Goal: Task Accomplishment & Management: Complete application form

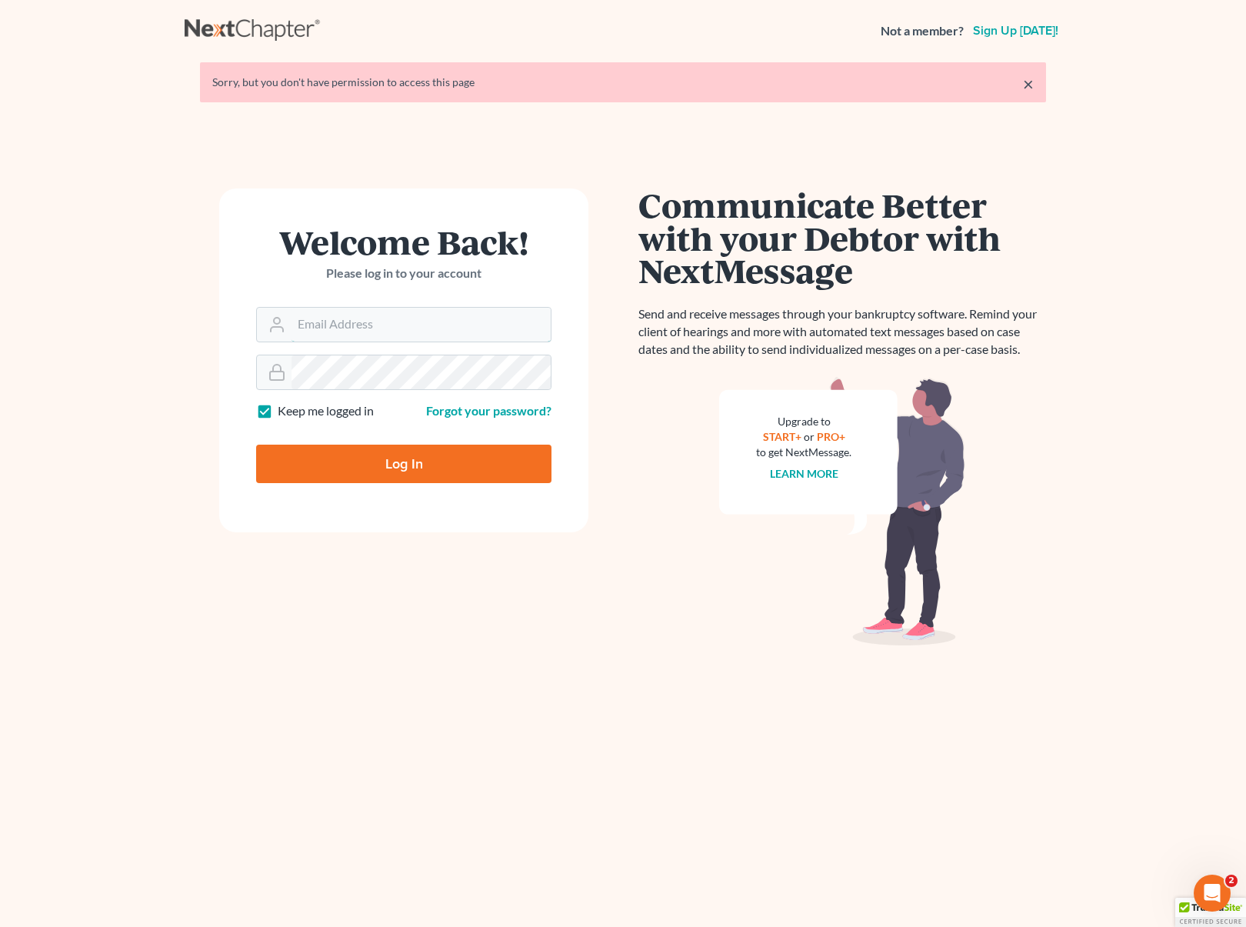
type input "[EMAIL_ADDRESS][DOMAIN_NAME]"
click at [464, 469] on input "Log In" at bounding box center [403, 463] width 295 height 38
type input "Thinking..."
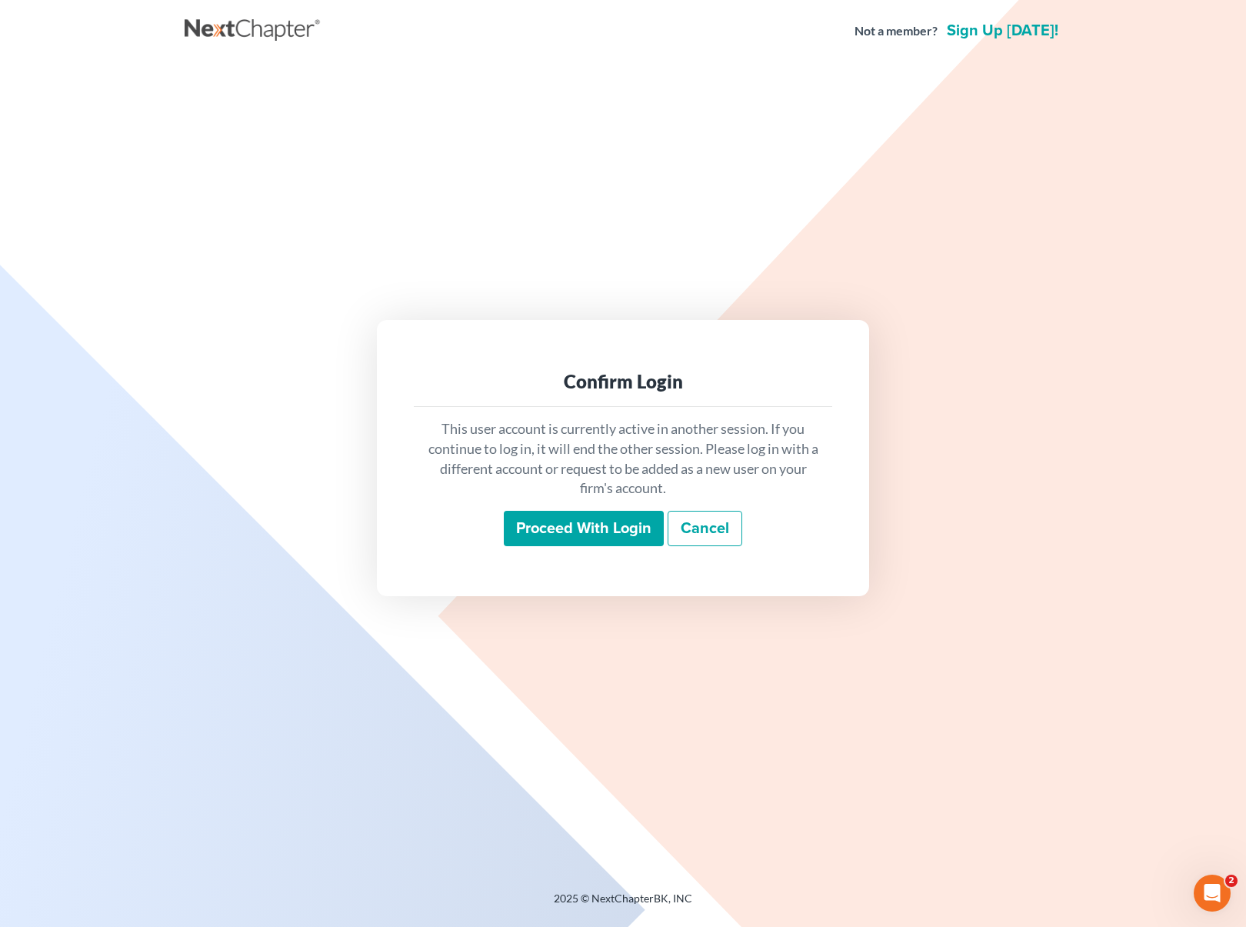
click at [580, 518] on input "Proceed with login" at bounding box center [584, 528] width 160 height 35
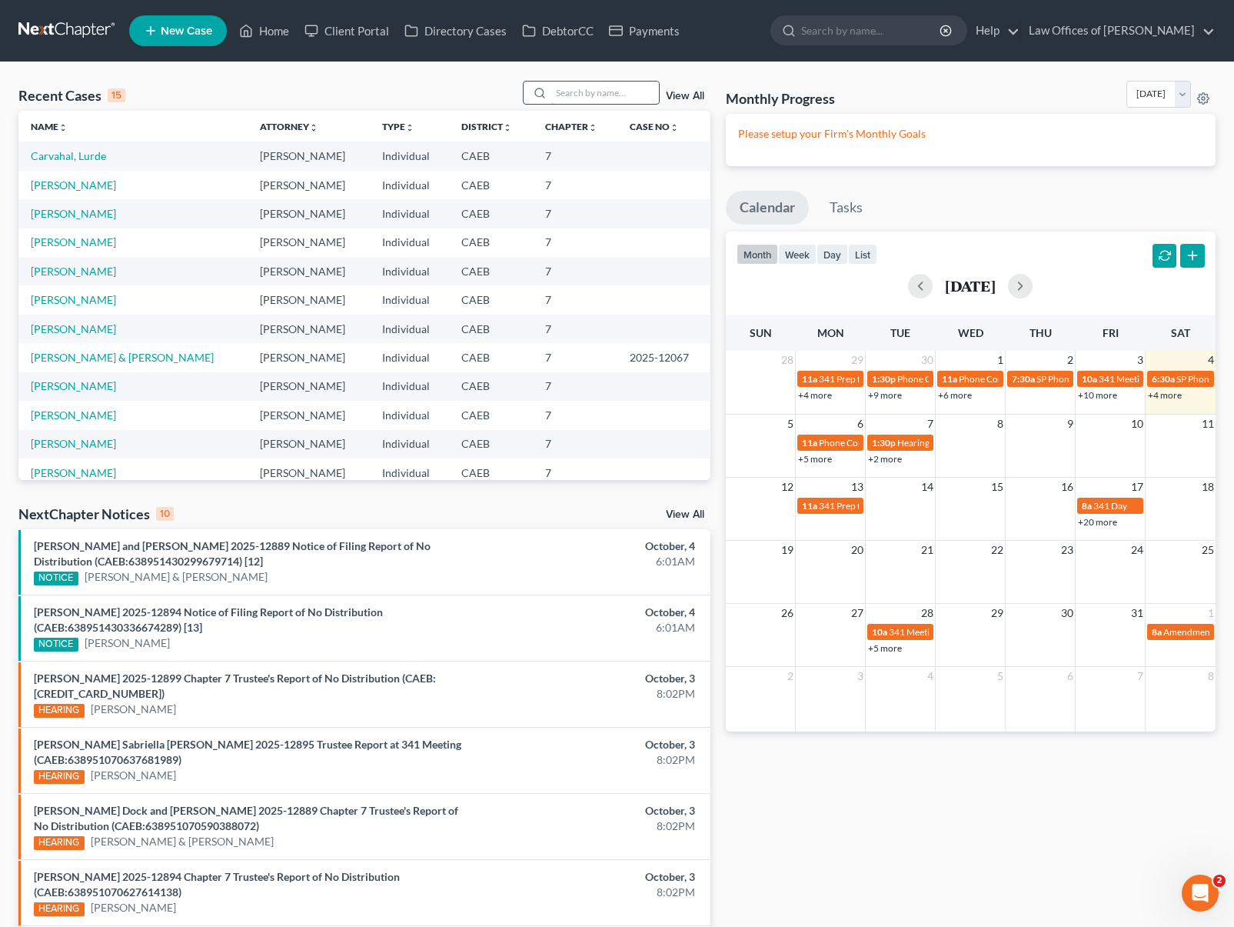
click at [600, 88] on input "search" at bounding box center [605, 93] width 108 height 22
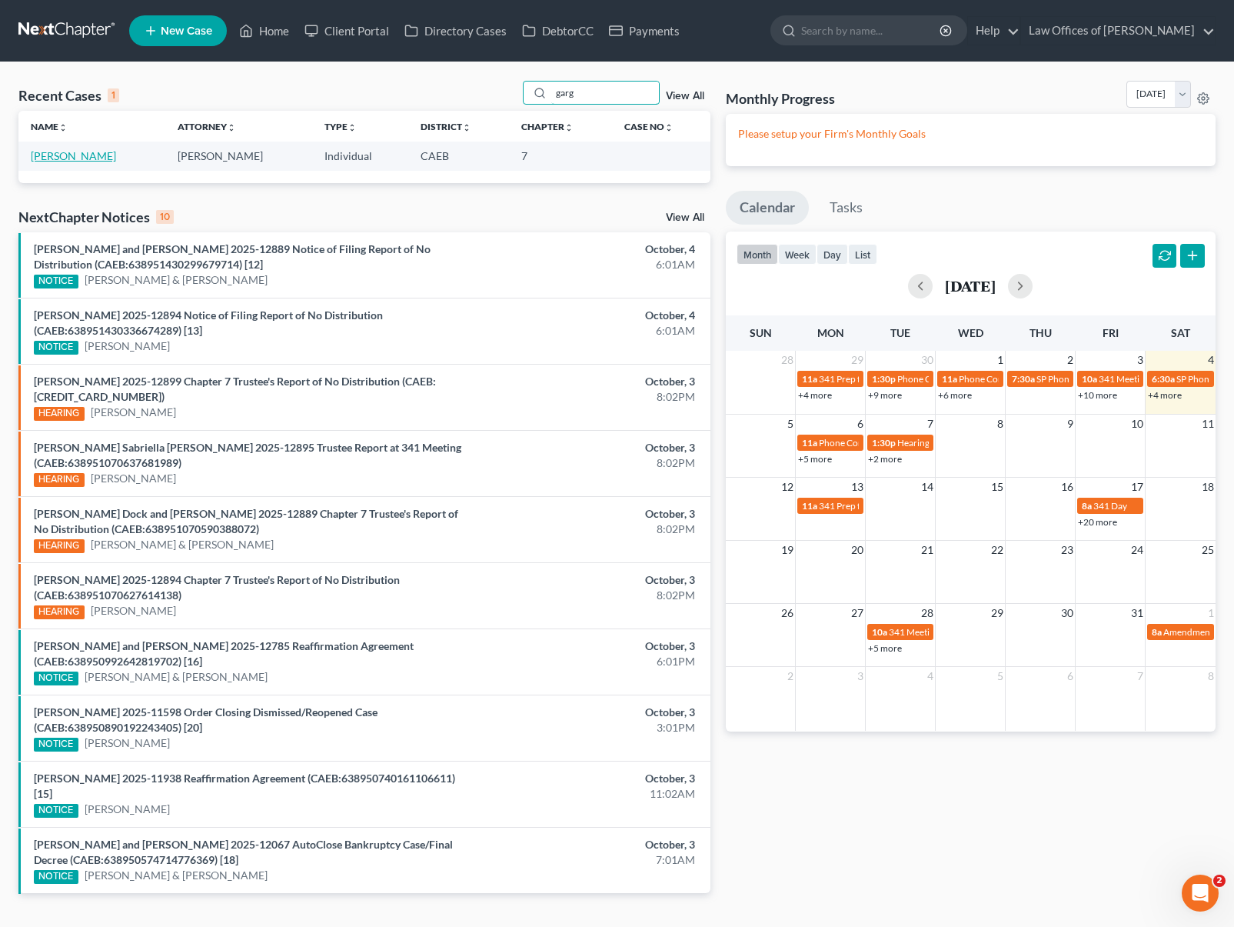
type input "garg"
click at [87, 155] on link "[PERSON_NAME]" at bounding box center [73, 155] width 85 height 13
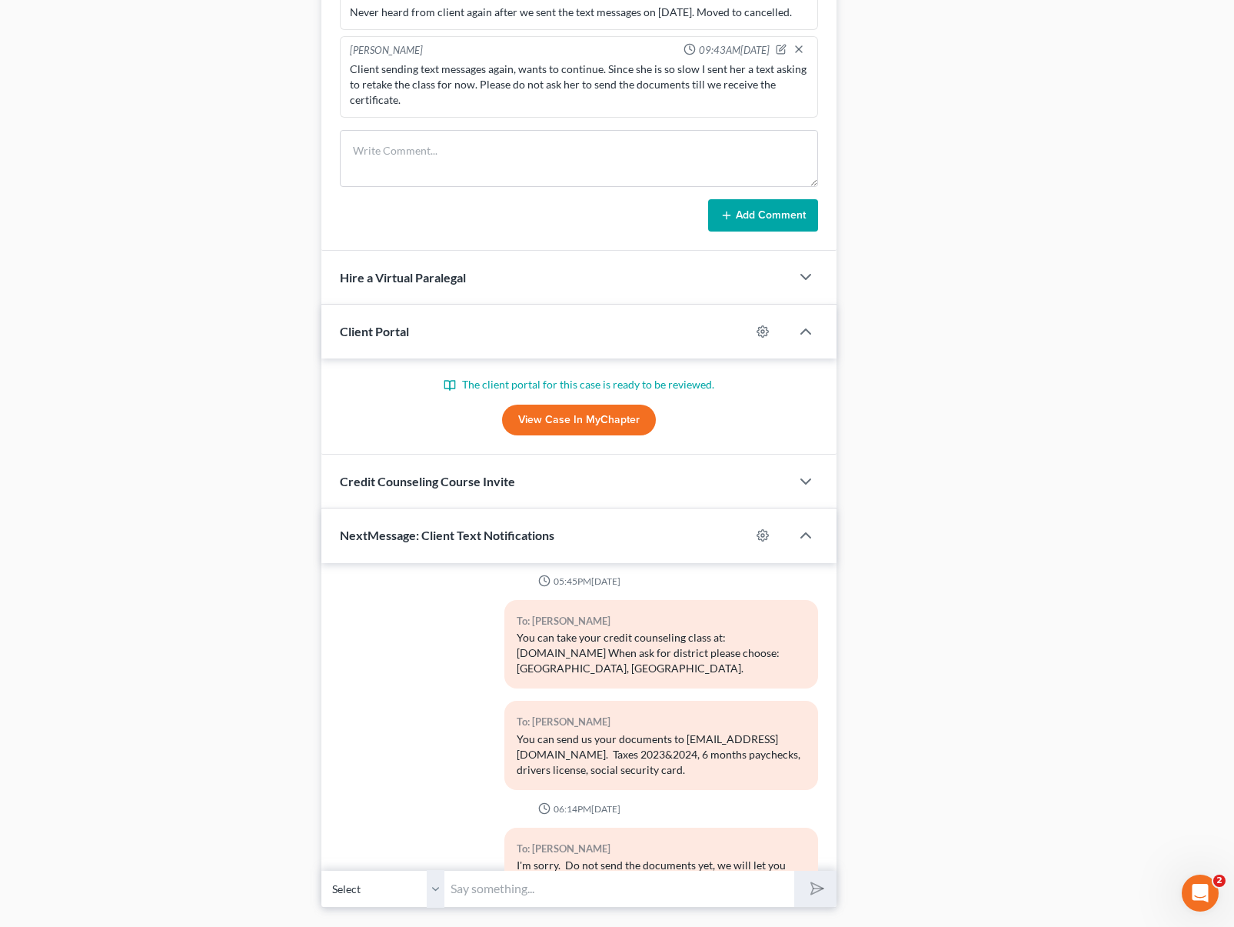
scroll to position [1186, 0]
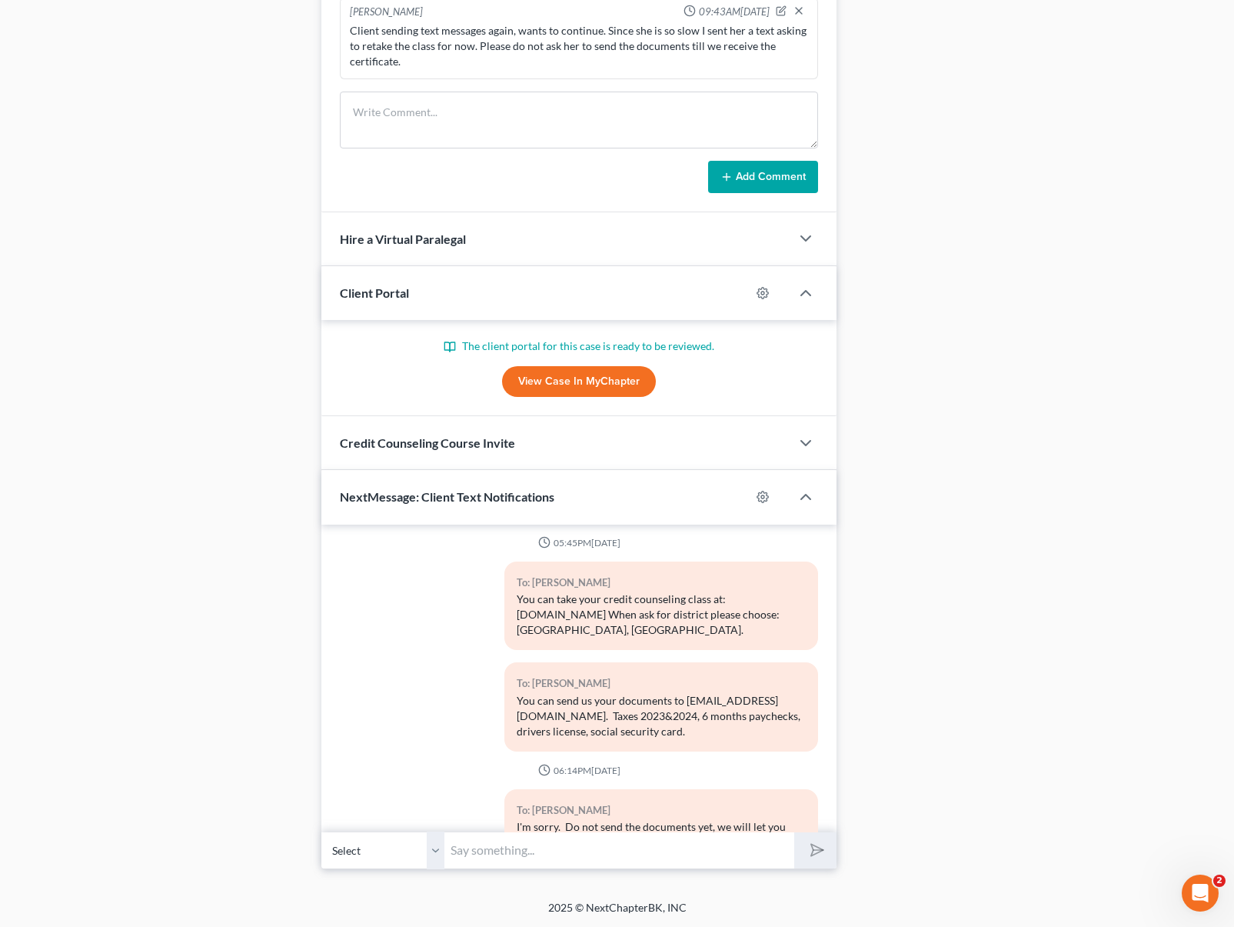
click at [586, 384] on link "View Case in MyChapter" at bounding box center [579, 381] width 154 height 31
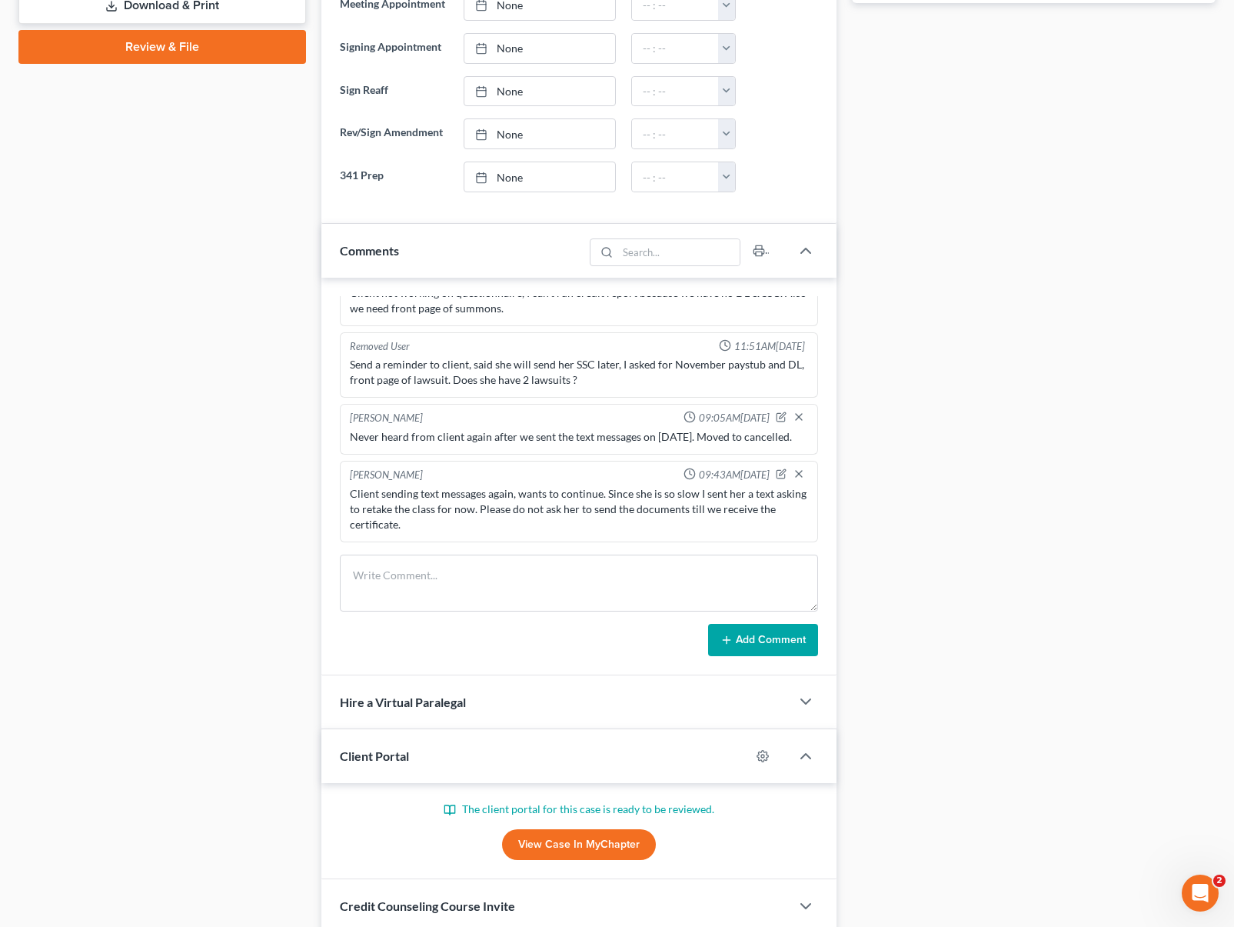
scroll to position [448, 0]
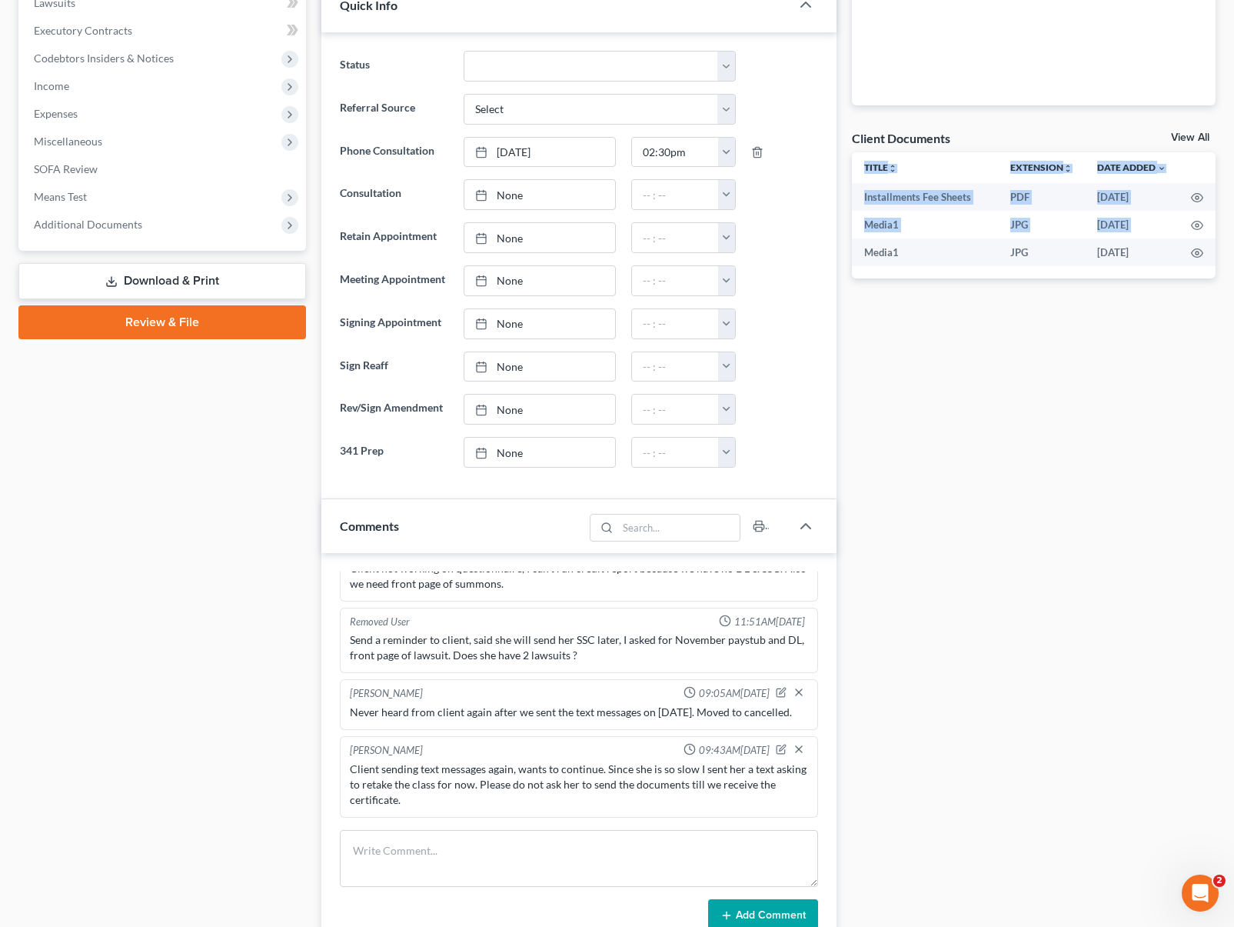
drag, startPoint x: 1203, startPoint y: 213, endPoint x: 1197, endPoint y: 265, distance: 51.8
click at [1197, 265] on div "Title unfold_more expand_more expand_less Extension unfold_more expand_more exp…" at bounding box center [1034, 215] width 364 height 126
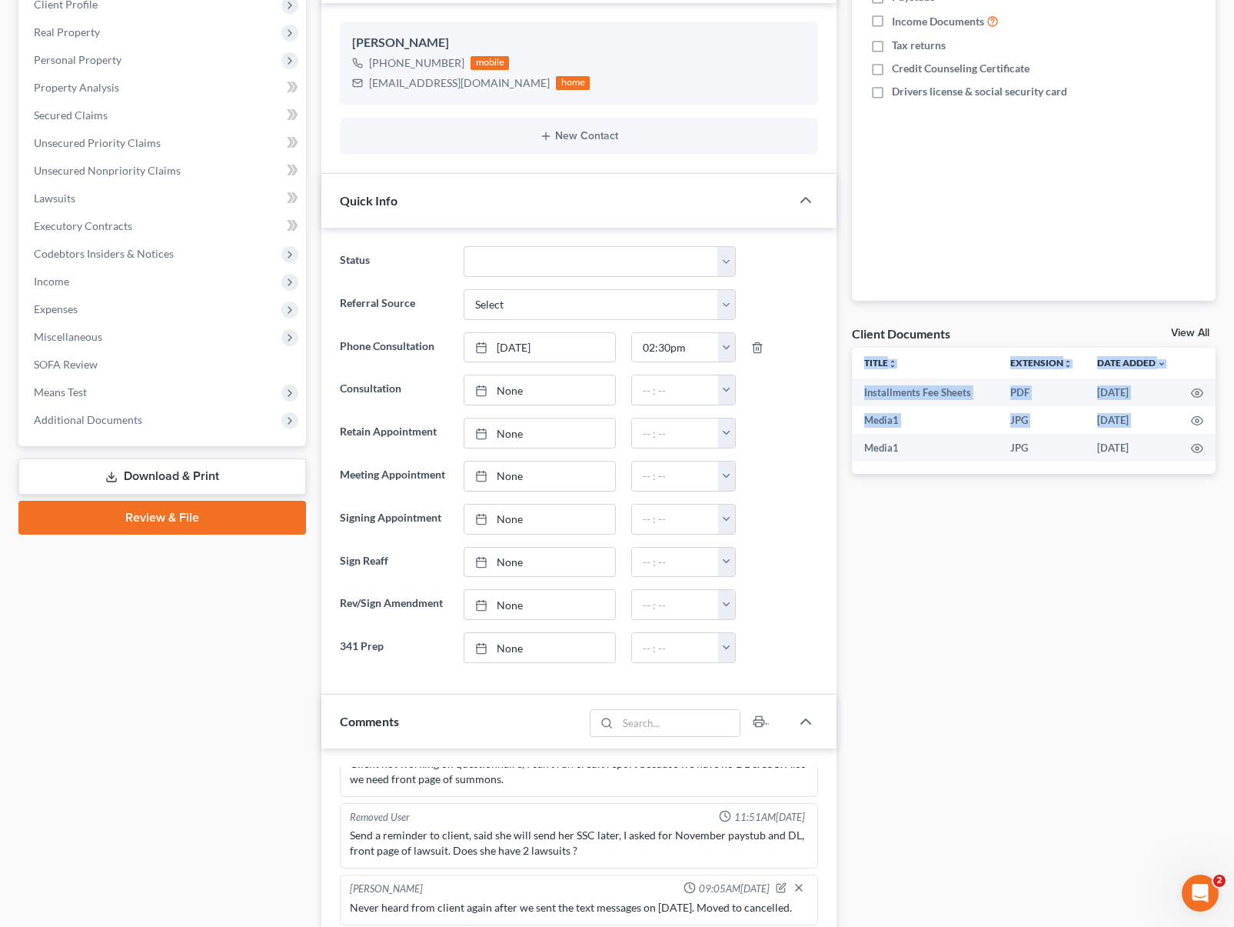
scroll to position [0, 0]
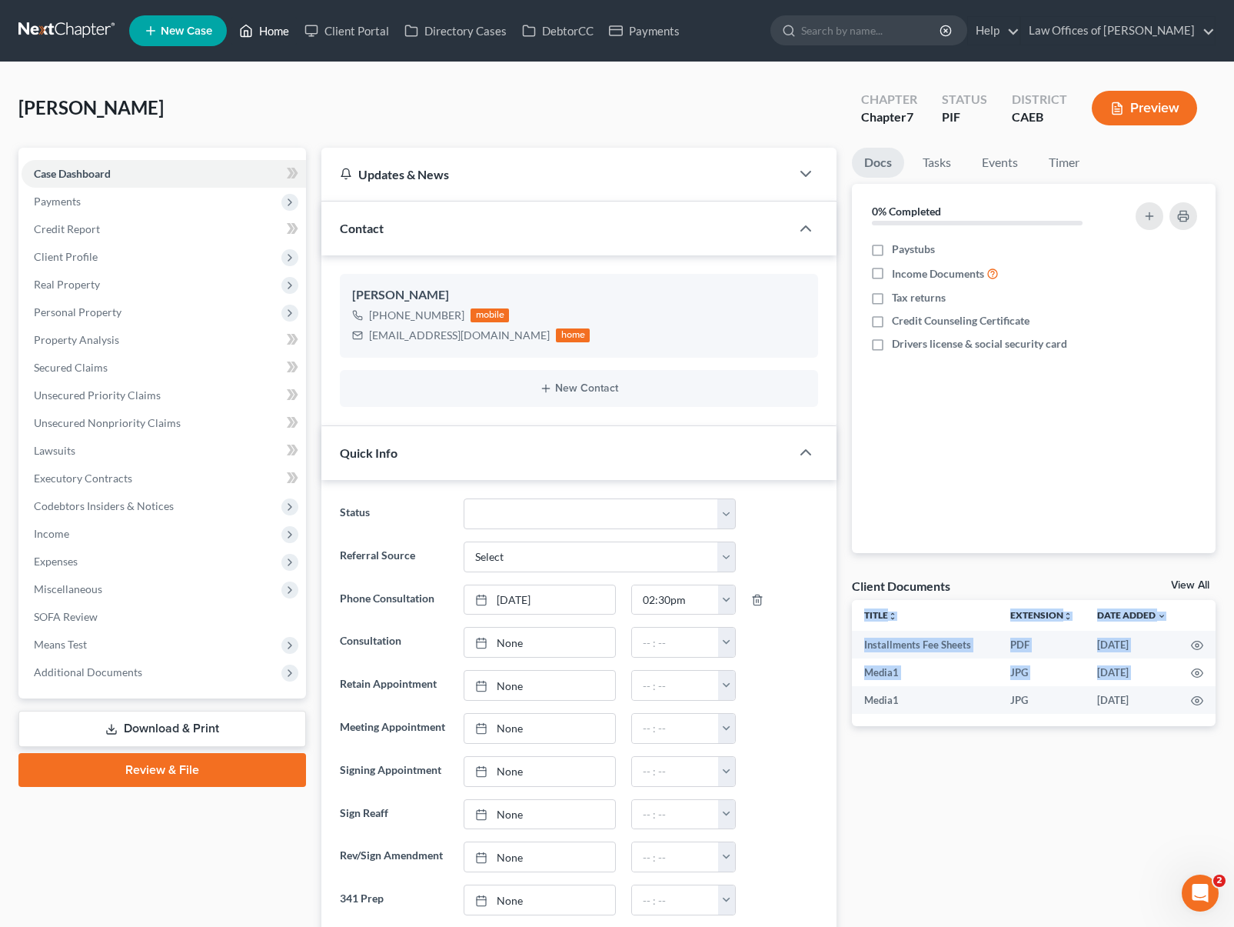
click at [268, 36] on link "Home" at bounding box center [263, 31] width 65 height 28
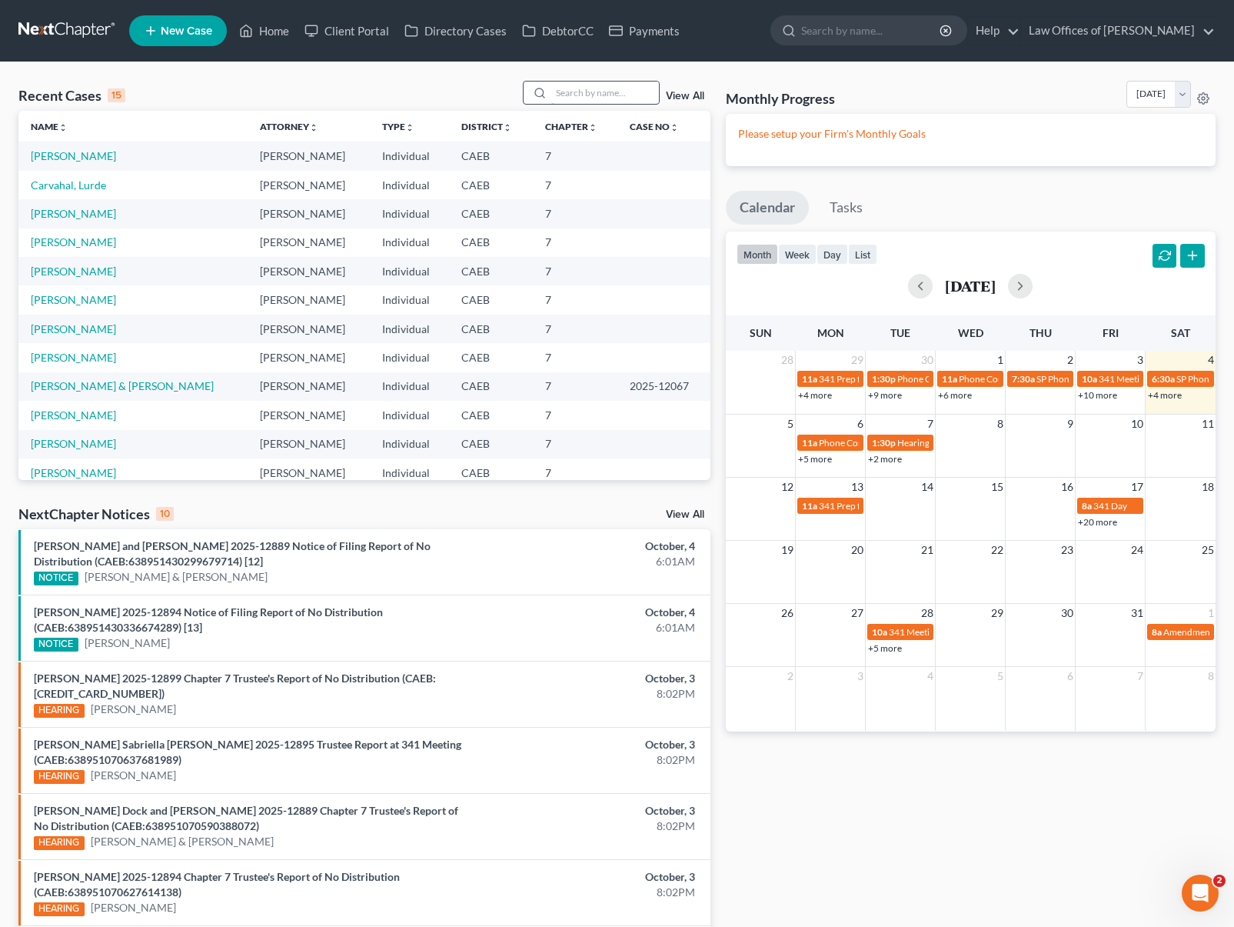
click at [581, 94] on input "search" at bounding box center [605, 93] width 108 height 22
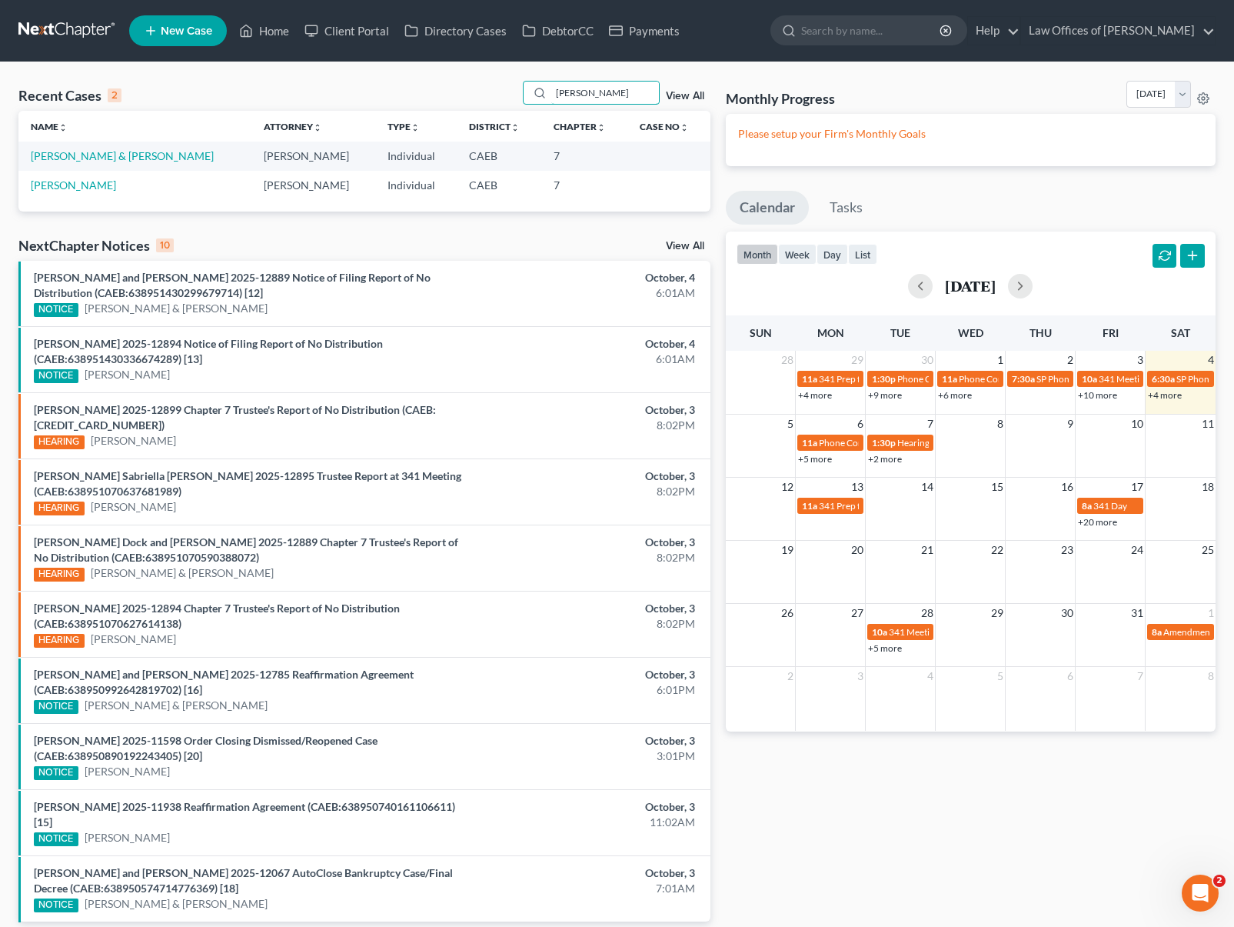
type input "Lamon"
click at [70, 163] on td "Lamontagne, John & Sue" at bounding box center [134, 155] width 233 height 28
click at [71, 157] on link "Lamontagne, John & Sue" at bounding box center [122, 155] width 183 height 13
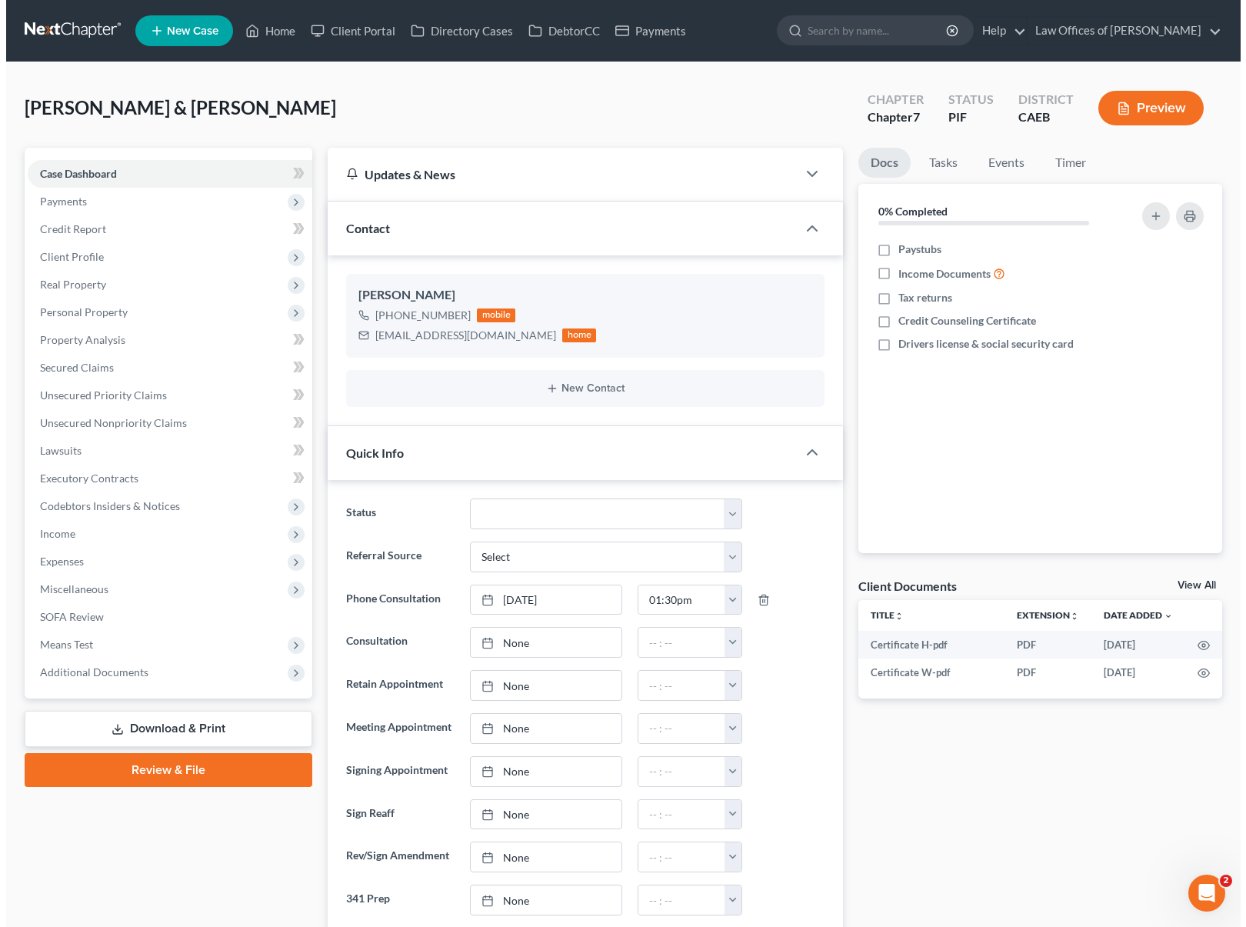
scroll to position [2279, 0]
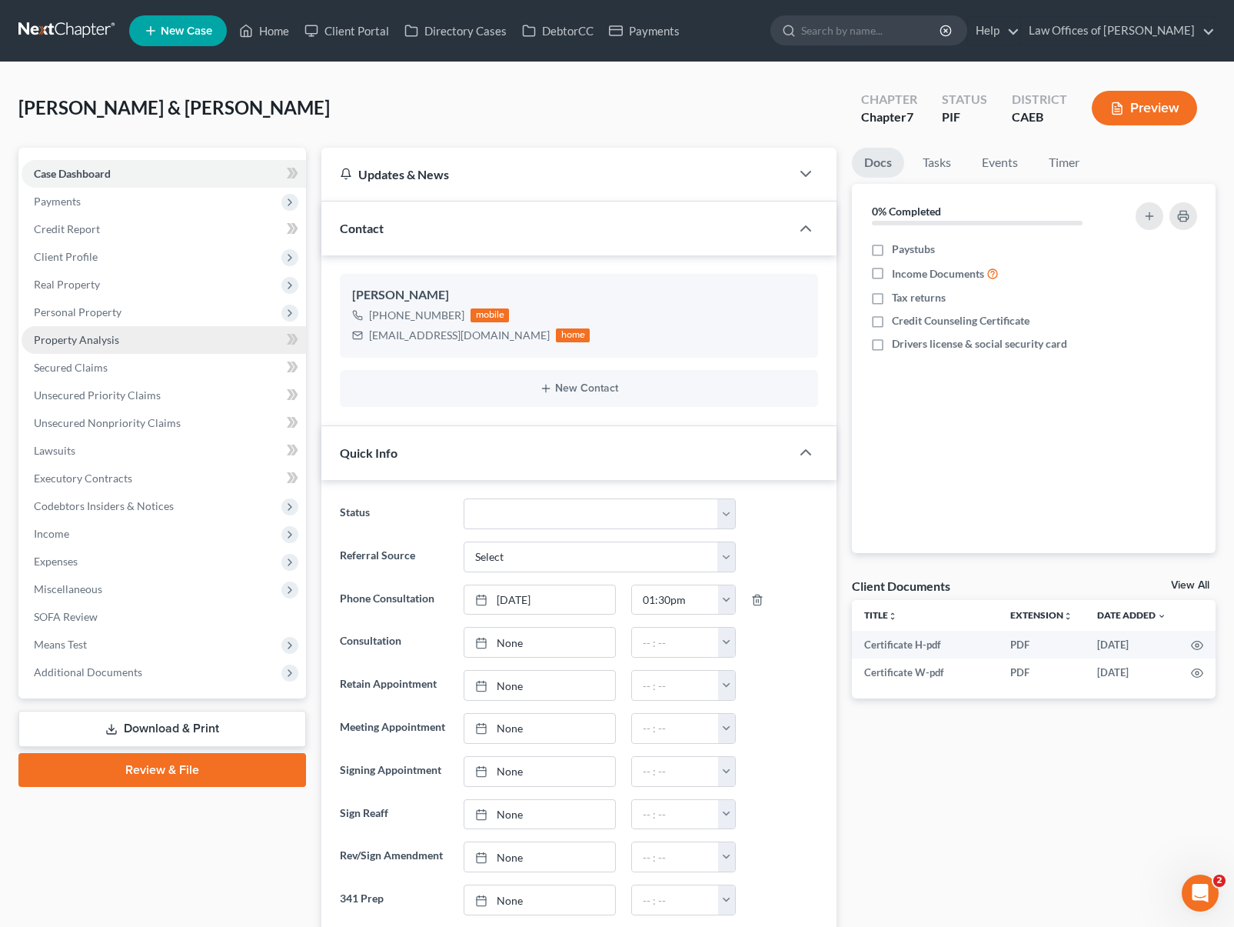
click at [160, 340] on link "Property Analysis" at bounding box center [164, 340] width 285 height 28
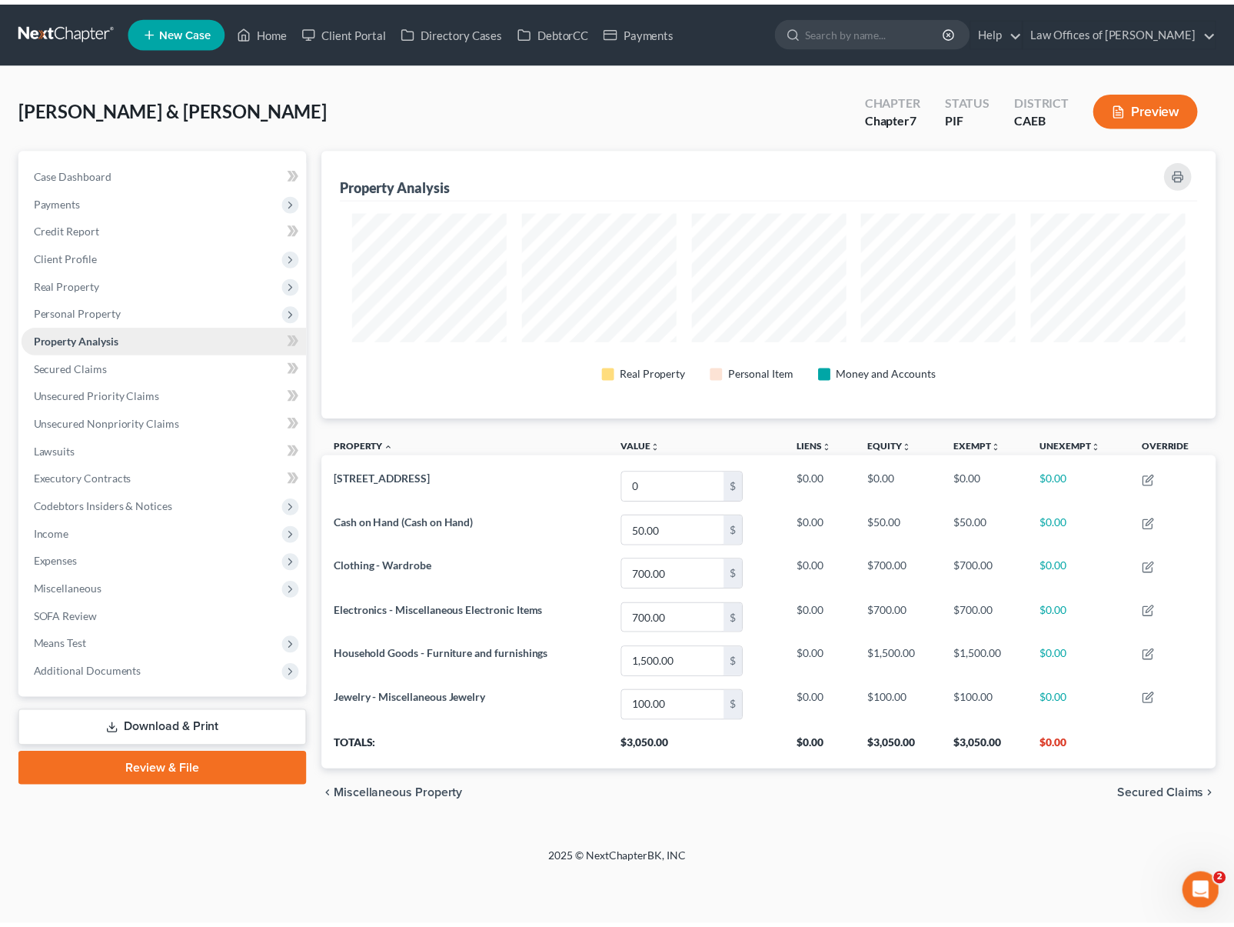
scroll to position [270, 903]
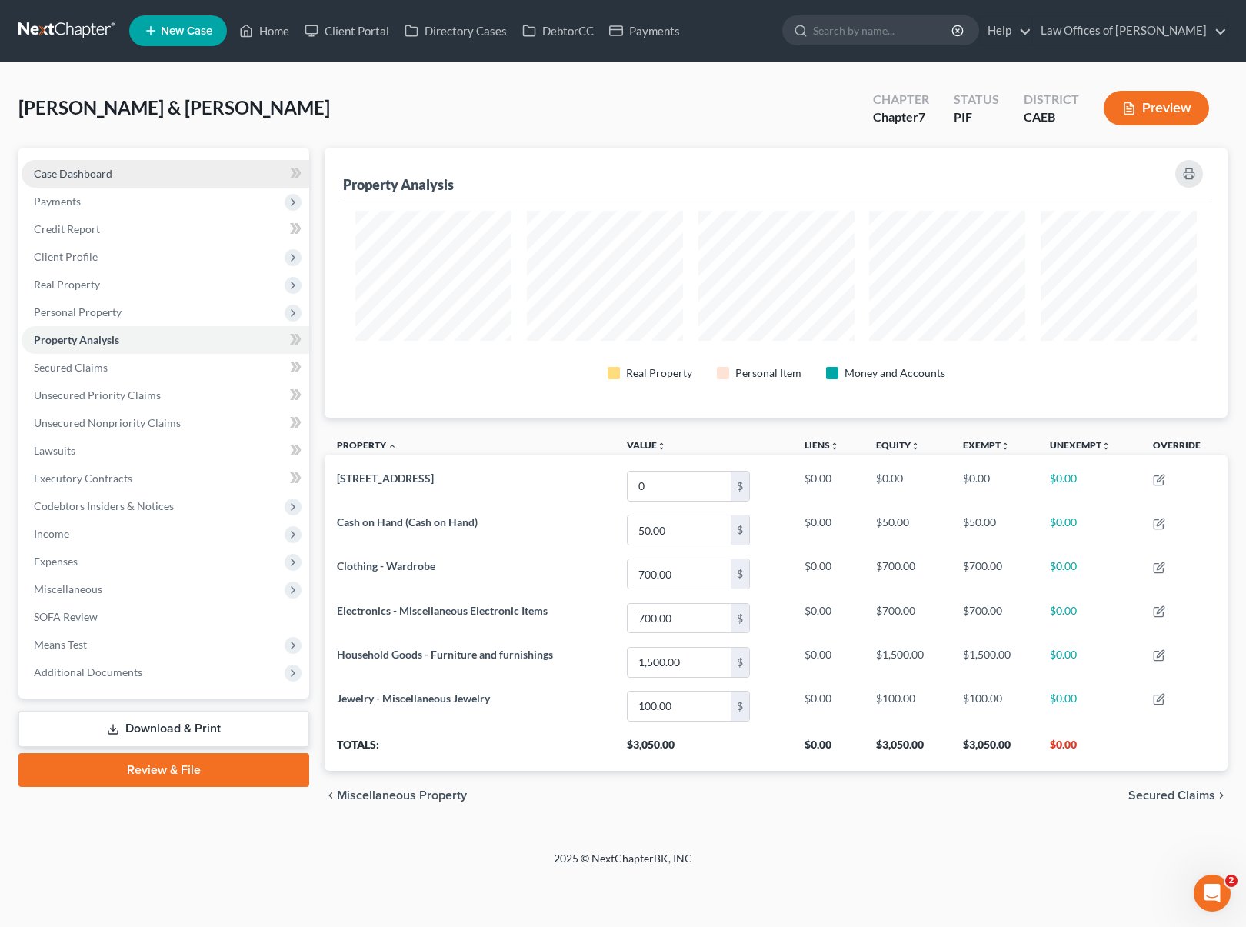
click at [148, 181] on link "Case Dashboard" at bounding box center [166, 174] width 288 height 28
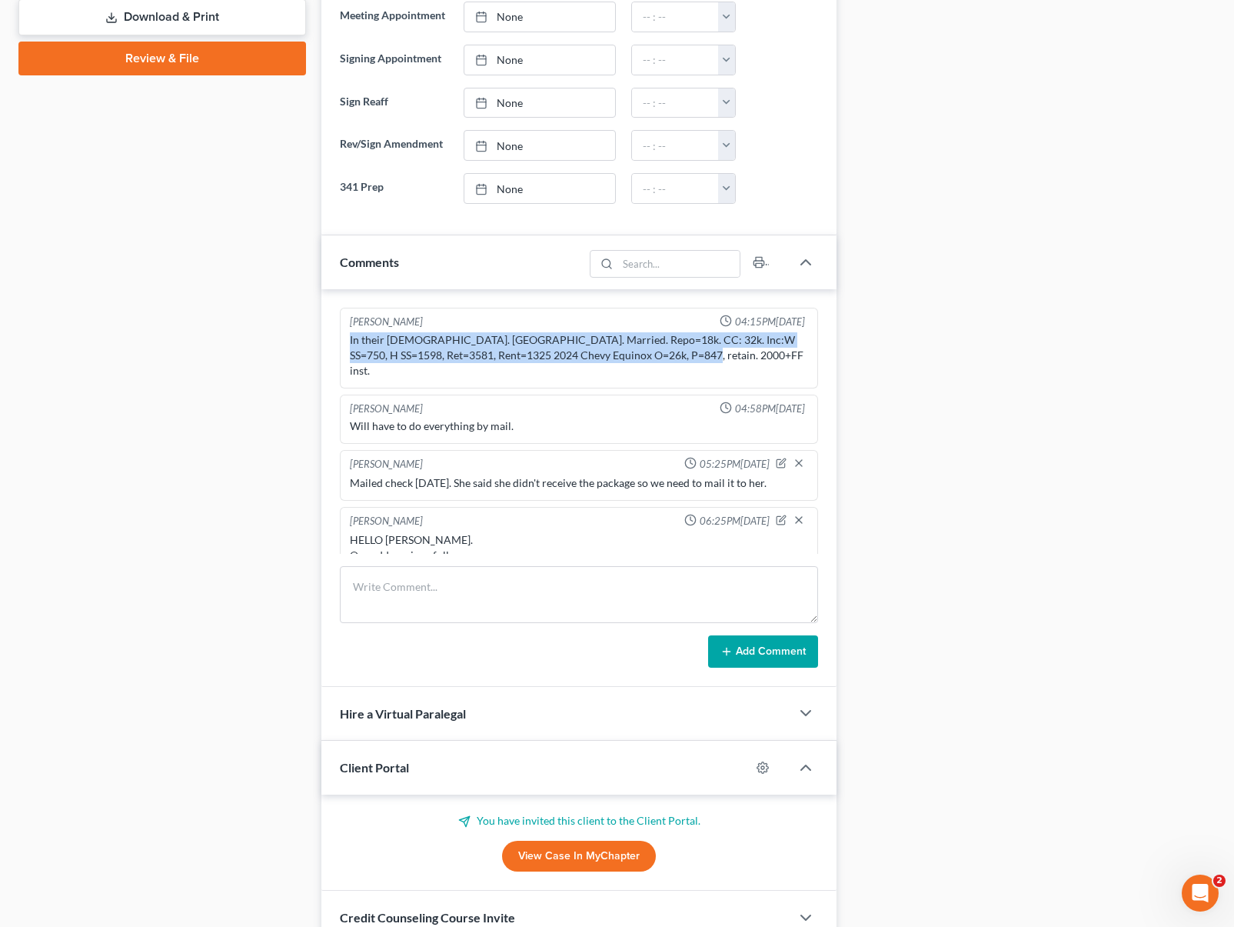
drag, startPoint x: 350, startPoint y: 335, endPoint x: 727, endPoint y: 370, distance: 379.1
click at [727, 370] on div "Scott Bell 04:15PM, 04/25/2025 In their 80s. Tehachapi. Married. Repo=18k. CC: …" at bounding box center [579, 348] width 478 height 81
copy div "In their [DEMOGRAPHIC_DATA]. [GEOGRAPHIC_DATA]. Married. Repo=18k. CC: 32k. Inc…"
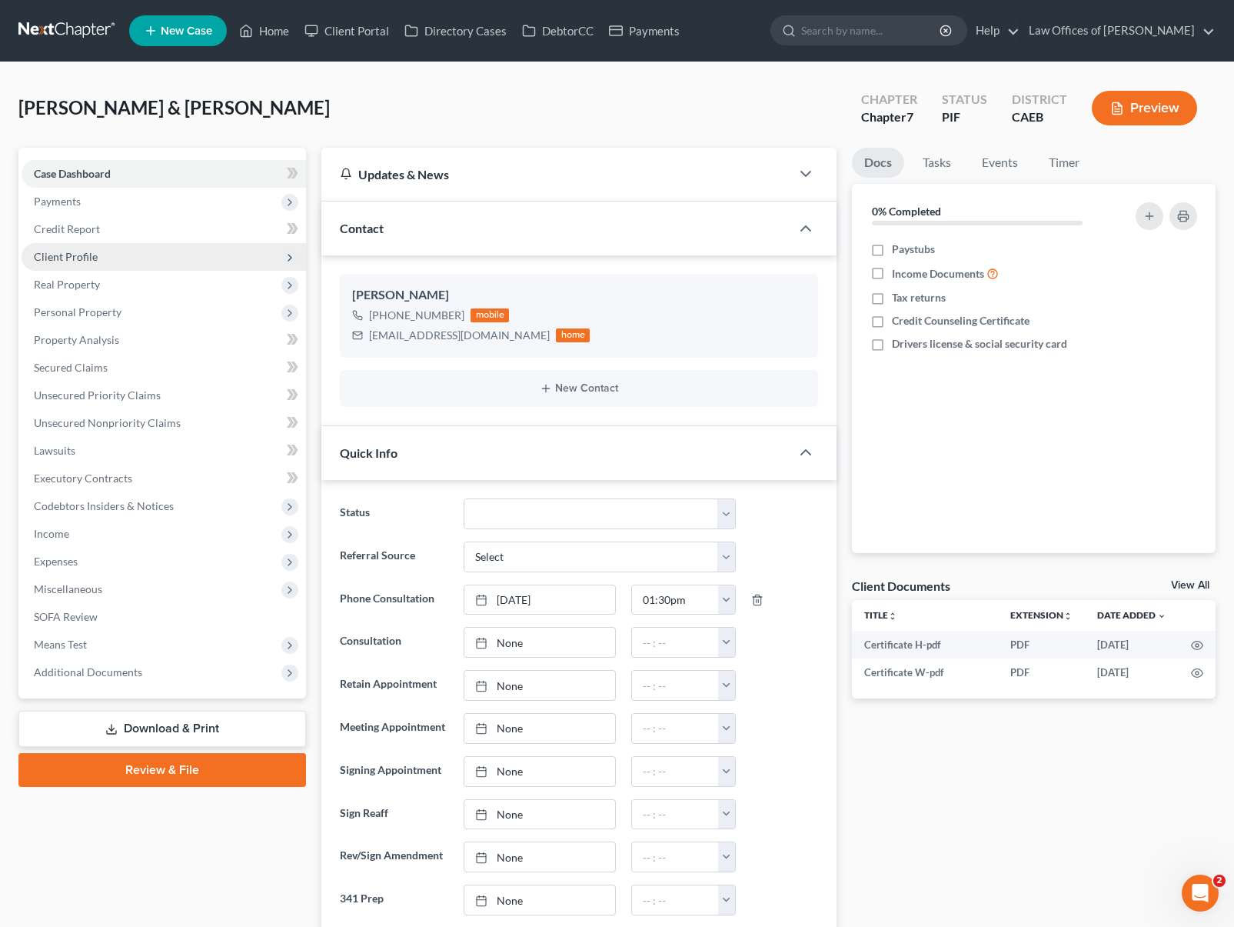
click at [102, 258] on span "Client Profile" at bounding box center [164, 257] width 285 height 28
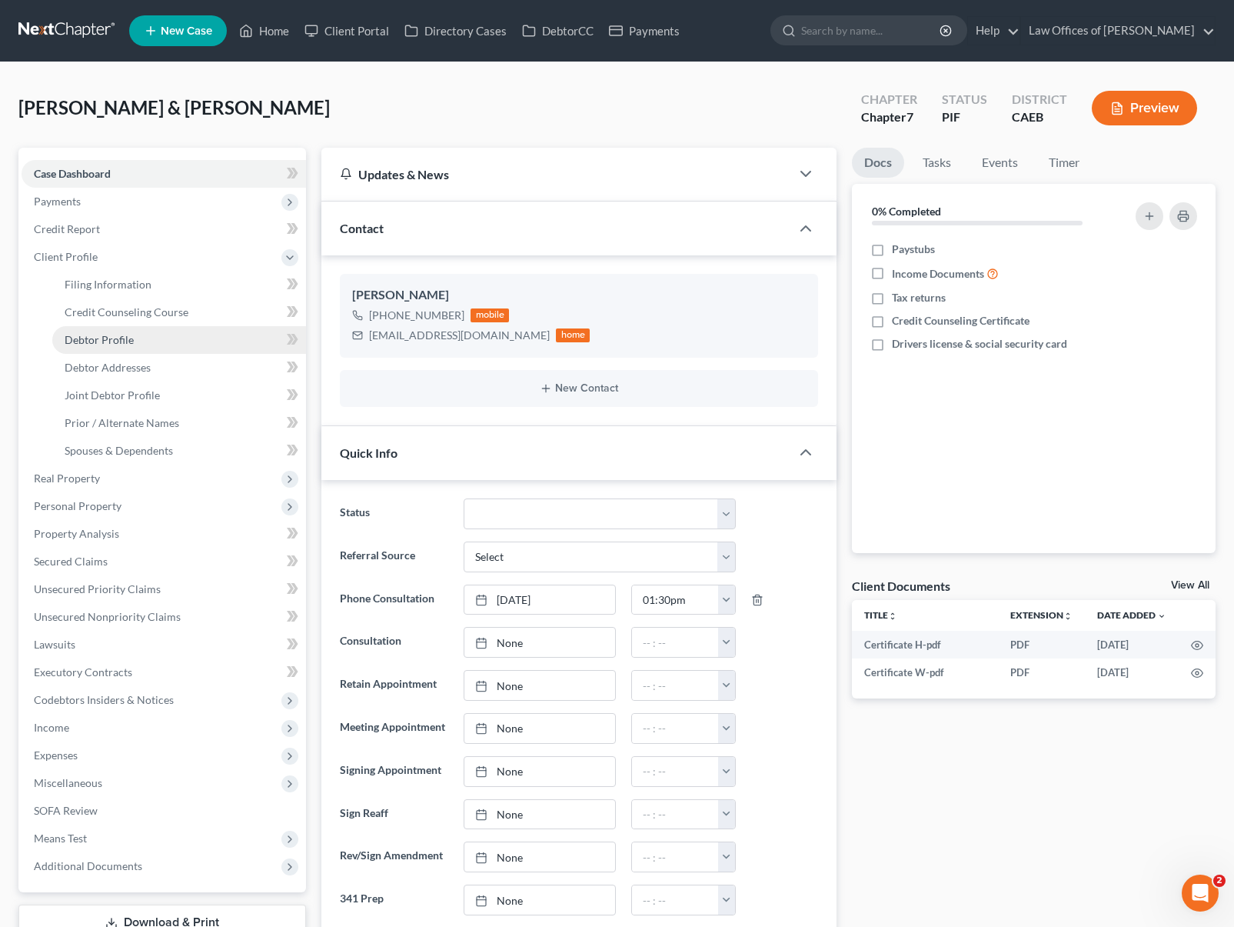
click at [151, 341] on link "Debtor Profile" at bounding box center [179, 340] width 254 height 28
select select "1"
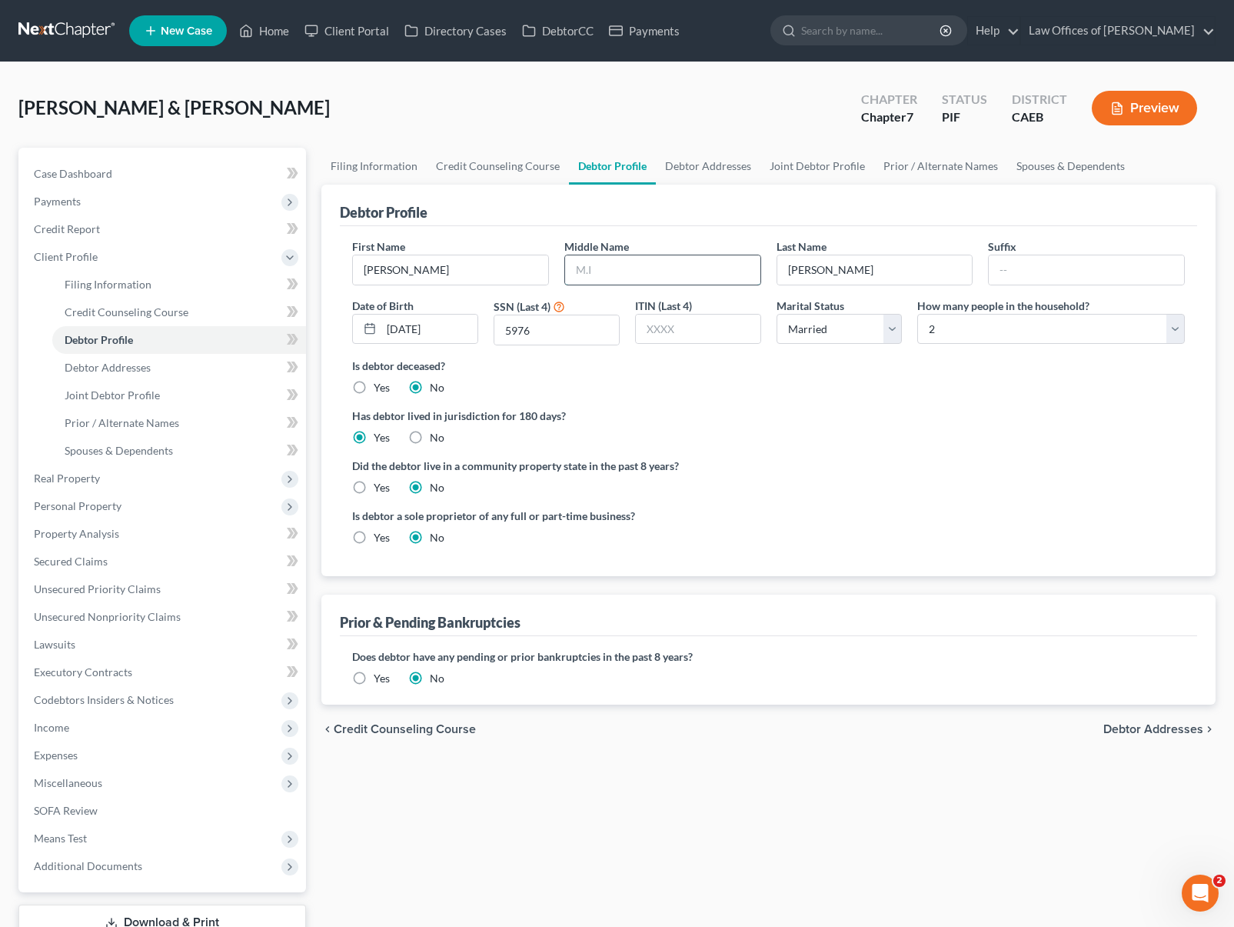
click at [627, 272] on input "text" at bounding box center [662, 269] width 195 height 29
type input "Leo"
click at [141, 396] on span "Joint Debtor Profile" at bounding box center [112, 394] width 95 height 13
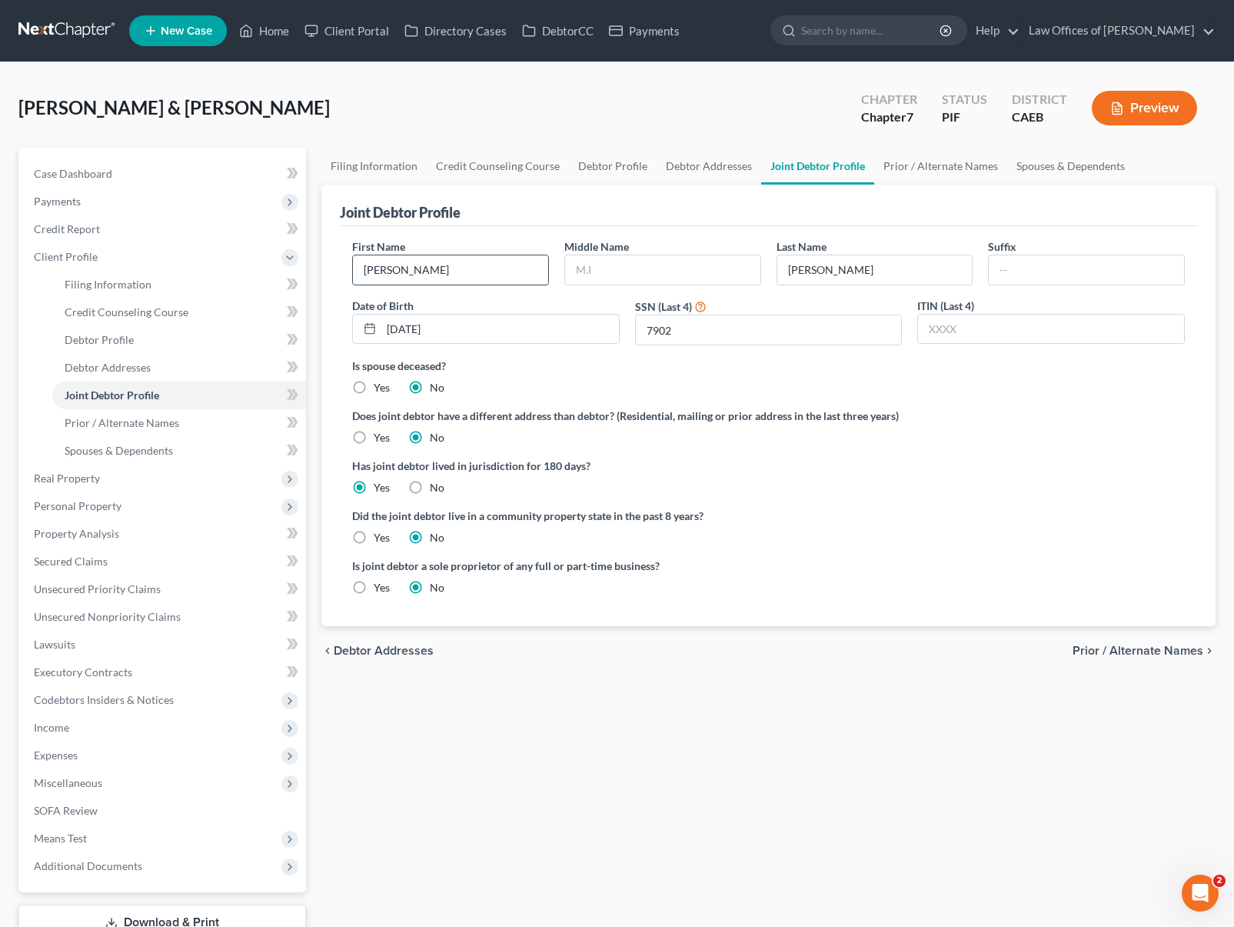
click at [398, 270] on input "Sue" at bounding box center [450, 269] width 195 height 29
type input "Susan"
click at [625, 271] on input "text" at bounding box center [662, 269] width 195 height 29
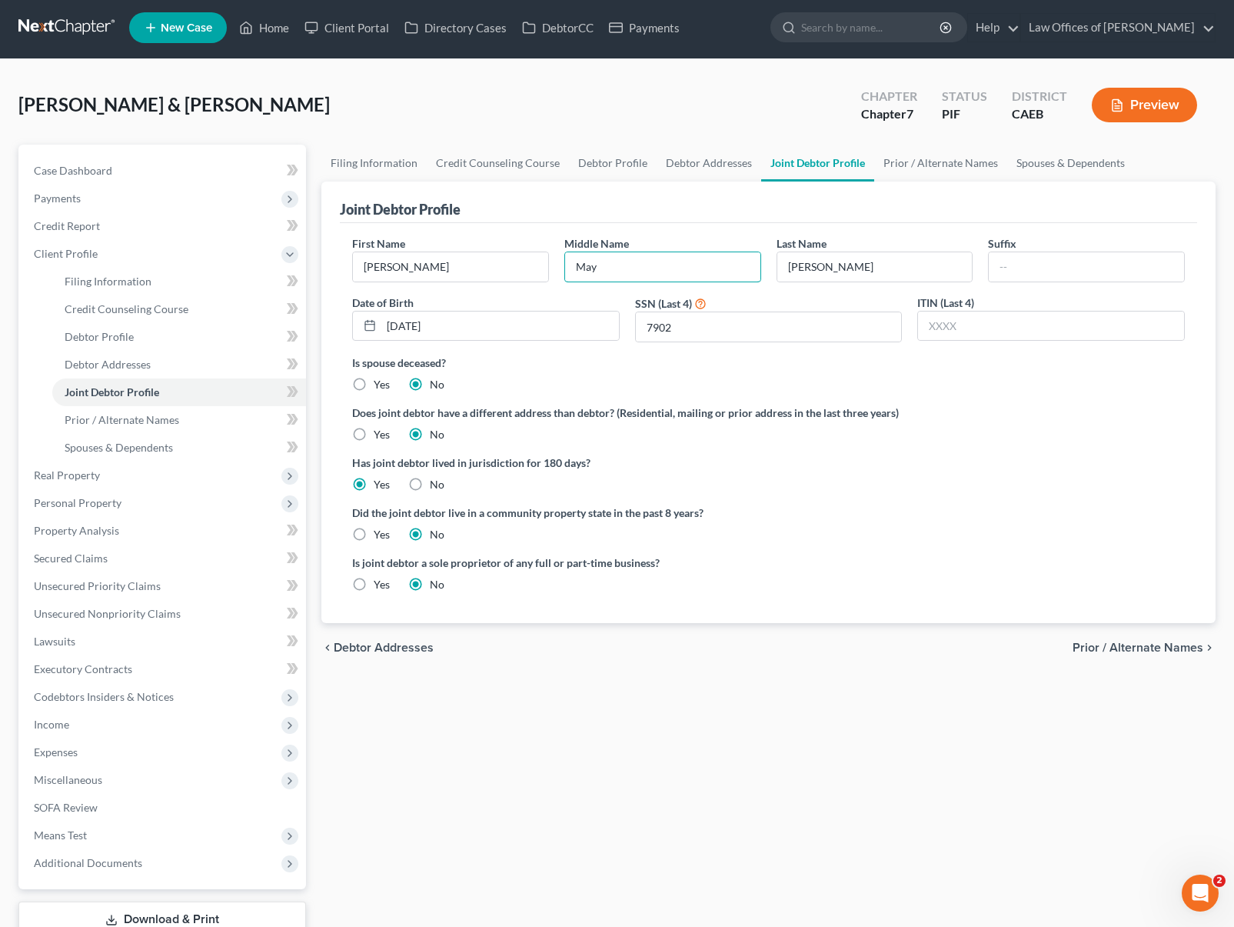
type input "May"
click at [151, 362] on link "Debtor Addresses" at bounding box center [179, 365] width 254 height 28
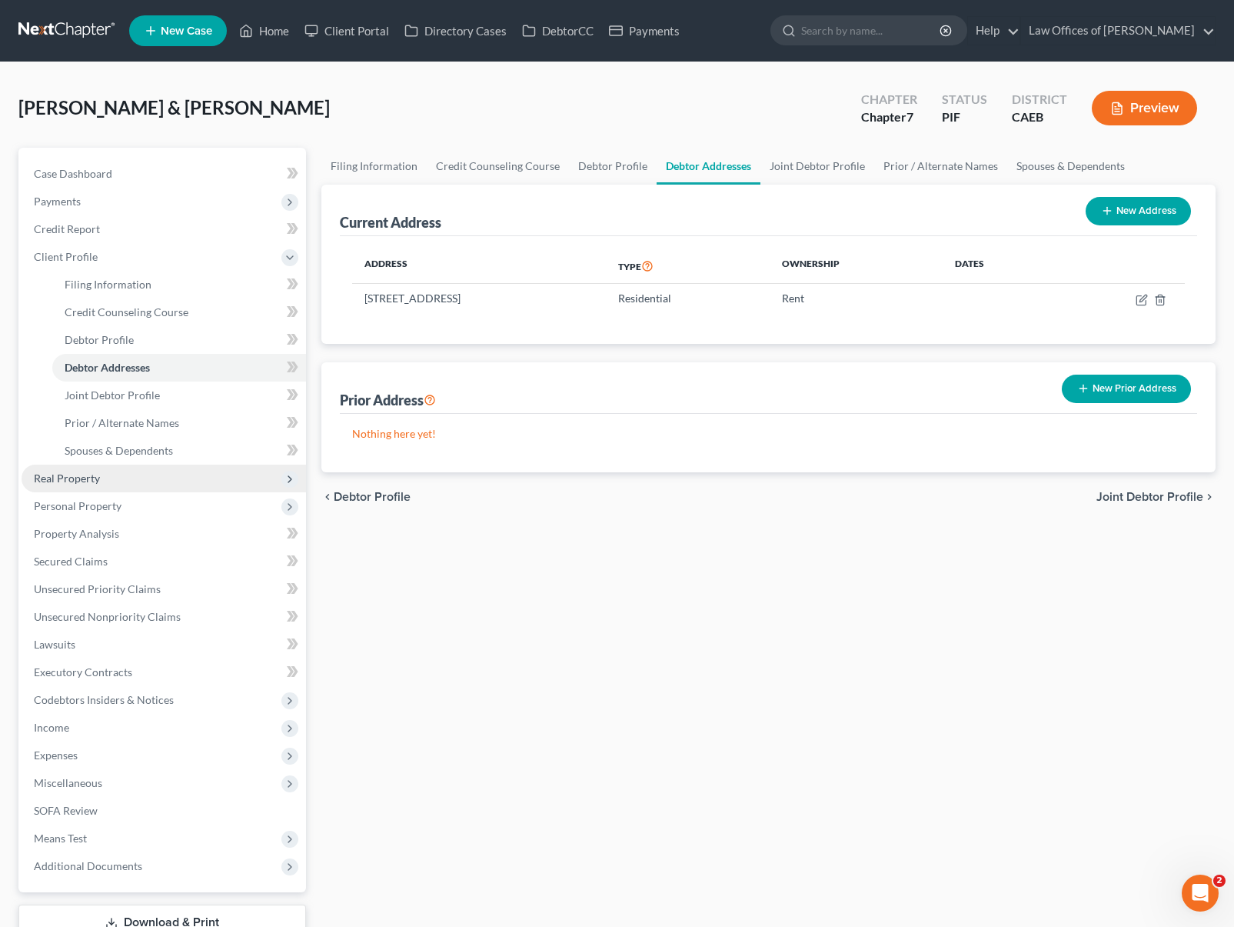
click at [117, 479] on span "Real Property" at bounding box center [164, 478] width 285 height 28
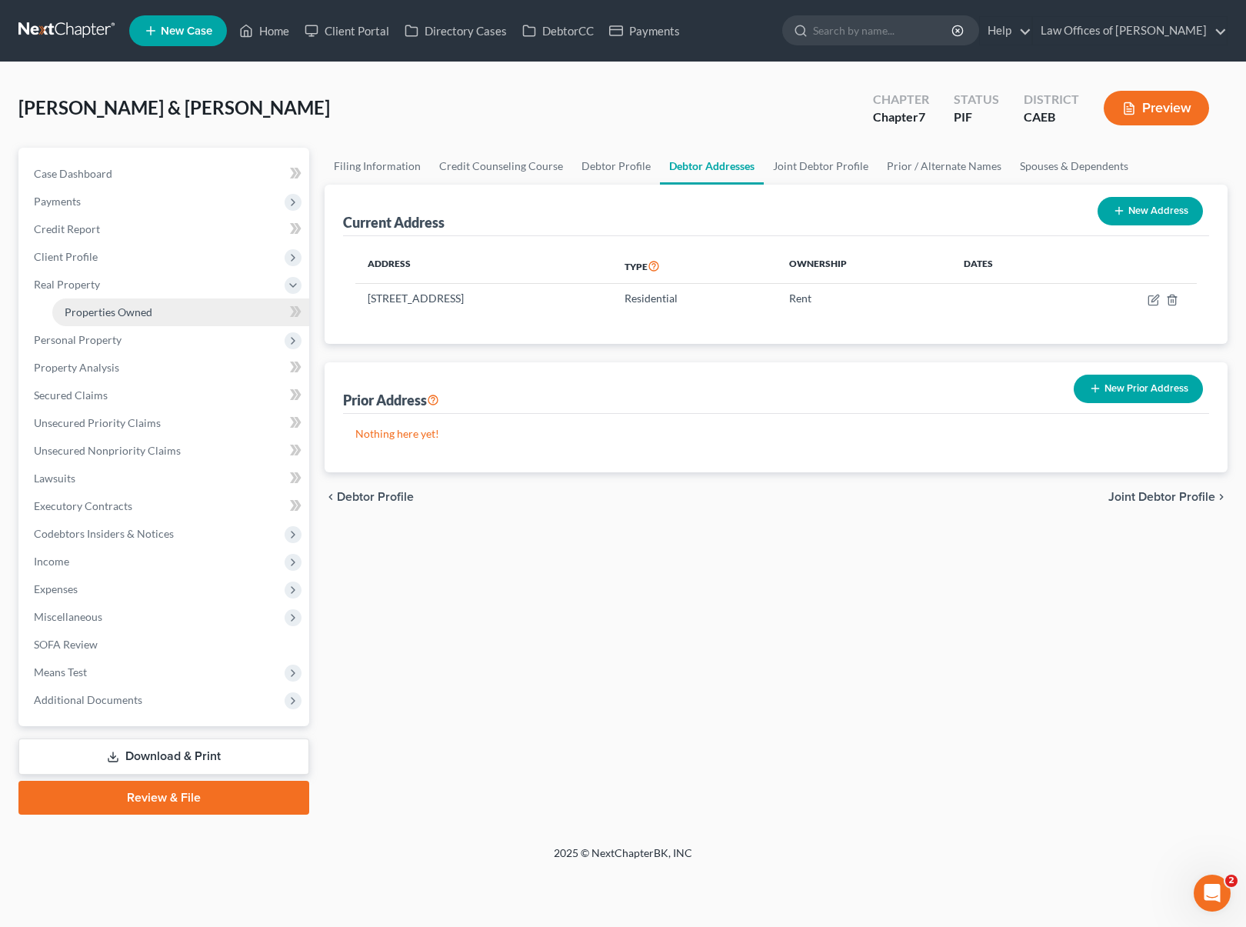
click at [162, 322] on link "Properties Owned" at bounding box center [180, 312] width 257 height 28
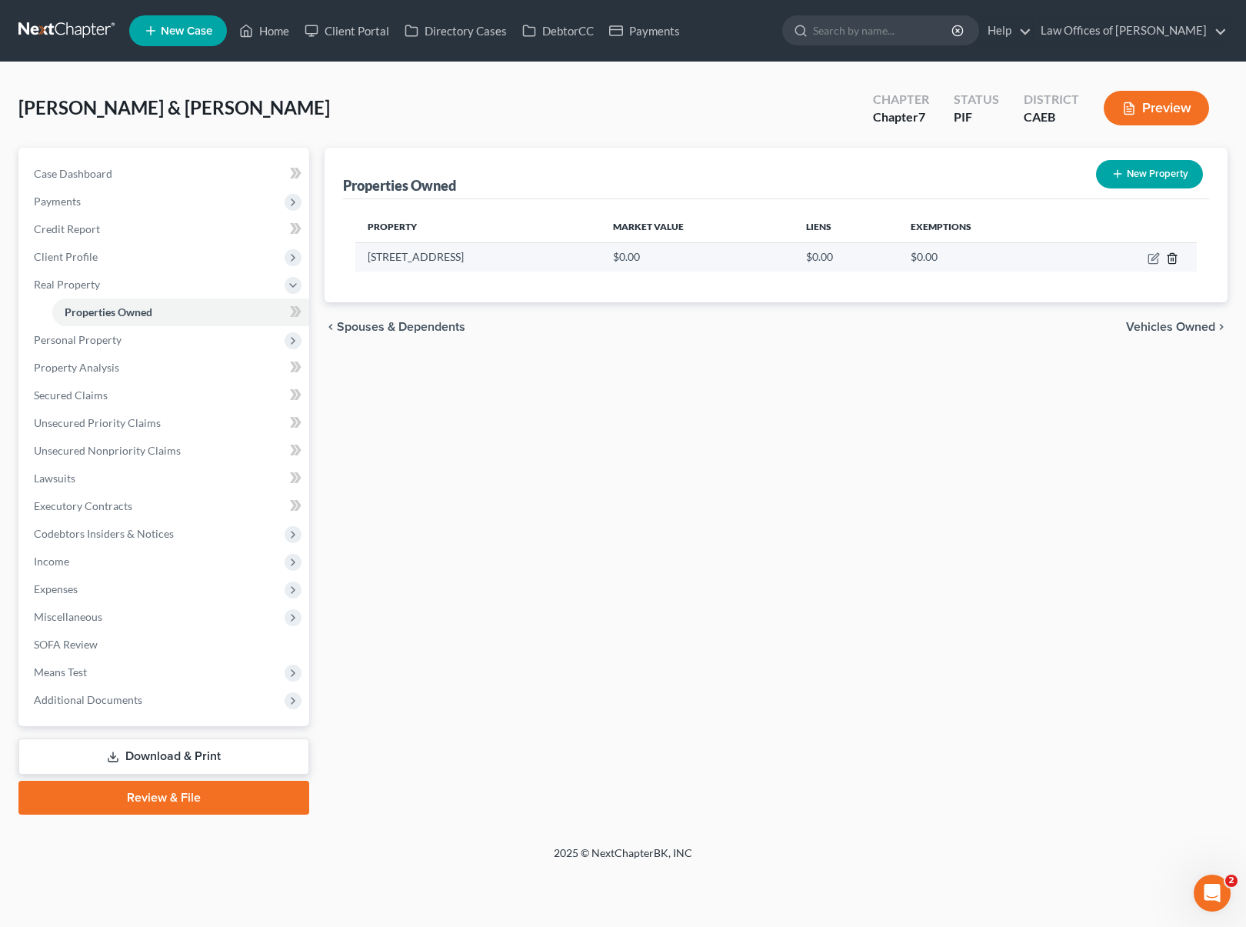
click at [1175, 258] on icon "button" at bounding box center [1171, 258] width 7 height 10
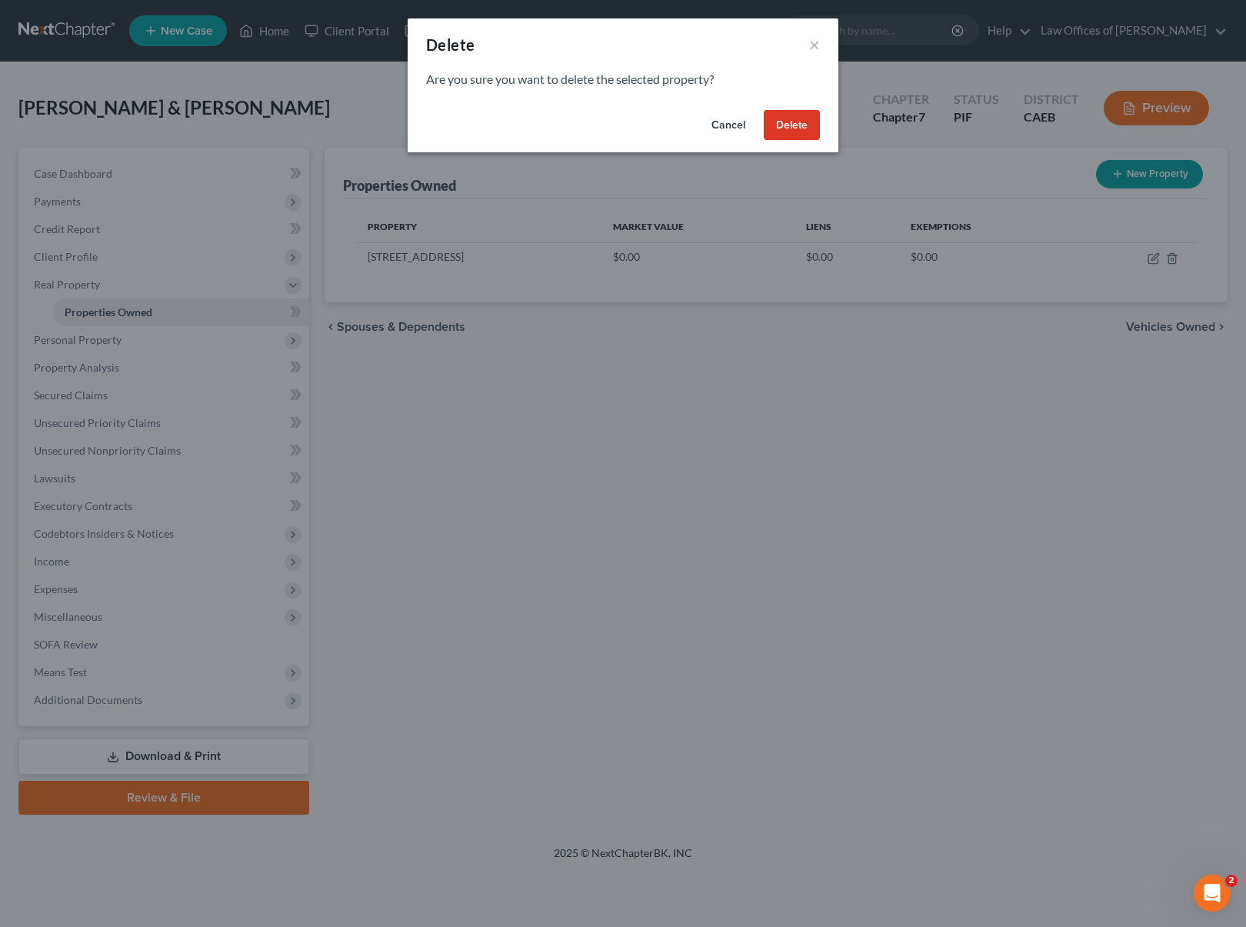
click at [794, 128] on button "Delete" at bounding box center [792, 125] width 56 height 31
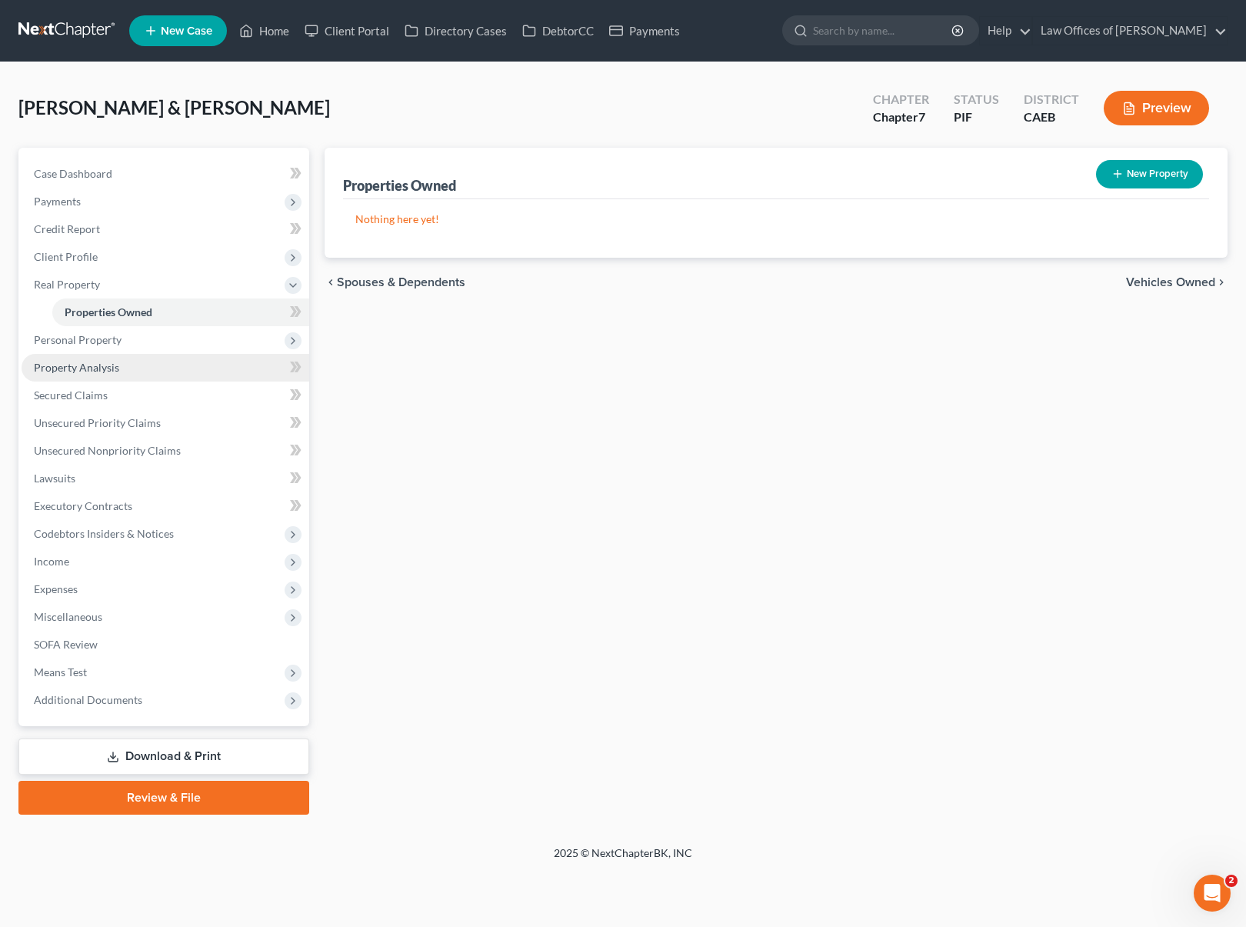
click at [111, 366] on span "Property Analysis" at bounding box center [76, 367] width 85 height 13
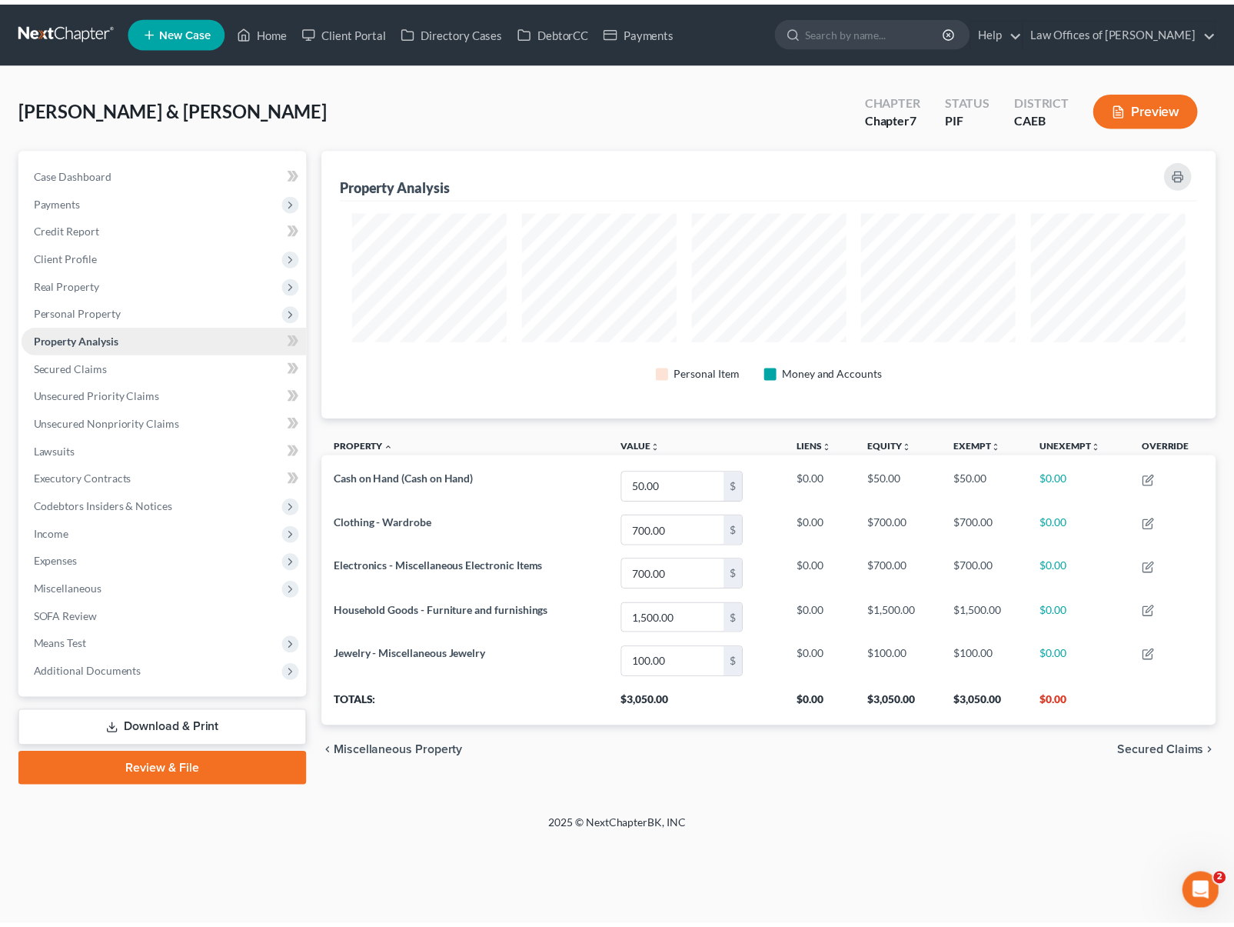
scroll to position [270, 903]
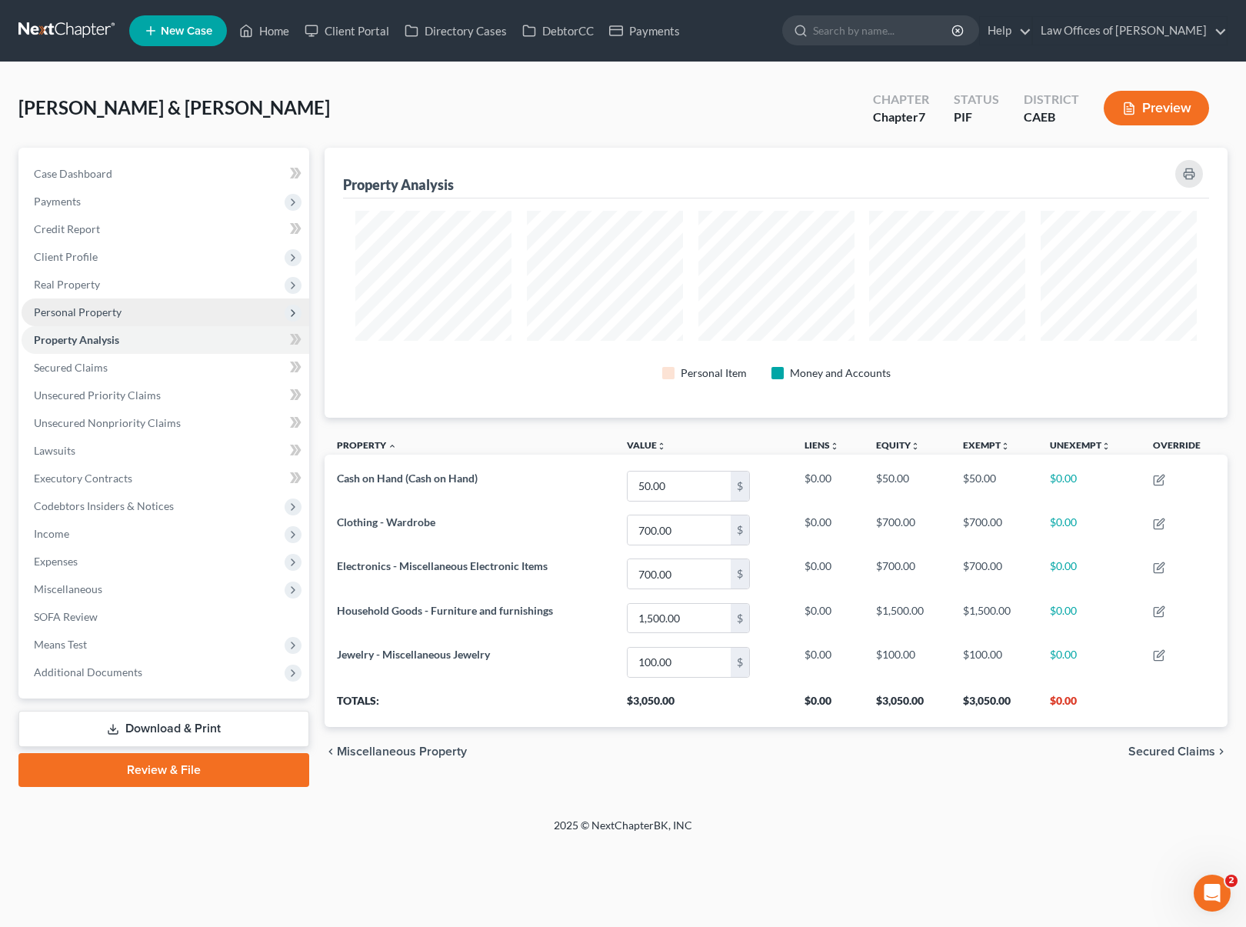
click at [125, 308] on span "Personal Property" at bounding box center [166, 312] width 288 height 28
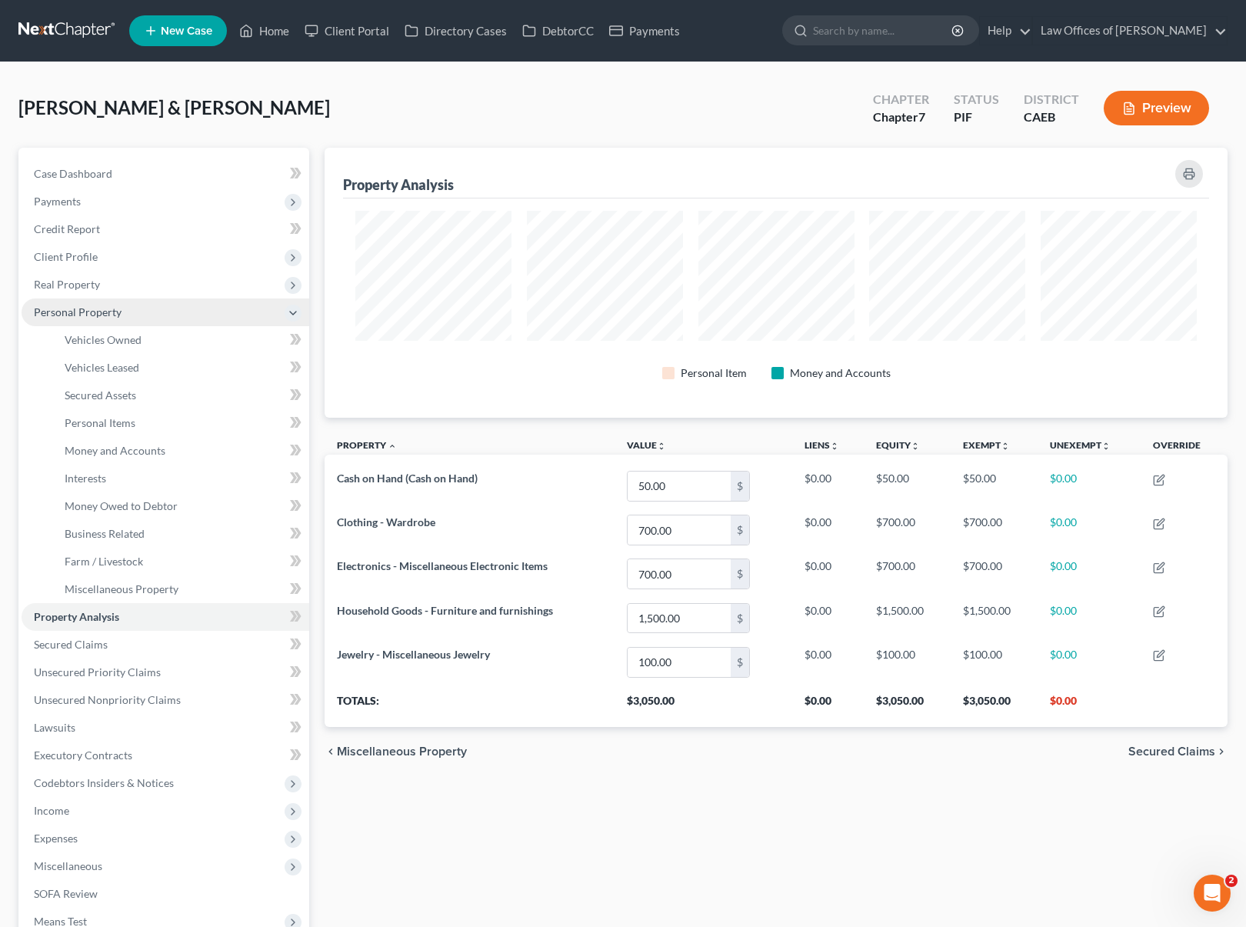
scroll to position [768672, 768046]
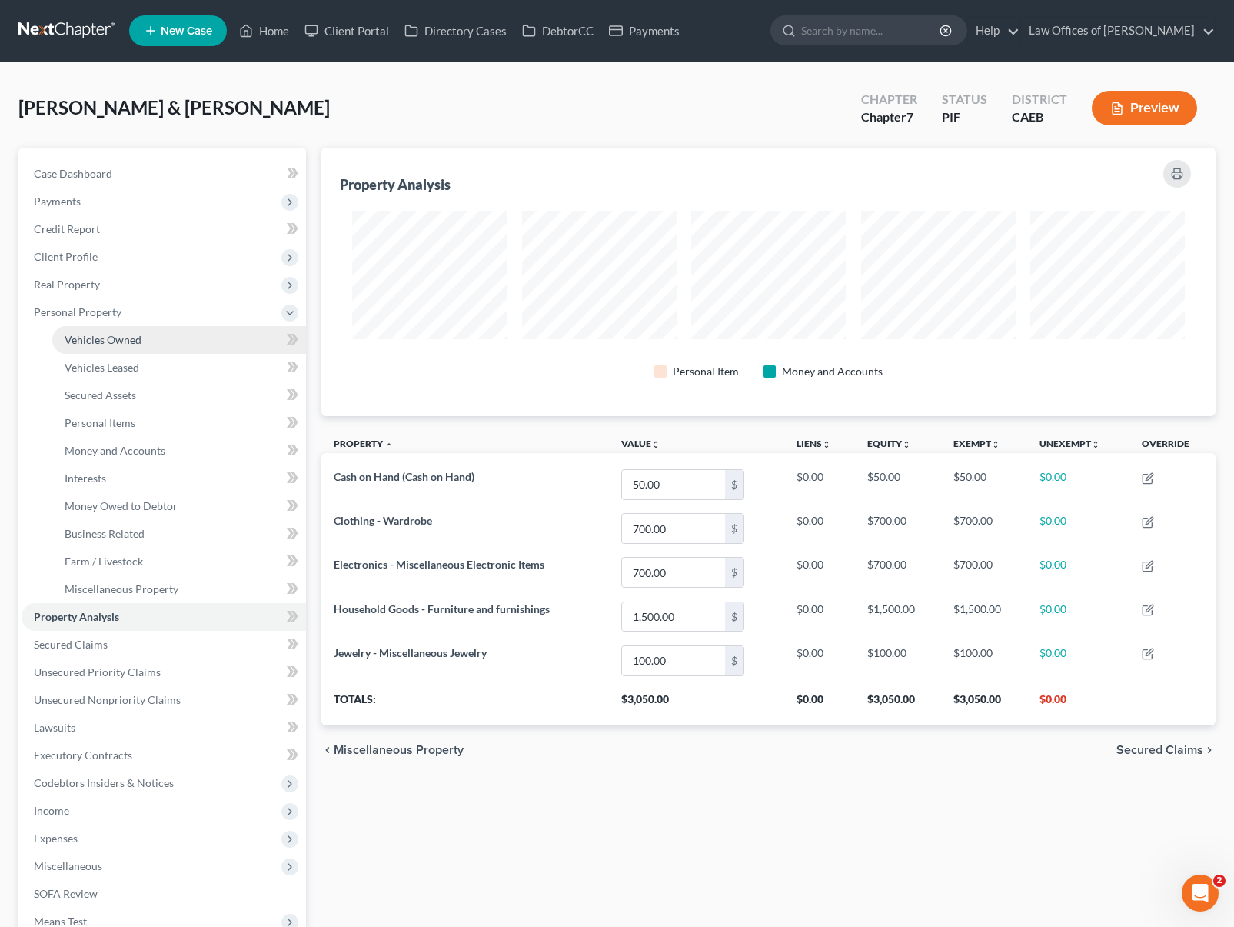
click at [148, 337] on link "Vehicles Owned" at bounding box center [179, 340] width 254 height 28
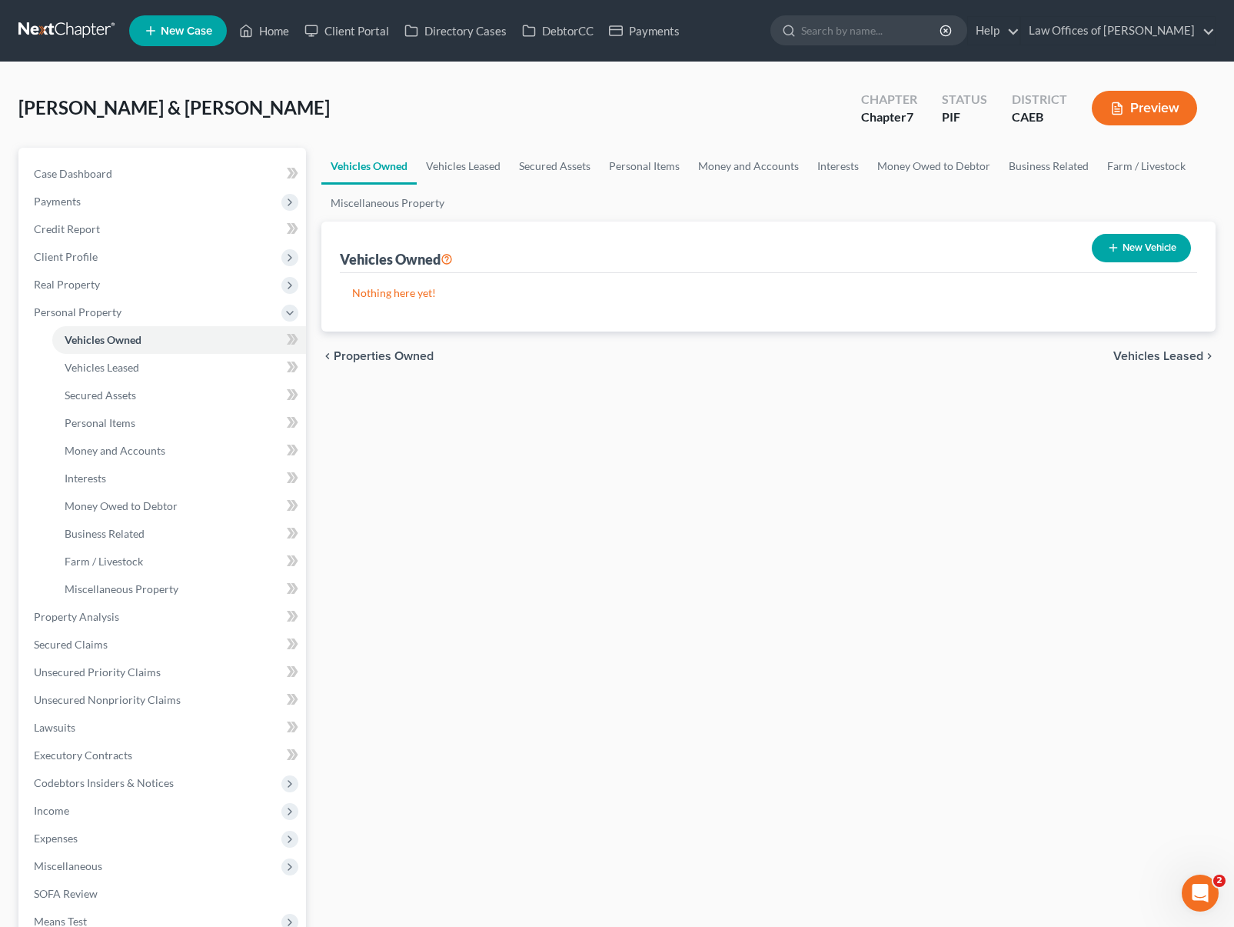
click at [1152, 255] on button "New Vehicle" at bounding box center [1141, 248] width 99 height 28
select select "0"
select select "2"
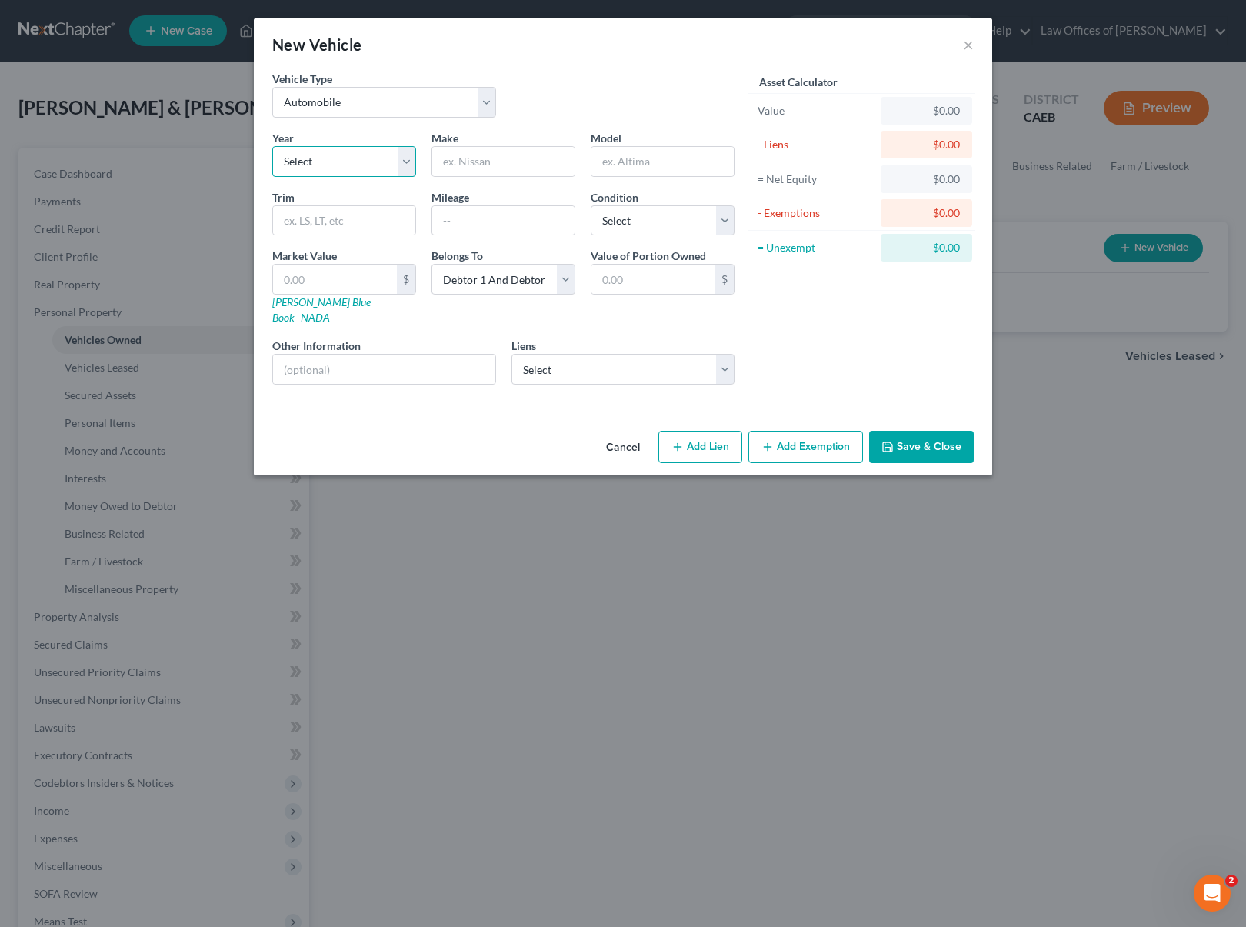
click at [404, 163] on select "Select 2026 2025 2024 2023 2022 2021 2020 2019 2018 2017 2016 2015 2014 2013 20…" at bounding box center [344, 161] width 144 height 31
select select "2"
click at [272, 146] on select "Select 2026 2025 2024 2023 2022 2021 2020 2019 2018 2017 2016 2015 2014 2013 20…" at bounding box center [344, 161] width 144 height 31
click at [511, 162] on input "text" at bounding box center [503, 161] width 142 height 29
type input "Chevrolet"
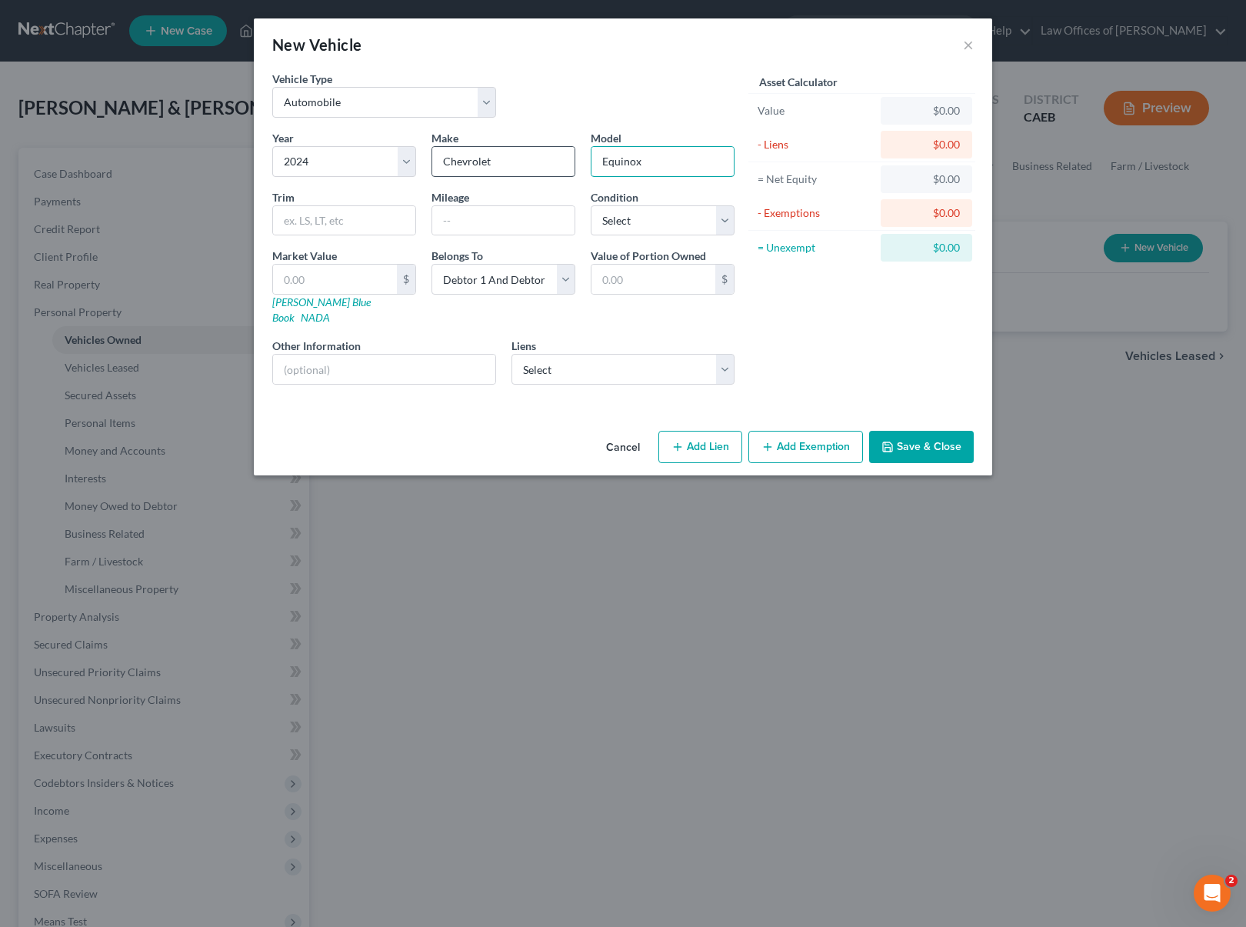
type input "Equinox"
type input "3"
type input "5,200"
click at [723, 218] on select "Select Excellent Very Good Good Fair Poor" at bounding box center [663, 220] width 144 height 31
select select "1"
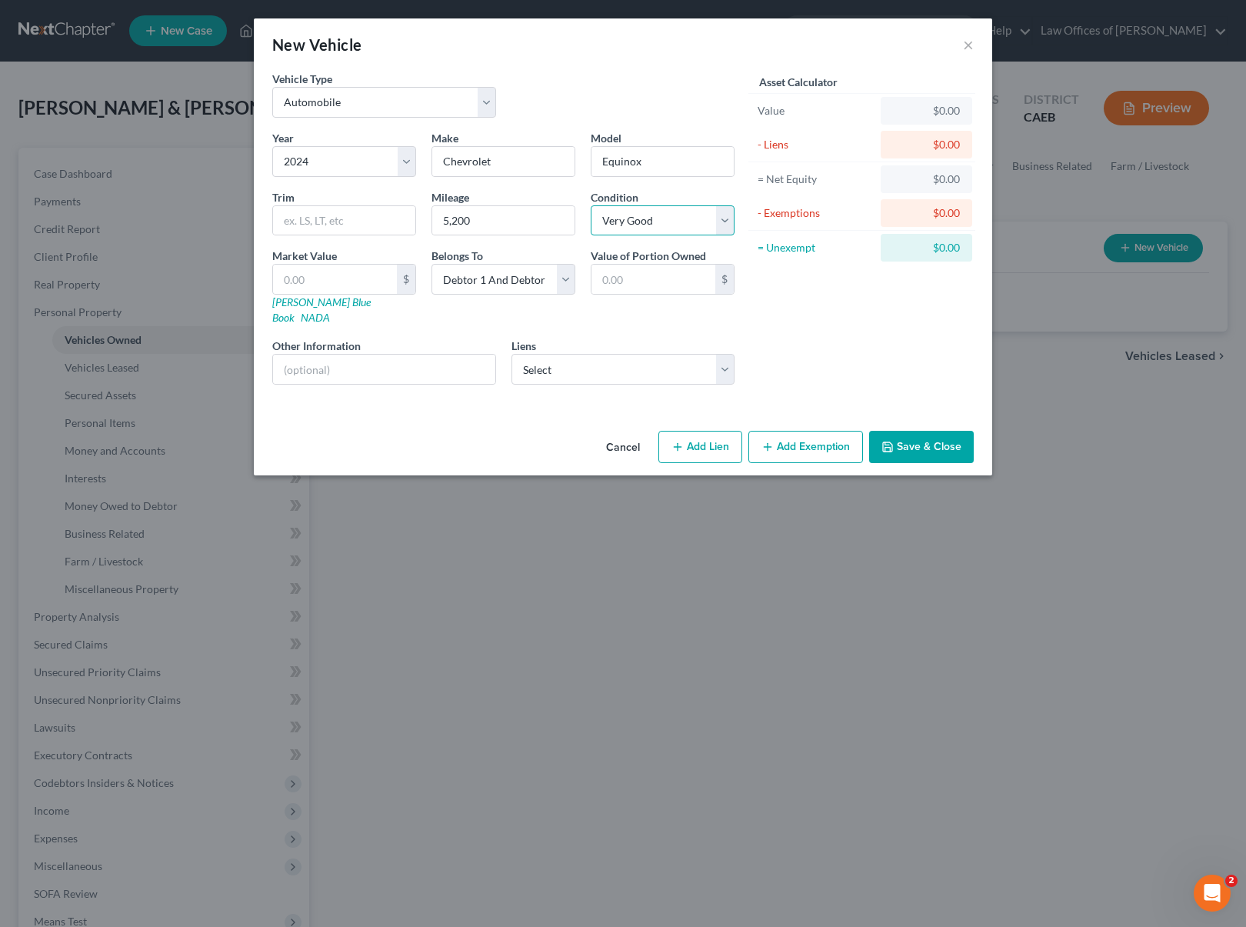
click at [591, 205] on select "Select Excellent Very Good Good Fair Poor" at bounding box center [663, 220] width 144 height 31
click at [724, 354] on select "Select Lithia/Driveway Financ - $18,066.00" at bounding box center [623, 369] width 224 height 31
click select "Select Lithia/Driveway Financ - $18,066.00" at bounding box center [623, 369] width 224 height 31
select select "38"
select select "0"
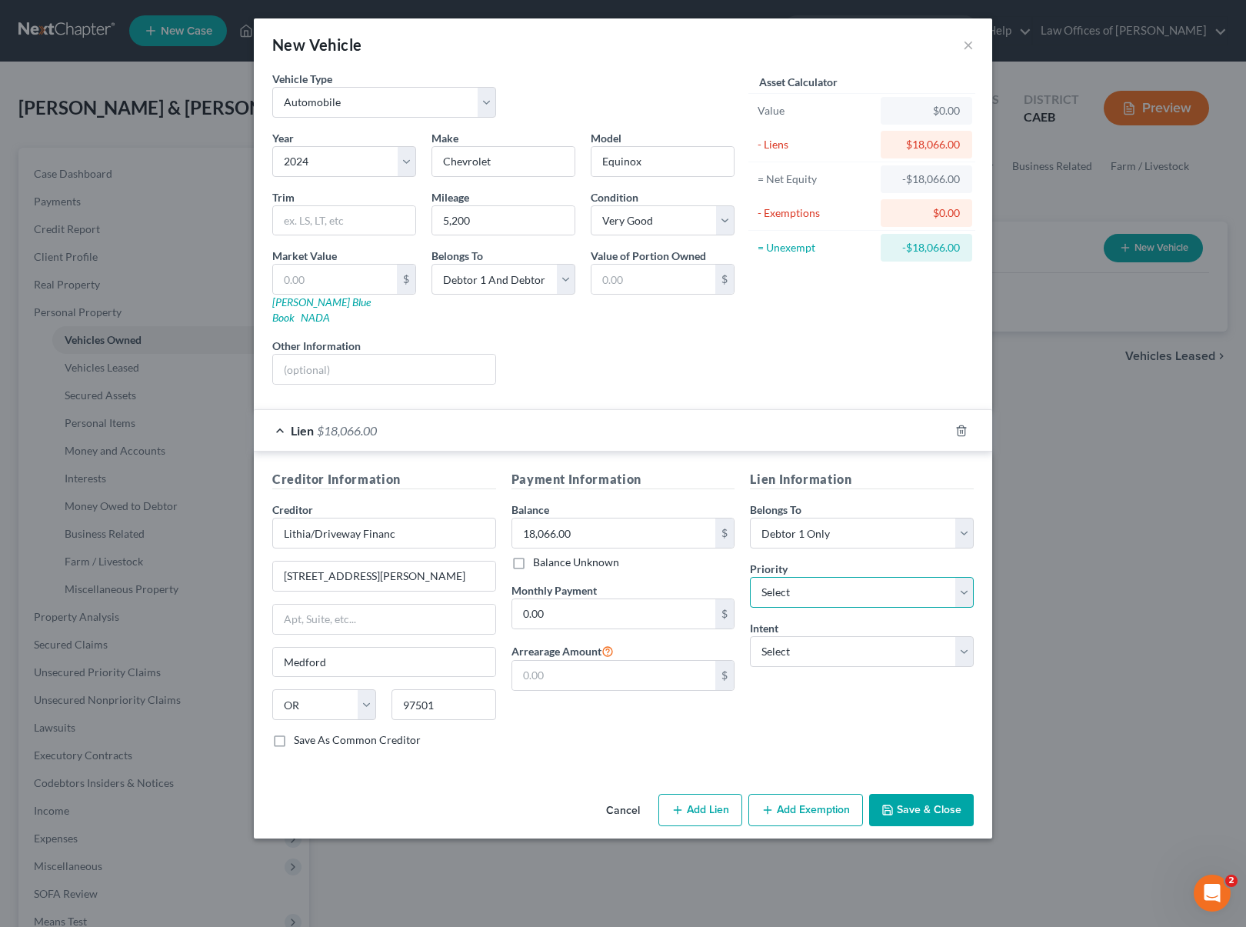
click at [963, 580] on select "Select 1st 2nd 3rd 4th 5th 6th 7th 8th 9th 10th 11th 12th 13th 14th 15th 16th 1…" at bounding box center [862, 592] width 224 height 31
select select "0"
click at [750, 577] on select "Select 1st 2nd 3rd 4th 5th 6th 7th 8th 9th 10th 11th 12th 13th 14th 15th 16th 1…" at bounding box center [862, 592] width 224 height 31
click at [957, 639] on select "Select Surrender Redeem Reaffirm Avoid Other" at bounding box center [862, 651] width 224 height 31
select select "4"
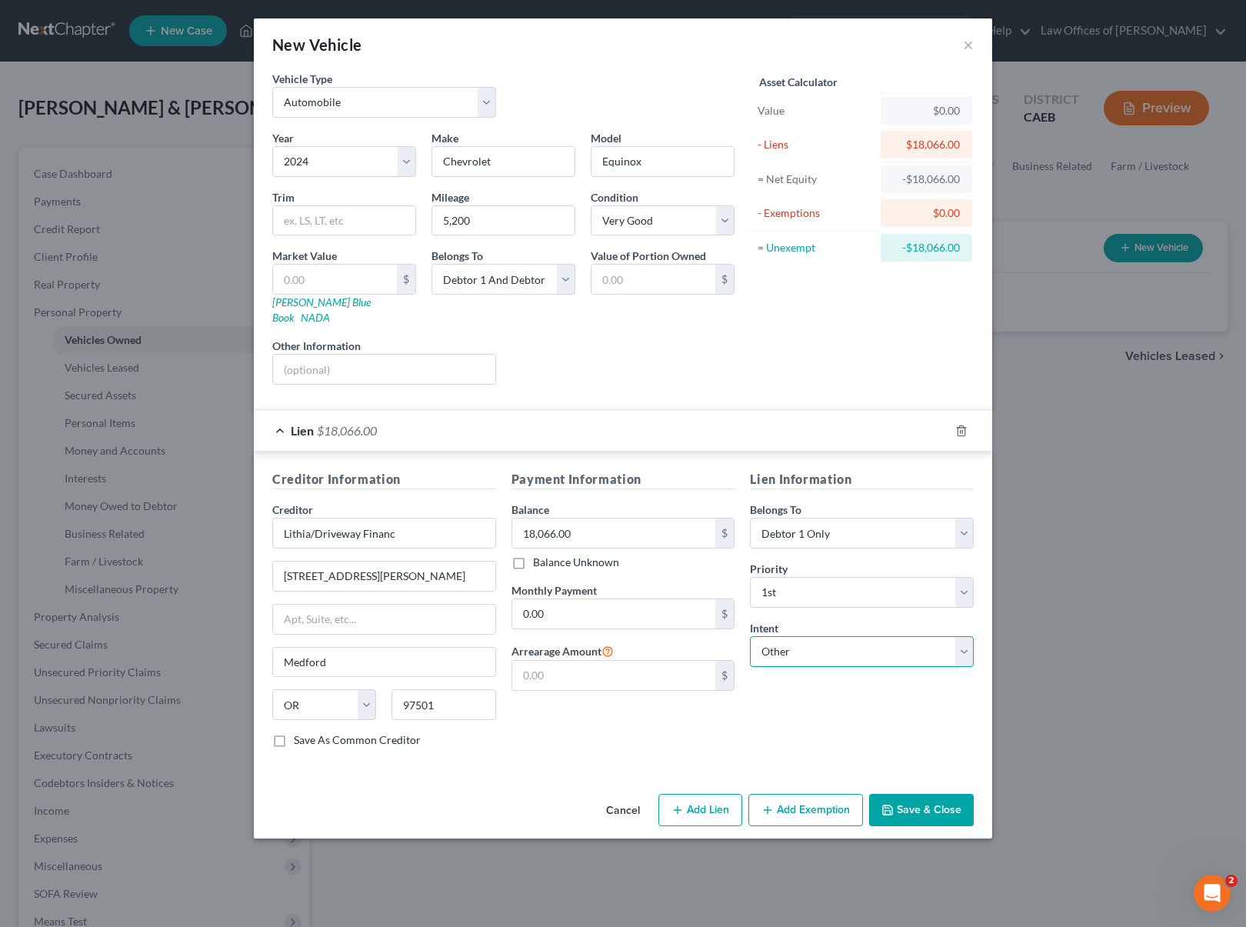
click at [750, 636] on select "Select Surrender Redeem Reaffirm Avoid Other" at bounding box center [862, 651] width 224 height 31
click at [804, 702] on input "text" at bounding box center [862, 710] width 224 height 31
type input "Retain & Pay"
click at [942, 794] on button "Save & Close" at bounding box center [921, 810] width 105 height 32
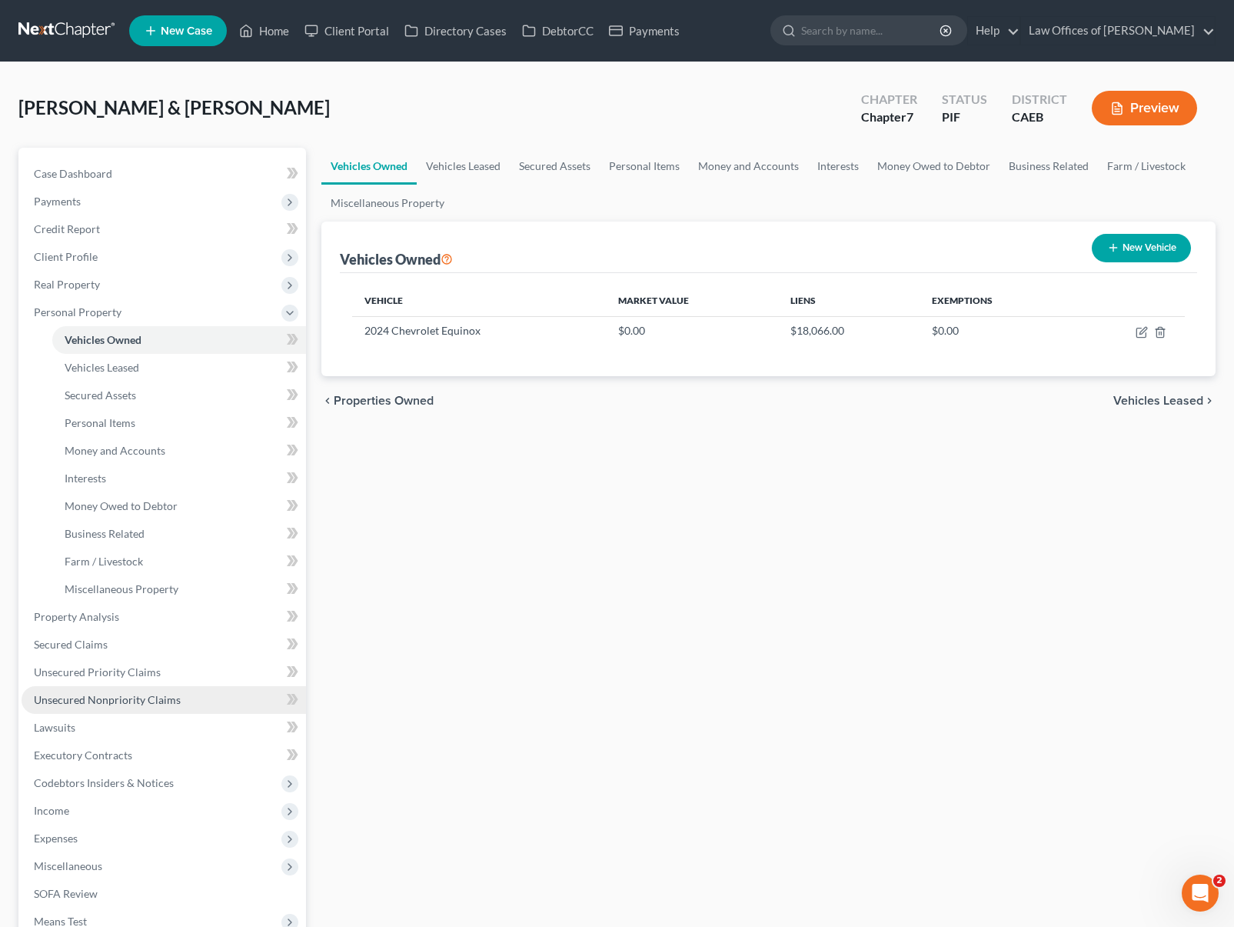
click at [108, 697] on span "Unsecured Nonpriority Claims" at bounding box center [107, 699] width 147 height 13
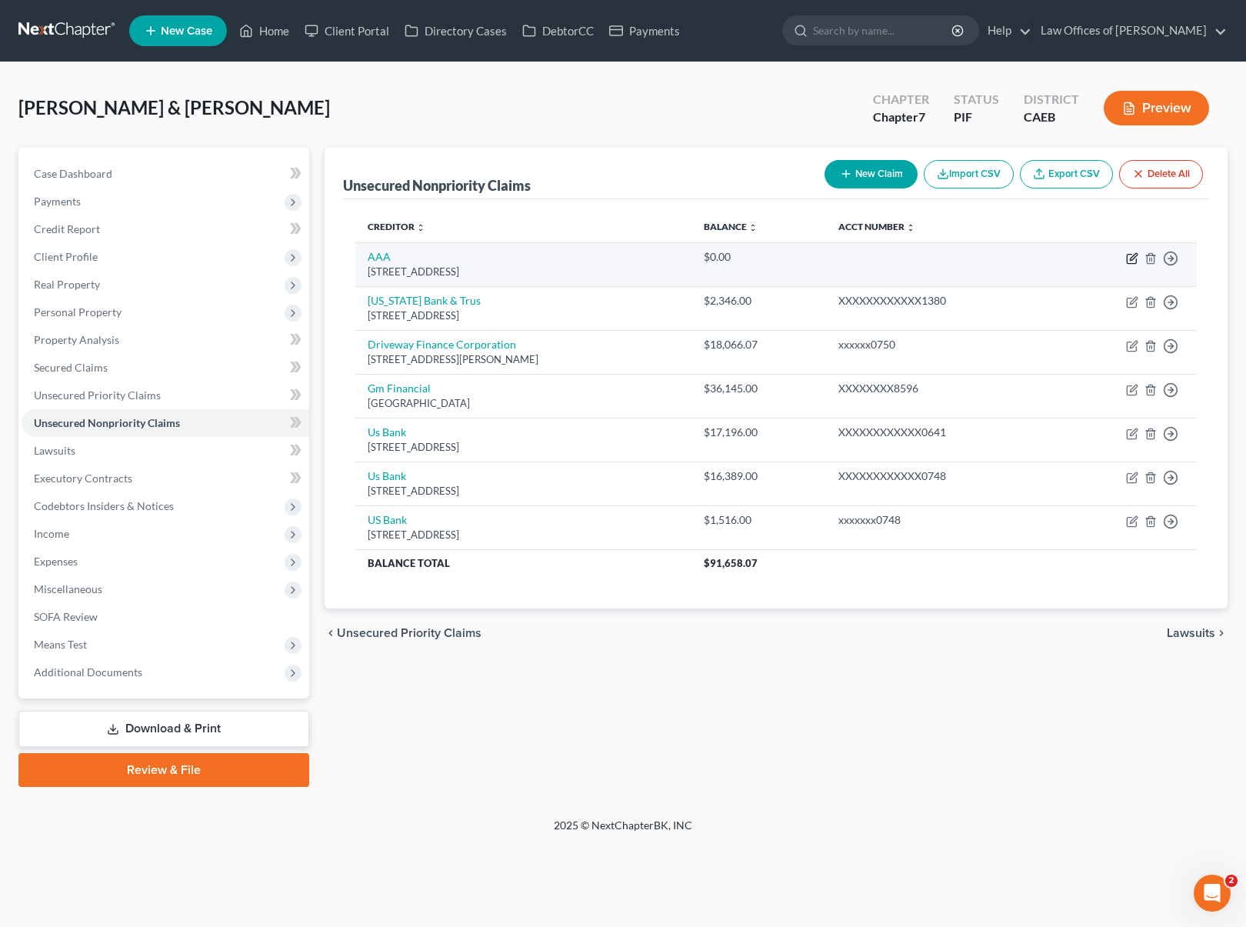
click at [1126, 256] on icon "button" at bounding box center [1130, 259] width 9 height 9
select select "4"
select select "0"
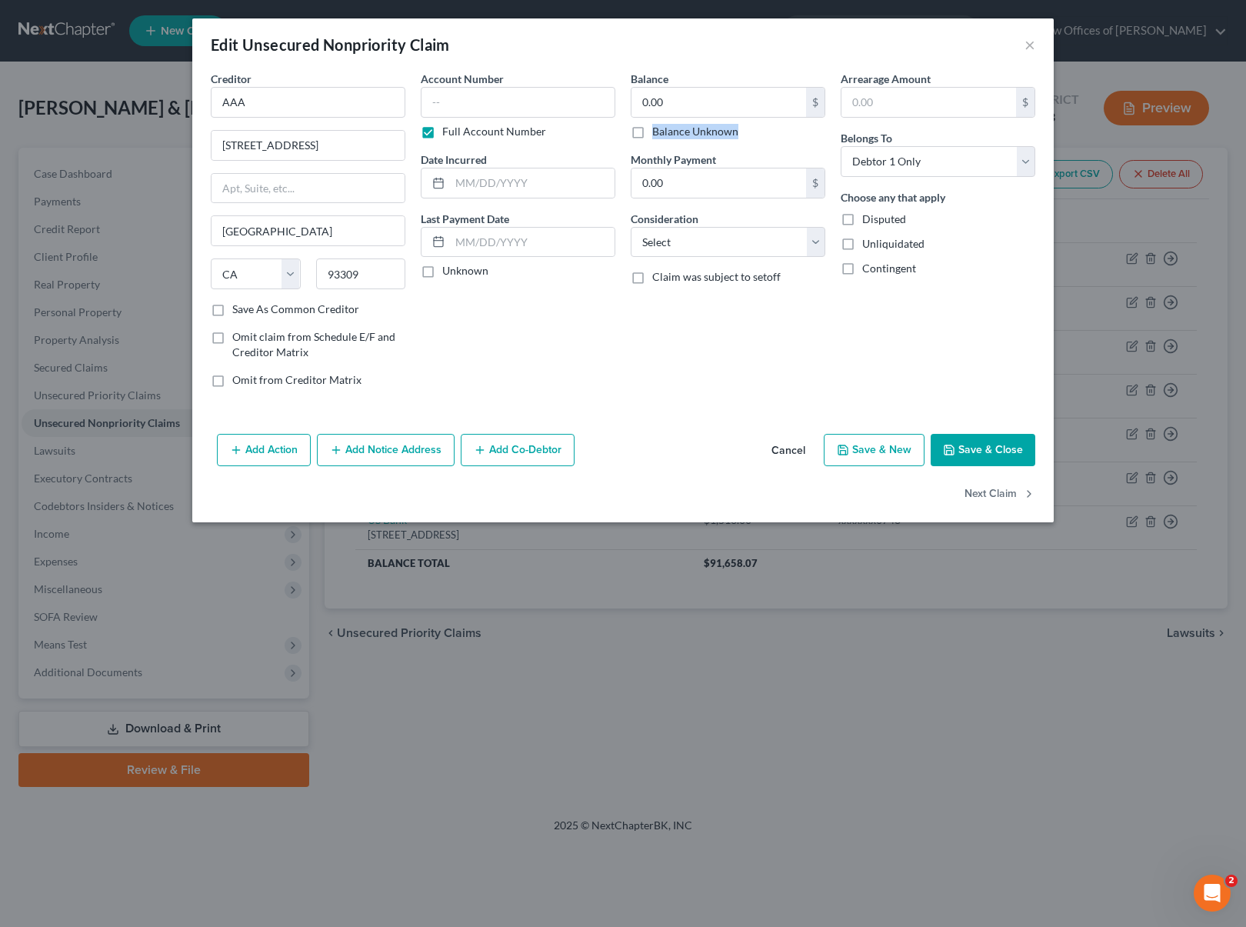
click at [652, 137] on label "Balance Unknown" at bounding box center [695, 131] width 86 height 15
click at [652, 135] on label "Balance Unknown" at bounding box center [695, 131] width 86 height 15
click at [658, 134] on input "Balance Unknown" at bounding box center [663, 129] width 10 height 10
checkbox input "true"
click at [966, 449] on button "Save & Close" at bounding box center [982, 450] width 105 height 32
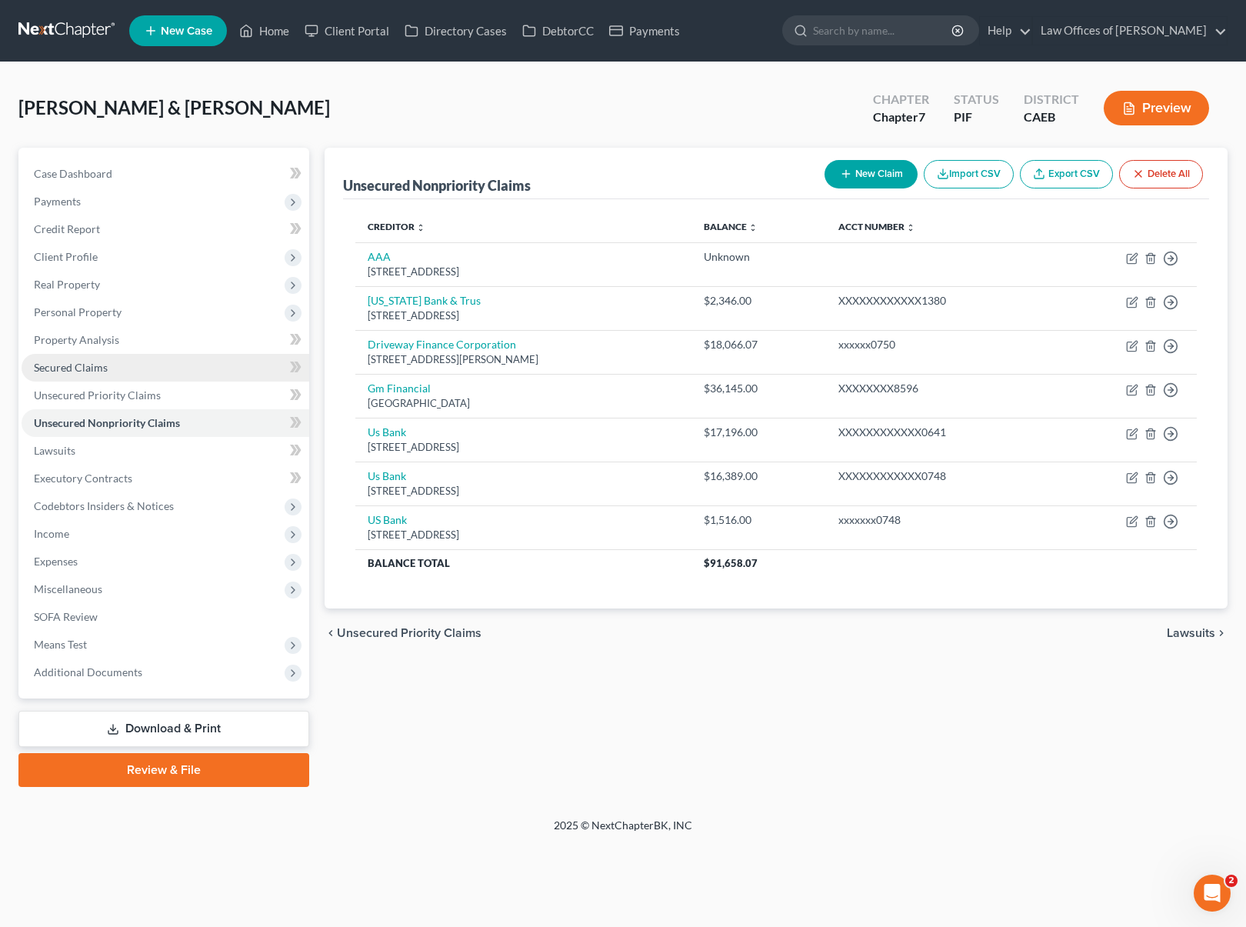
click at [98, 369] on span "Secured Claims" at bounding box center [71, 367] width 74 height 13
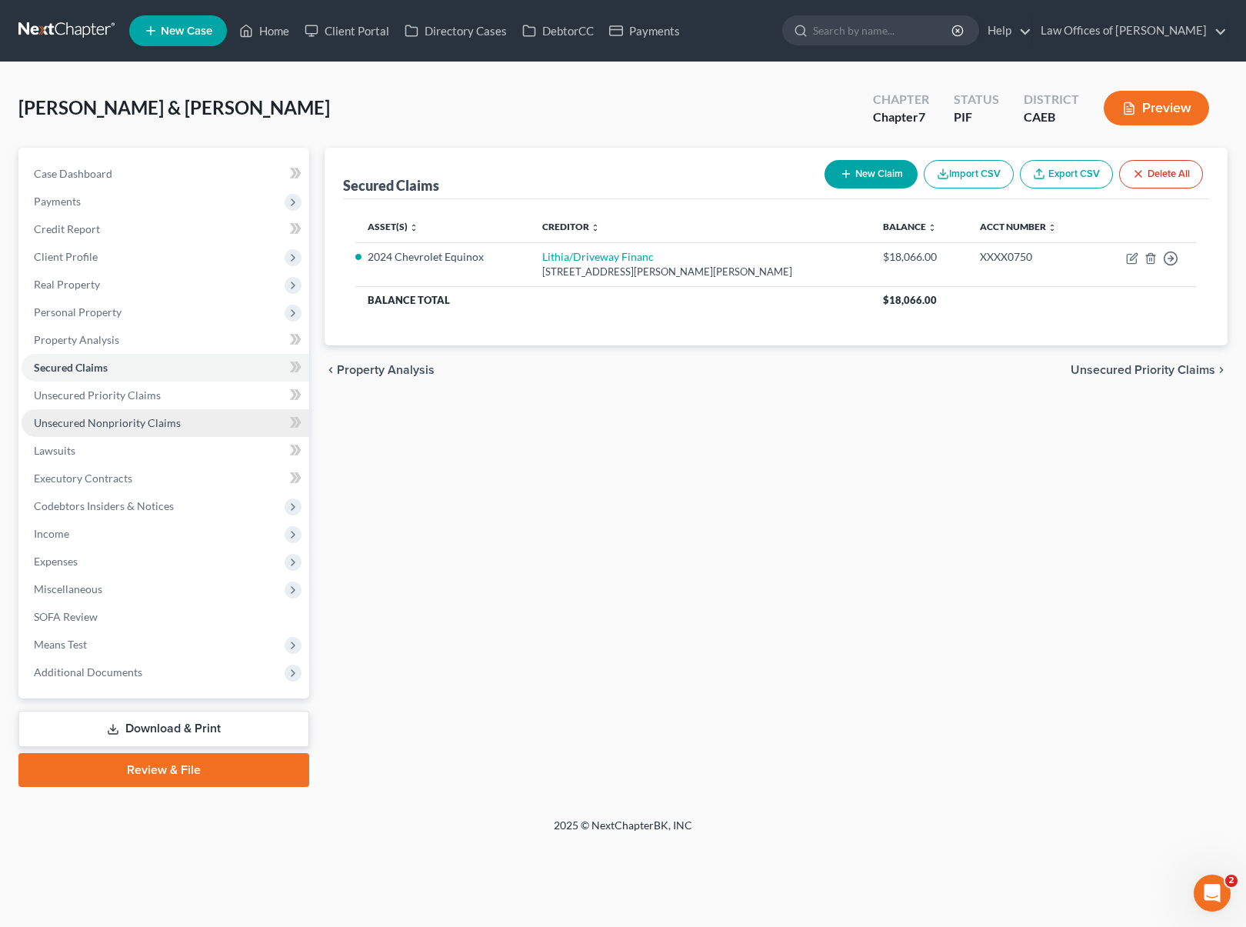
click at [175, 426] on span "Unsecured Nonpriority Claims" at bounding box center [107, 422] width 147 height 13
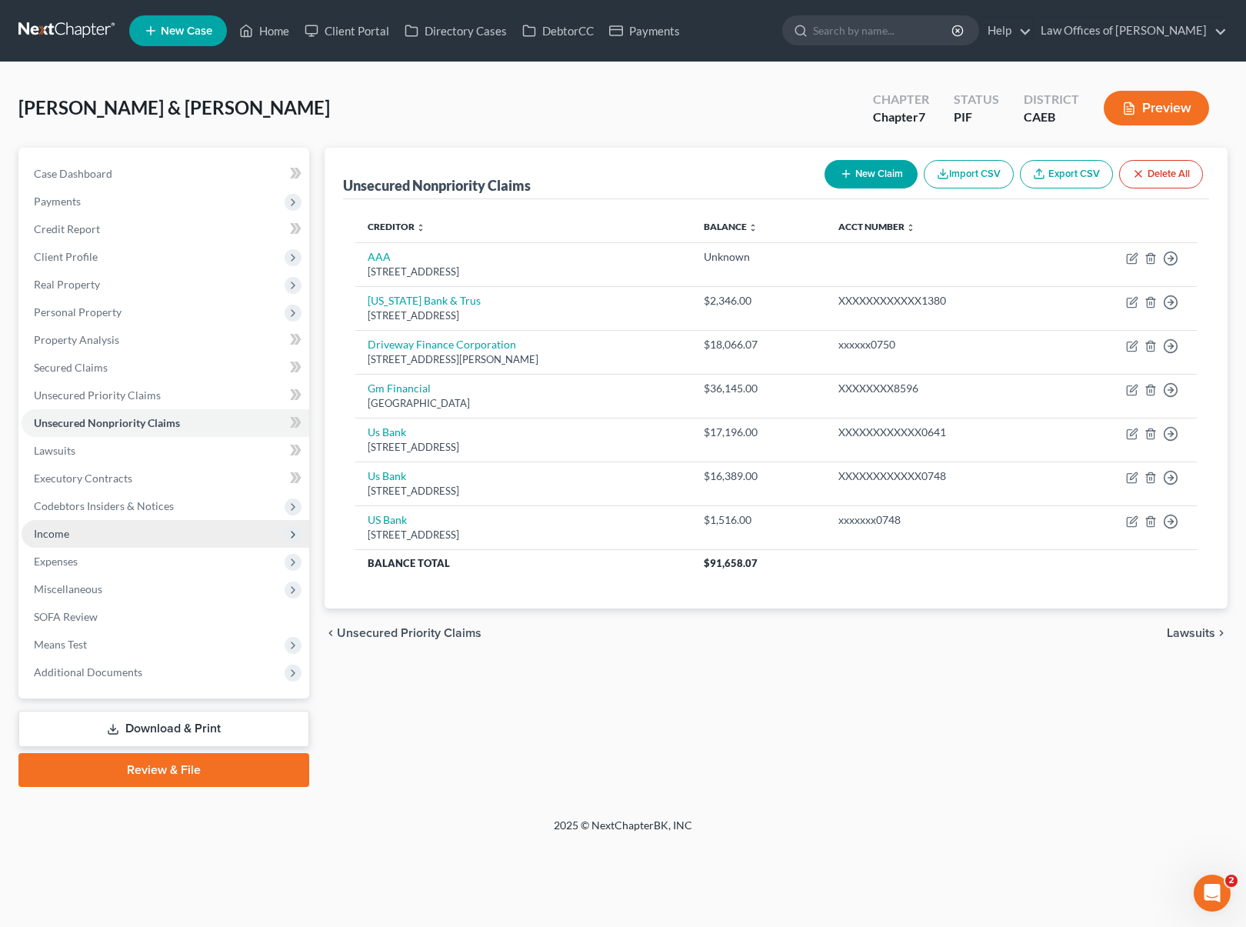
click at [108, 534] on span "Income" at bounding box center [166, 534] width 288 height 28
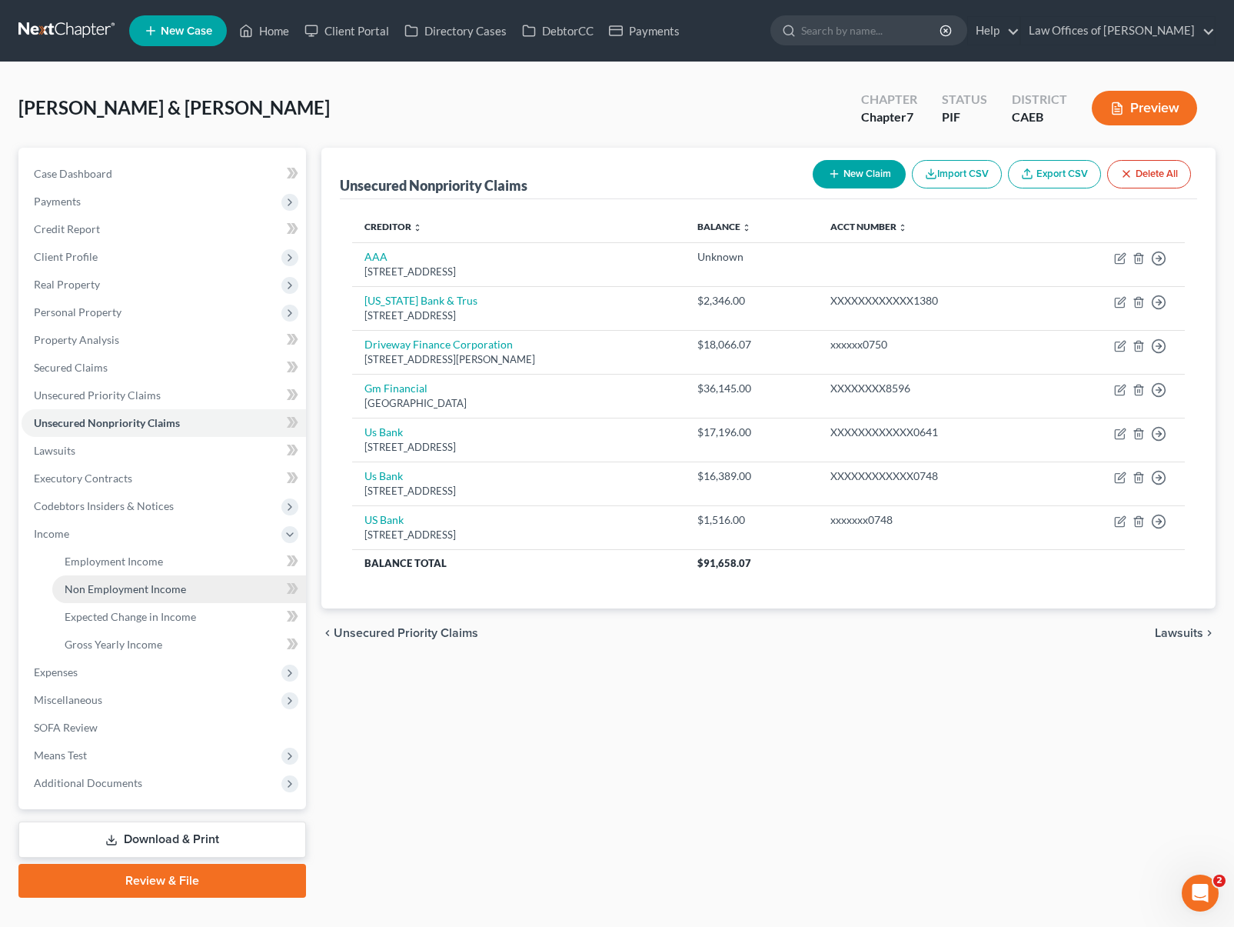
click at [182, 586] on span "Non Employment Income" at bounding box center [125, 588] width 121 height 13
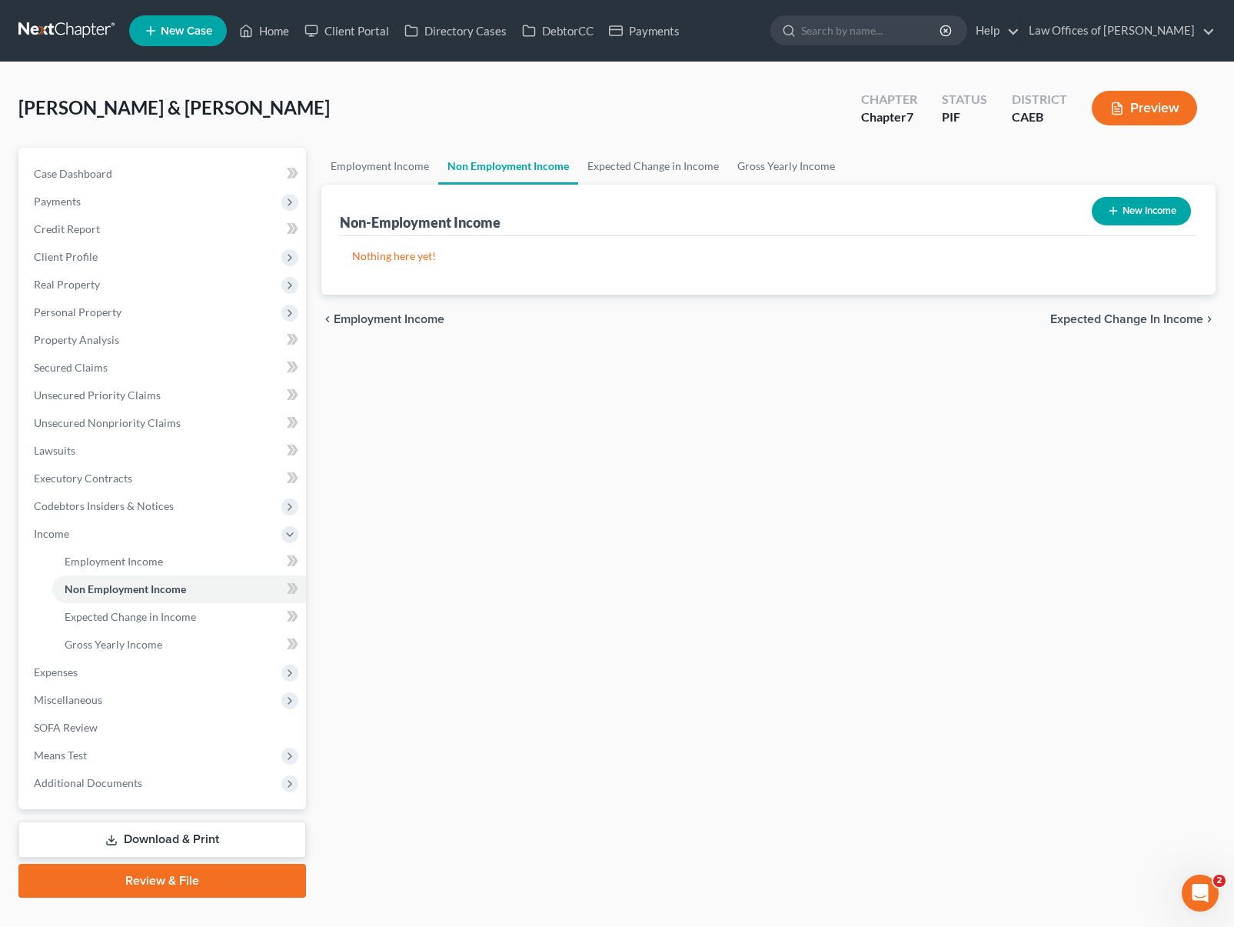
click at [1112, 211] on icon "button" at bounding box center [1113, 211] width 12 height 12
select select "0"
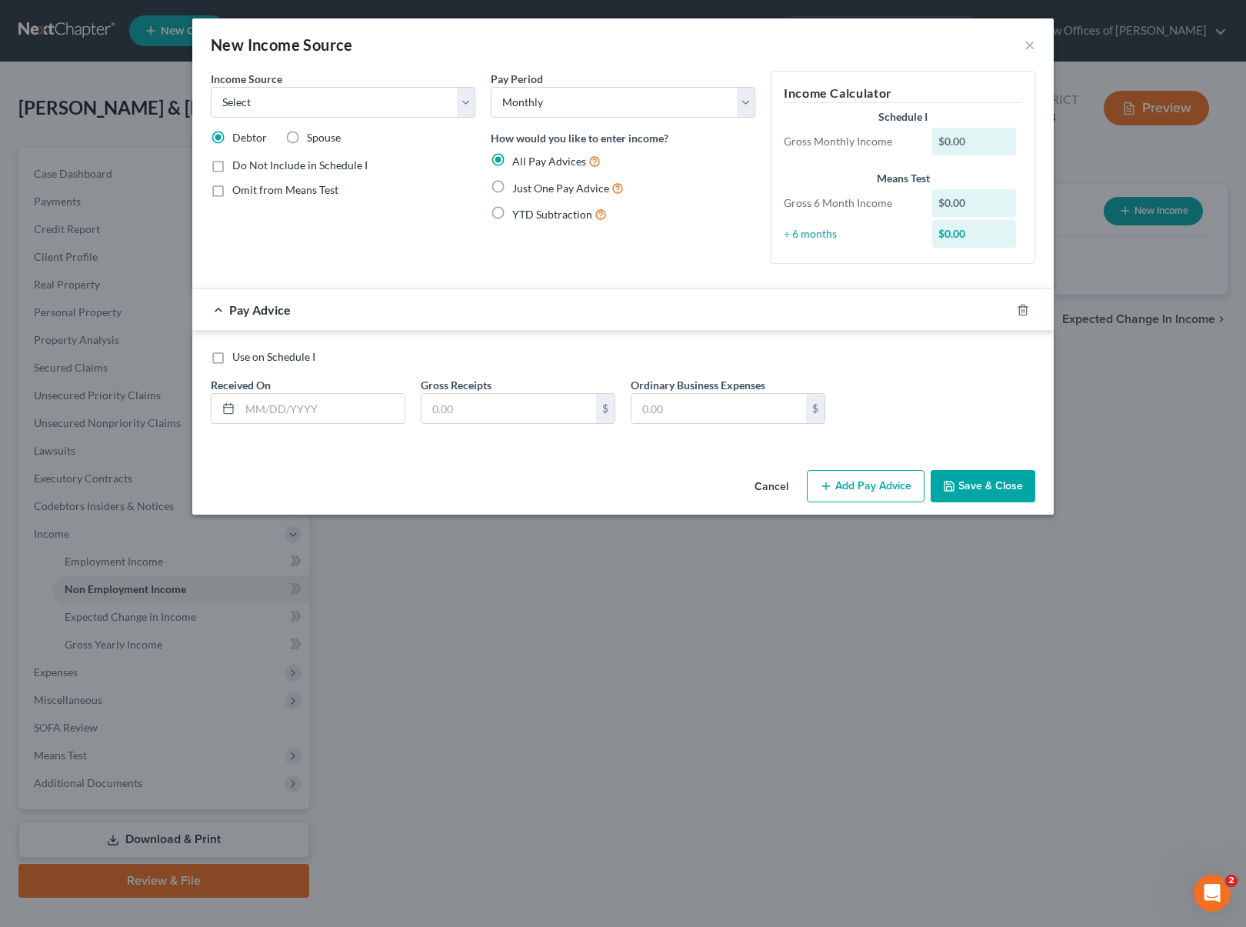
click at [512, 188] on label "Just One Pay Advice" at bounding box center [567, 188] width 111 height 18
click at [518, 188] on input "Just One Pay Advice" at bounding box center [523, 184] width 10 height 10
radio input "true"
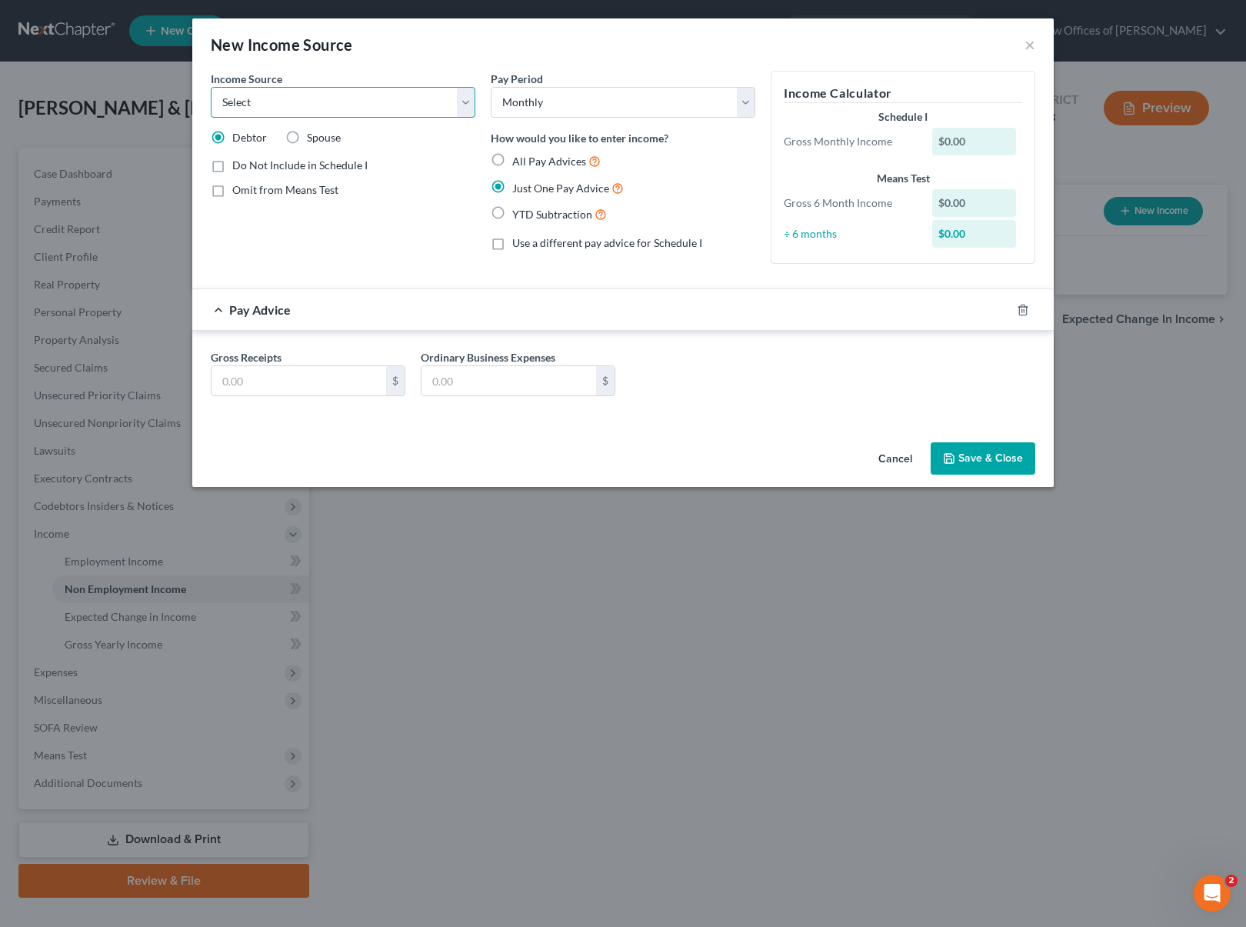
click at [458, 102] on select "Select Unemployment Disability (from employer) Pension Retirement Social Securi…" at bounding box center [343, 102] width 265 height 31
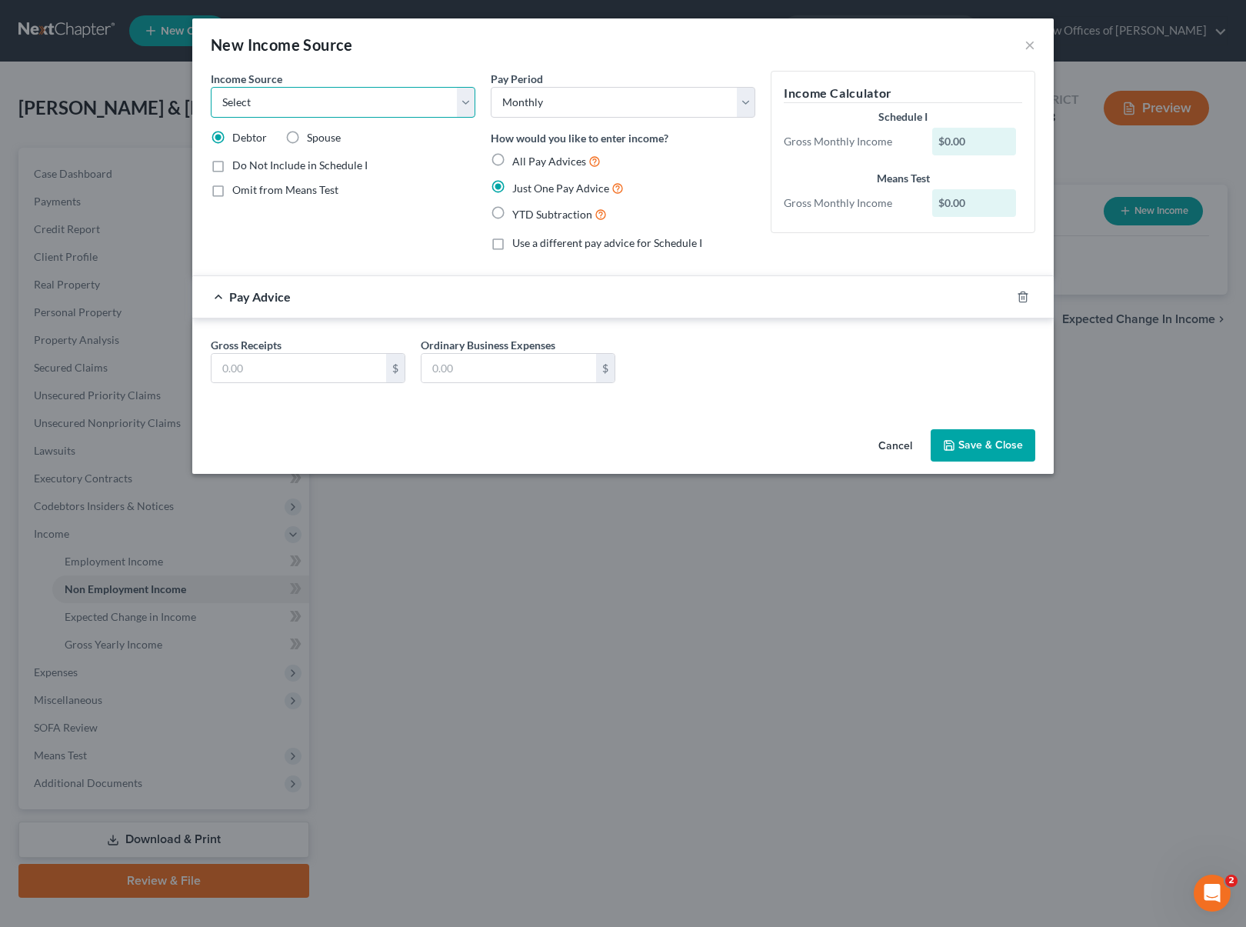
select select "4"
click at [211, 87] on select "Select Unemployment Disability (from employer) Pension Retirement Social Securi…" at bounding box center [343, 102] width 265 height 31
click at [301, 368] on input "text" at bounding box center [298, 368] width 175 height 29
type input "1,693"
click at [992, 443] on button "Save & Close" at bounding box center [982, 445] width 105 height 32
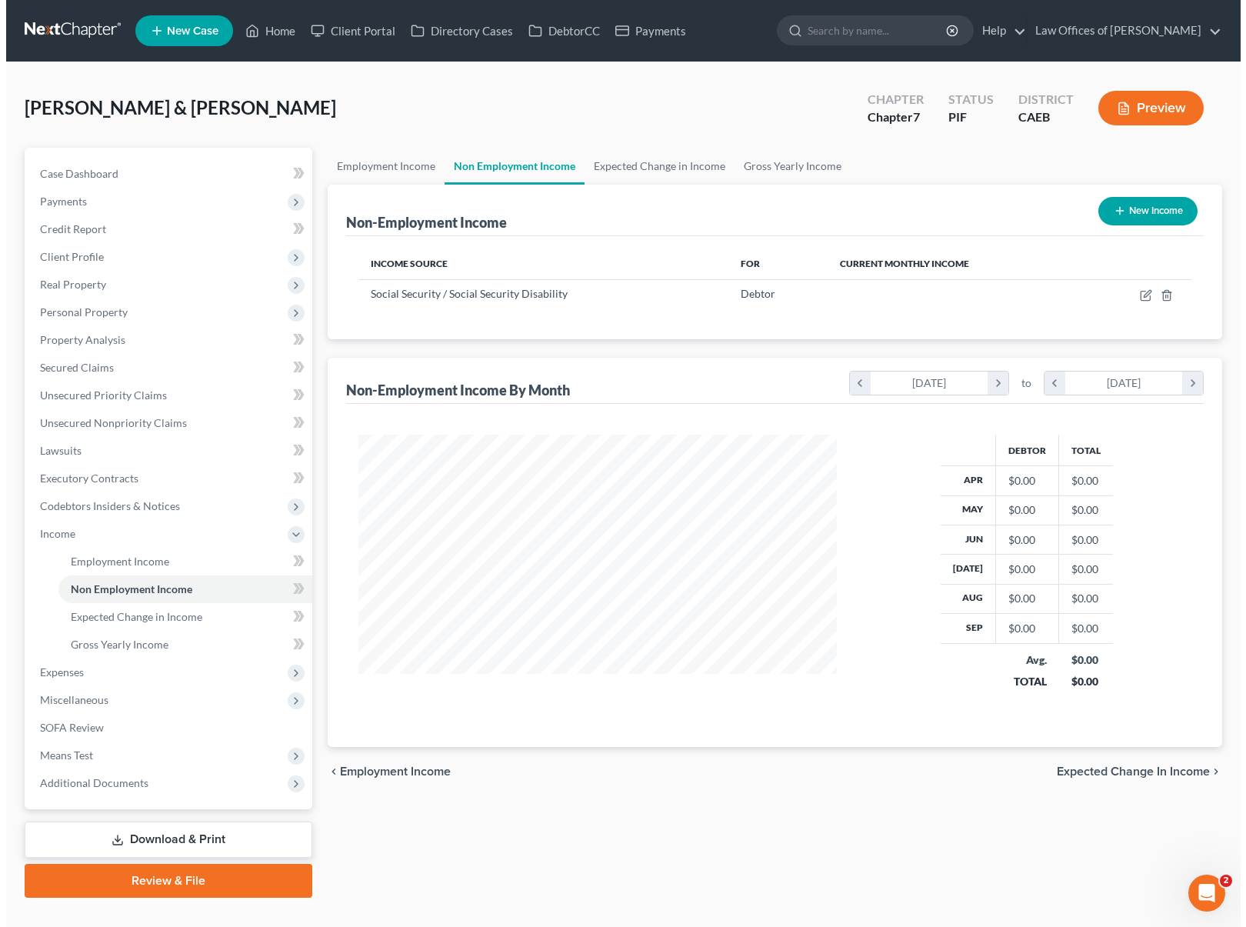
scroll to position [768664, 768436]
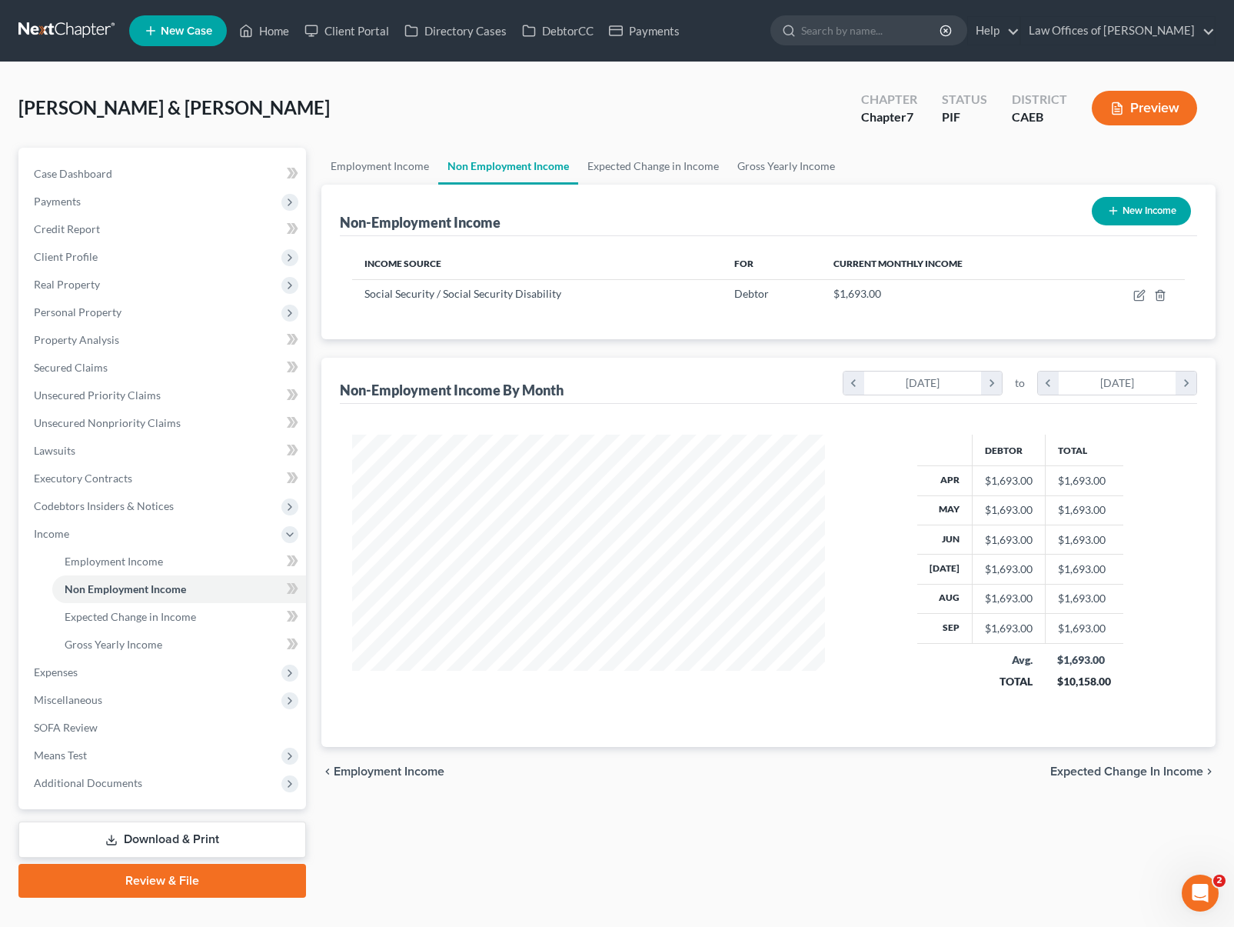
click at [1114, 217] on button "New Income" at bounding box center [1141, 211] width 99 height 28
select select "0"
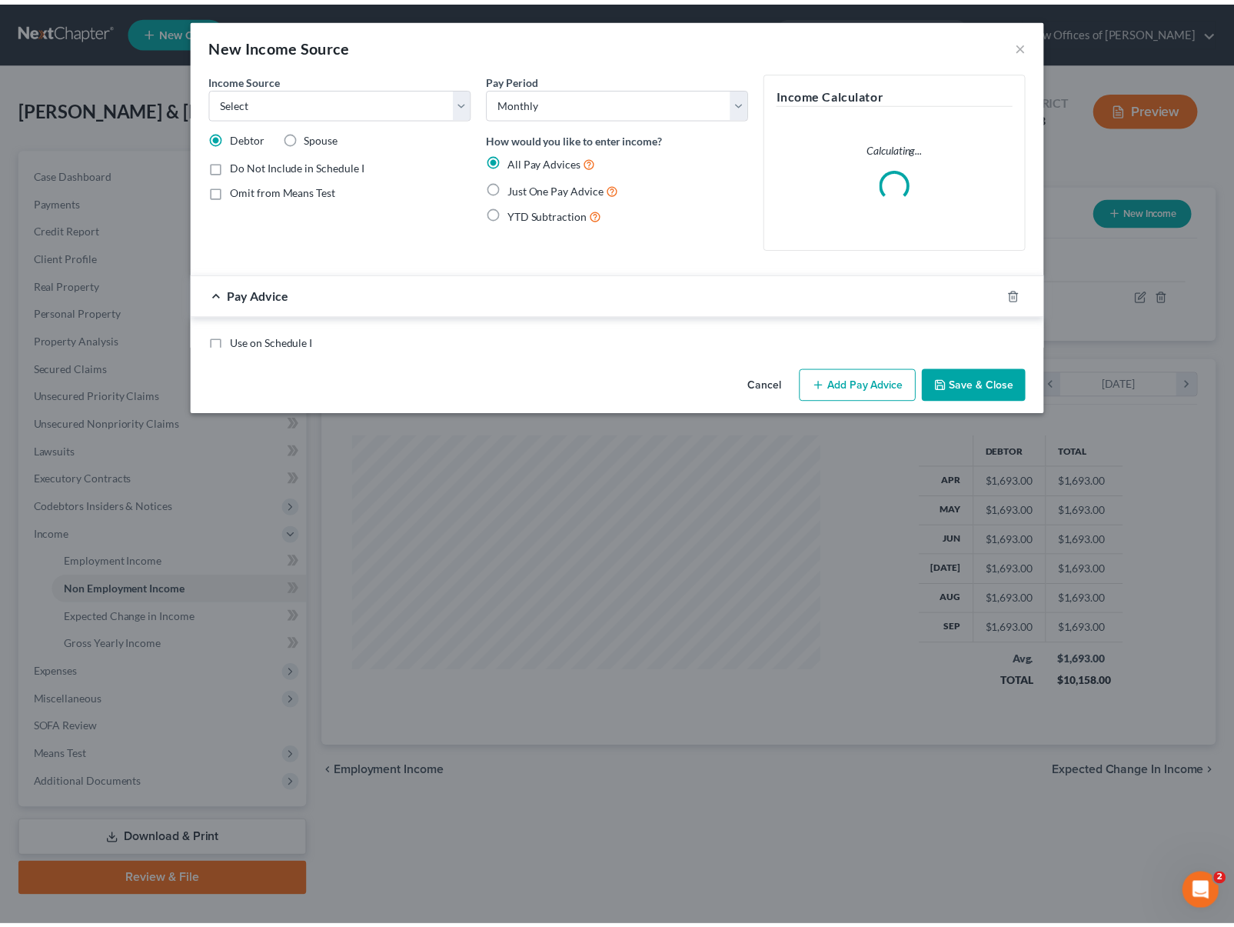
scroll to position [275, 508]
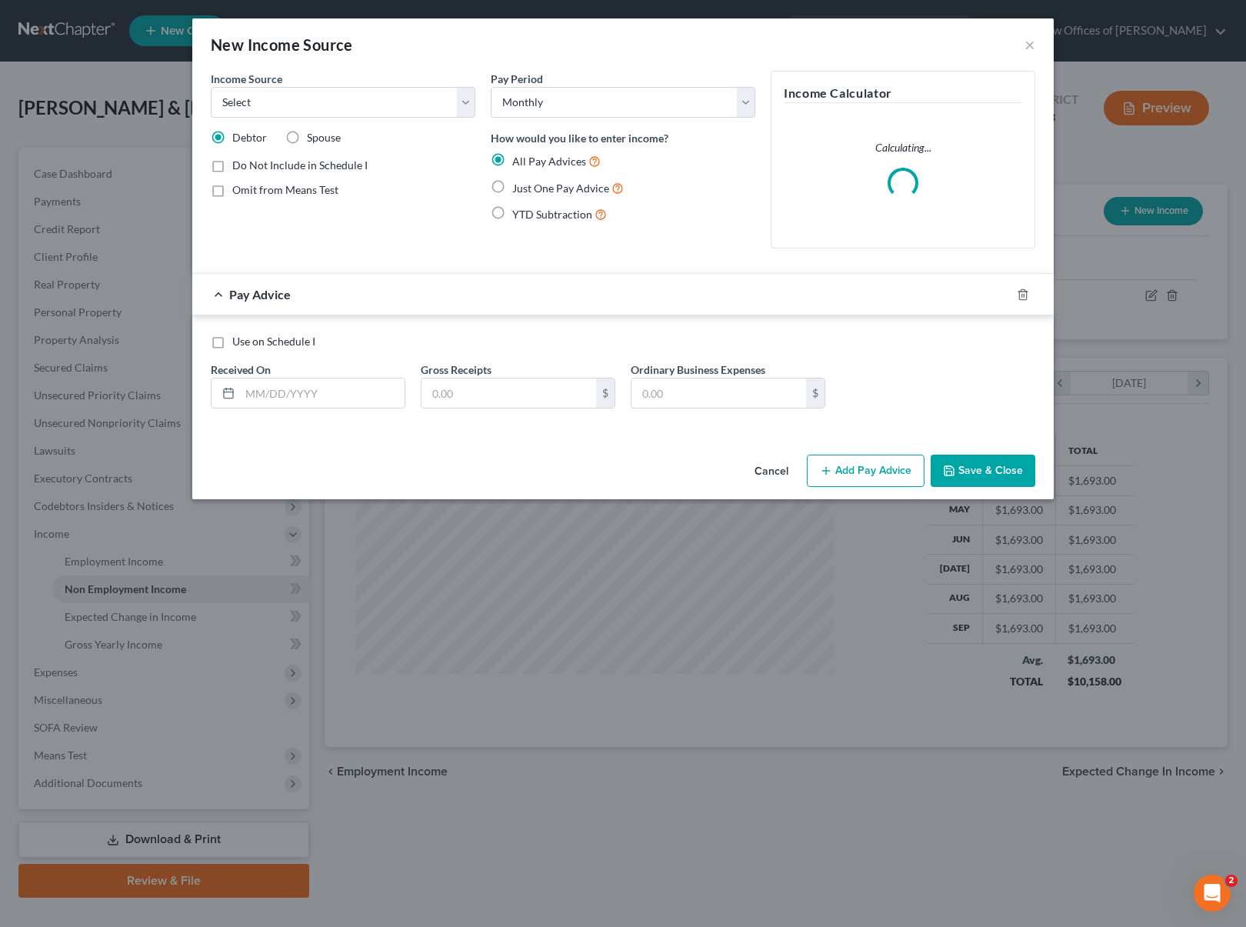
click at [307, 140] on label "Spouse" at bounding box center [324, 137] width 34 height 15
click at [313, 140] on input "Spouse" at bounding box center [318, 135] width 10 height 10
radio input "true"
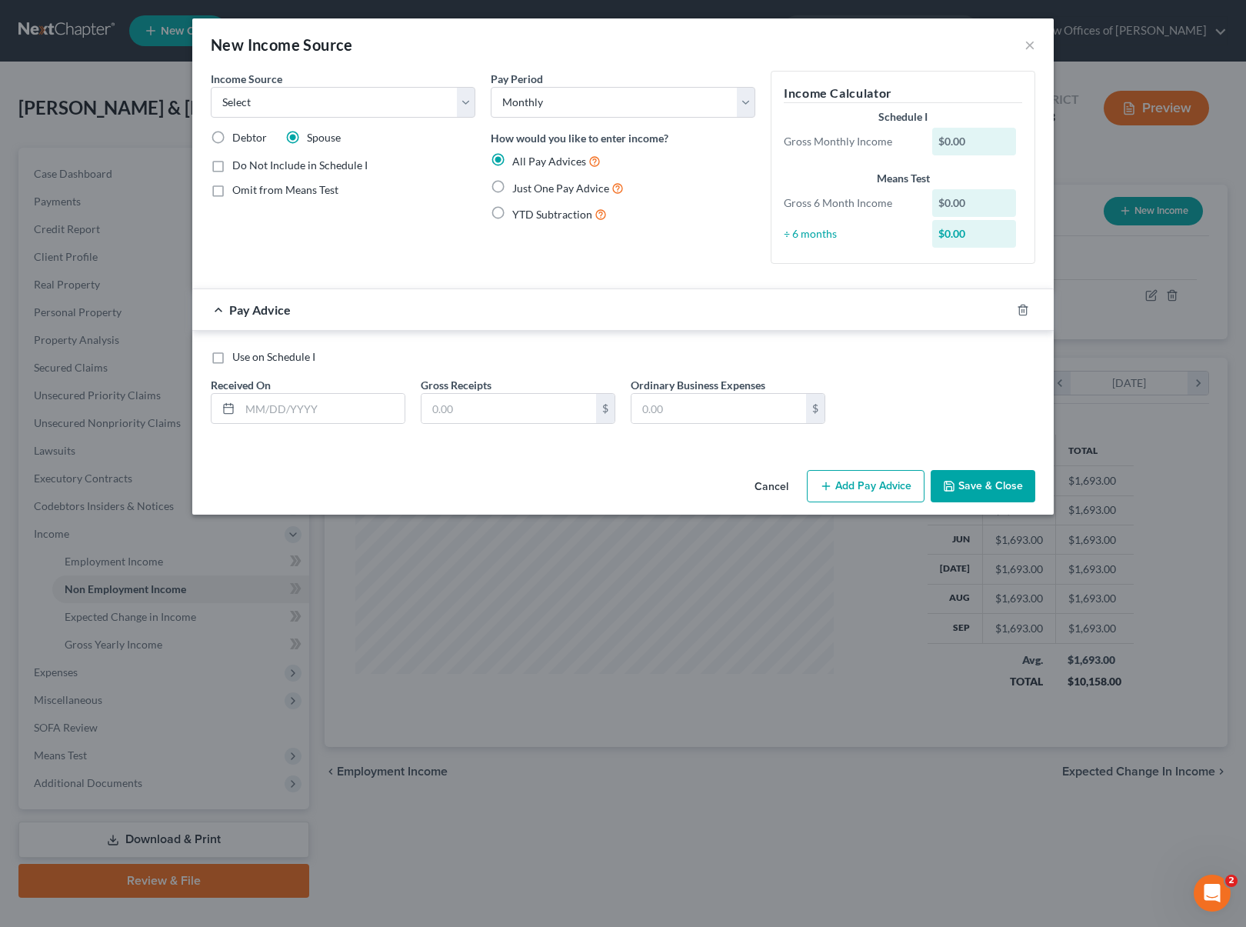
click at [512, 187] on label "Just One Pay Advice" at bounding box center [567, 188] width 111 height 18
click at [518, 187] on input "Just One Pay Advice" at bounding box center [523, 184] width 10 height 10
radio input "true"
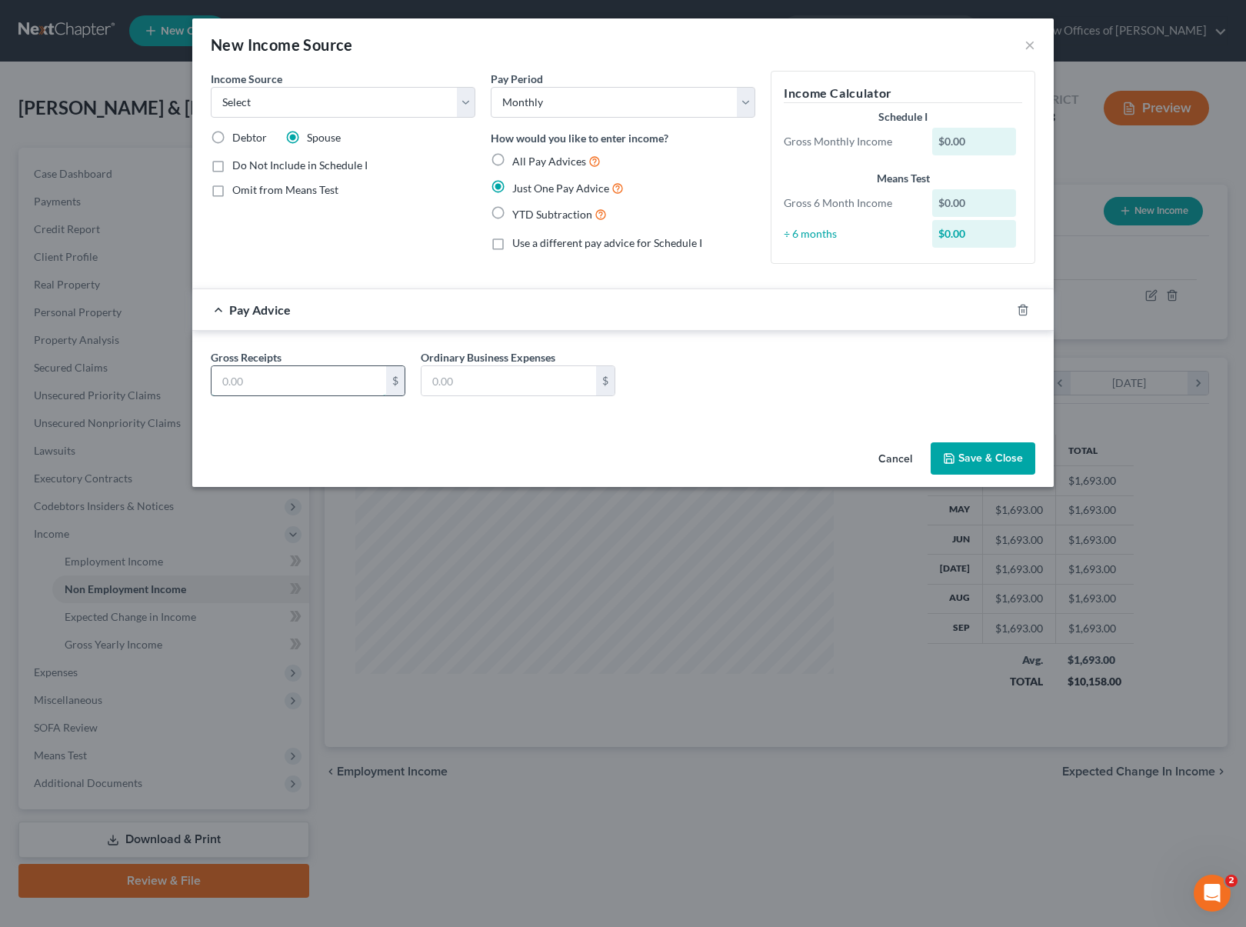
click at [346, 381] on input "text" at bounding box center [298, 380] width 175 height 29
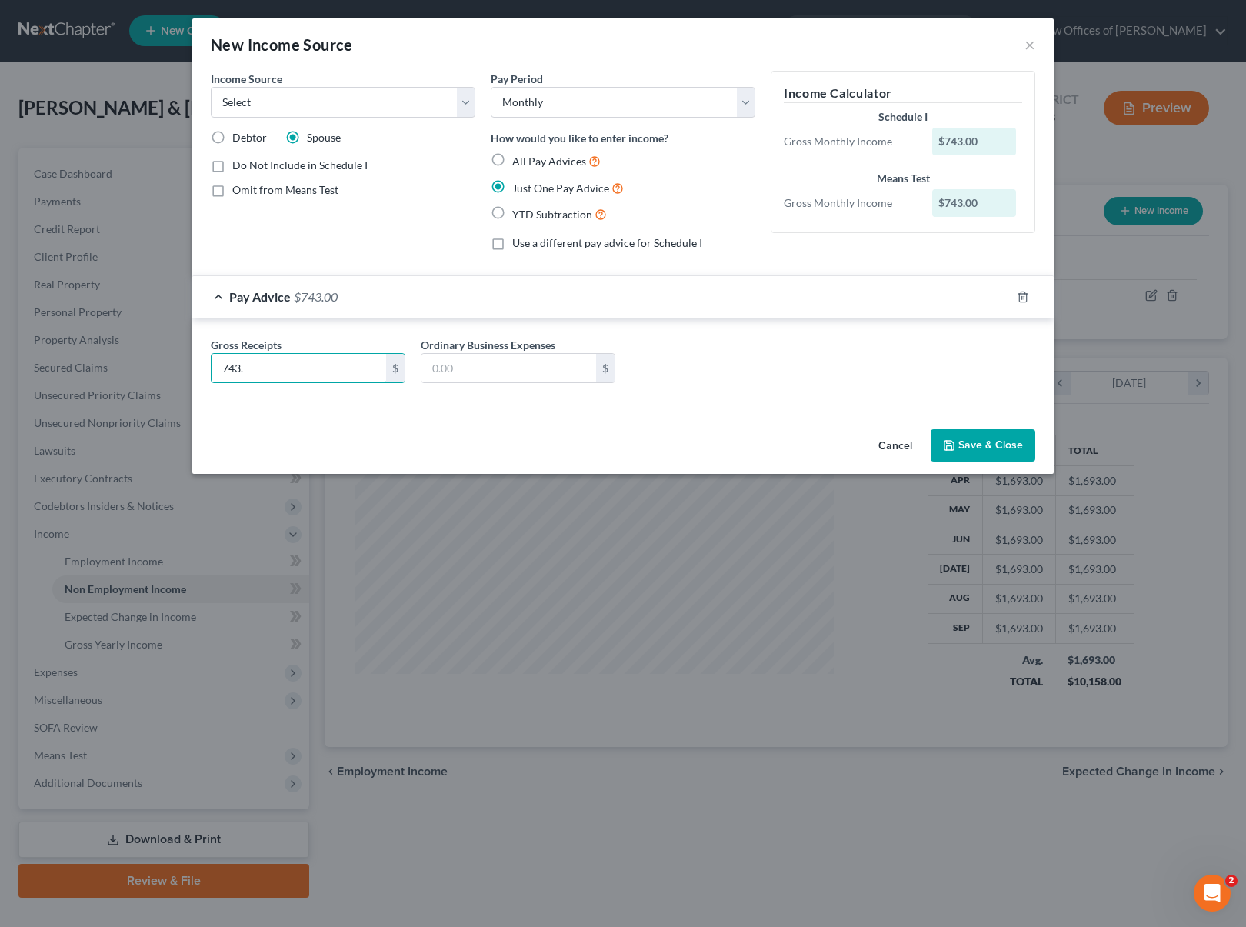
type input "743."
click at [993, 448] on button "Save & Close" at bounding box center [982, 445] width 105 height 32
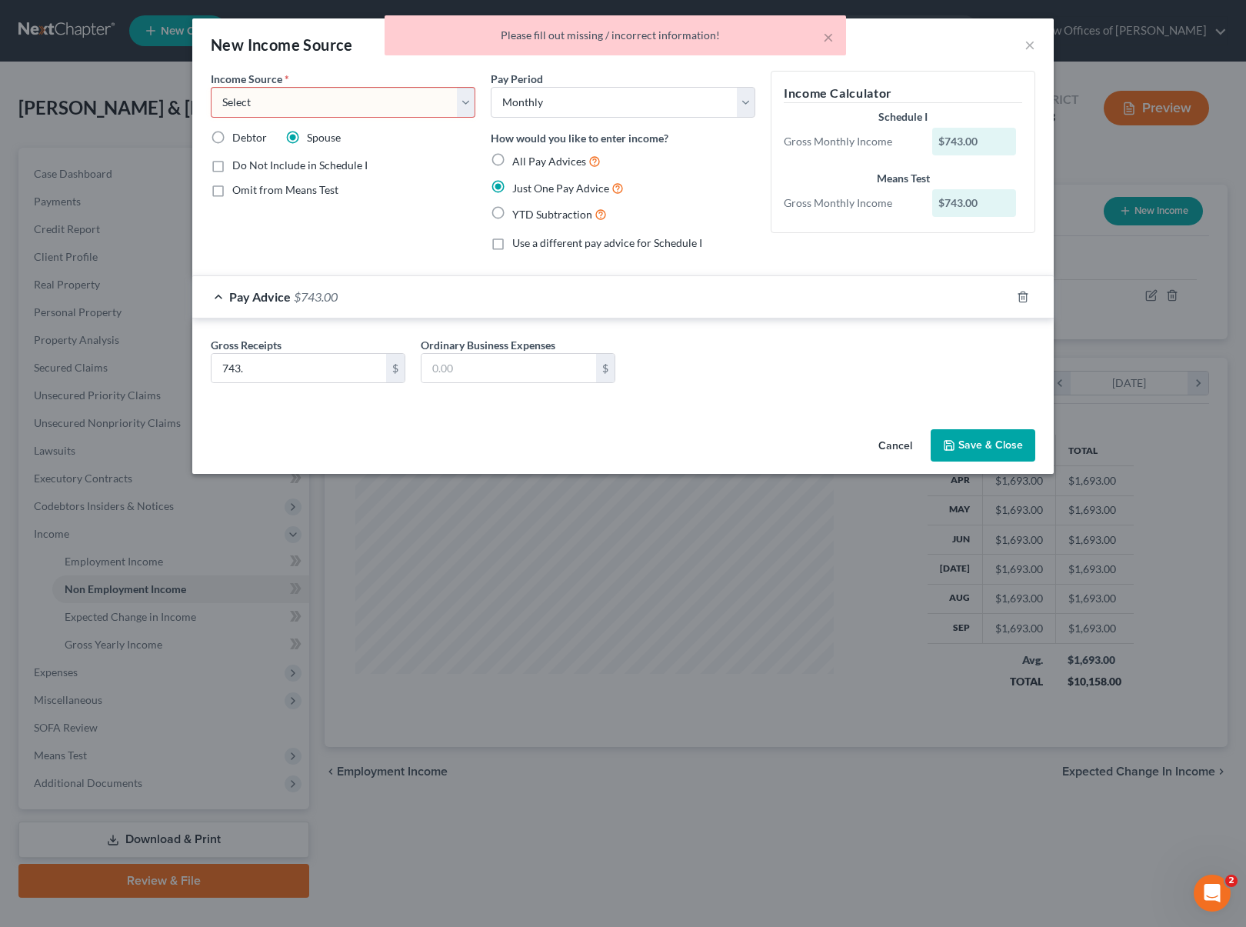
click at [467, 106] on select "Select Unemployment Disability (from employer) Pension Retirement Social Securi…" at bounding box center [343, 102] width 265 height 31
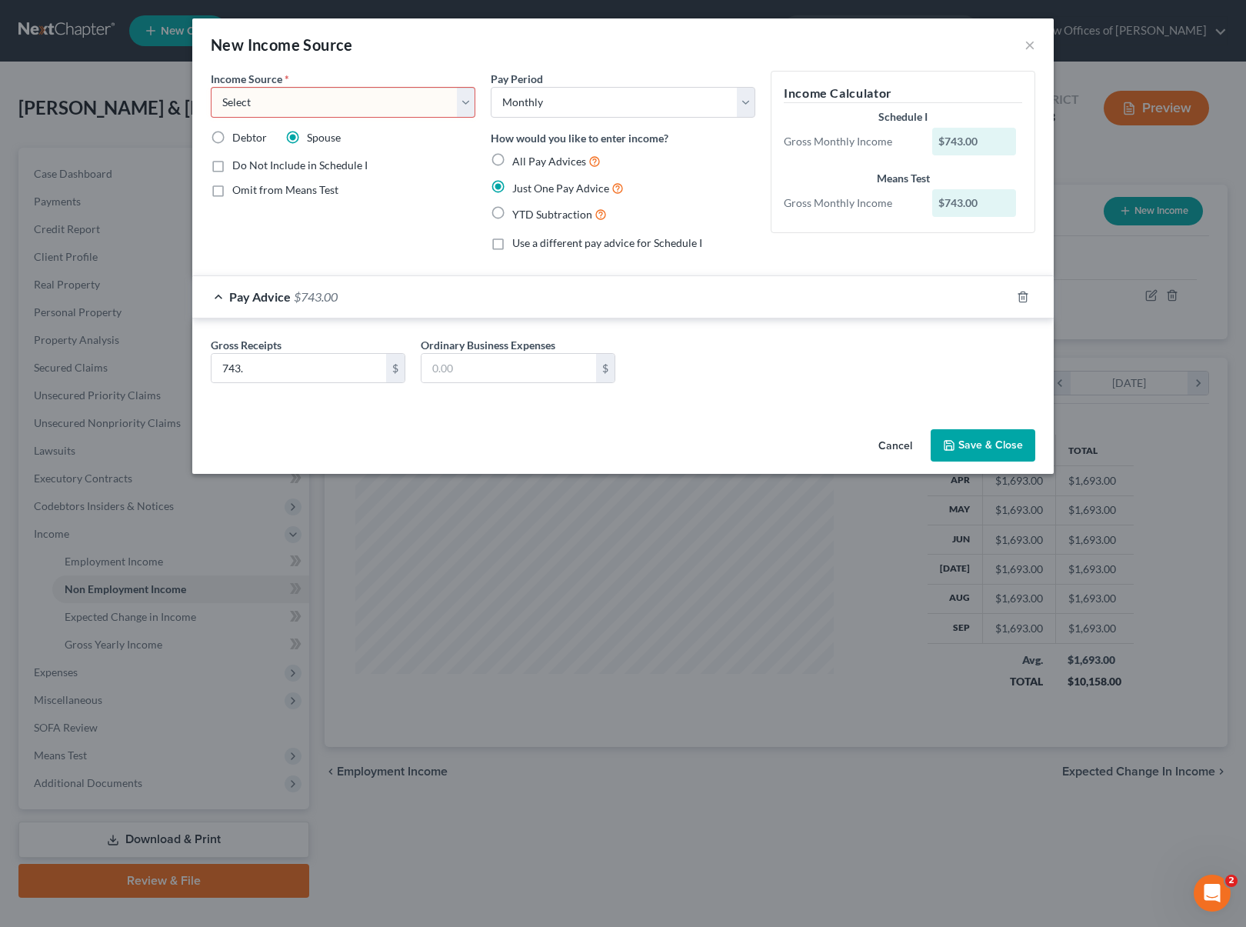
select select "4"
click at [211, 87] on select "Select Unemployment Disability (from employer) Pension Retirement Social Securi…" at bounding box center [343, 102] width 265 height 31
click at [970, 441] on button "Save & Close" at bounding box center [982, 445] width 105 height 32
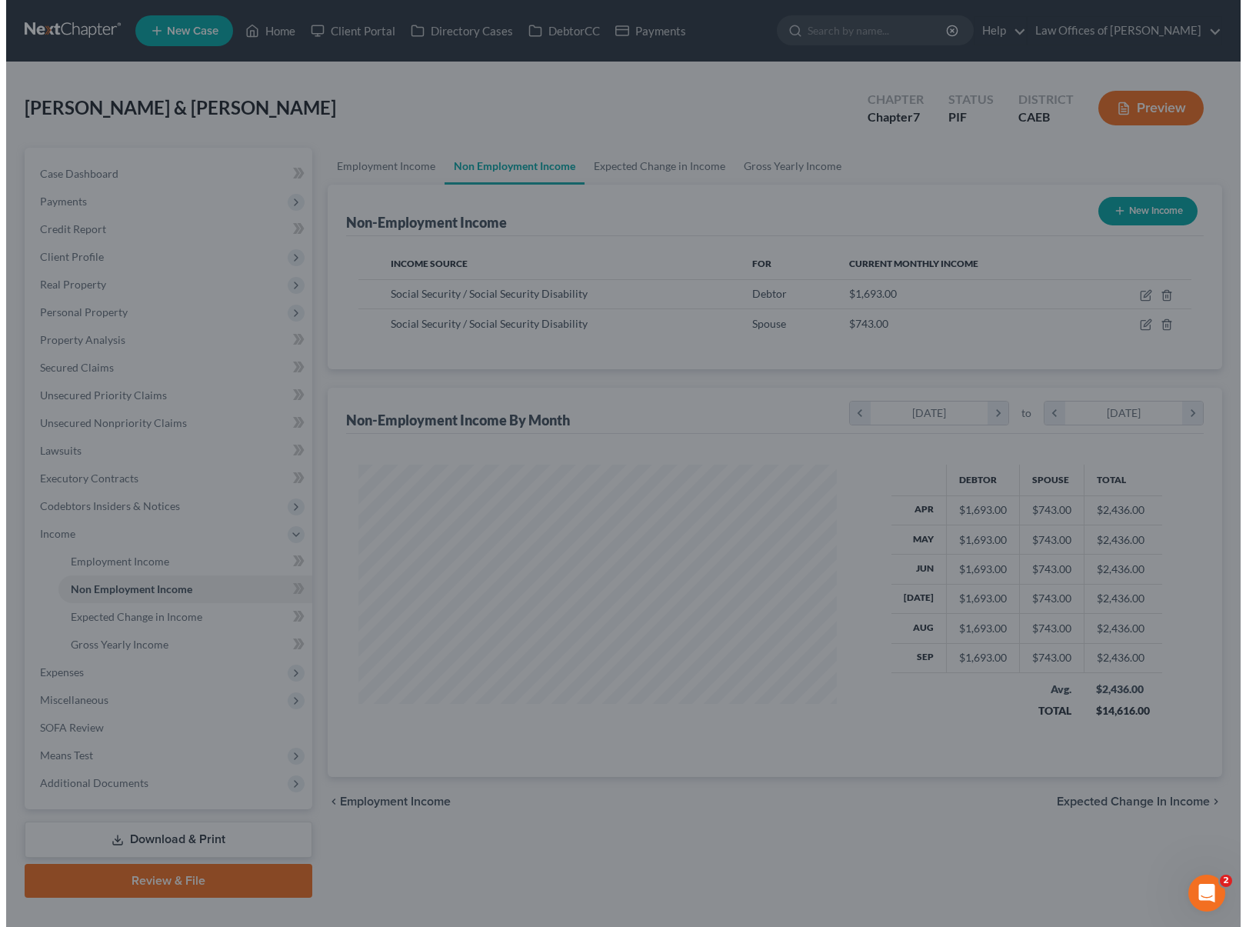
scroll to position [768664, 768436]
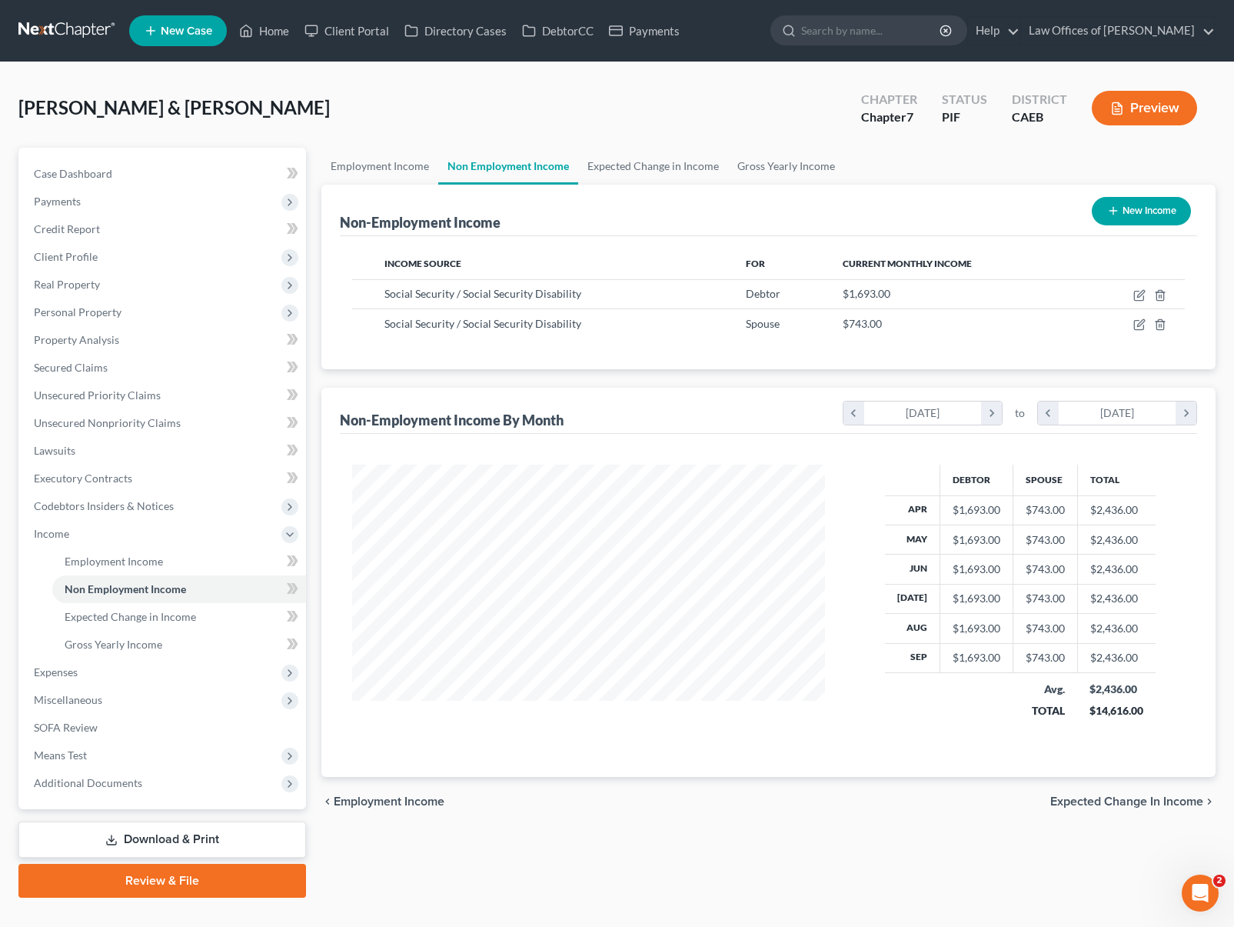
click at [1143, 212] on button "New Income" at bounding box center [1141, 211] width 99 height 28
select select "0"
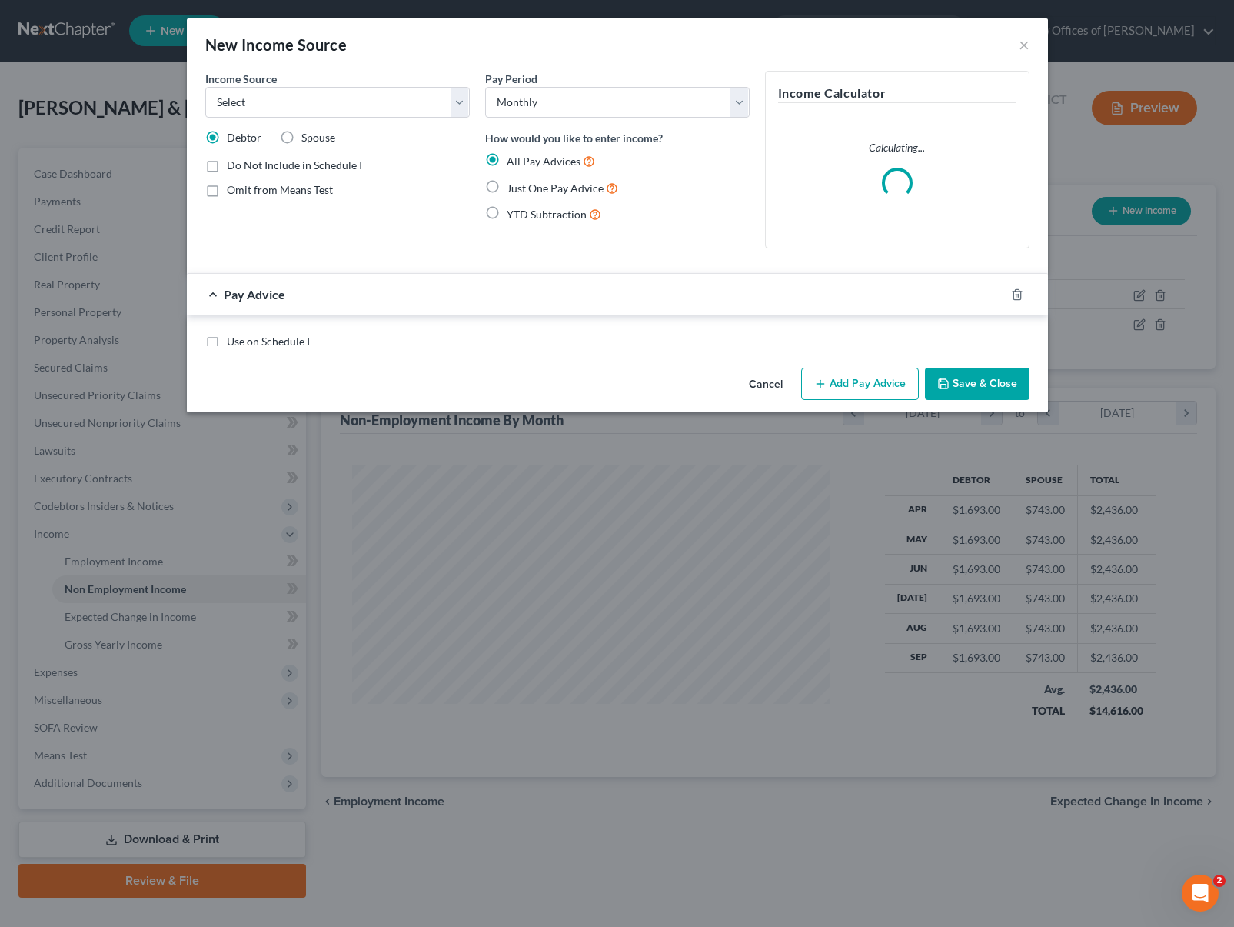
scroll to position [275, 508]
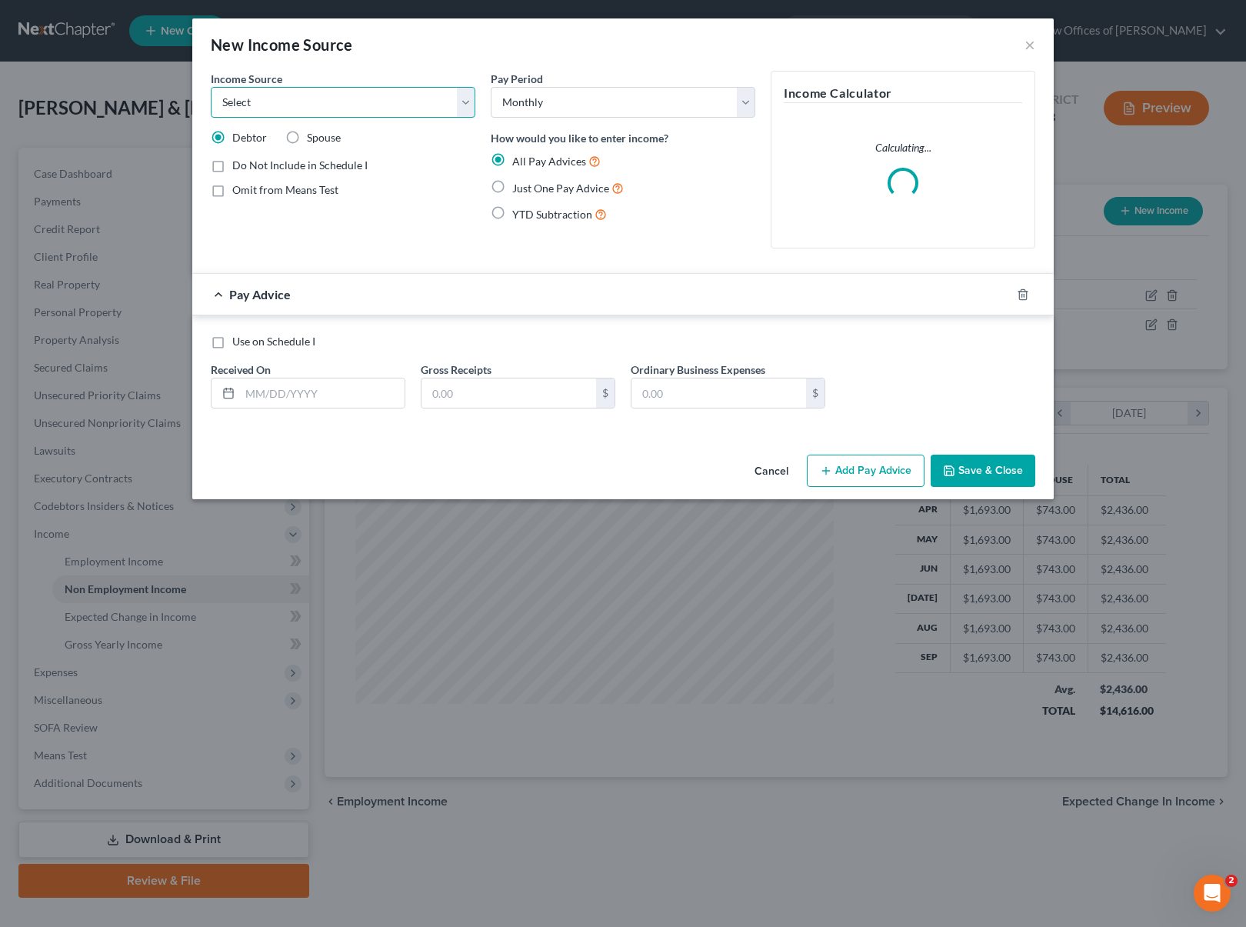
click at [466, 96] on select "Select Unemployment Disability (from employer) Pension Retirement Social Securi…" at bounding box center [343, 102] width 265 height 31
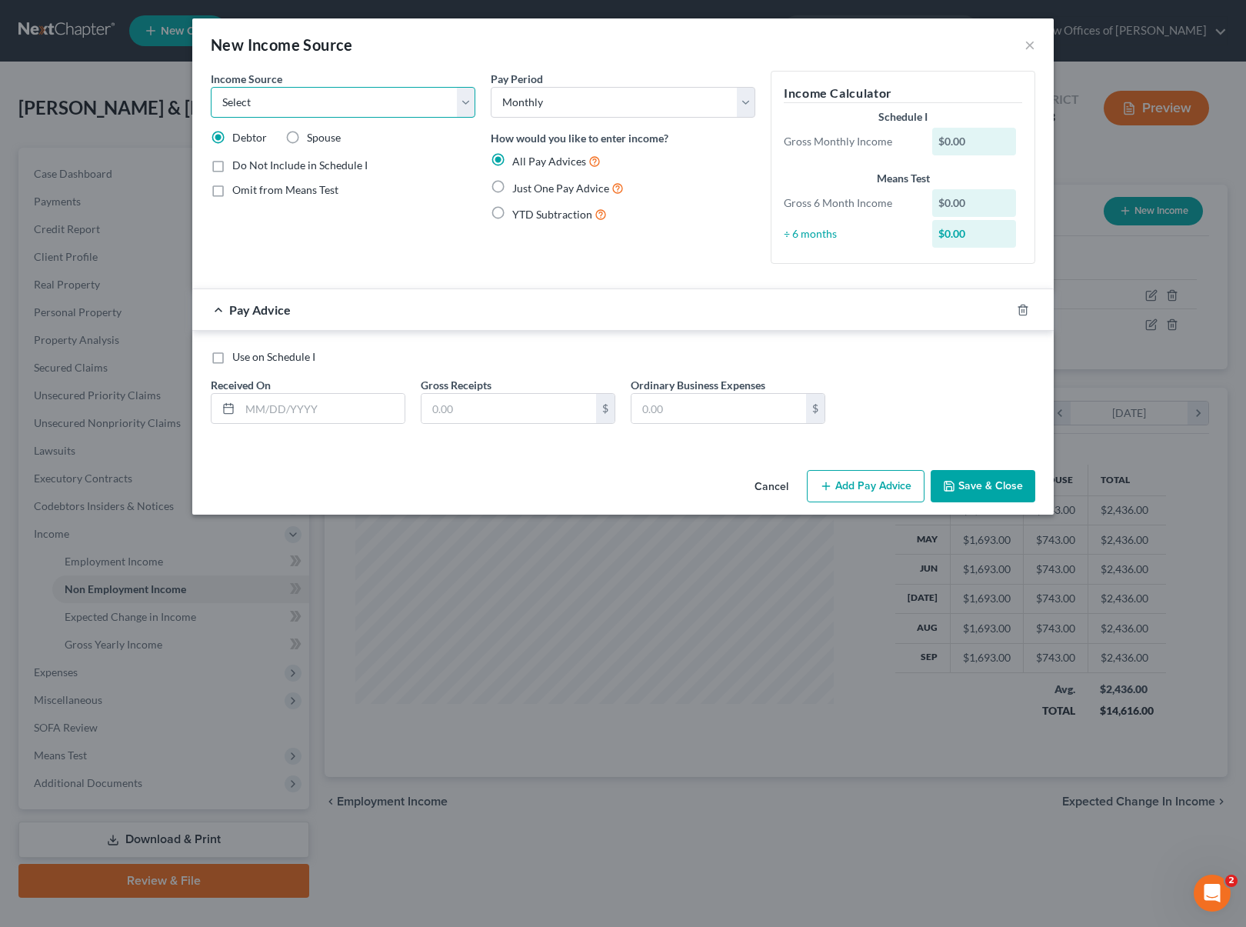
select select "3"
click at [211, 87] on select "Select Unemployment Disability (from employer) Pension Retirement Social Securi…" at bounding box center [343, 102] width 265 height 31
click at [512, 185] on label "Just One Pay Advice" at bounding box center [567, 188] width 111 height 18
click at [518, 185] on input "Just One Pay Advice" at bounding box center [523, 184] width 10 height 10
radio input "true"
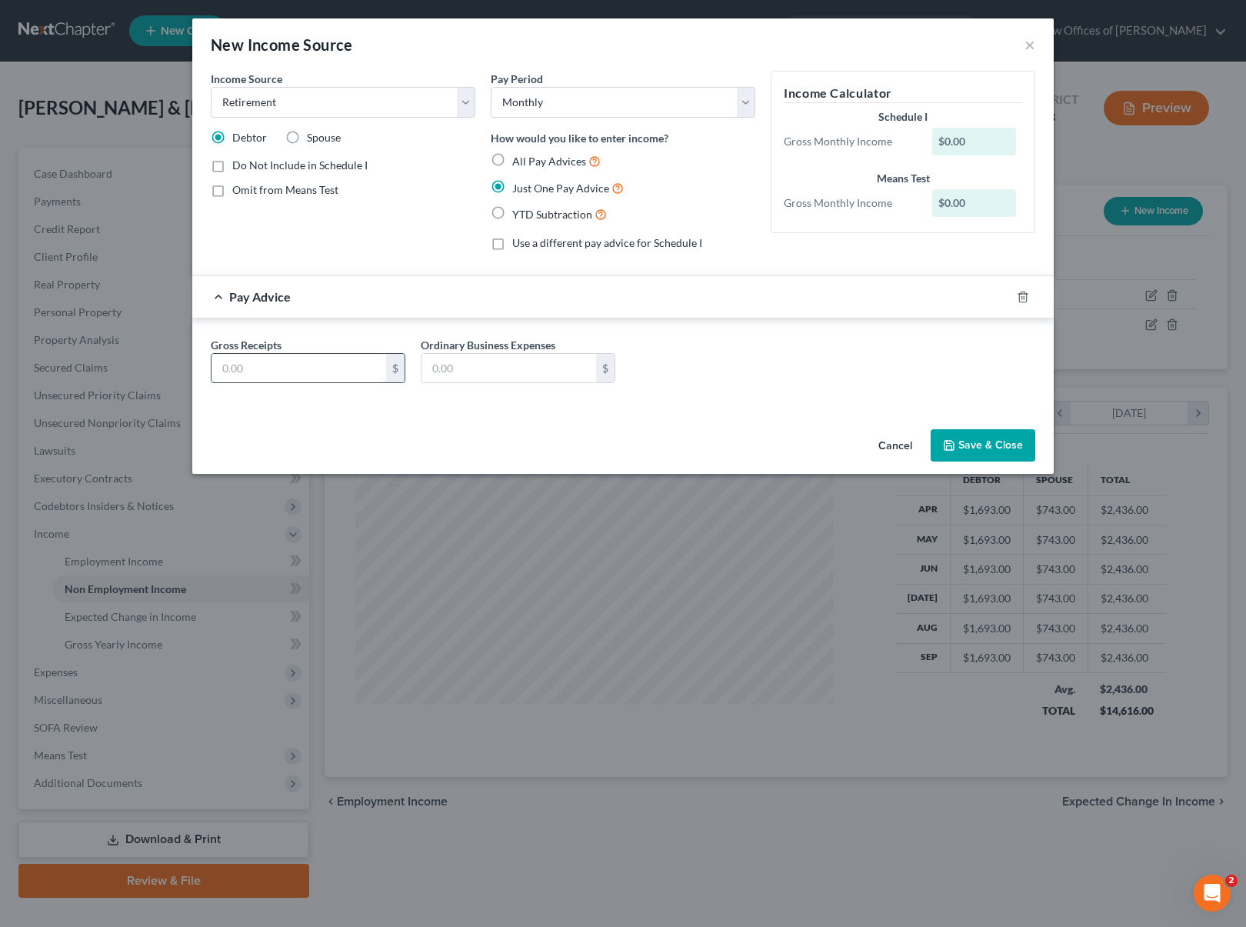
click at [325, 374] on input "text" at bounding box center [298, 368] width 175 height 29
type input "3,907."
type input "264."
click at [979, 441] on button "Save & Close" at bounding box center [982, 445] width 105 height 32
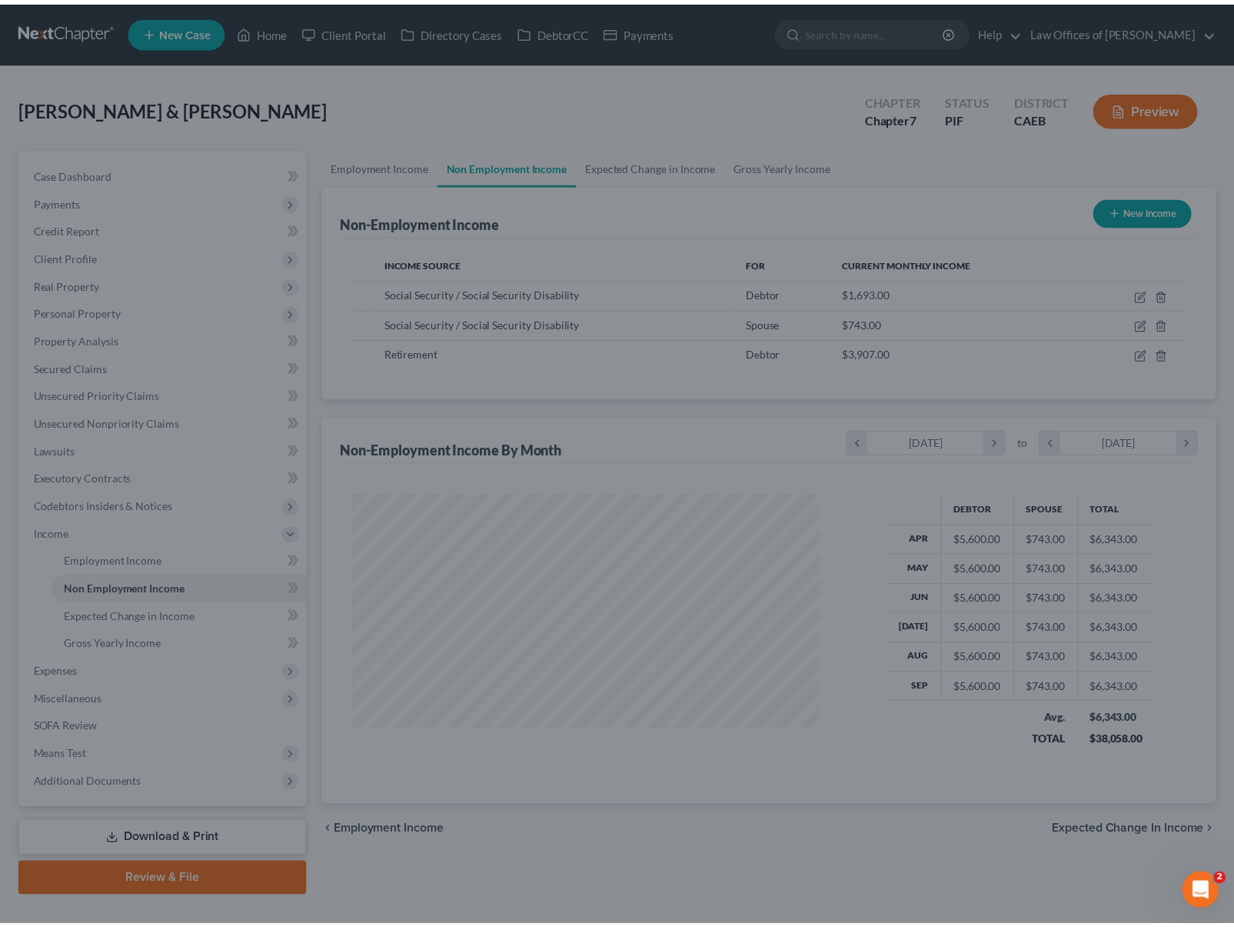
scroll to position [768664, 768436]
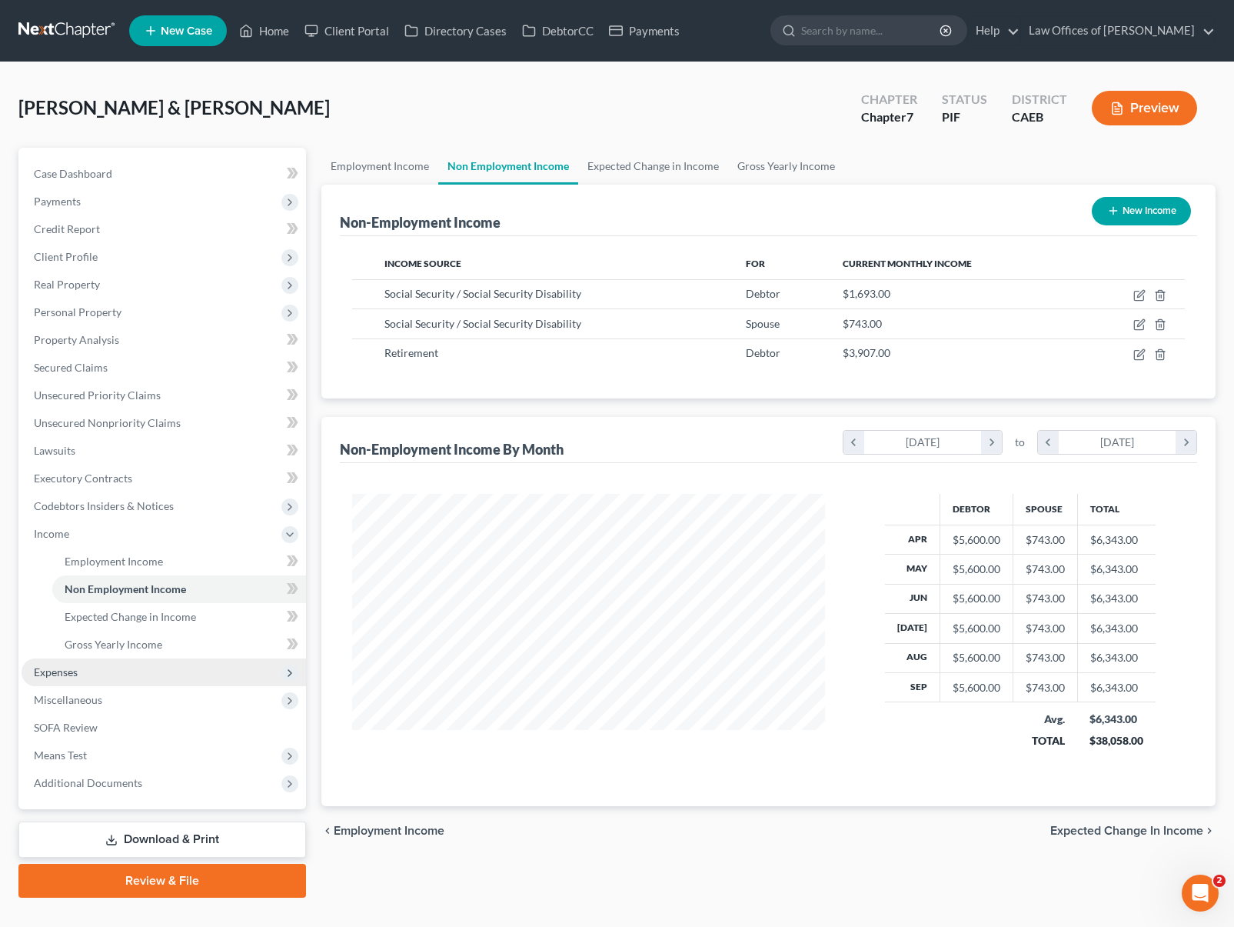
click at [128, 677] on span "Expenses" at bounding box center [164, 672] width 285 height 28
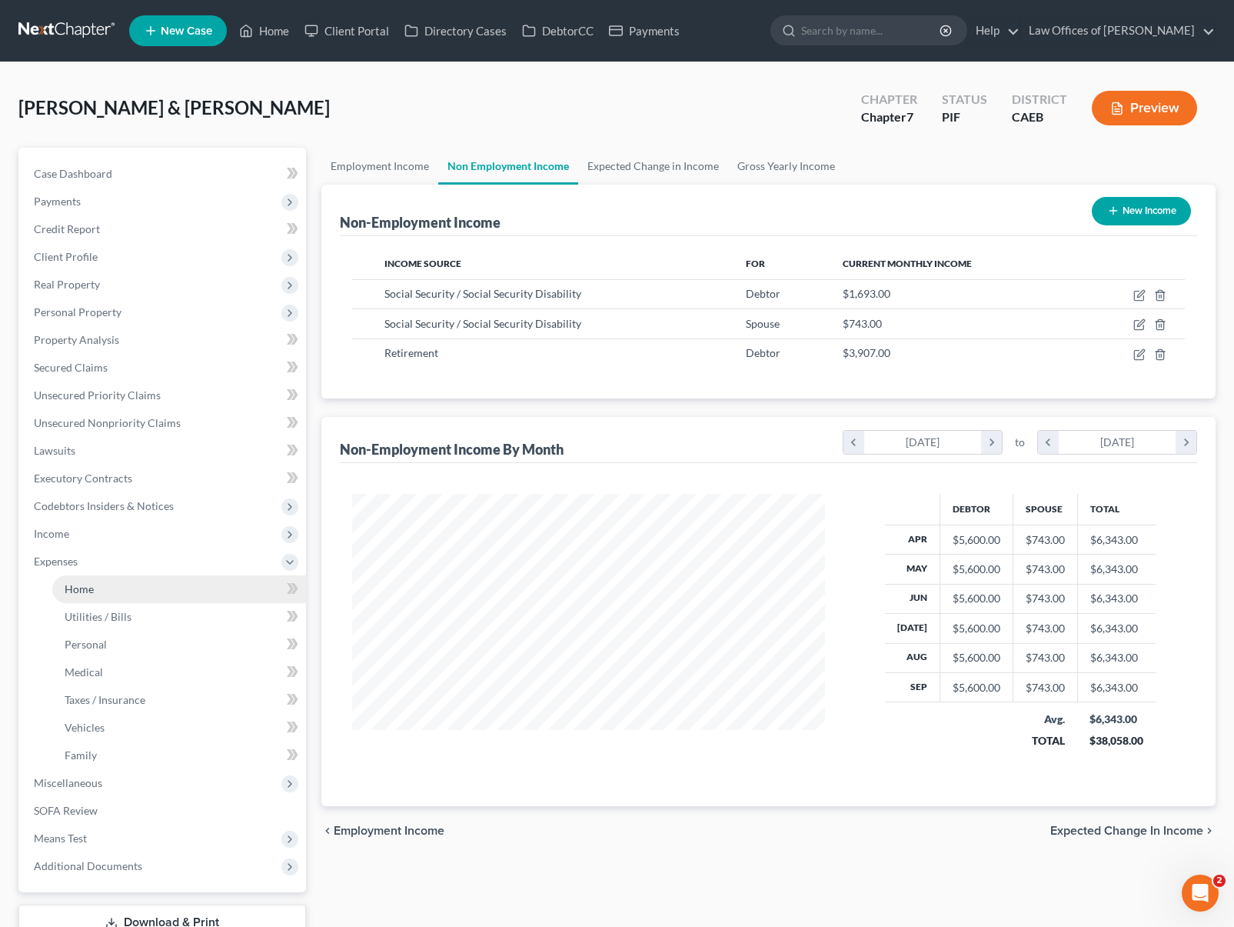
click at [128, 591] on link "Home" at bounding box center [179, 589] width 254 height 28
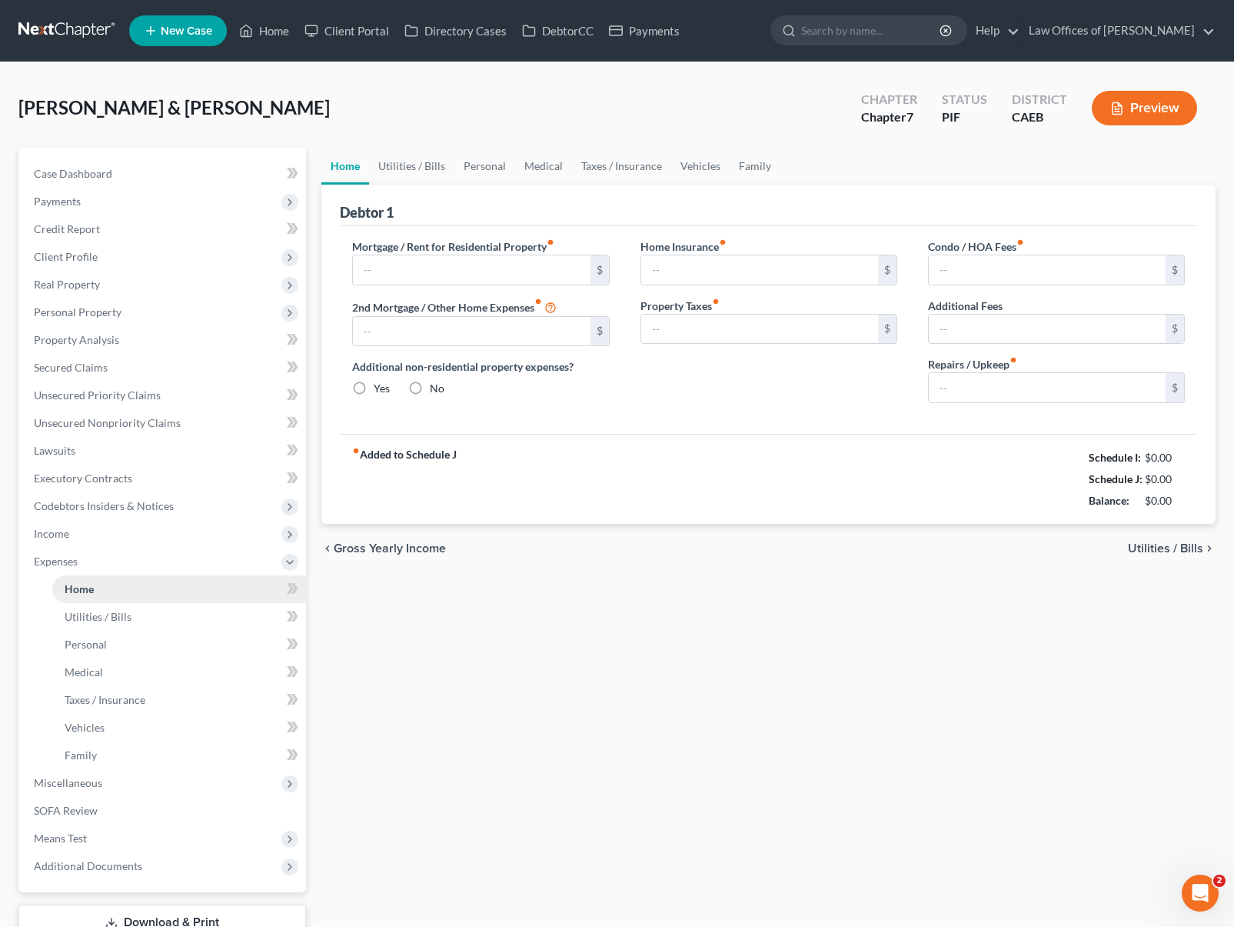
type input "1,375.00"
type input "0.00"
radio input "true"
type input "0.00"
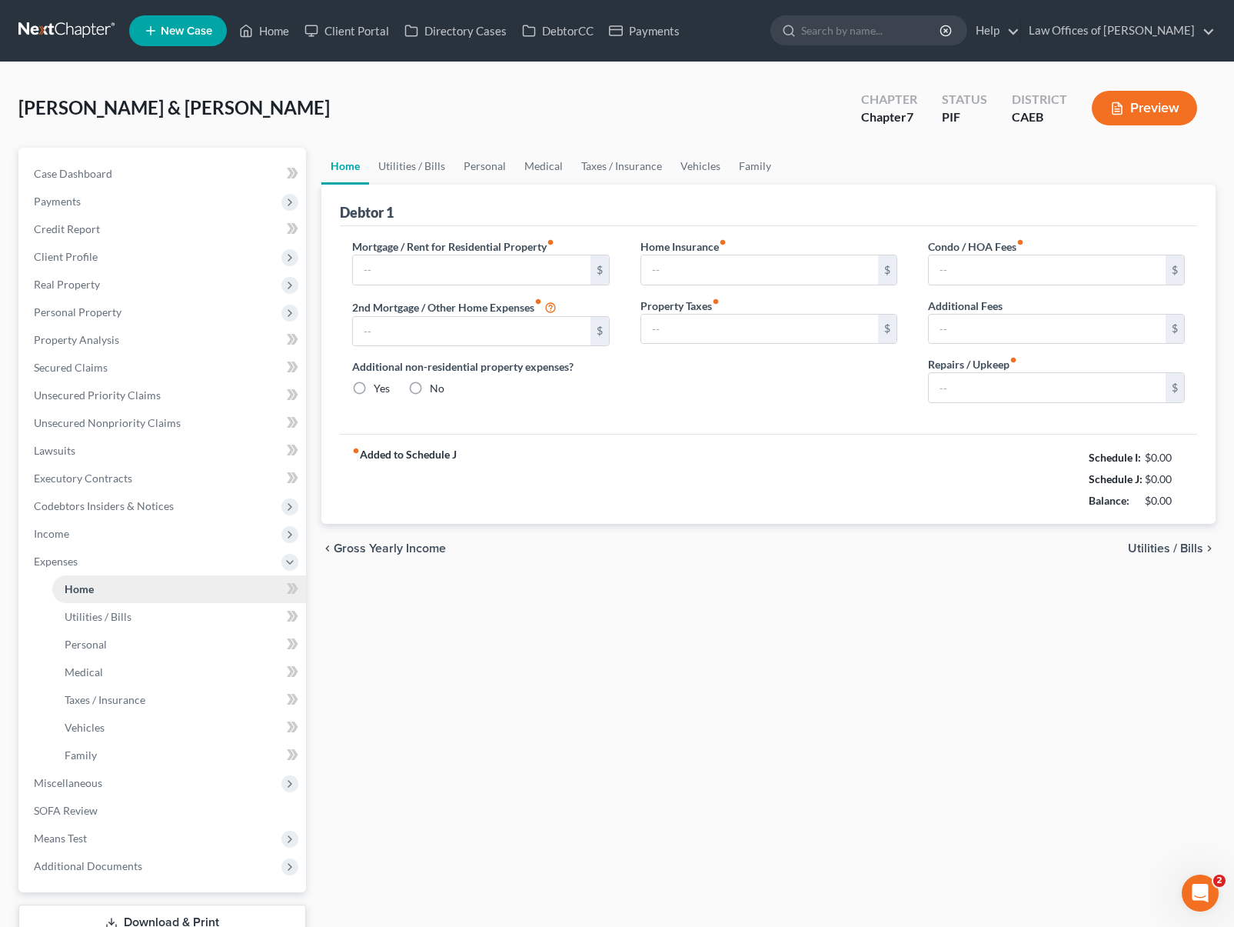
type input "0.00"
type input "200.00"
click at [983, 386] on input "200.00" at bounding box center [1047, 387] width 237 height 29
click at [421, 166] on link "Utilities / Bills" at bounding box center [411, 166] width 85 height 37
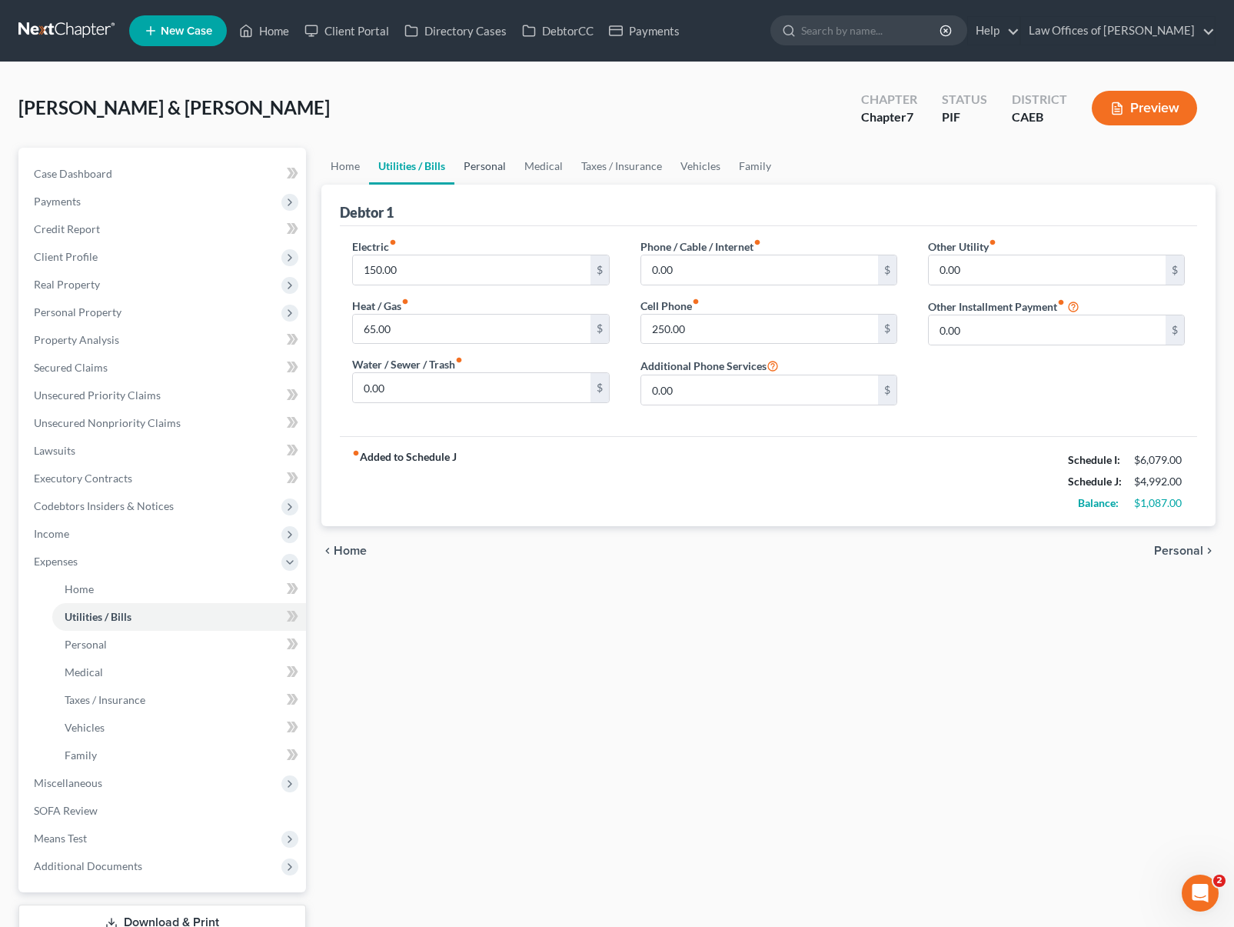
click at [481, 166] on link "Personal" at bounding box center [484, 166] width 61 height 37
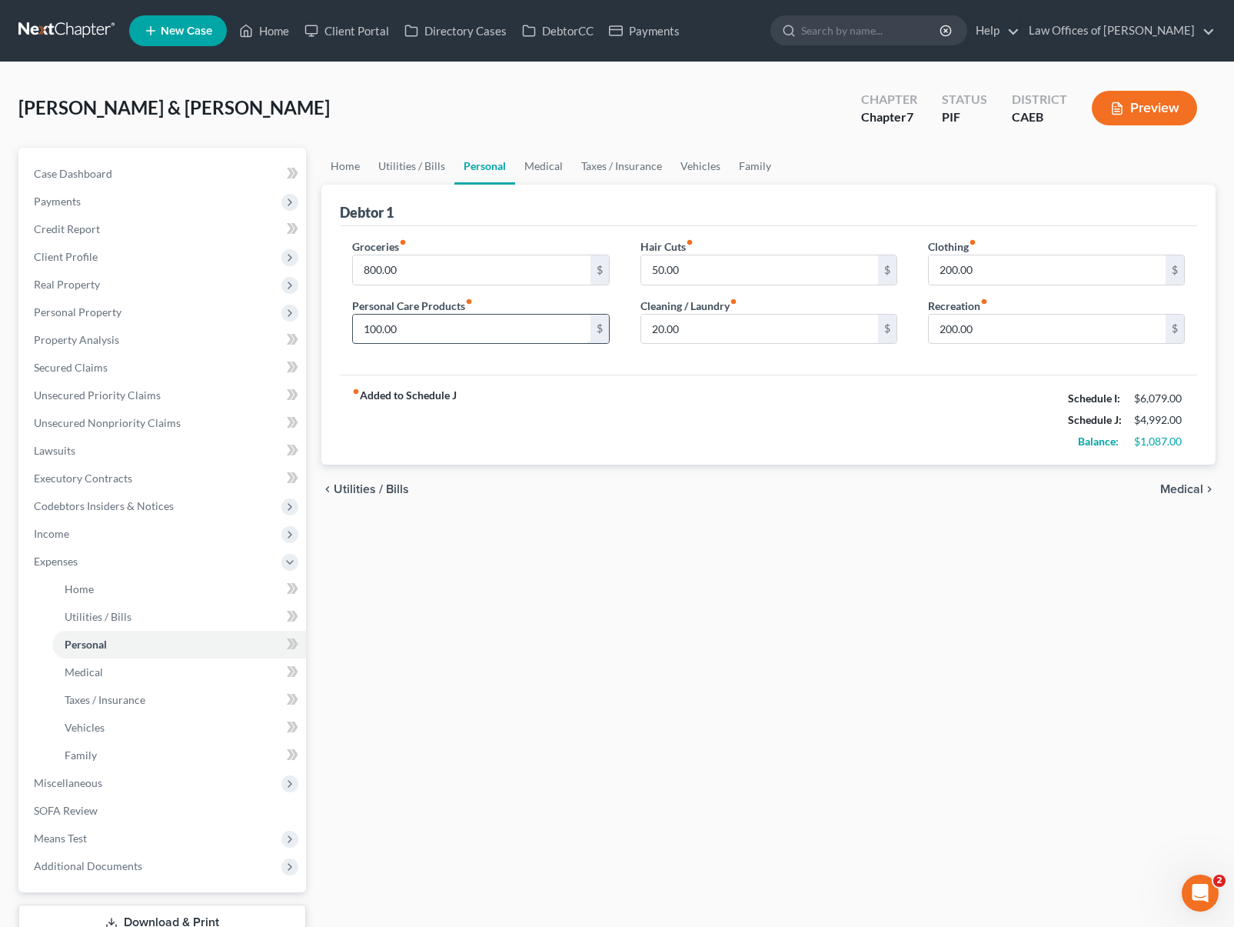
click at [444, 329] on input "100.00" at bounding box center [471, 328] width 237 height 29
type input "300."
click at [830, 423] on div "fiber_manual_record Added to Schedule J Schedule I: $6,079.00 Schedule J: $5,19…" at bounding box center [768, 419] width 857 height 90
click at [712, 340] on input "20.00" at bounding box center [759, 328] width 237 height 29
type input "50."
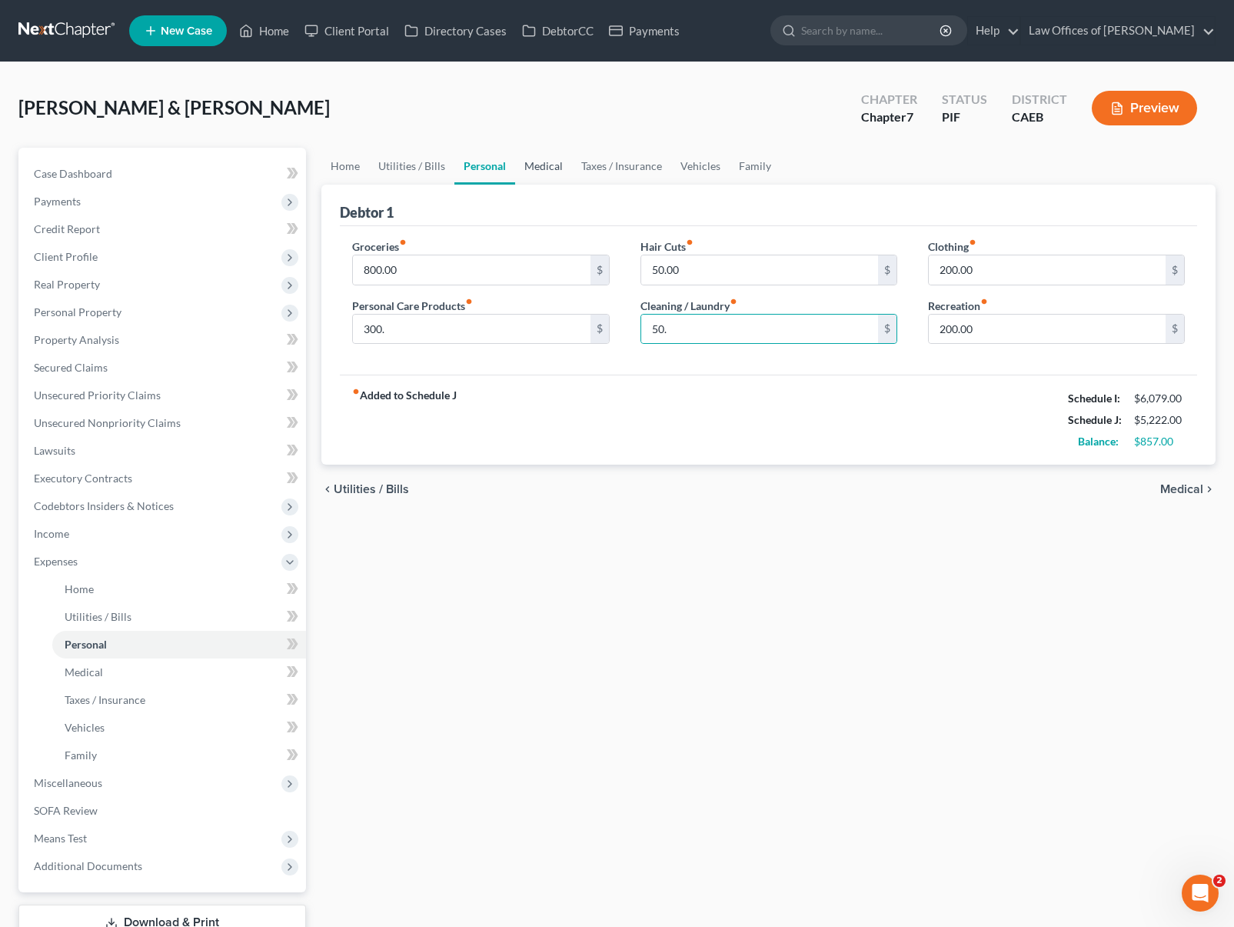
click at [527, 162] on link "Medical" at bounding box center [543, 166] width 57 height 37
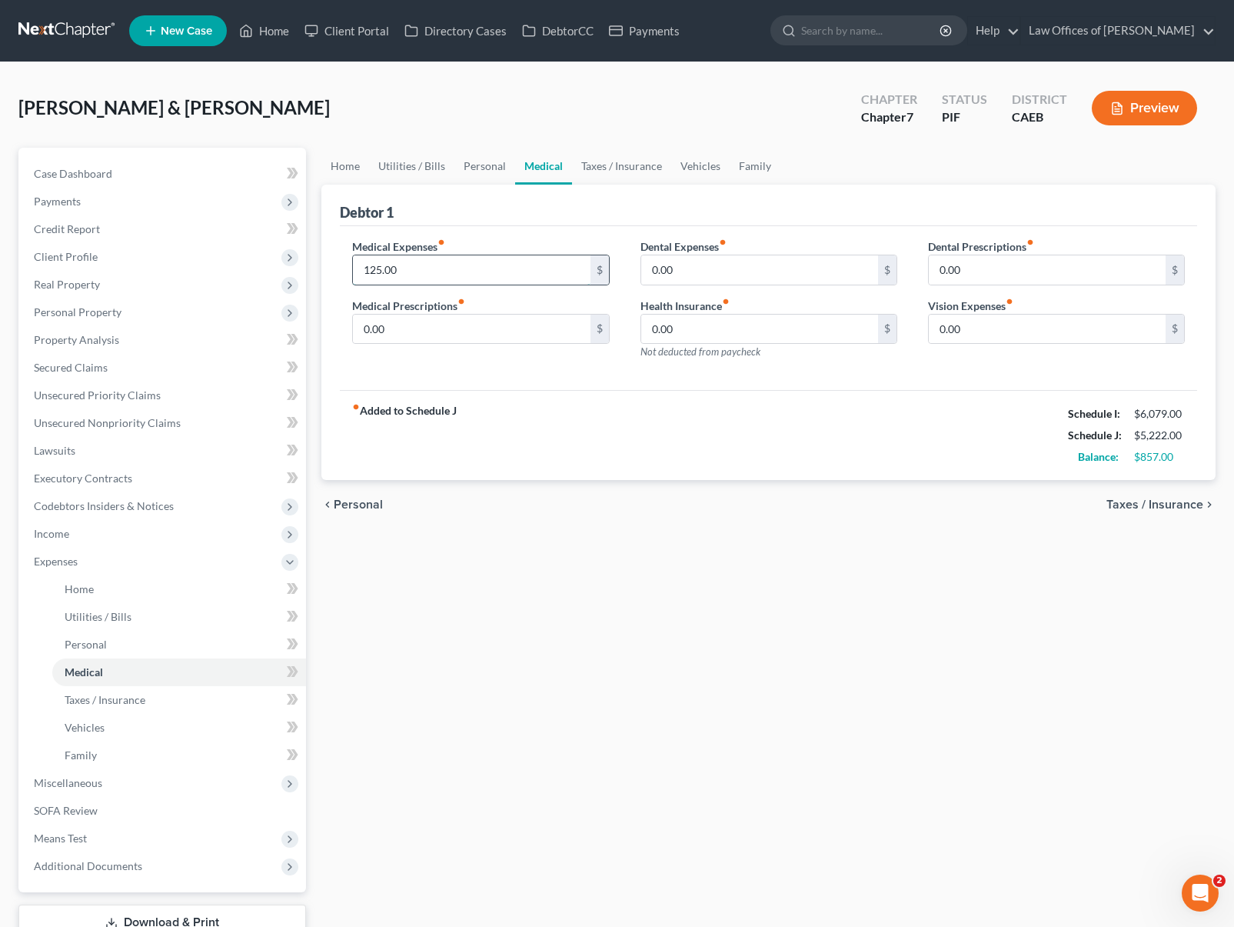
click at [480, 261] on input "125.00" at bounding box center [471, 269] width 237 height 29
type input "200."
click at [686, 163] on link "Vehicles" at bounding box center [700, 166] width 58 height 37
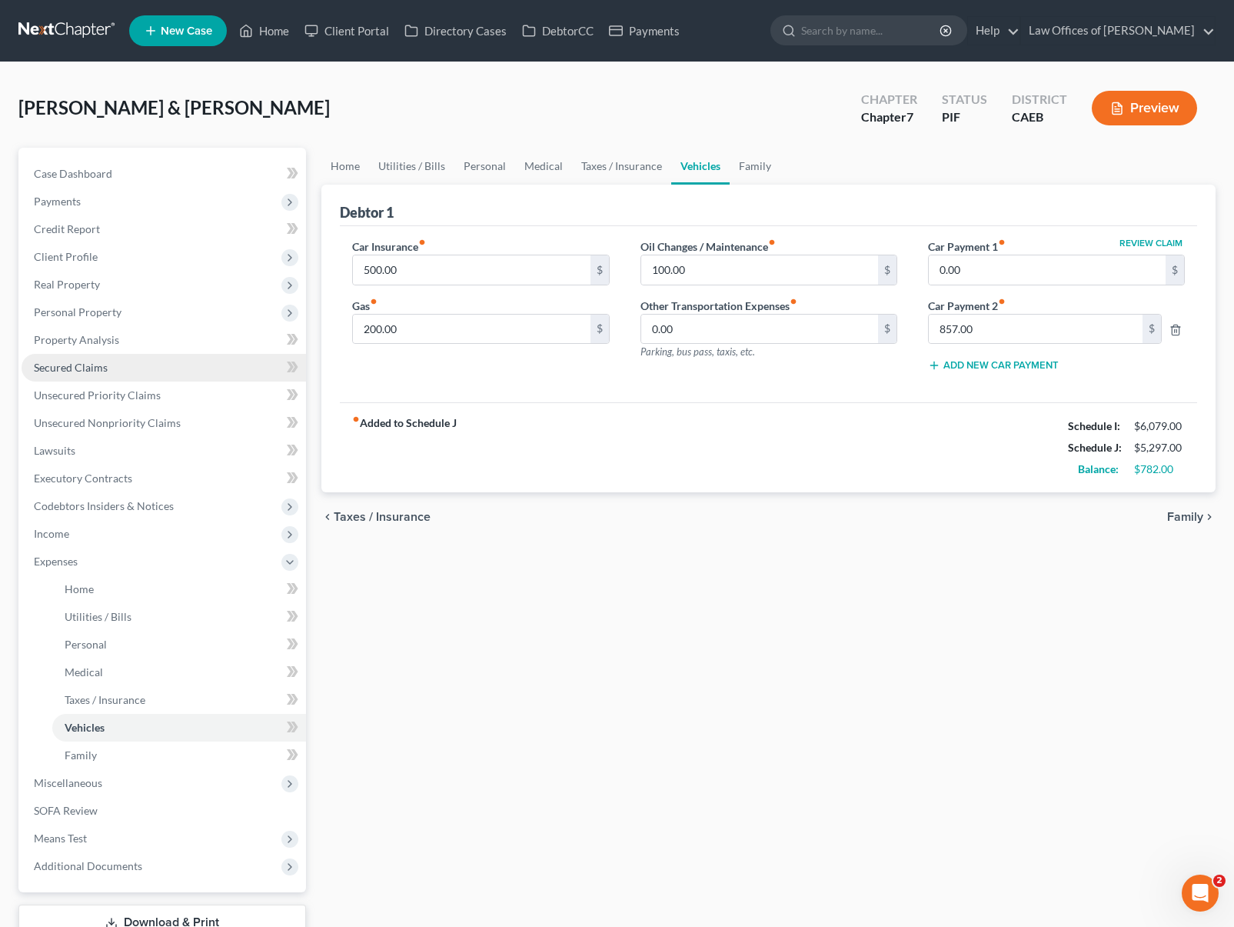
click at [118, 369] on link "Secured Claims" at bounding box center [164, 368] width 285 height 28
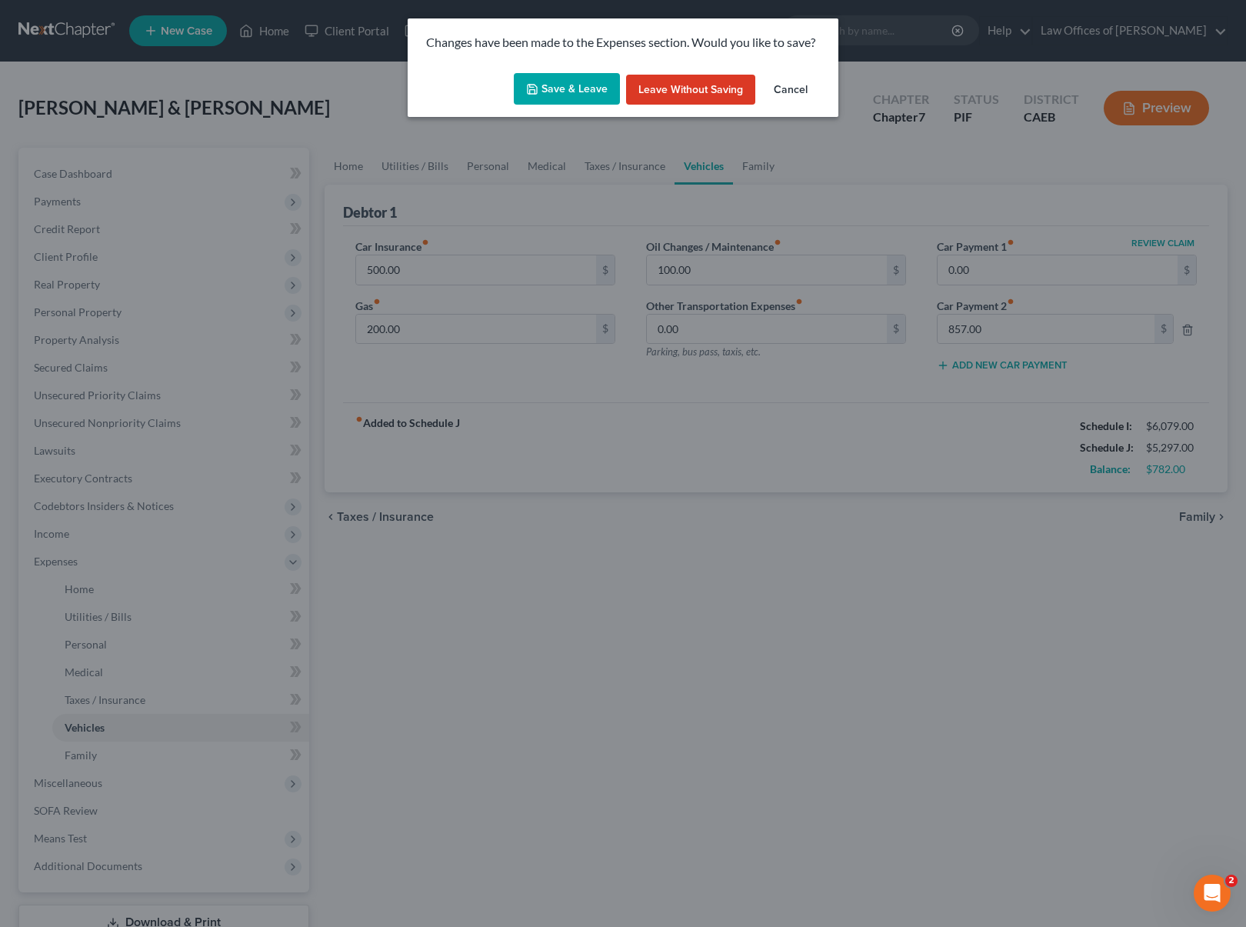
click at [542, 82] on button "Save & Leave" at bounding box center [567, 89] width 106 height 32
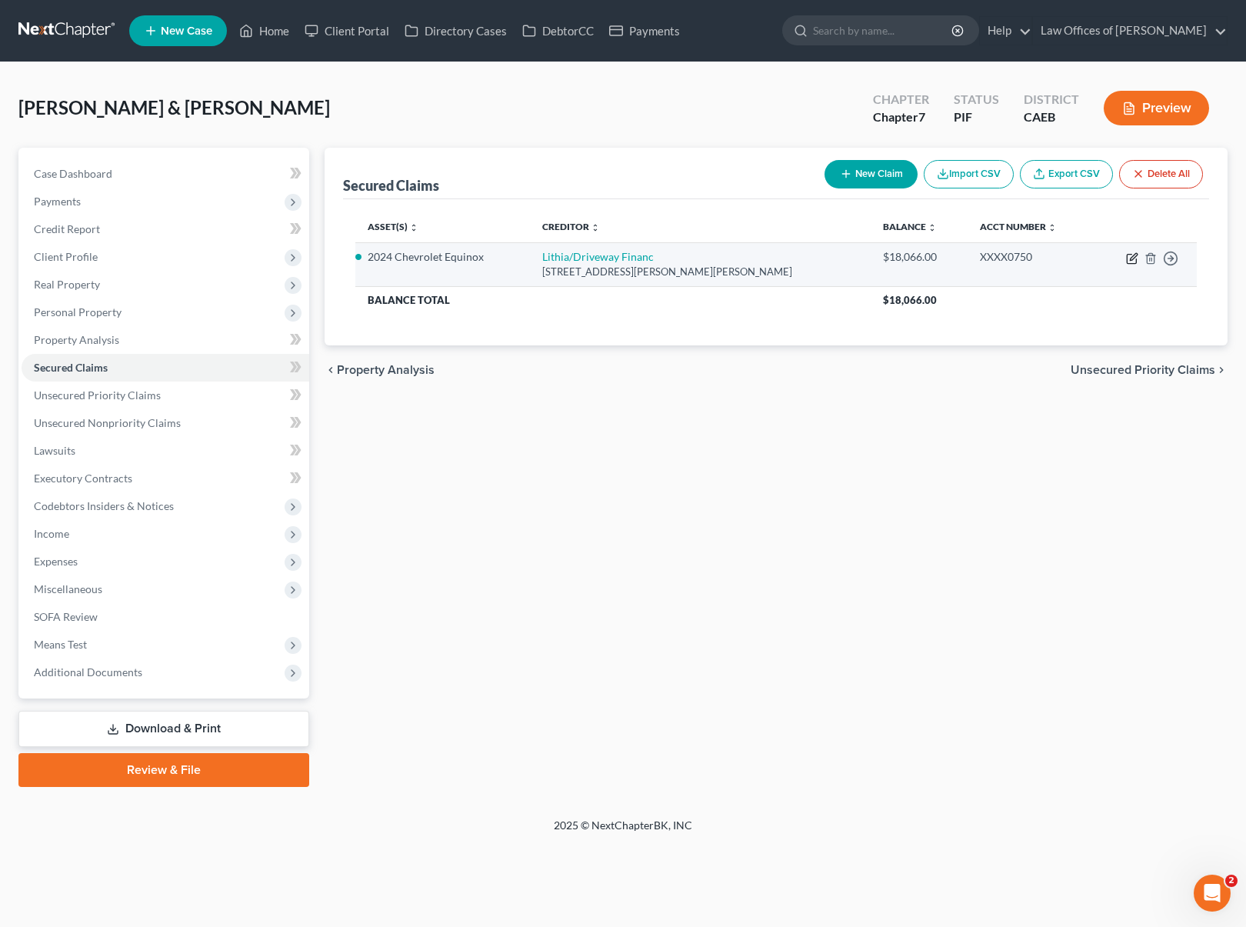
click at [1129, 258] on icon "button" at bounding box center [1132, 258] width 12 height 12
select select "38"
select select "4"
select select "0"
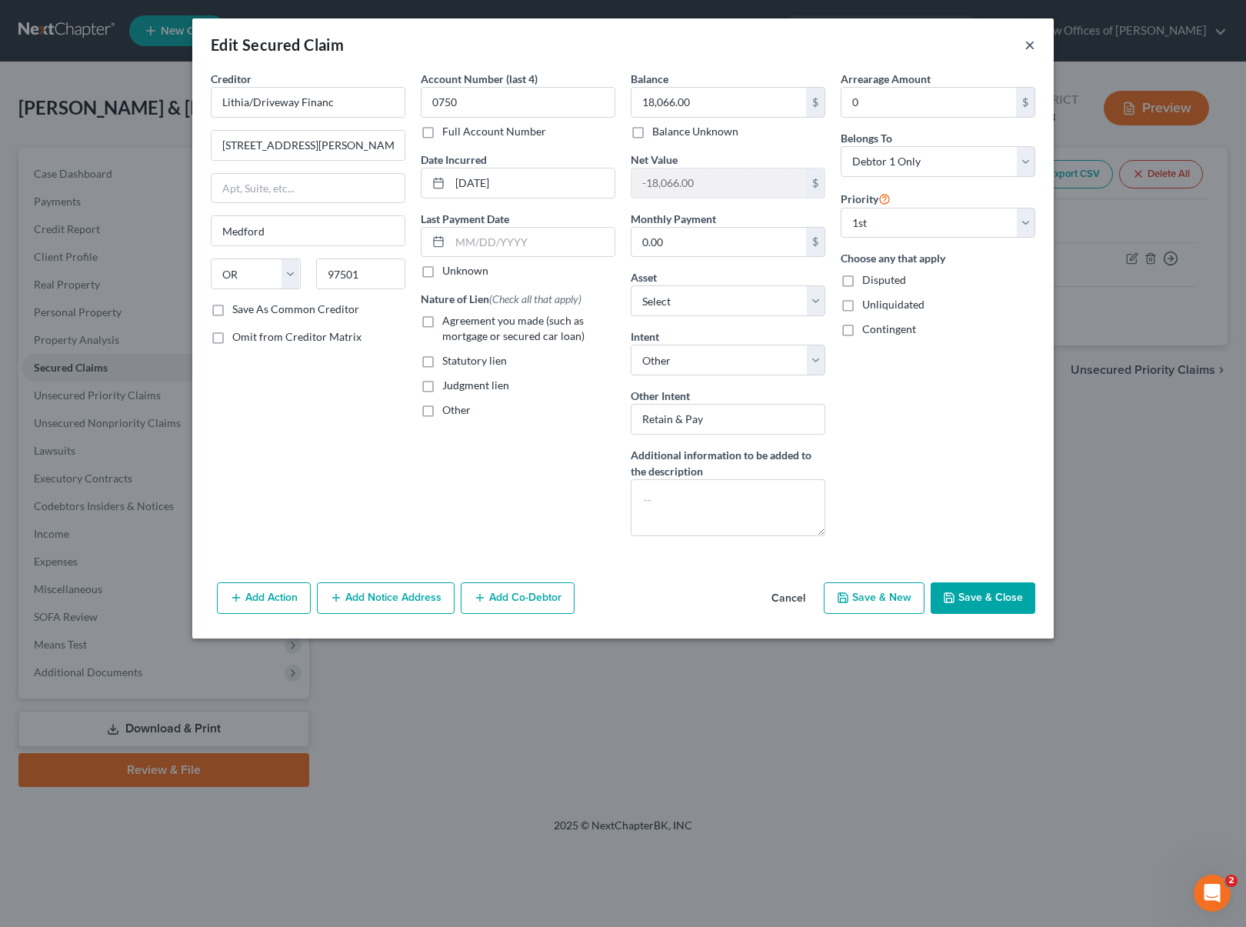
click at [1032, 43] on button "×" at bounding box center [1029, 44] width 11 height 18
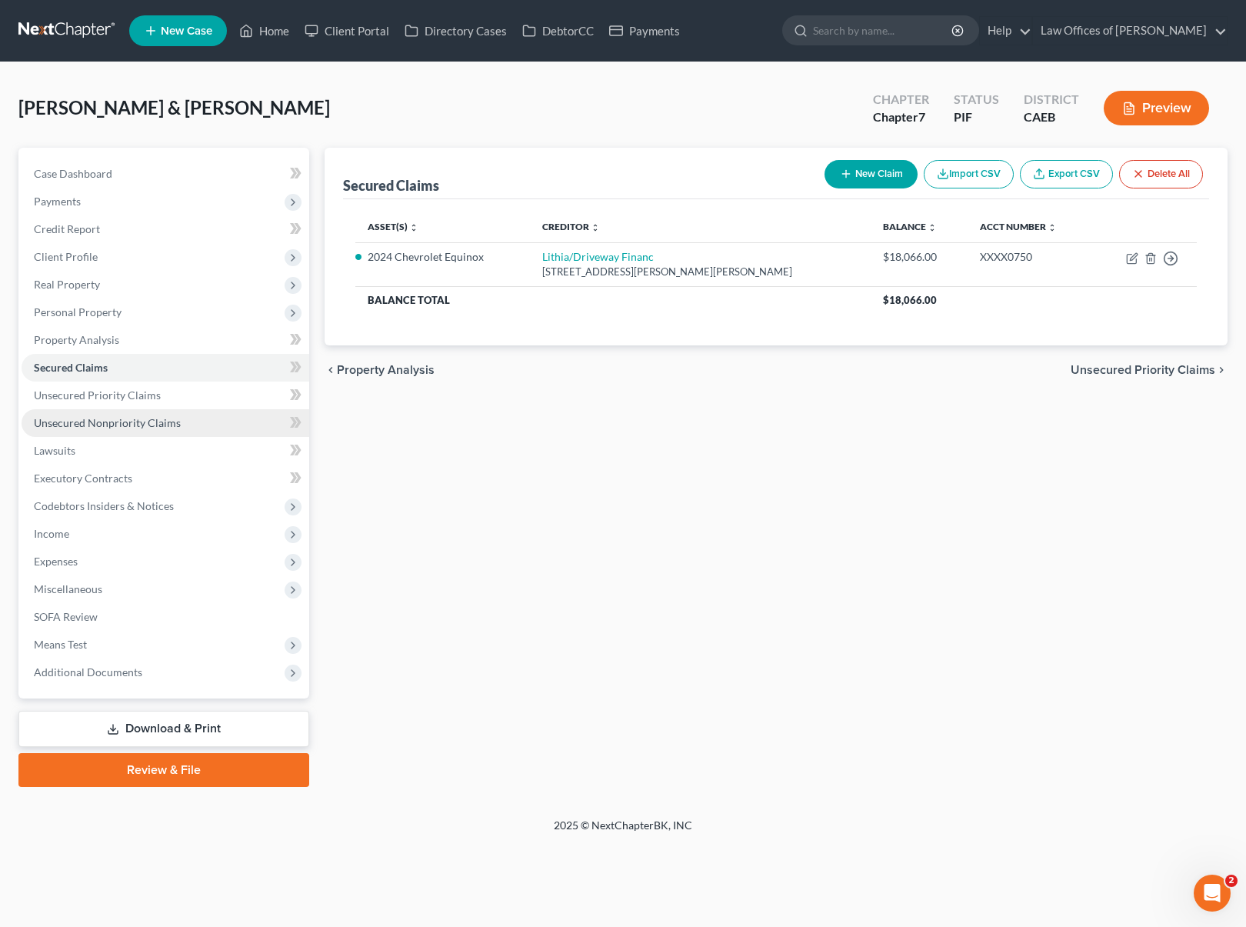
click at [94, 428] on span "Unsecured Nonpriority Claims" at bounding box center [107, 422] width 147 height 13
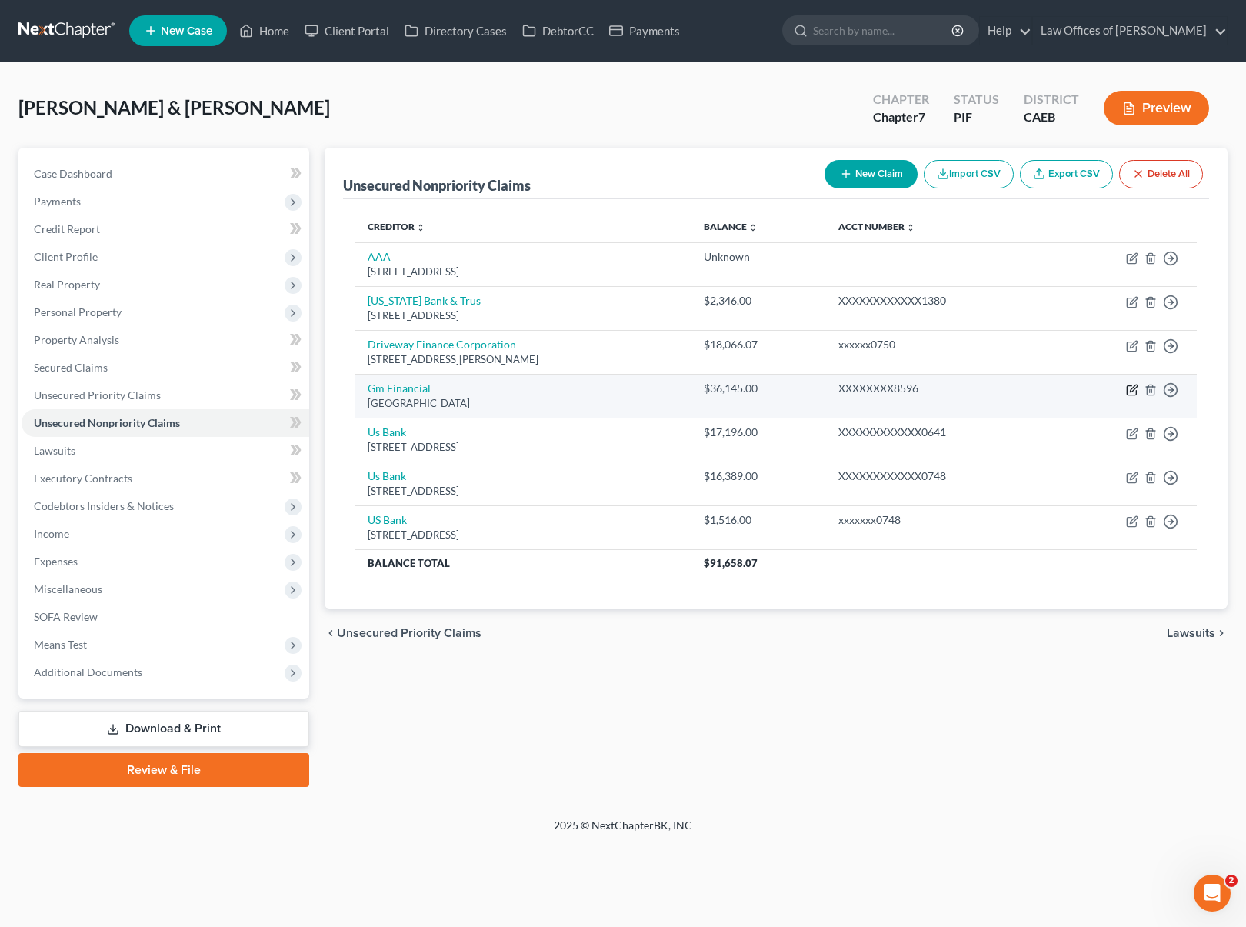
click at [1127, 388] on icon "button" at bounding box center [1132, 390] width 12 height 12
select select "45"
select select "0"
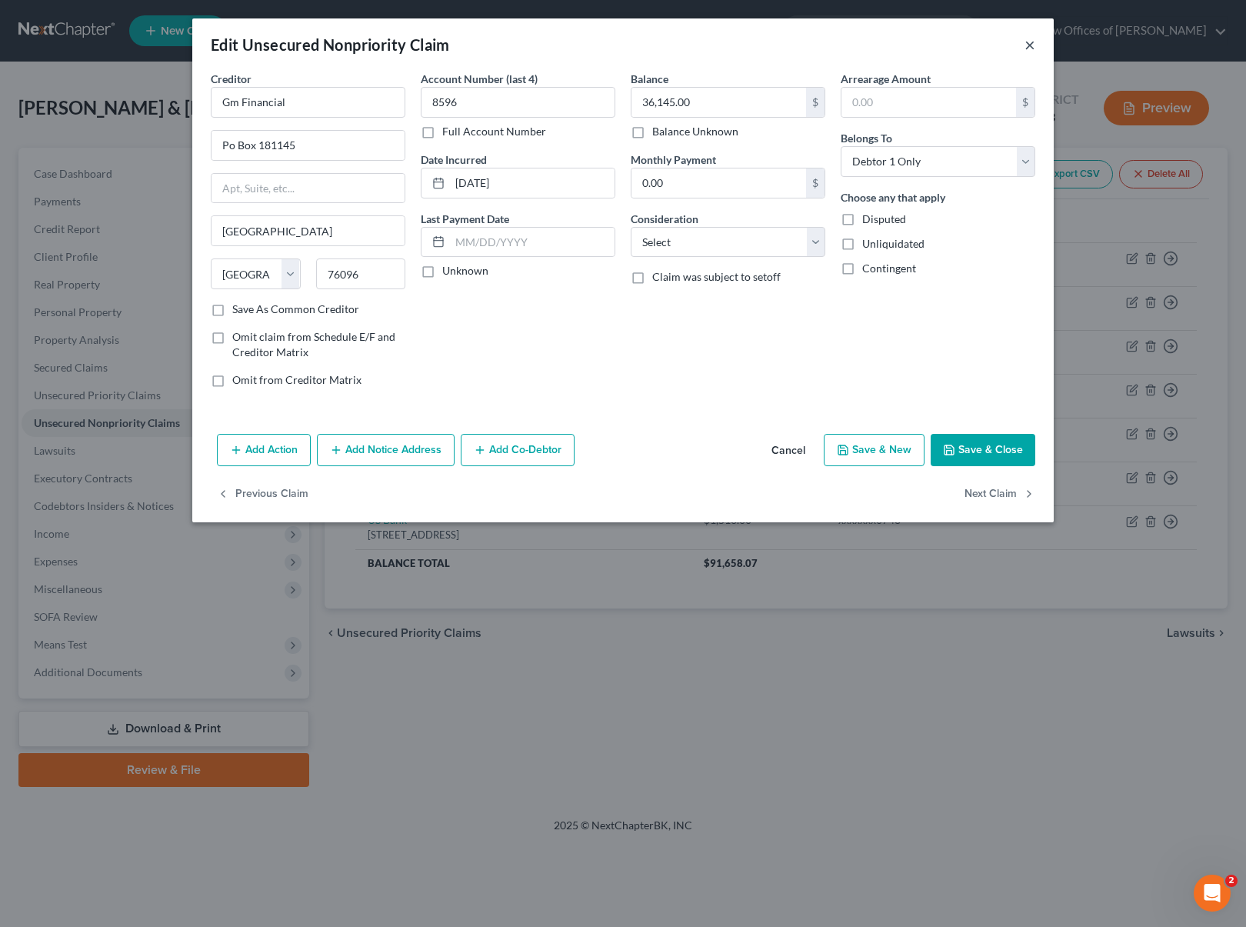
click at [1027, 42] on button "×" at bounding box center [1029, 44] width 11 height 18
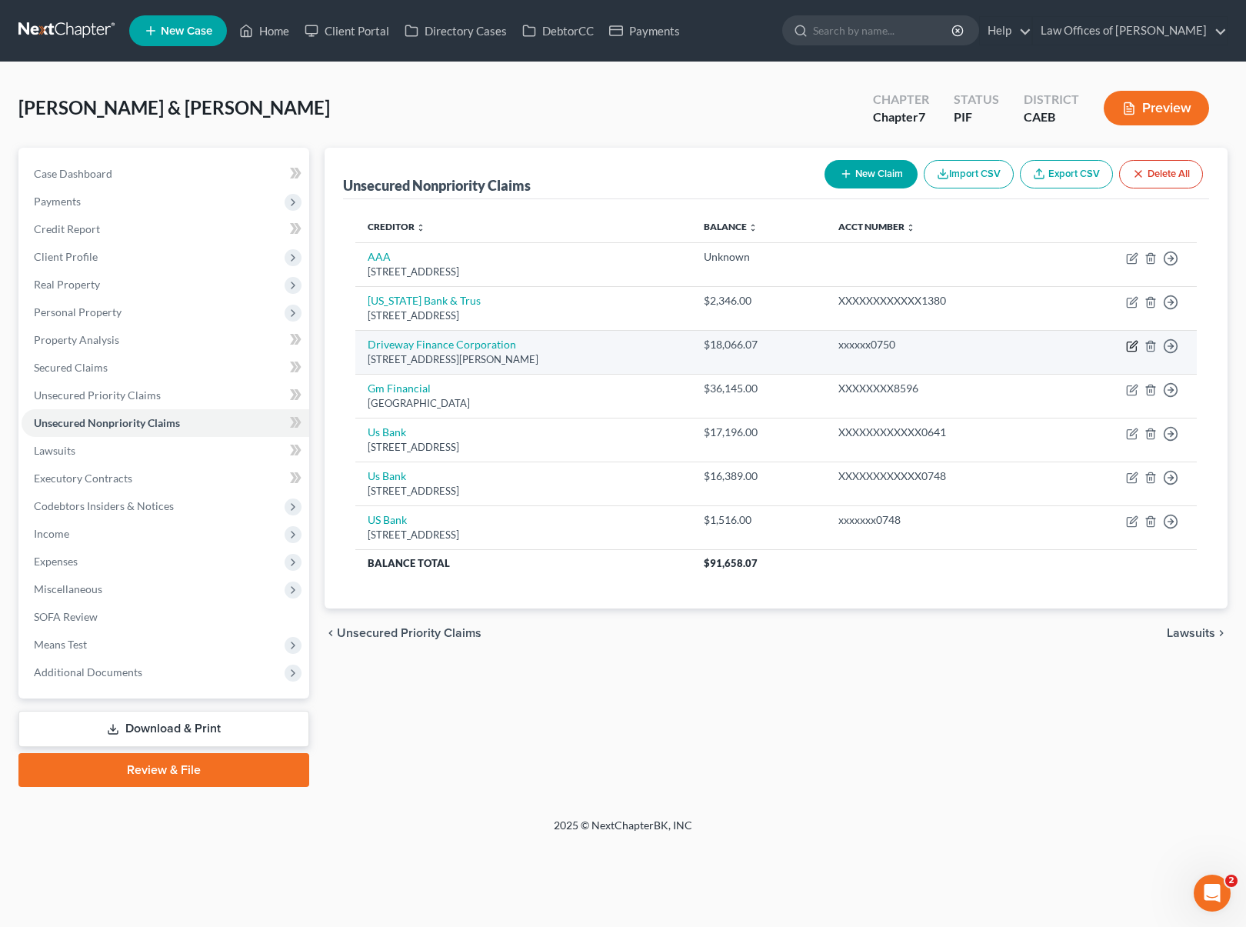
click at [1130, 346] on icon "button" at bounding box center [1133, 344] width 7 height 7
select select "38"
select select "2"
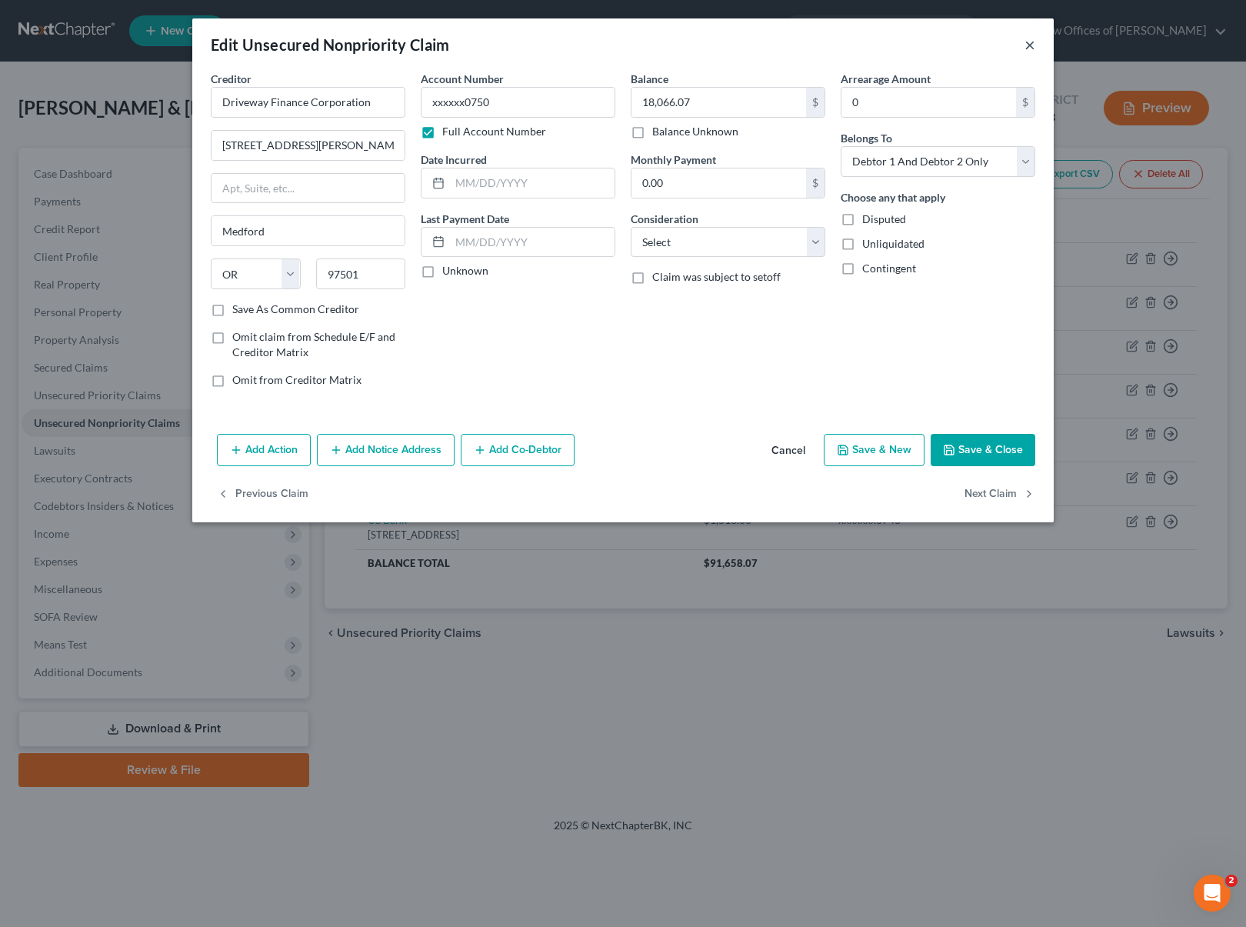
drag, startPoint x: 1029, startPoint y: 41, endPoint x: 1025, endPoint y: 51, distance: 10.7
click at [1030, 41] on button "×" at bounding box center [1029, 44] width 11 height 18
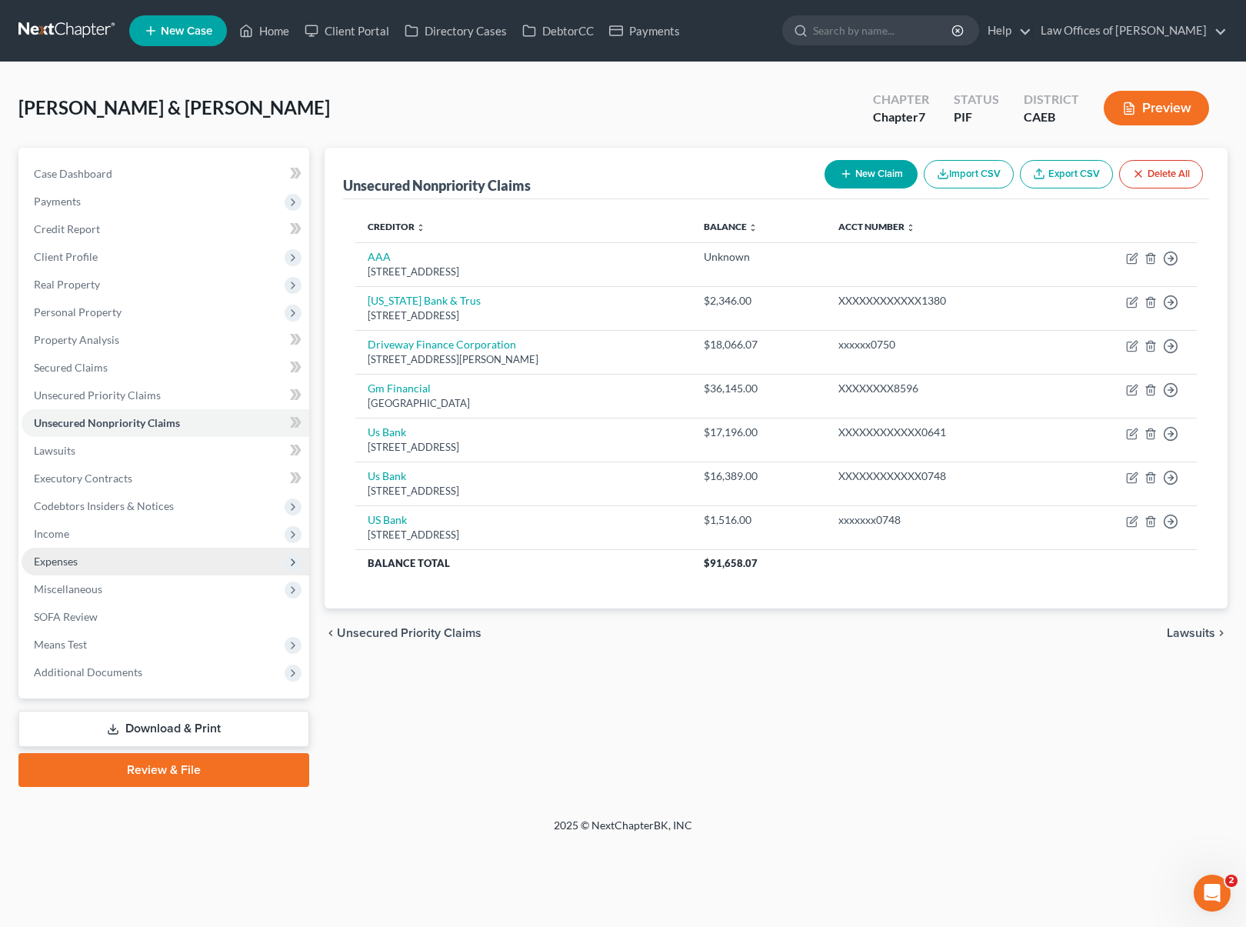
click at [95, 559] on span "Expenses" at bounding box center [166, 561] width 288 height 28
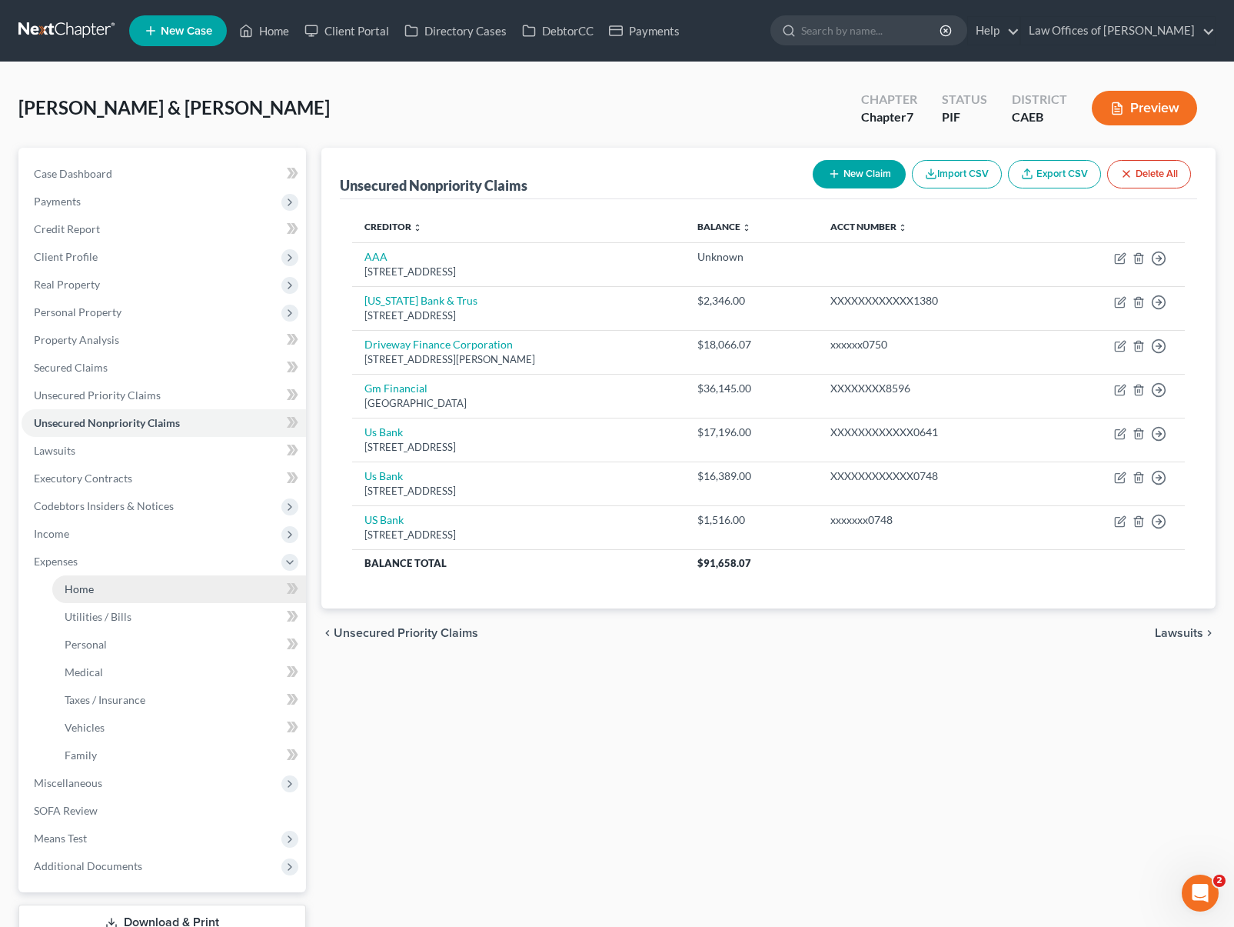
click at [95, 585] on link "Home" at bounding box center [179, 589] width 254 height 28
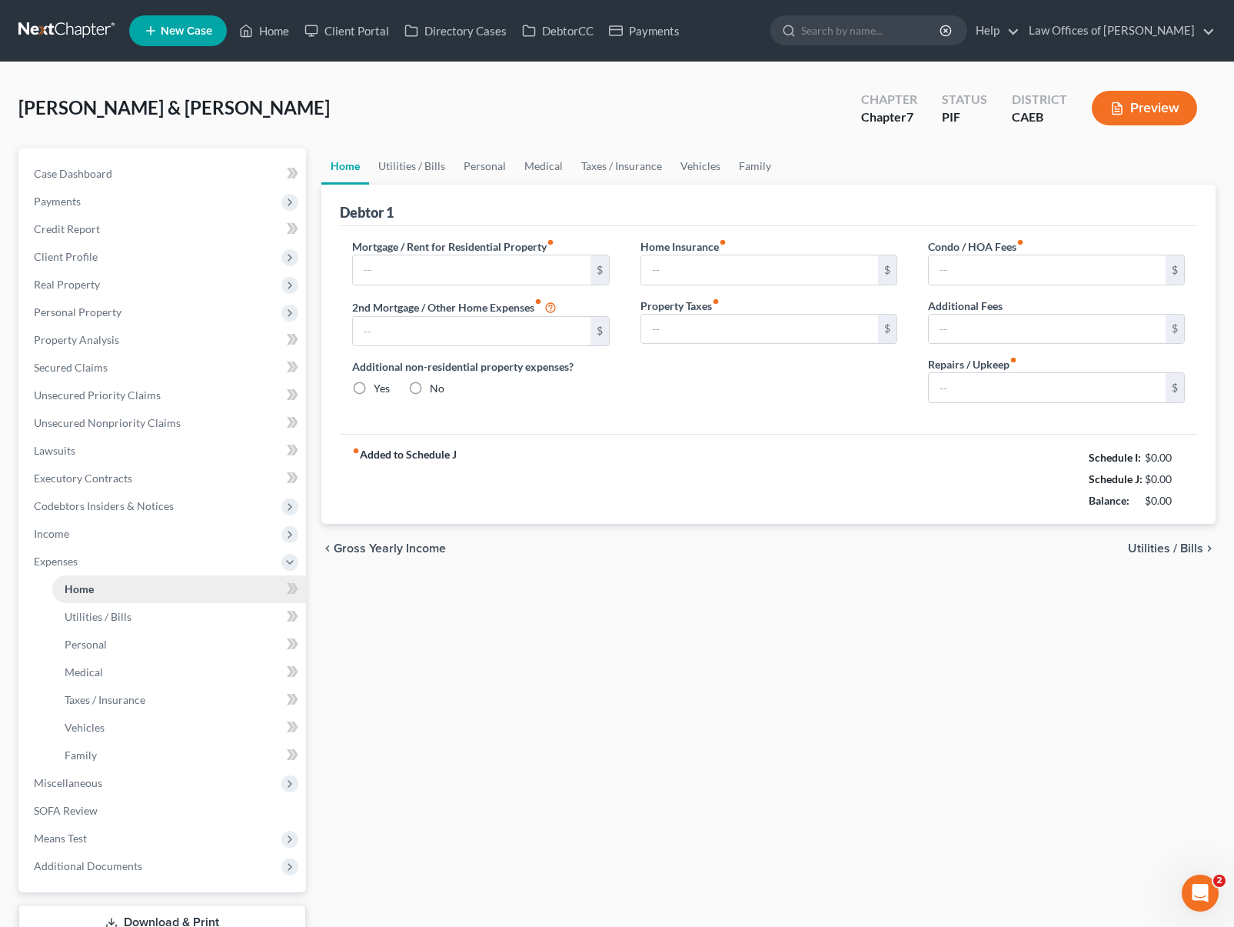
type input "1,375.00"
type input "0.00"
radio input "true"
type input "0.00"
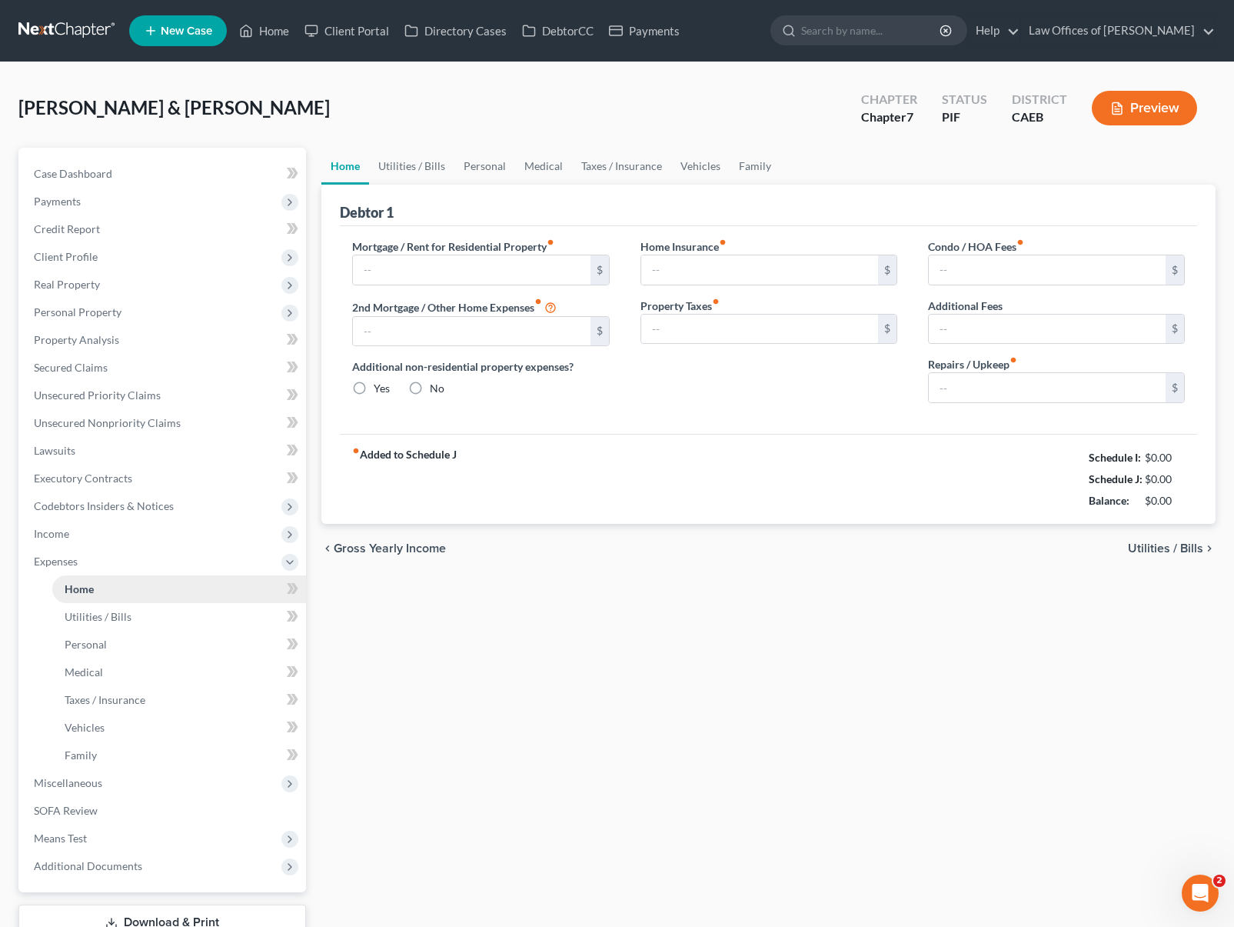
type input "0.00"
click at [703, 169] on link "Vehicles" at bounding box center [700, 166] width 58 height 37
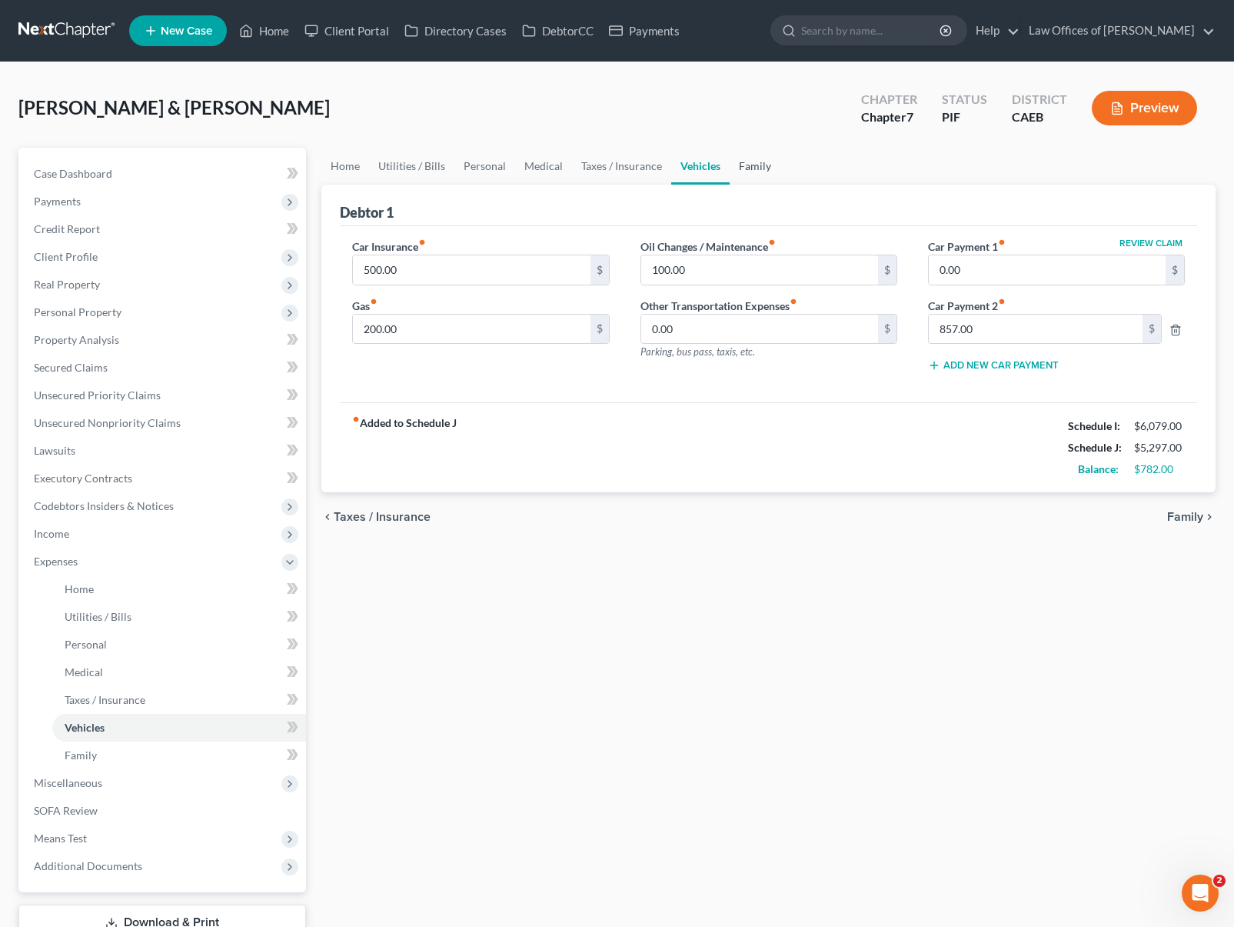
click at [763, 160] on link "Family" at bounding box center [755, 166] width 51 height 37
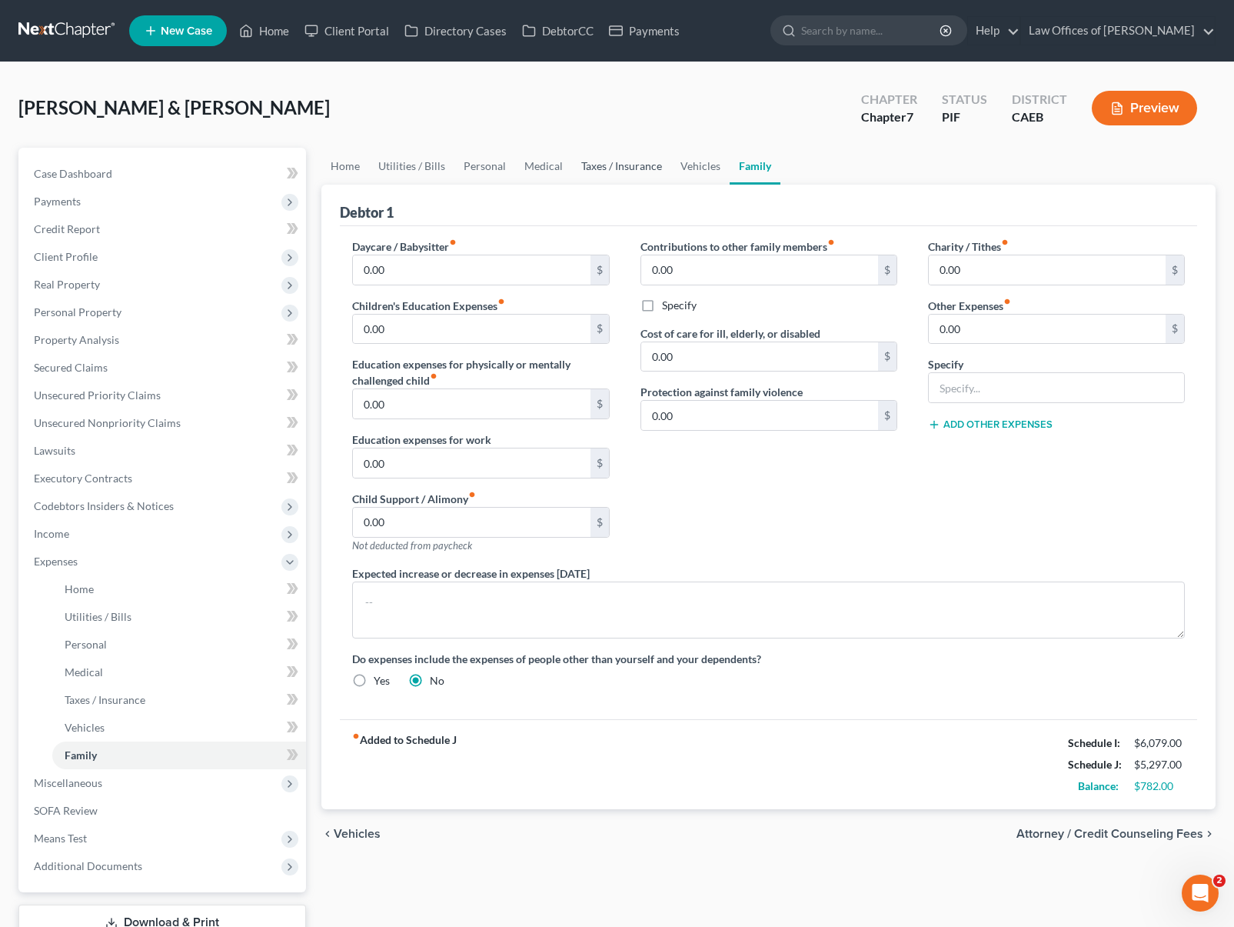
click at [621, 166] on link "Taxes / Insurance" at bounding box center [621, 166] width 99 height 37
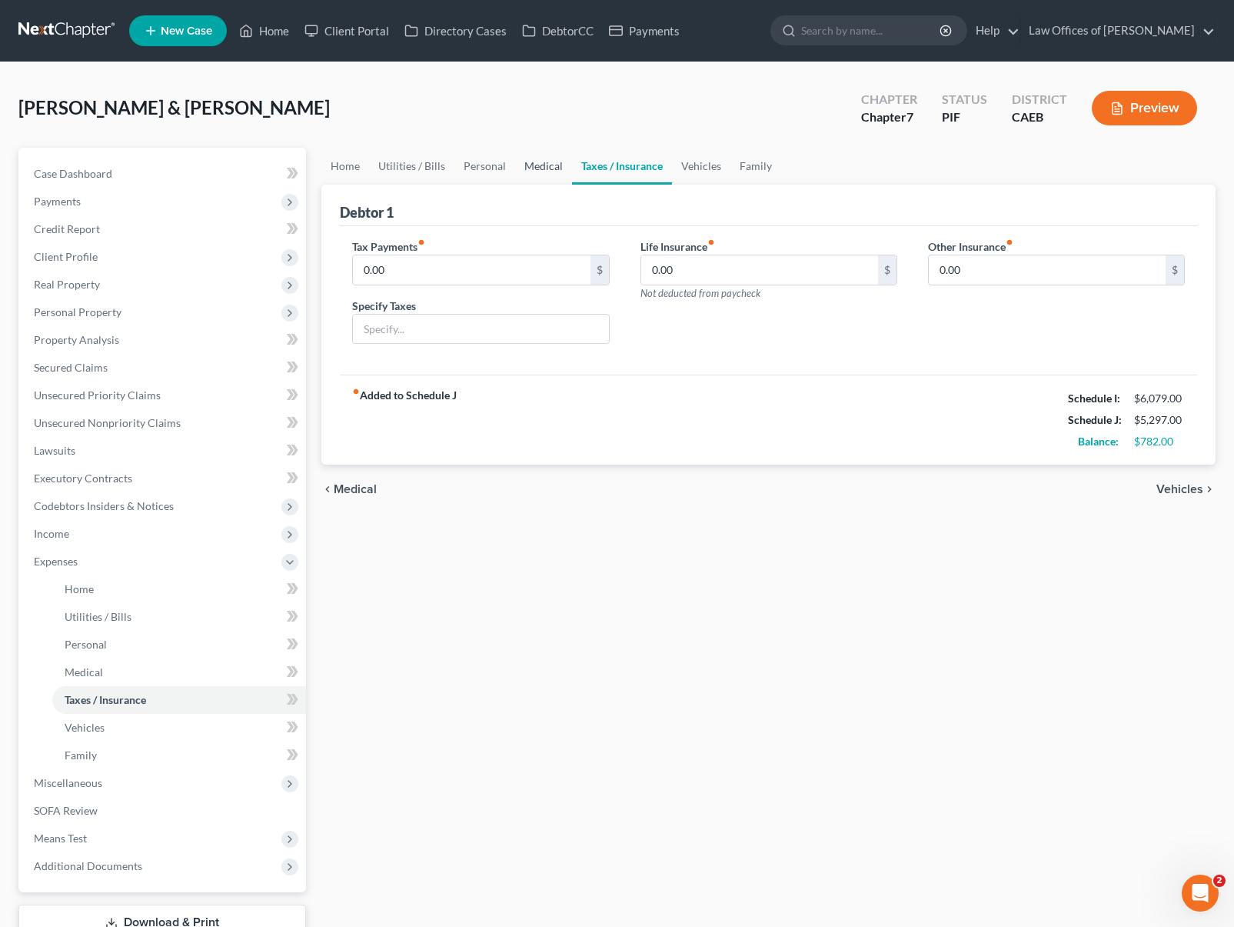
click at [536, 168] on link "Medical" at bounding box center [543, 166] width 57 height 37
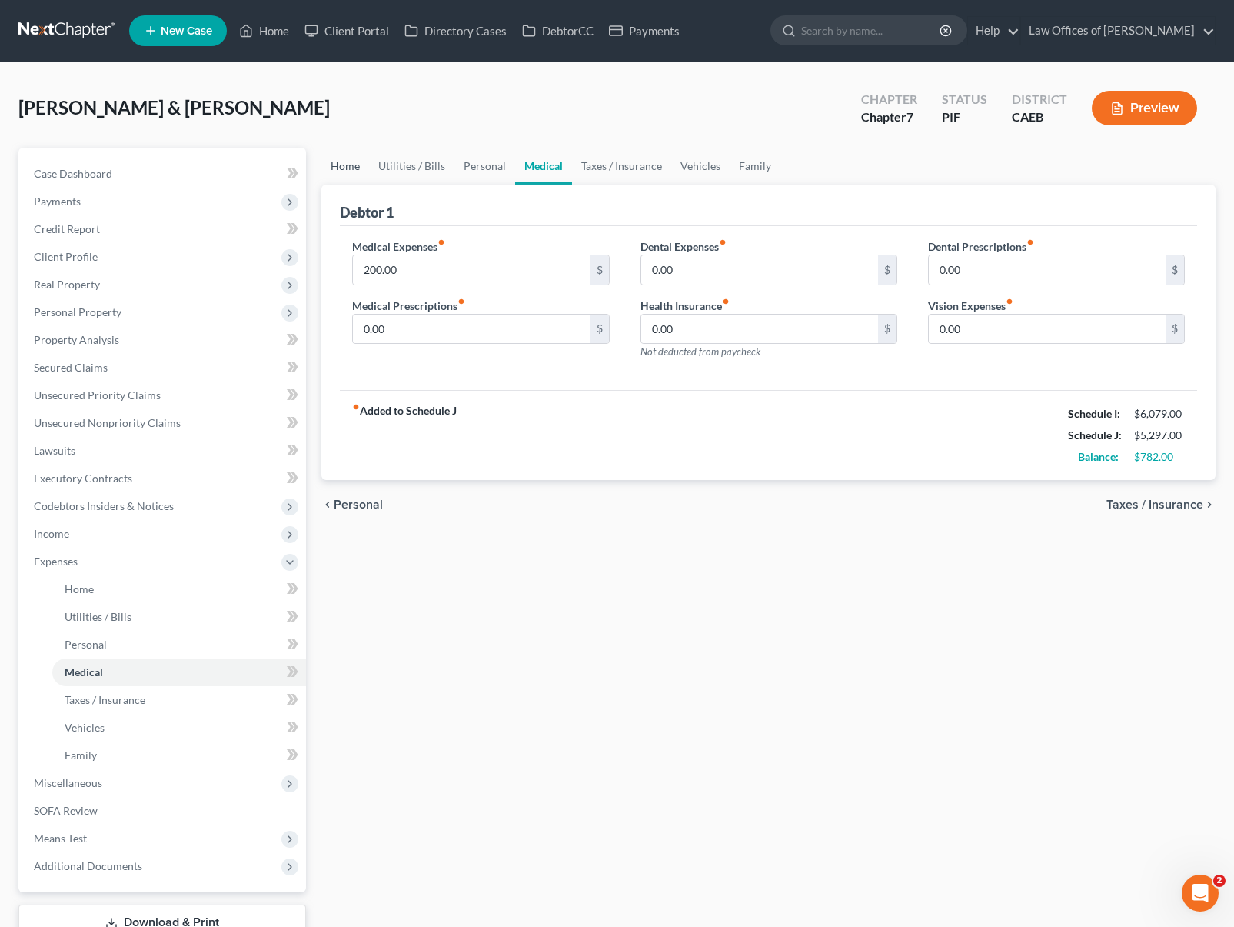
click at [334, 167] on link "Home" at bounding box center [345, 166] width 48 height 37
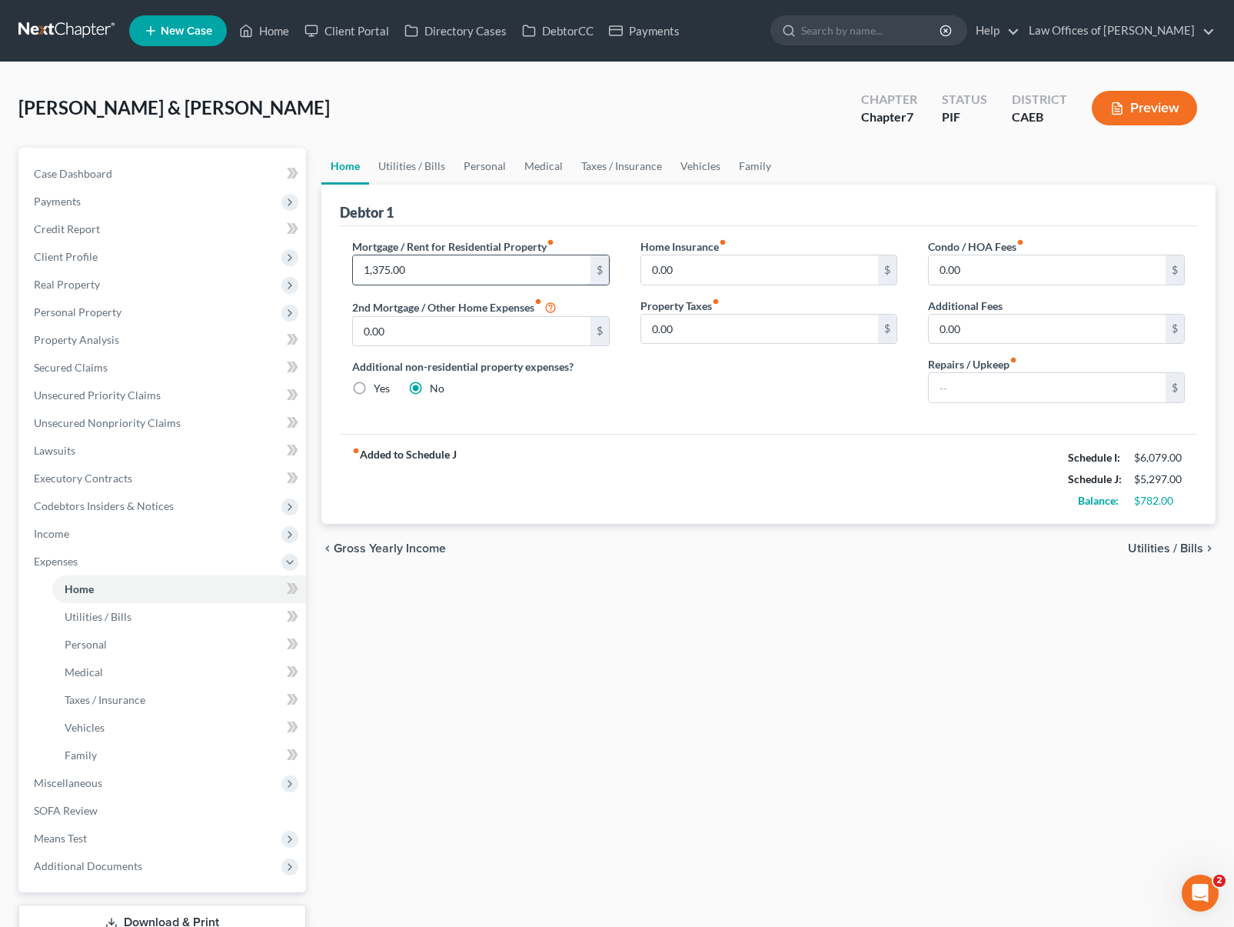
click at [419, 279] on input "1,375.00" at bounding box center [471, 269] width 237 height 29
type input "1,575"
click at [802, 327] on input "0.00" at bounding box center [759, 328] width 237 height 29
click at [401, 166] on link "Utilities / Bills" at bounding box center [411, 166] width 85 height 37
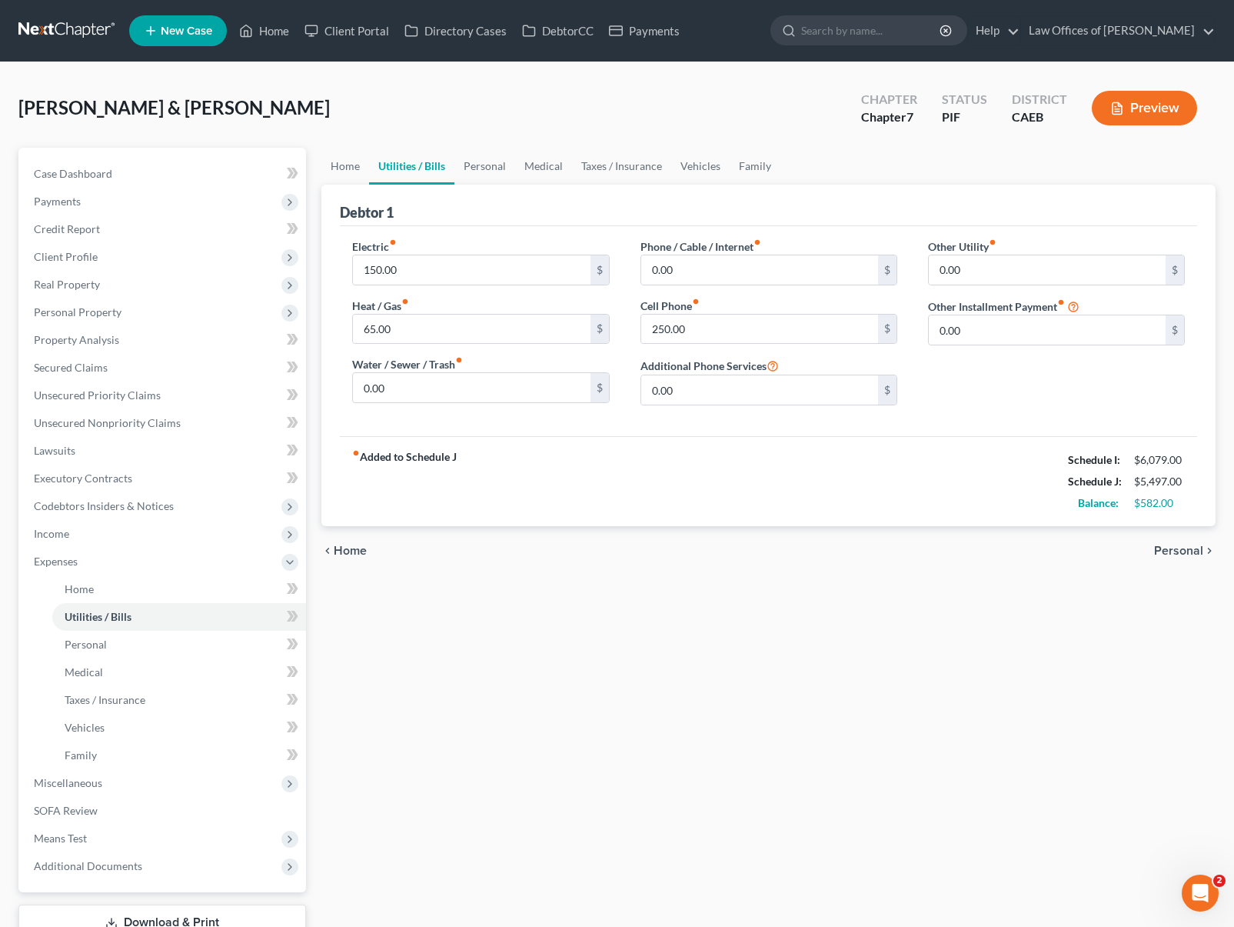
click at [416, 167] on link "Utilities / Bills" at bounding box center [411, 166] width 85 height 37
click at [420, 328] on input "65.00" at bounding box center [471, 328] width 237 height 29
type input "450"
click at [458, 401] on div "0.00 $" at bounding box center [480, 387] width 257 height 31
drag, startPoint x: 704, startPoint y: 272, endPoint x: 727, endPoint y: 274, distance: 23.9
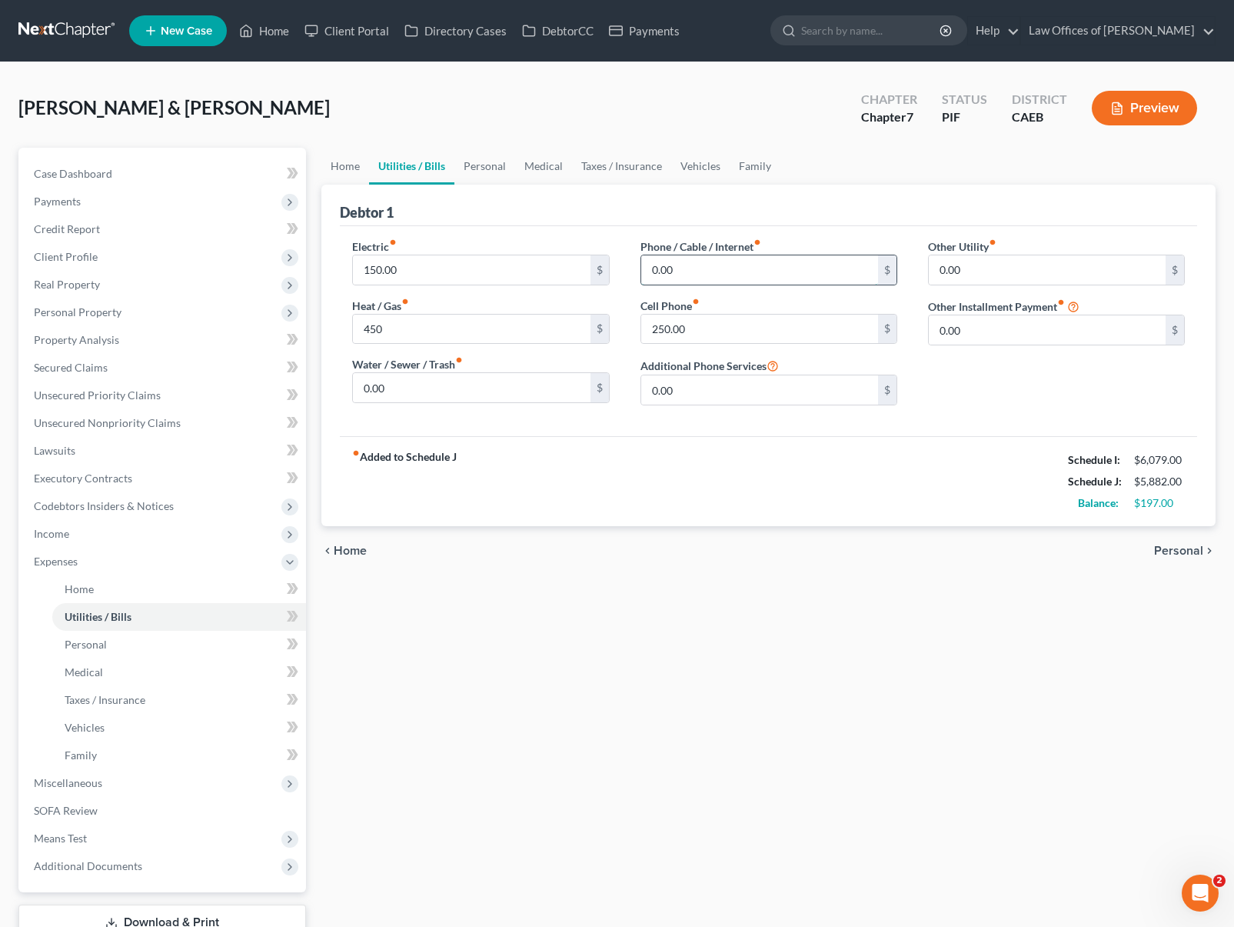
click at [704, 272] on input "0.00" at bounding box center [759, 269] width 237 height 29
type input "100."
click at [1007, 397] on div "Other Utility fiber_manual_record 0.00 $ Other Installment Payment fiber_manual…" at bounding box center [1057, 327] width 288 height 179
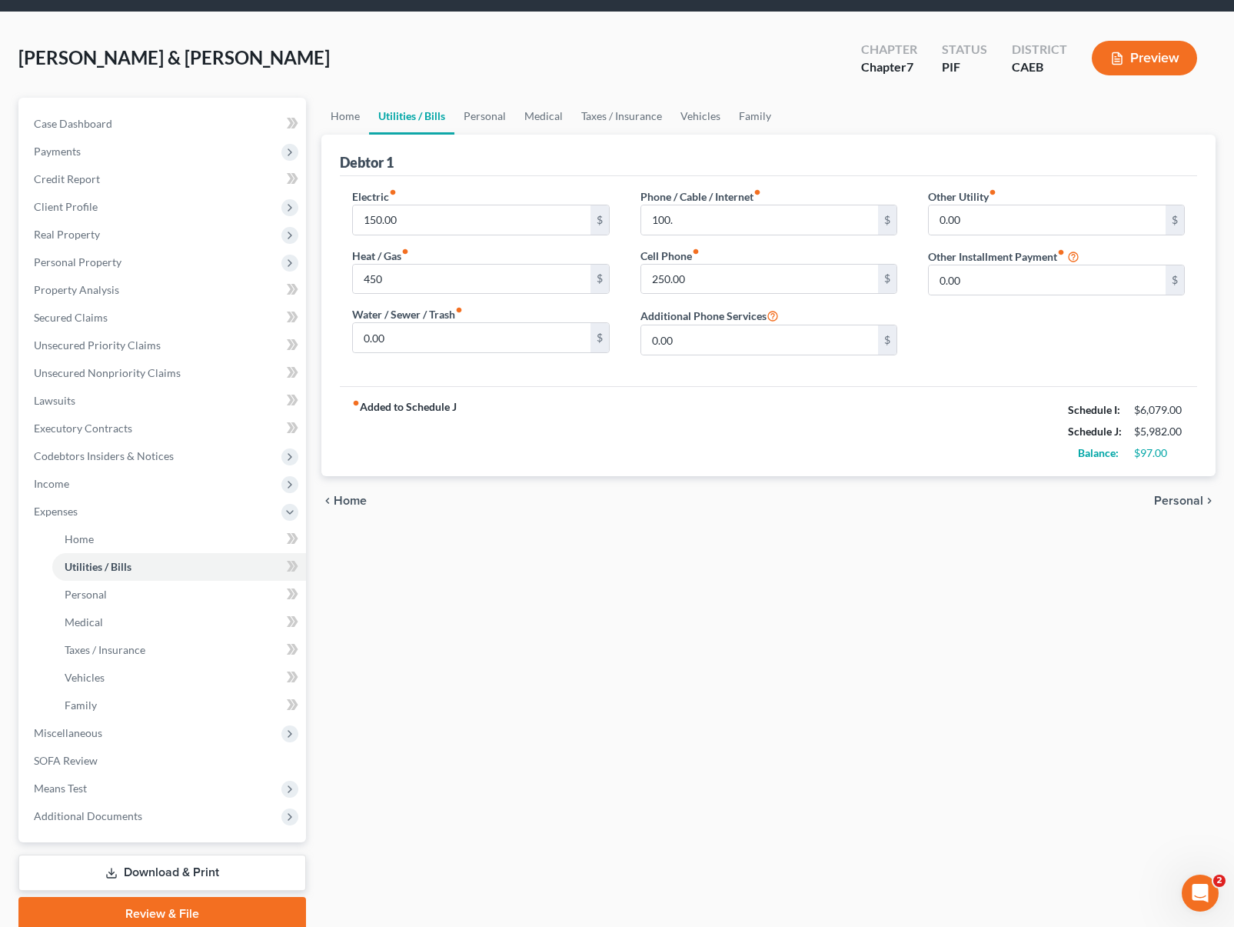
scroll to position [49, 0]
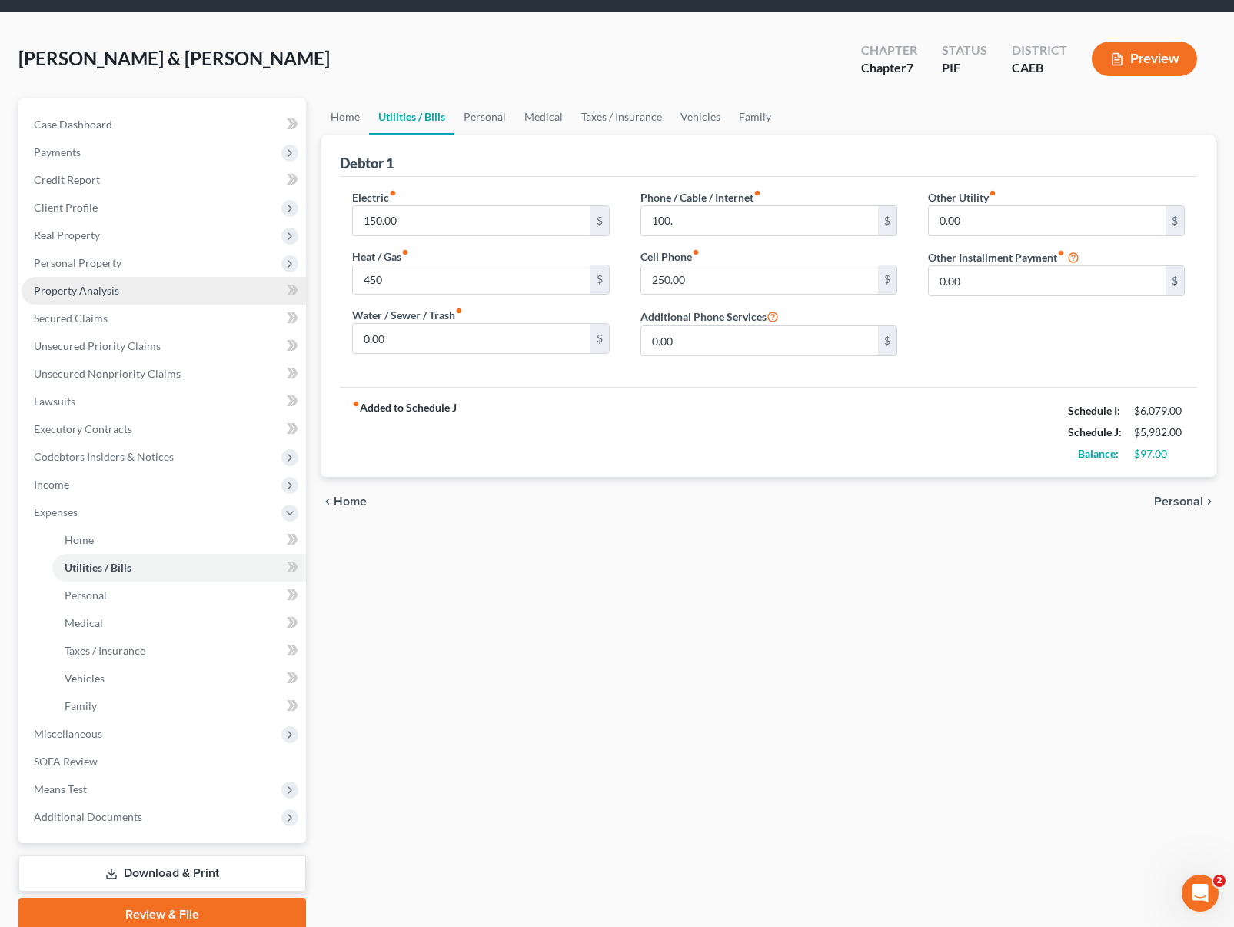
click at [49, 285] on span "Property Analysis" at bounding box center [76, 290] width 85 height 13
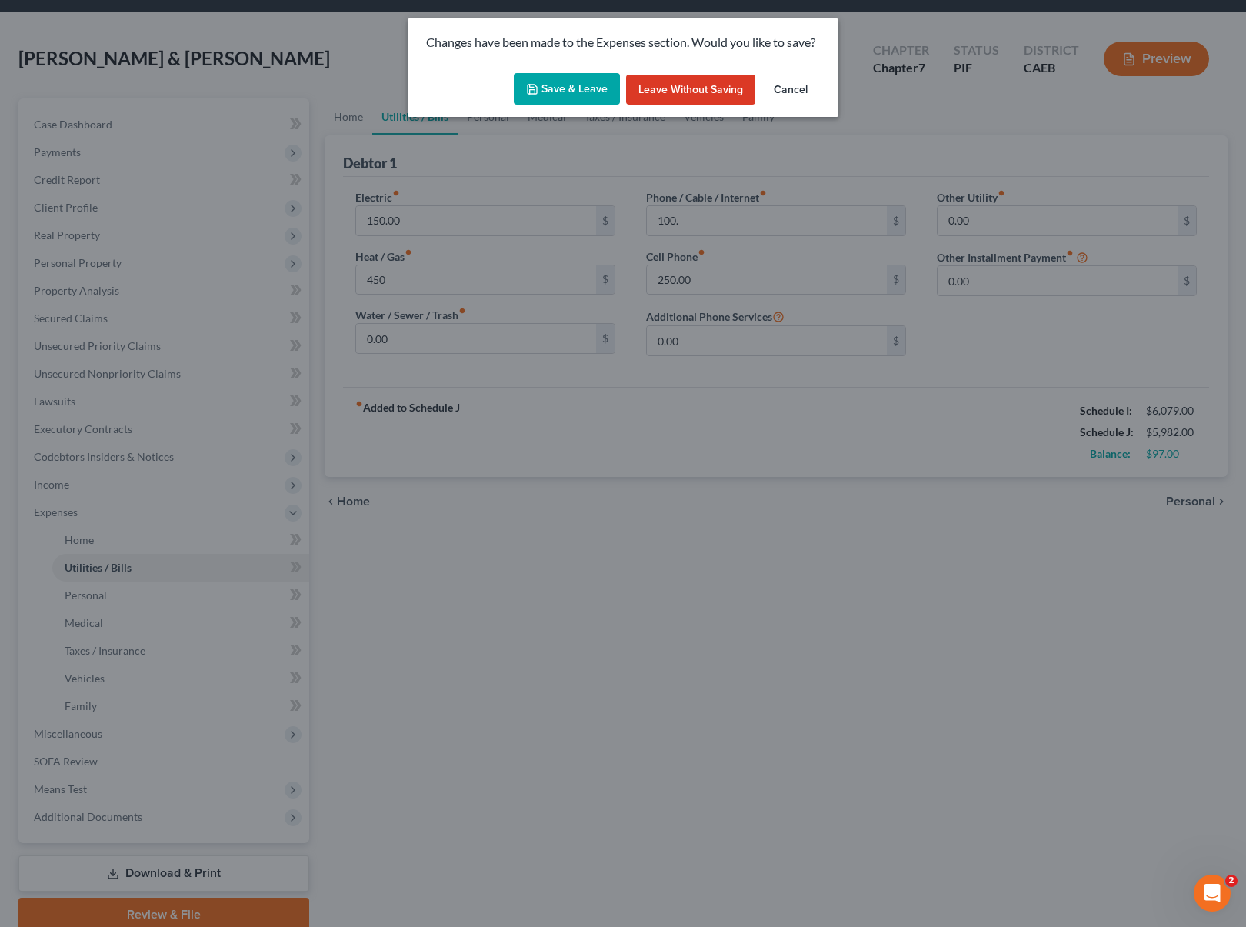
click at [562, 95] on button "Save & Leave" at bounding box center [567, 89] width 106 height 32
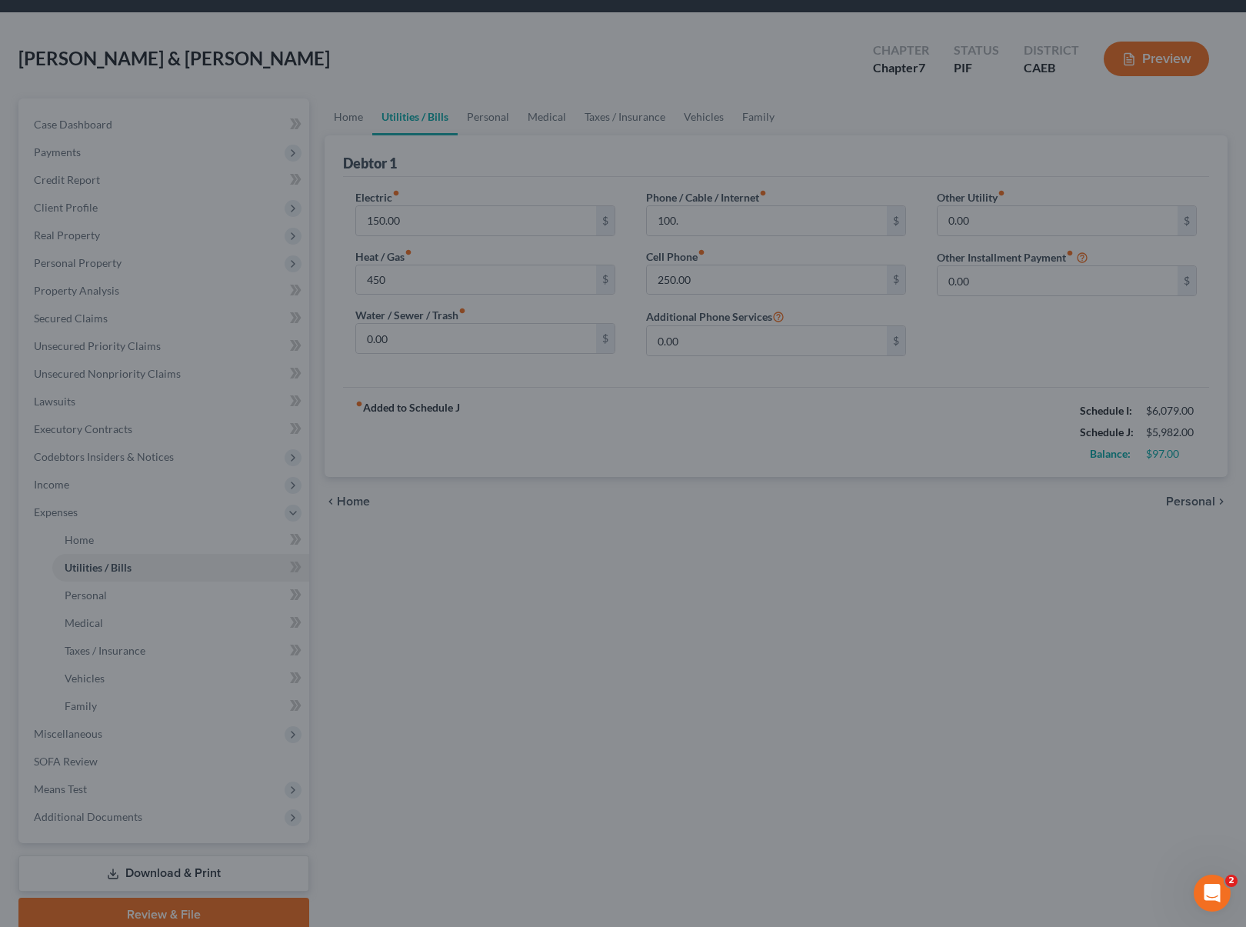
type input "450.00"
type input "100.00"
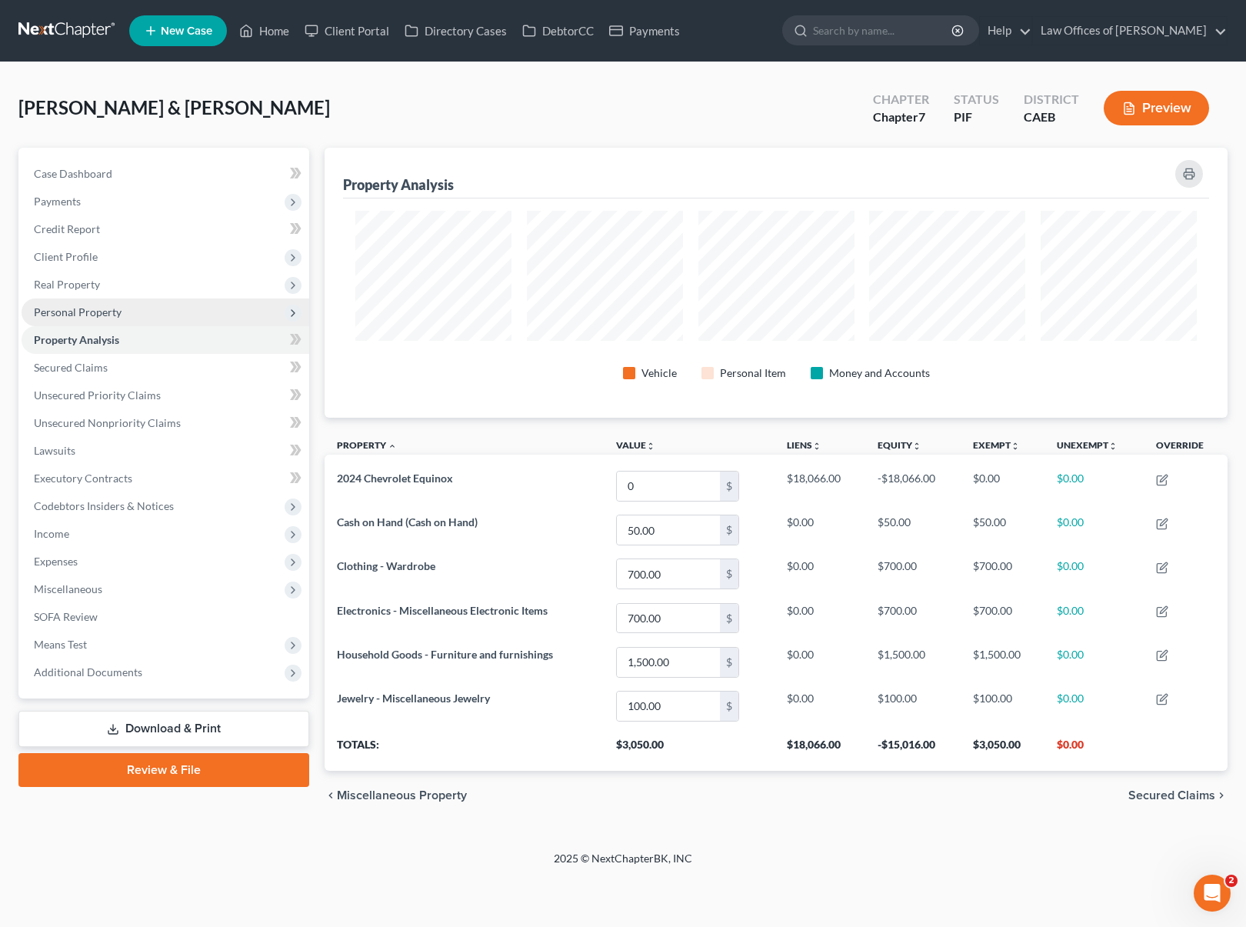
click at [132, 308] on span "Personal Property" at bounding box center [166, 312] width 288 height 28
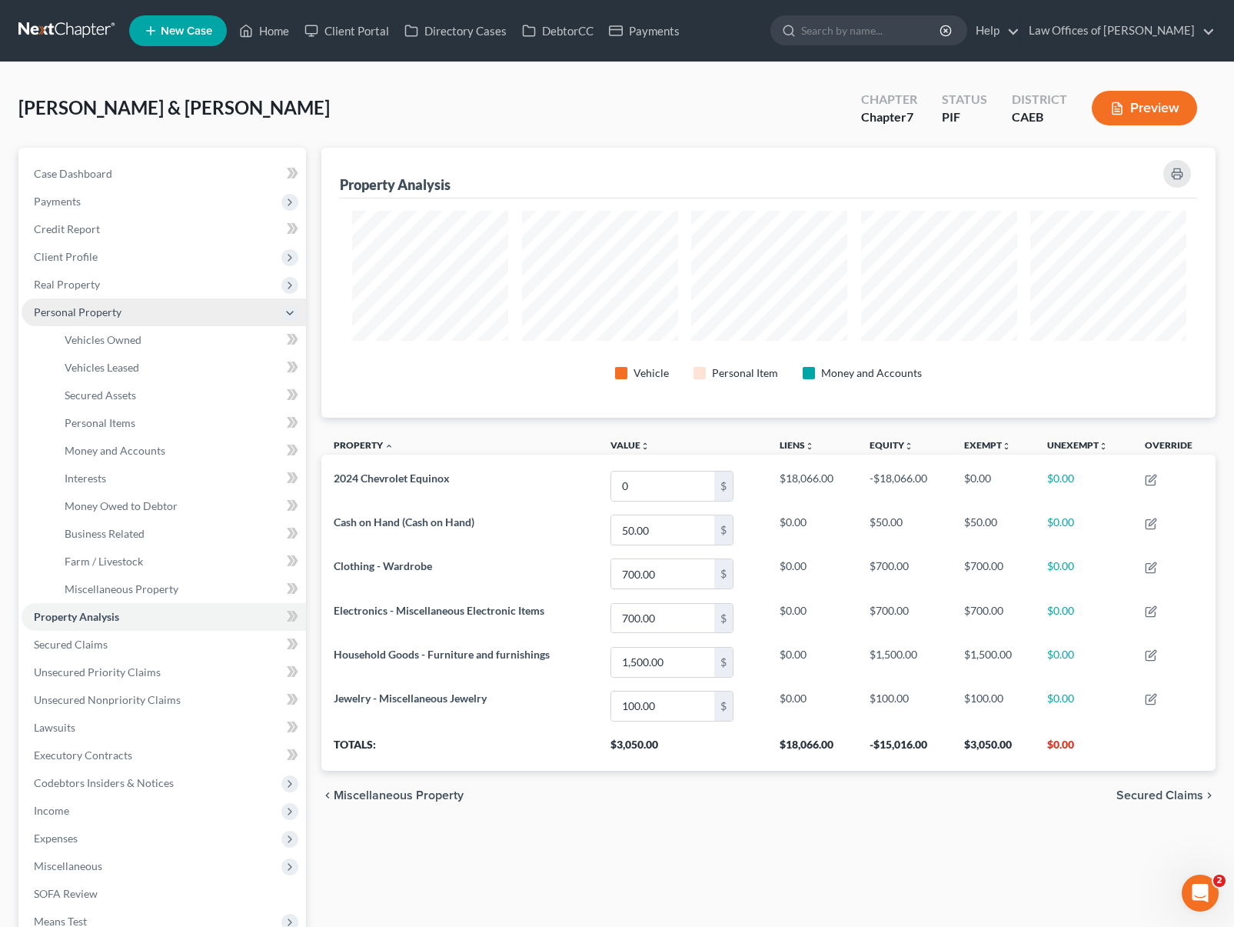
scroll to position [768672, 768046]
click at [119, 341] on span "Vehicles Owned" at bounding box center [103, 339] width 77 height 13
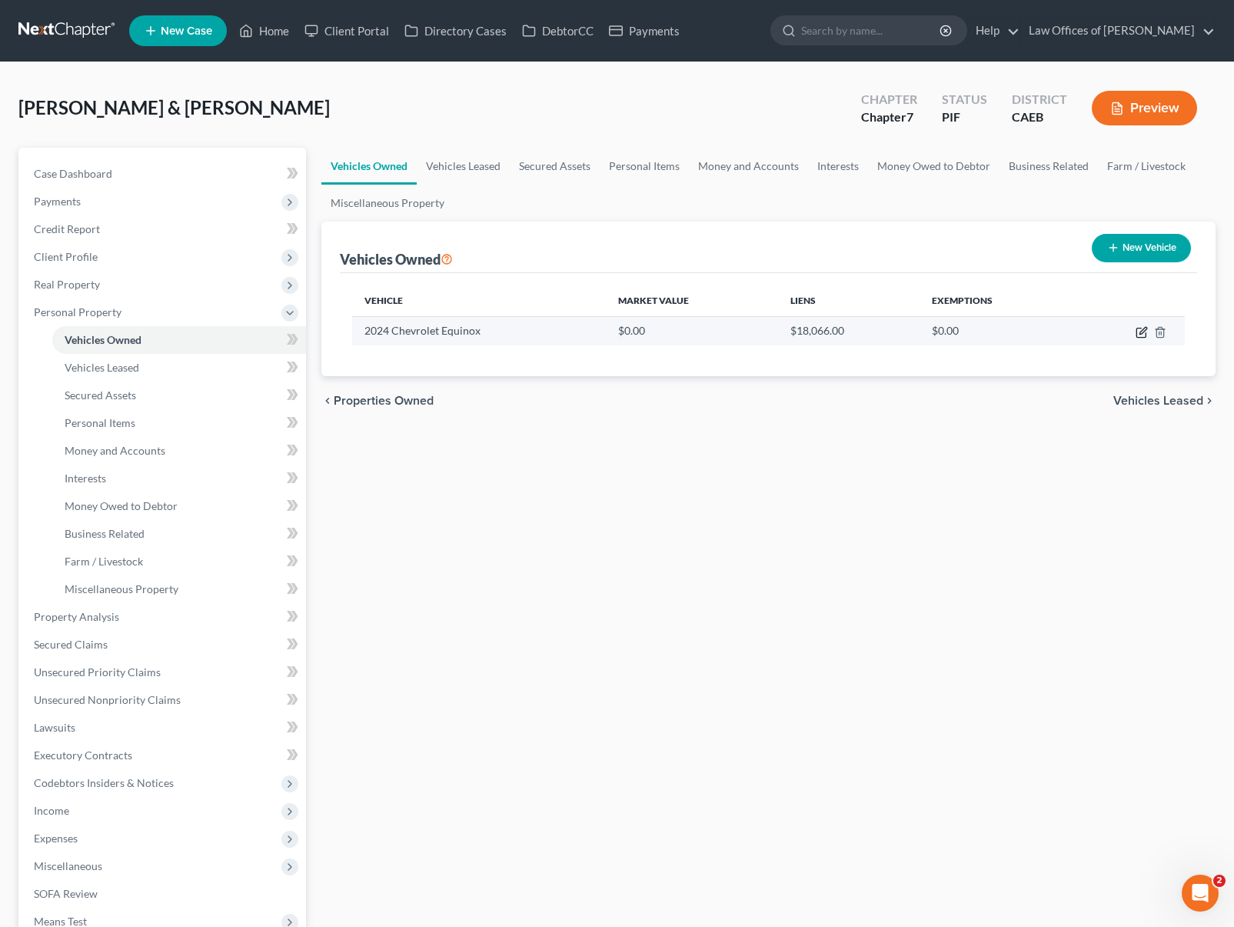
click at [1140, 334] on icon "button" at bounding box center [1142, 332] width 12 height 12
select select "0"
select select "2"
select select "1"
select select "2"
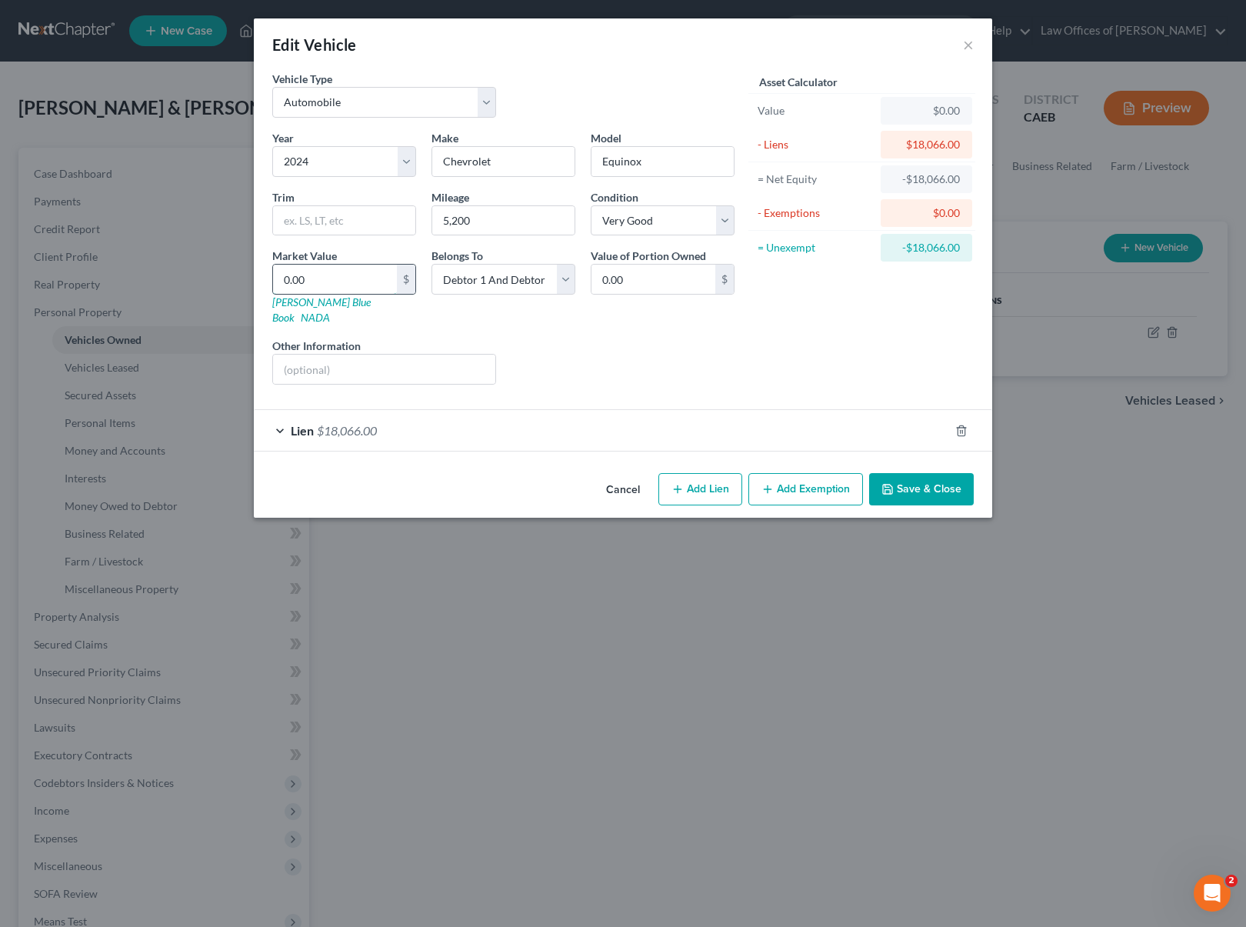
click at [374, 279] on input "0.00" at bounding box center [335, 279] width 124 height 29
type input "1"
type input "1.00"
type input "14"
type input "14.00"
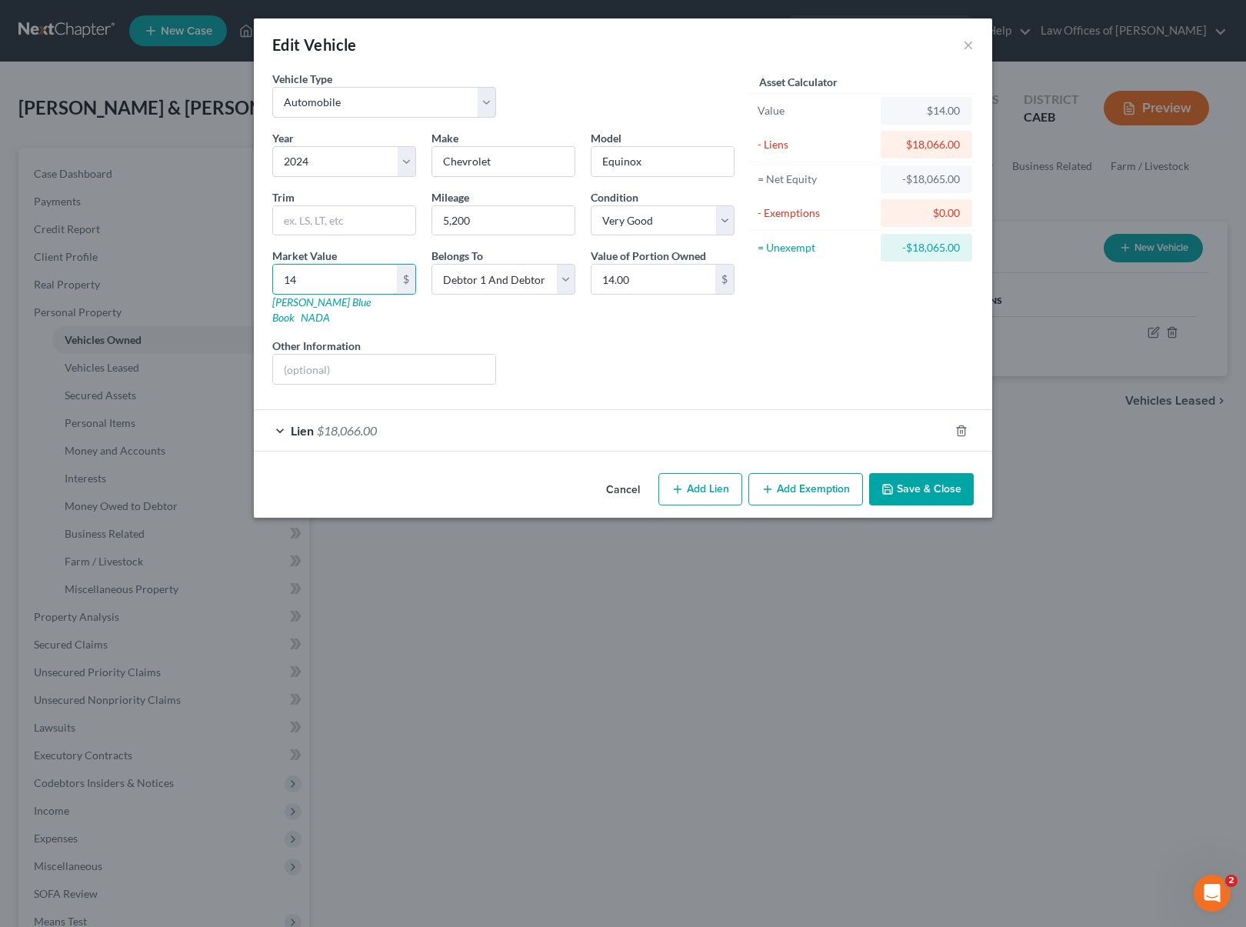
type input "148"
type input "148.00"
type input "1480"
type input "1,480.00"
type input "1,4800"
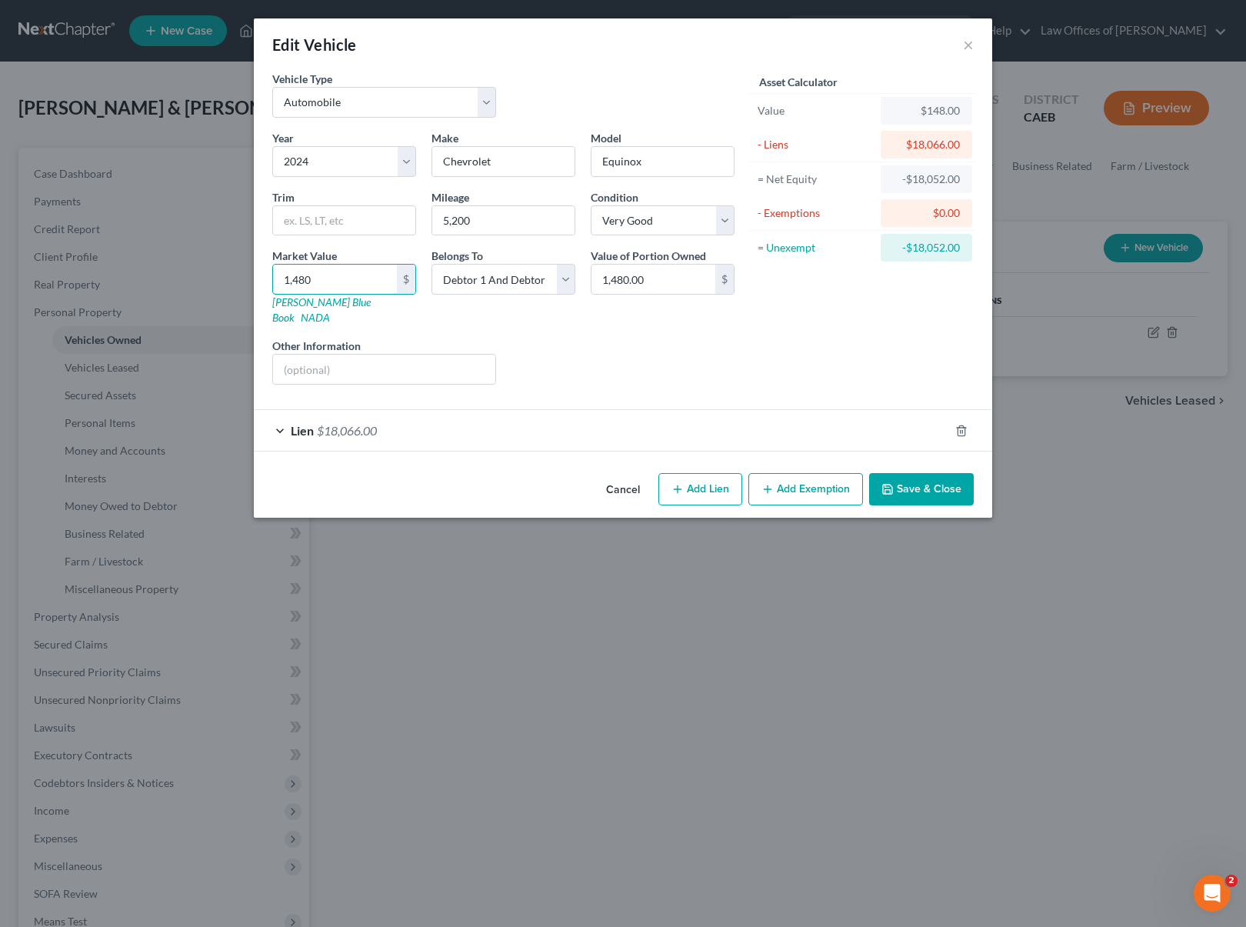
type input "14,800.00"
type input "14,800"
click at [939, 478] on button "Save & Close" at bounding box center [921, 489] width 105 height 32
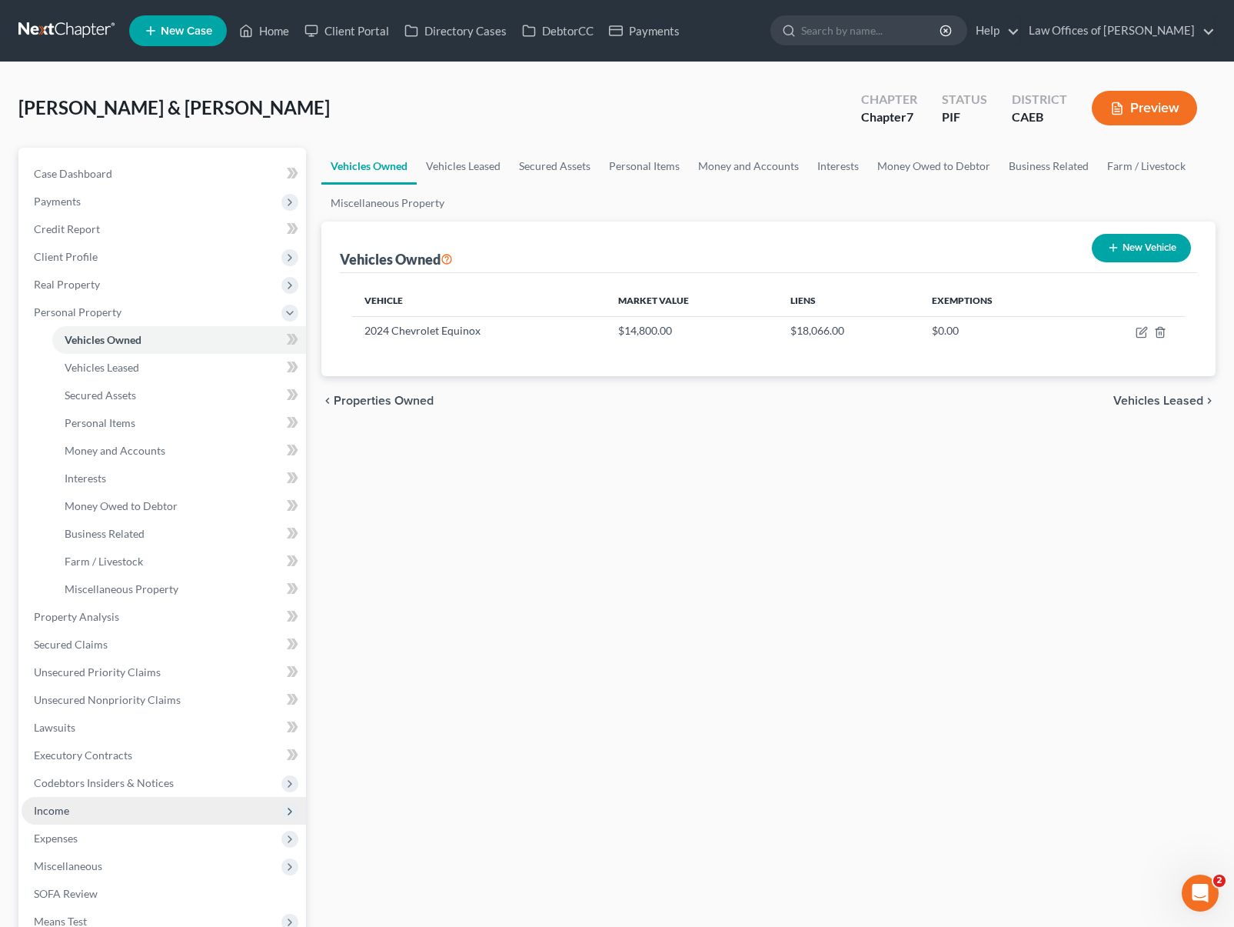
click at [80, 812] on span "Income" at bounding box center [164, 811] width 285 height 28
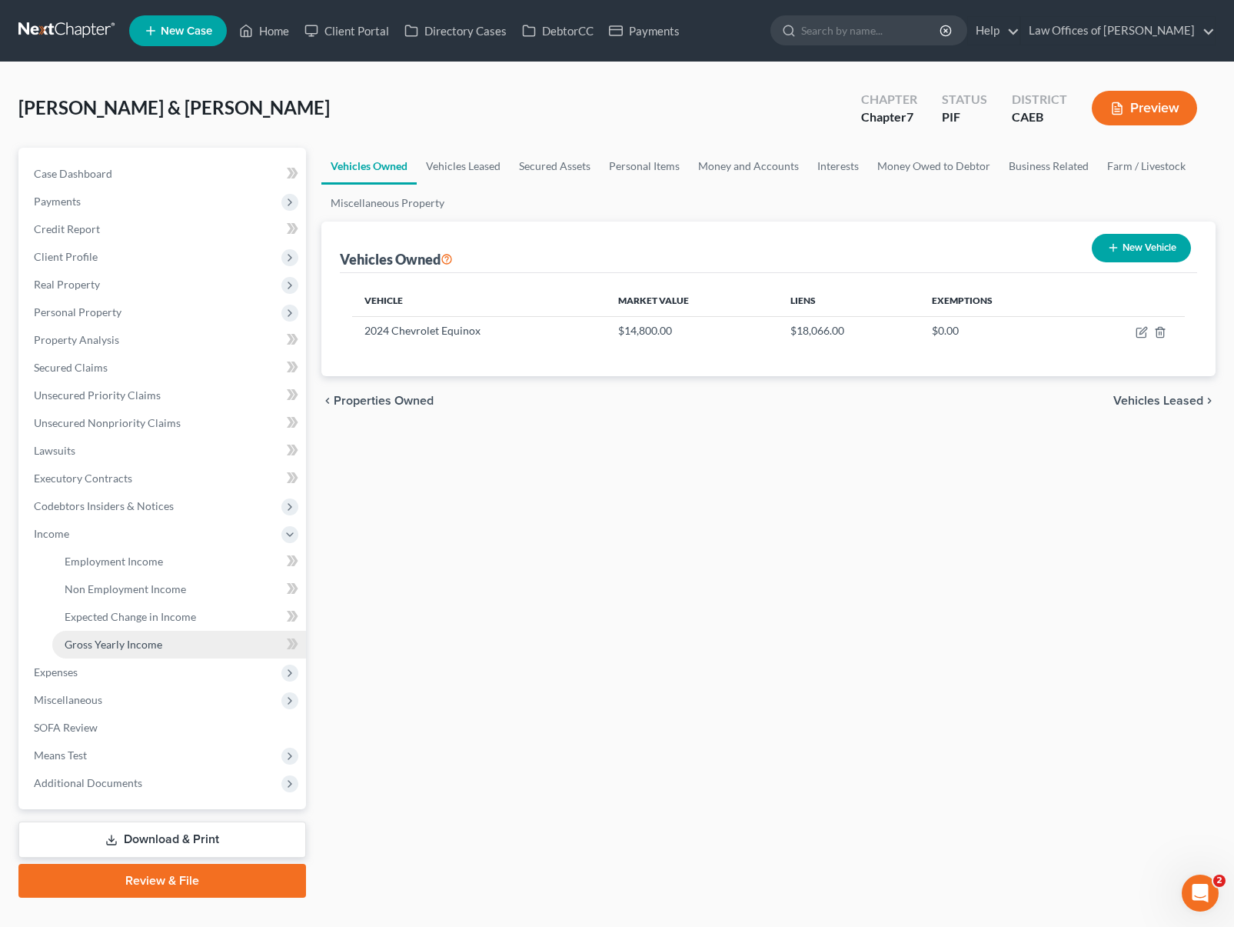
click at [172, 644] on link "Gross Yearly Income" at bounding box center [179, 645] width 254 height 28
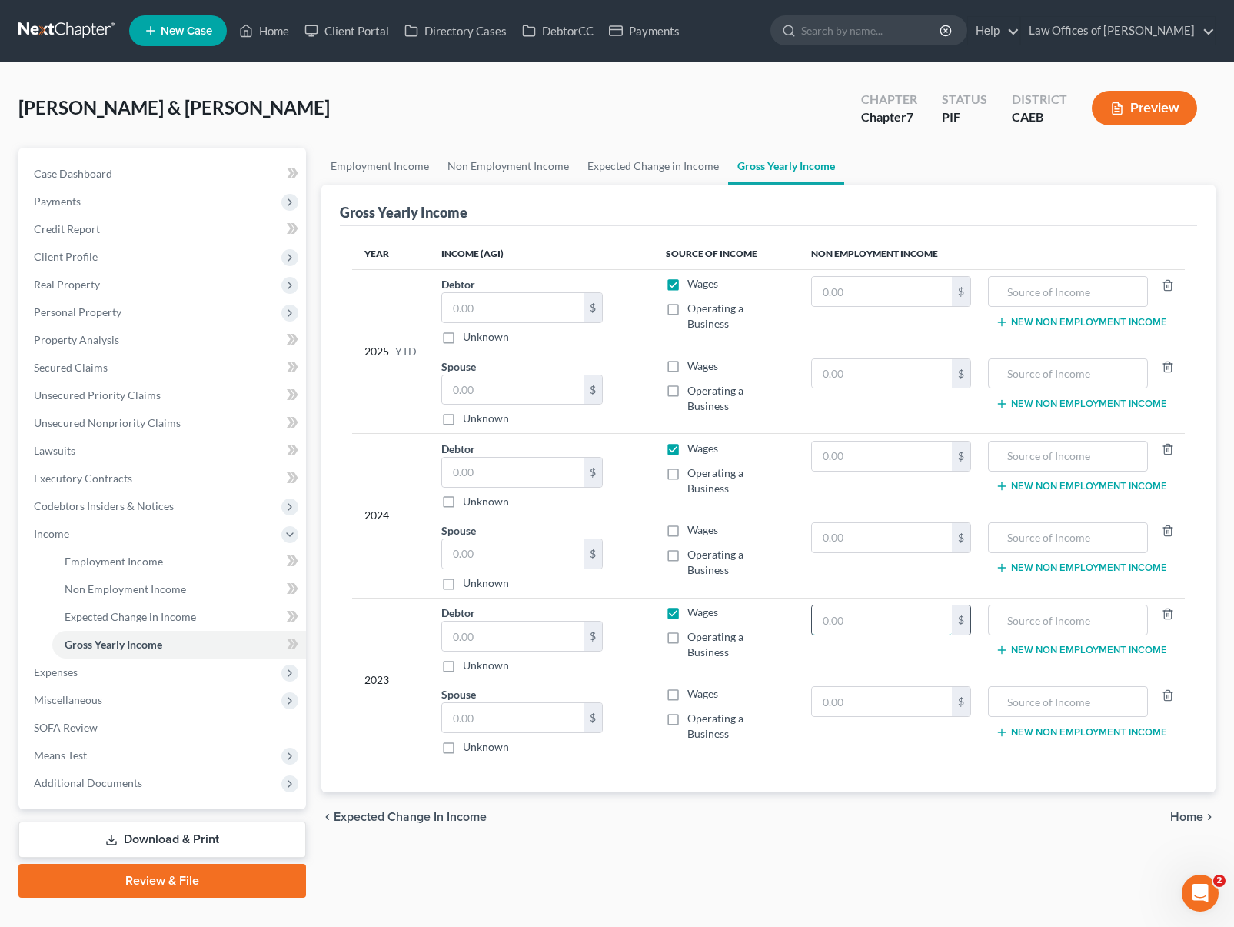
click at [882, 605] on input "text" at bounding box center [882, 619] width 140 height 29
click at [884, 605] on input "text" at bounding box center [882, 619] width 140 height 29
type input "40,481"
click at [687, 604] on label "Wages" at bounding box center [702, 611] width 31 height 15
click at [694, 604] on input "Wages" at bounding box center [699, 609] width 10 height 10
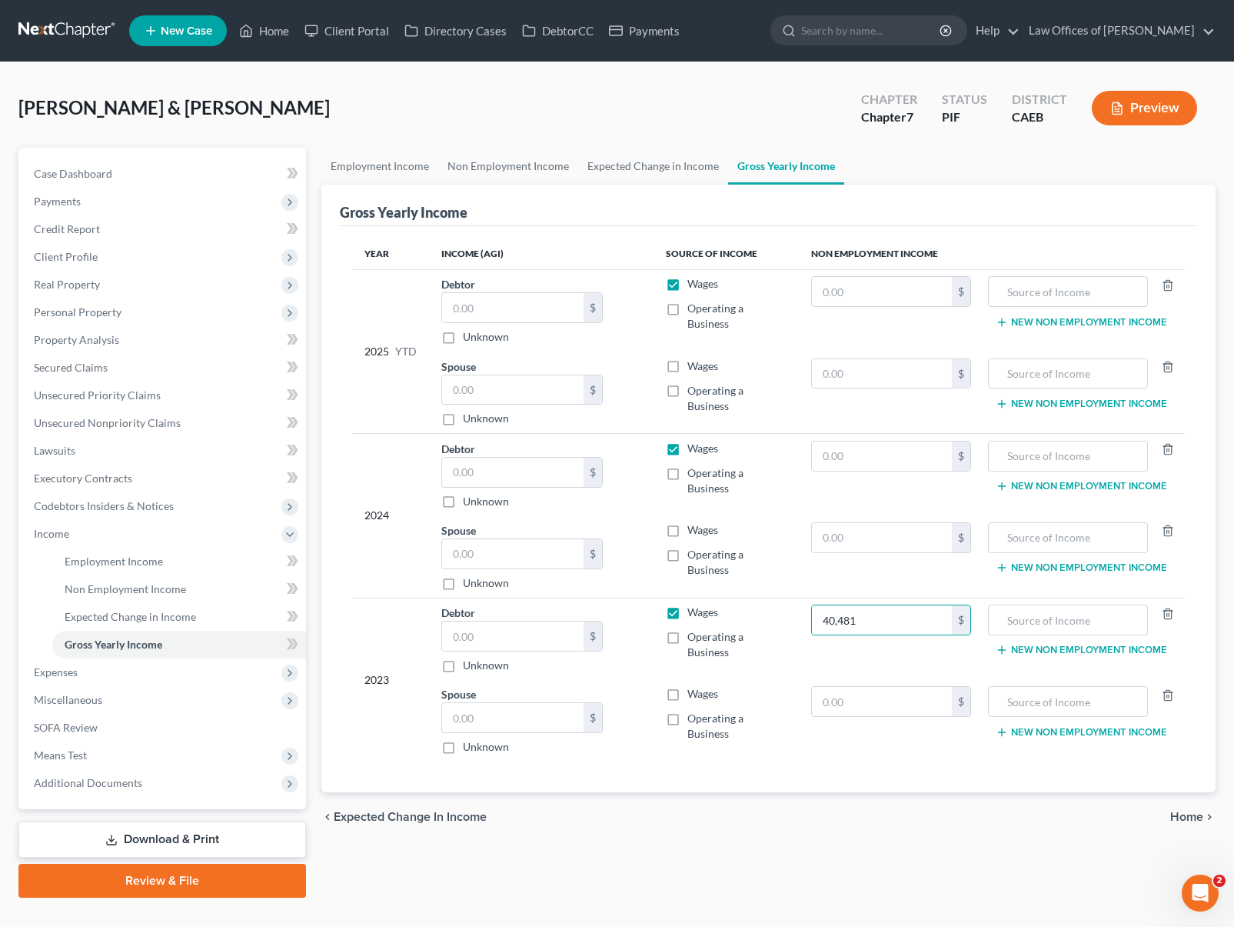
checkbox input "false"
click at [1023, 605] on input "text" at bounding box center [1068, 619] width 143 height 29
type input "Retirement"
click at [1054, 644] on button "New Non Employment Income" at bounding box center [1081, 650] width 171 height 12
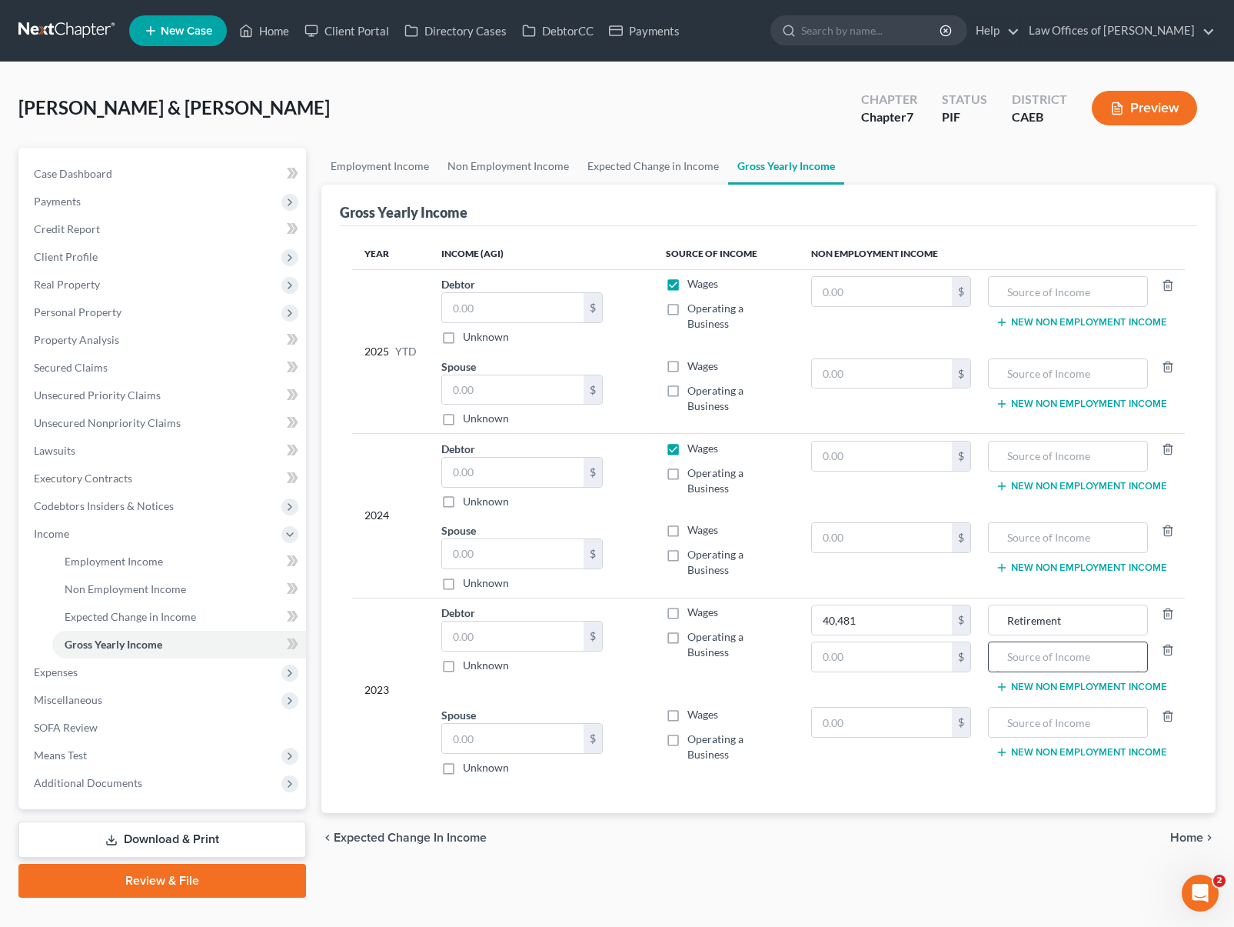
click at [1046, 642] on input "text" at bounding box center [1068, 656] width 143 height 29
type input "SS"
click at [885, 642] on input "text" at bounding box center [882, 656] width 140 height 29
type input "20,230."
click at [876, 707] on input "text" at bounding box center [882, 721] width 140 height 29
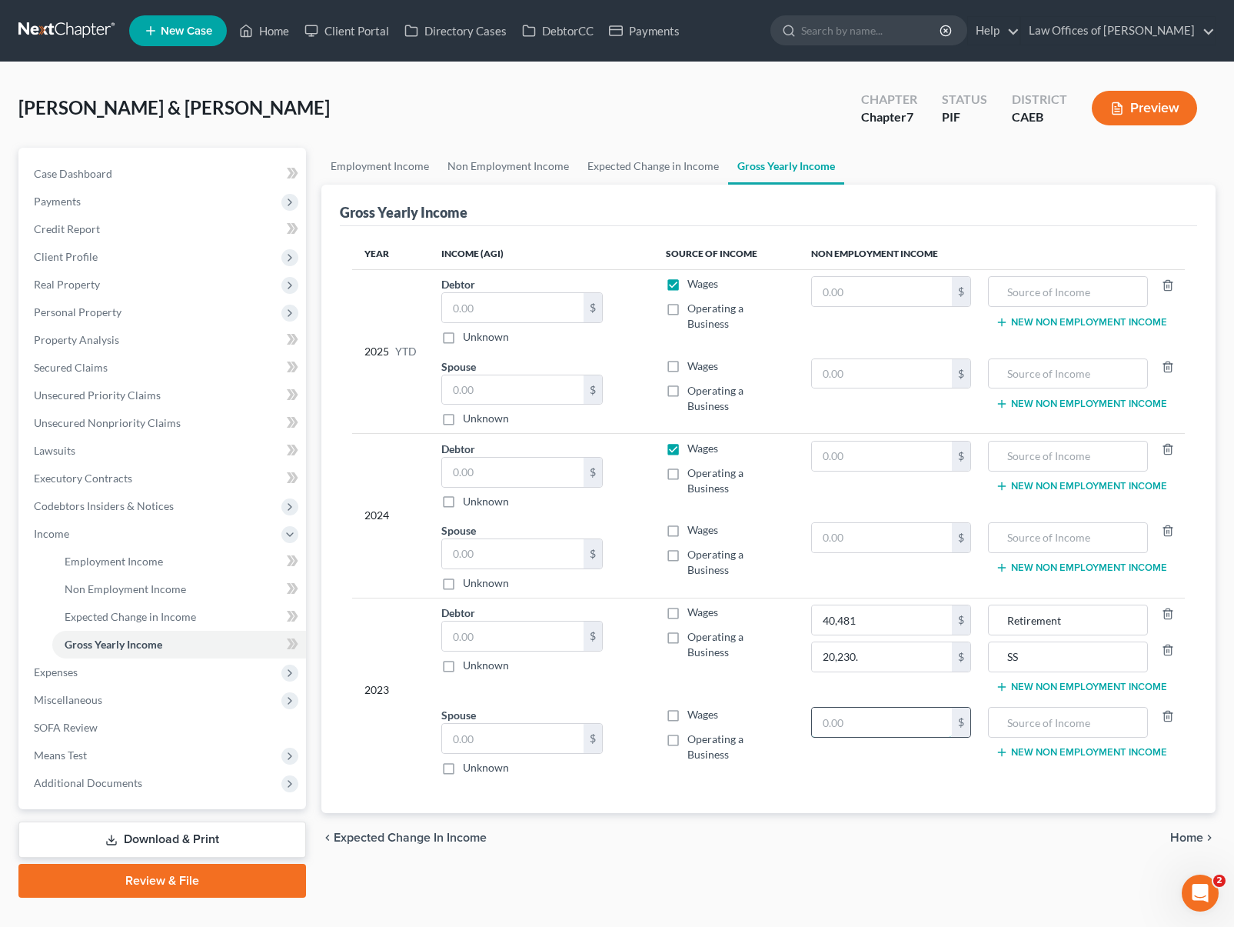
click at [876, 707] on input "text" at bounding box center [882, 721] width 140 height 29
type input "10,522."
click at [1050, 707] on input "text" at bounding box center [1068, 721] width 143 height 29
type input "SS"
click at [904, 799] on div "Employment Income Non Employment Income Expected Change in Income Gross Yearly …" at bounding box center [769, 523] width 910 height 750
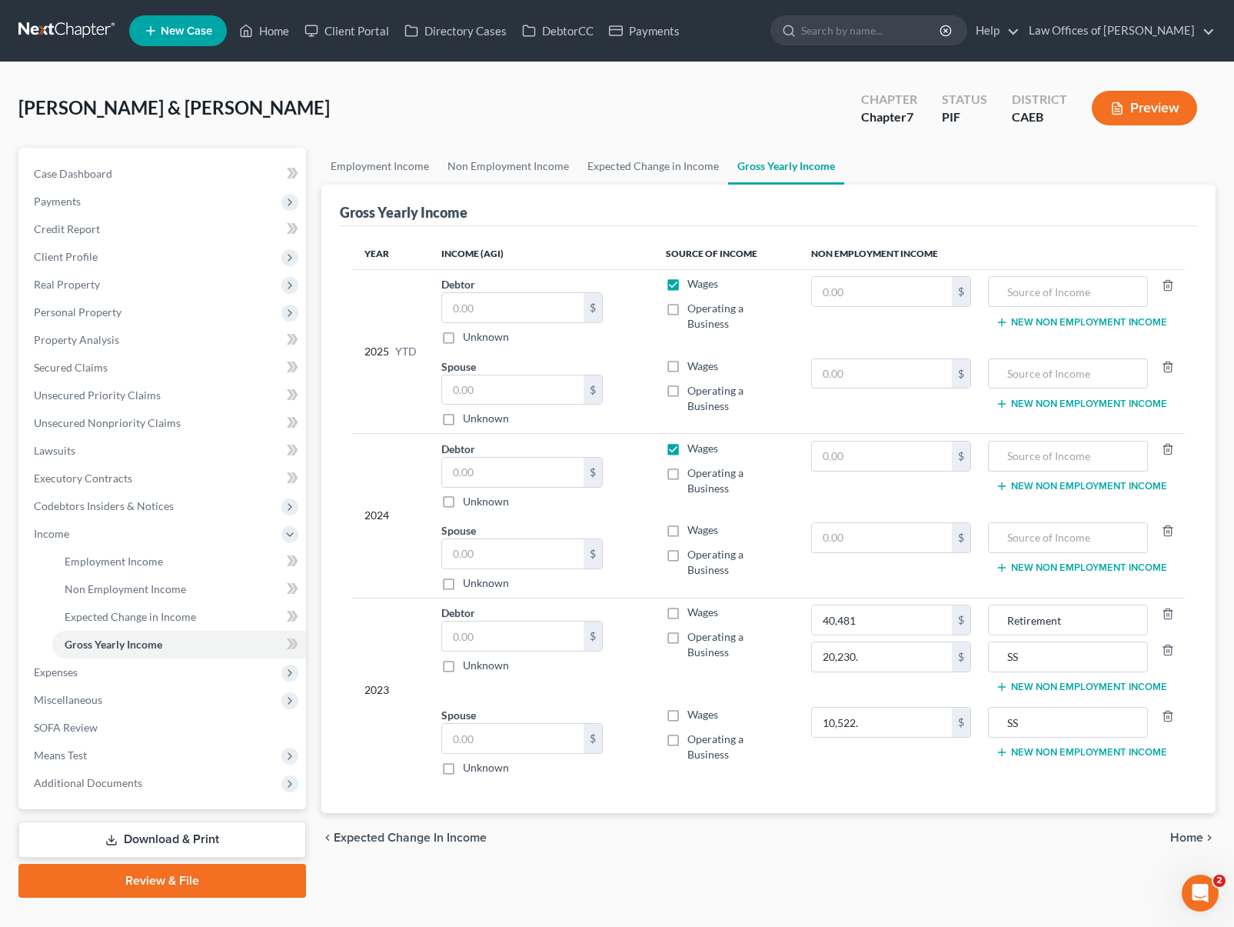
click at [687, 441] on label "Wages" at bounding box center [702, 448] width 31 height 15
click at [694, 441] on input "Wages" at bounding box center [699, 446] width 10 height 10
checkbox input "false"
click at [874, 523] on input "text" at bounding box center [882, 537] width 140 height 29
type input "10,856"
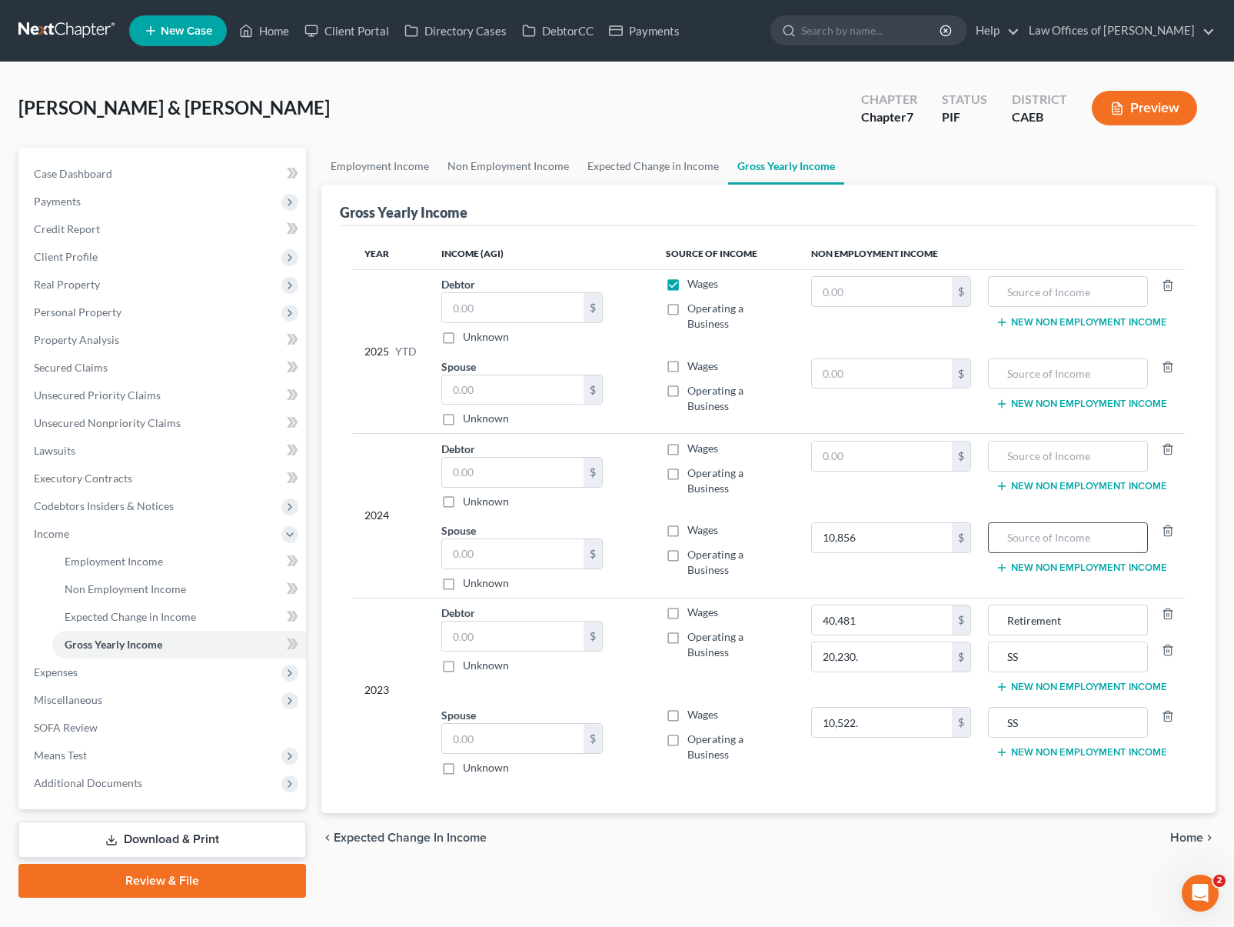
click at [1034, 523] on input "text" at bounding box center [1068, 537] width 143 height 29
type input "SS"
click at [870, 441] on input "text" at bounding box center [882, 455] width 140 height 29
click at [837, 441] on input "0" at bounding box center [882, 455] width 140 height 29
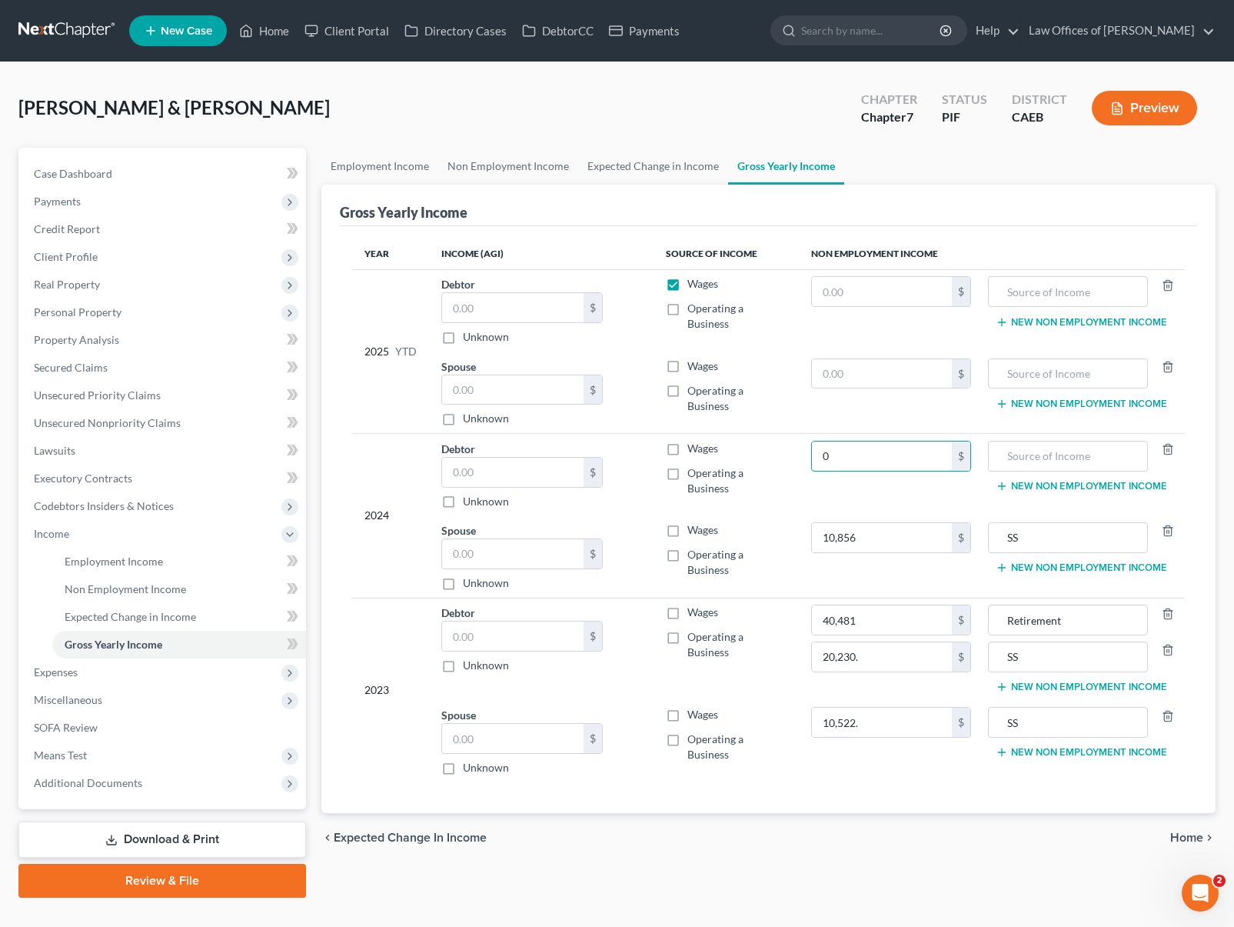
drag, startPoint x: 837, startPoint y: 421, endPoint x: 792, endPoint y: 418, distance: 45.5
click at [792, 434] on tr "2024 Debtor $ Unknown Balance Undetermined $ Unknown Wages Operating a Business…" at bounding box center [768, 475] width 833 height 82
type input "020,876"
type input "SS"
click at [897, 441] on input "020,876" at bounding box center [882, 455] width 140 height 29
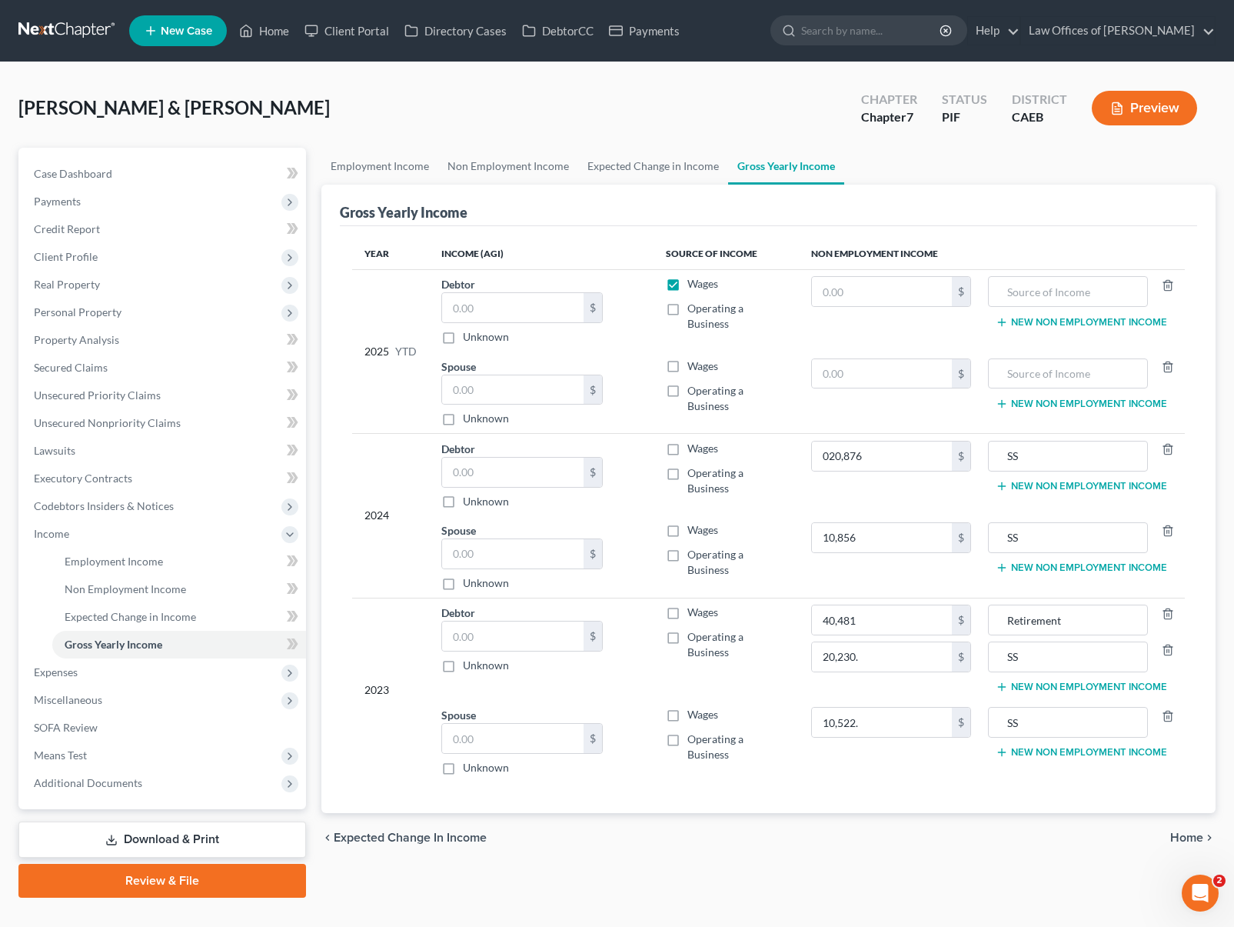
click at [687, 290] on label "Wages" at bounding box center [702, 283] width 31 height 15
click at [694, 286] on input "Wages" at bounding box center [699, 281] width 10 height 10
checkbox input "false"
click at [876, 441] on input "020,876" at bounding box center [882, 455] width 140 height 29
type input "41,287"
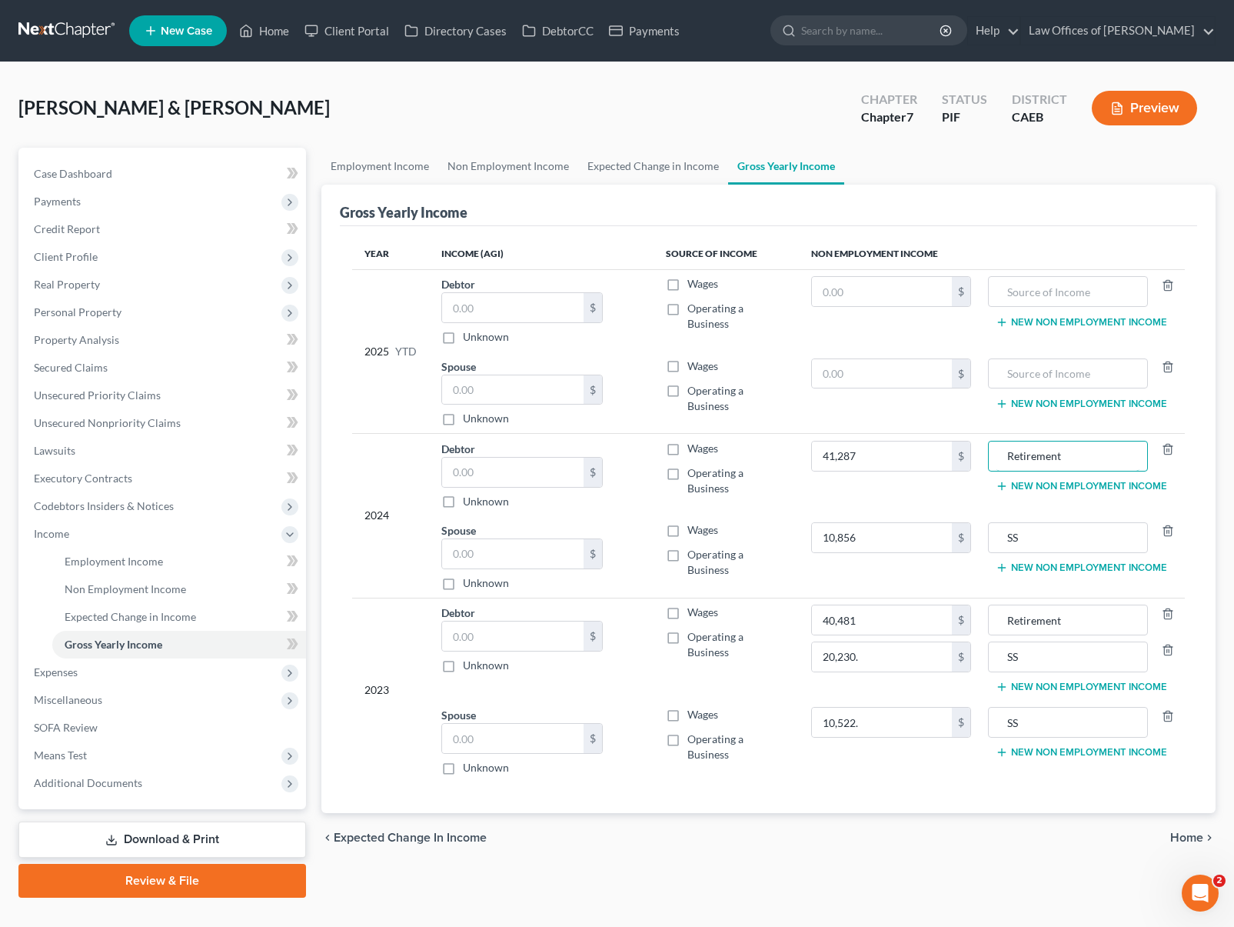
type input "Retirement"
click at [1066, 480] on button "New Non Employment Income" at bounding box center [1081, 486] width 171 height 12
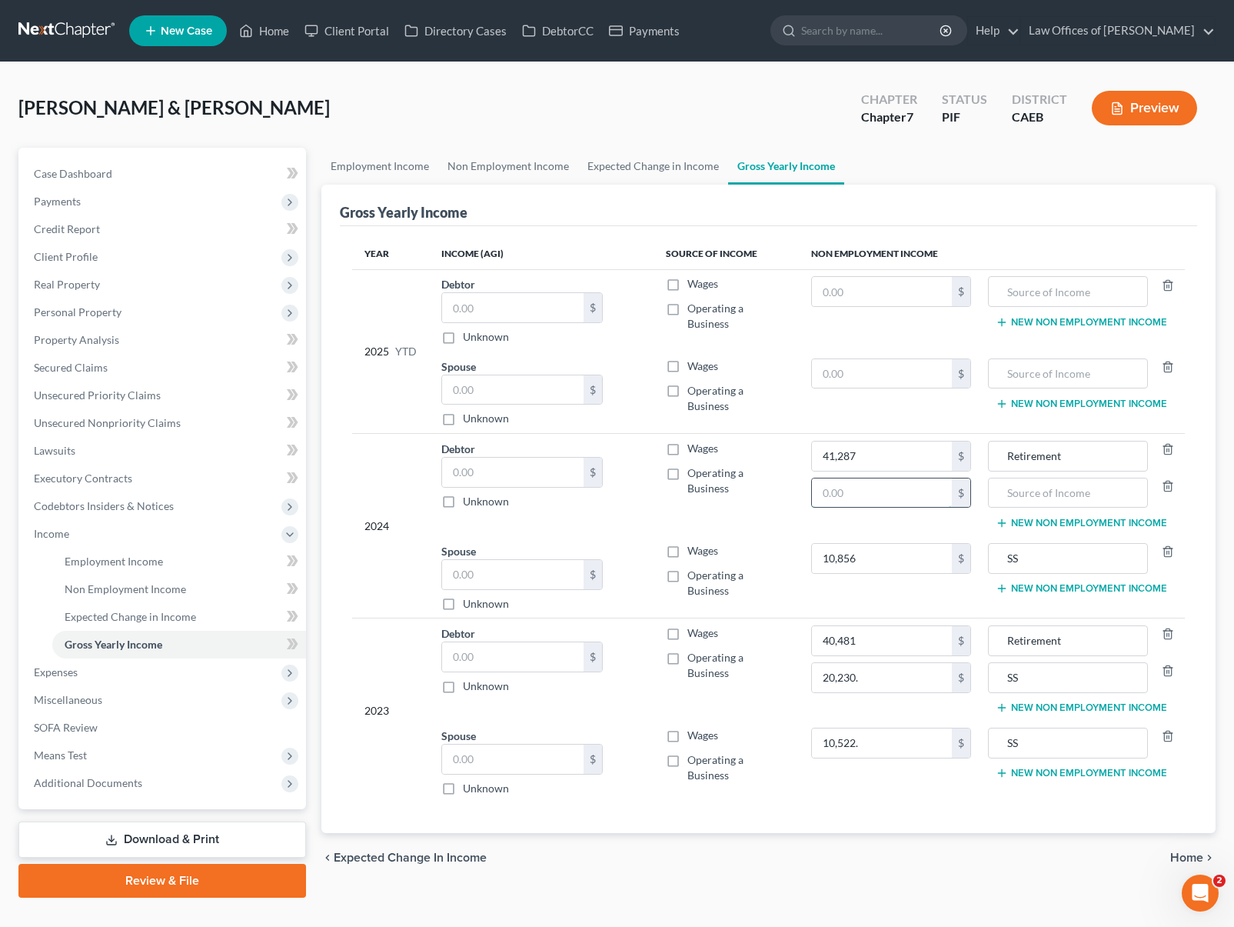
click at [860, 478] on input "text" at bounding box center [882, 492] width 140 height 29
type input "10,856"
click at [1035, 478] on input "text" at bounding box center [1068, 492] width 143 height 29
type input "SS"
click at [709, 472] on td "Wages Operating a Business" at bounding box center [726, 485] width 145 height 102
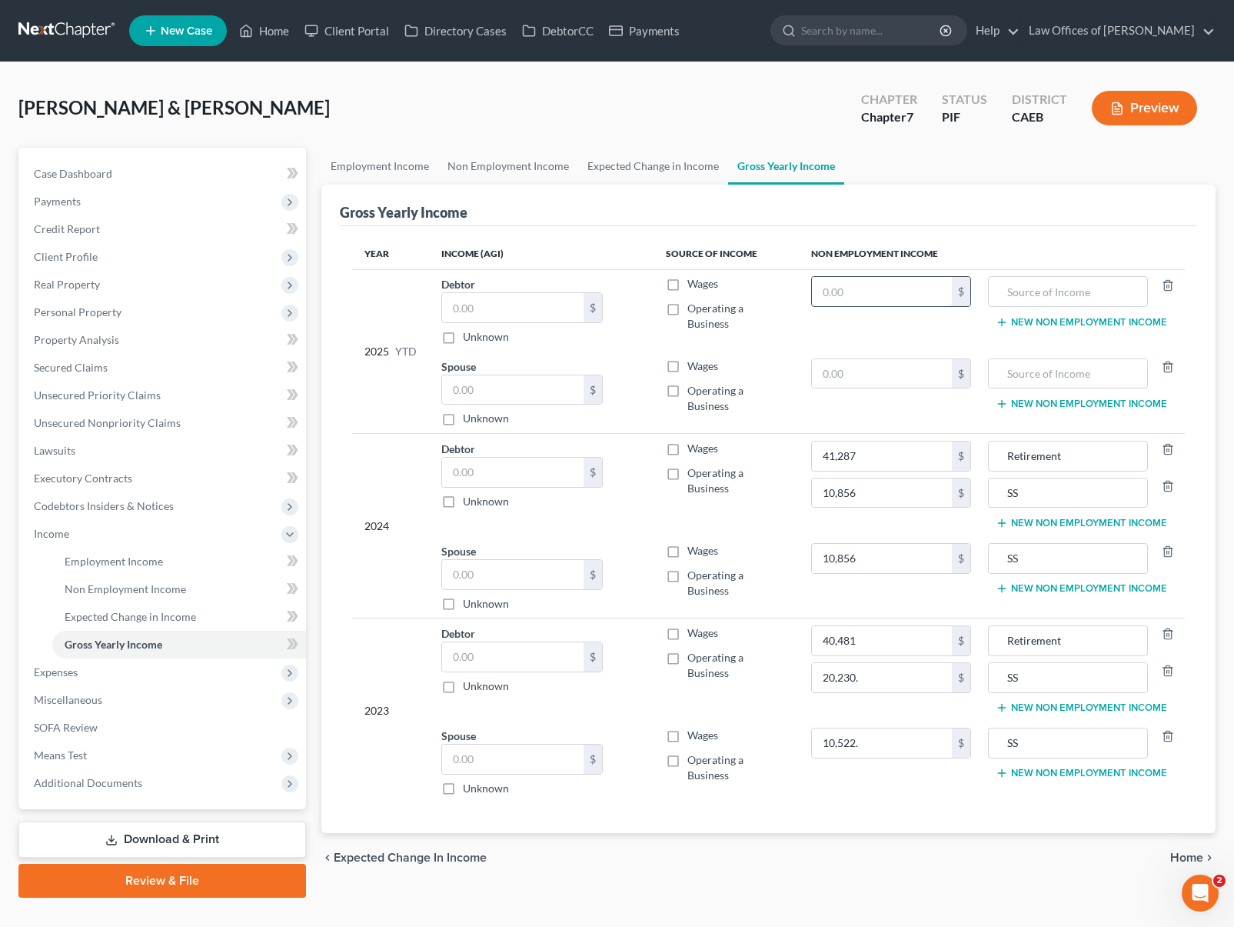
click at [865, 291] on input "text" at bounding box center [882, 291] width 140 height 29
type input "16,930"
type input "S"
click at [1102, 321] on button "New Non Employment Income" at bounding box center [1081, 322] width 171 height 12
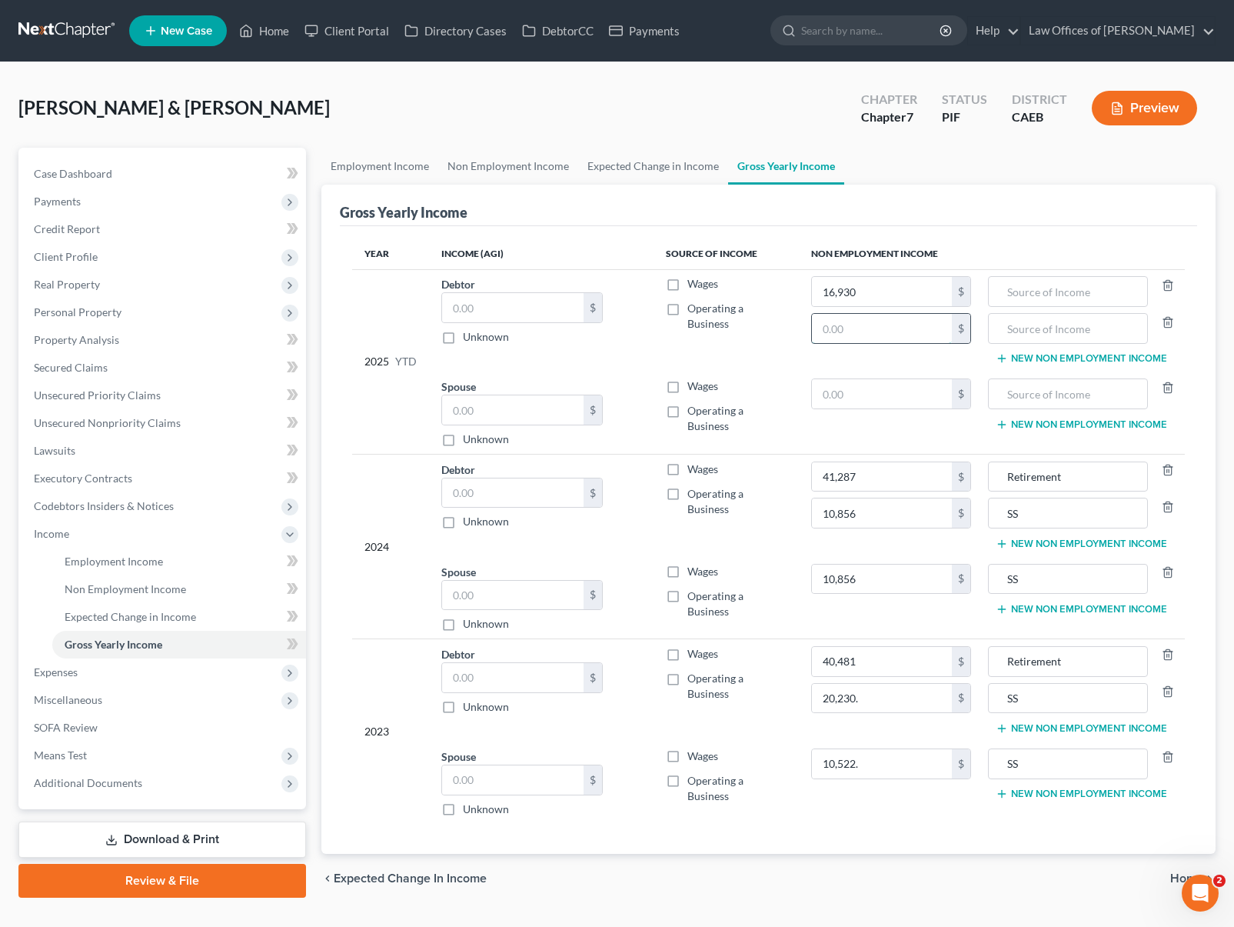
click at [905, 337] on input "text" at bounding box center [882, 328] width 140 height 29
type input "16,930"
click at [1047, 332] on input "text" at bounding box center [1068, 328] width 143 height 29
type input "SS"
click at [901, 288] on input "16,930" at bounding box center [882, 291] width 140 height 29
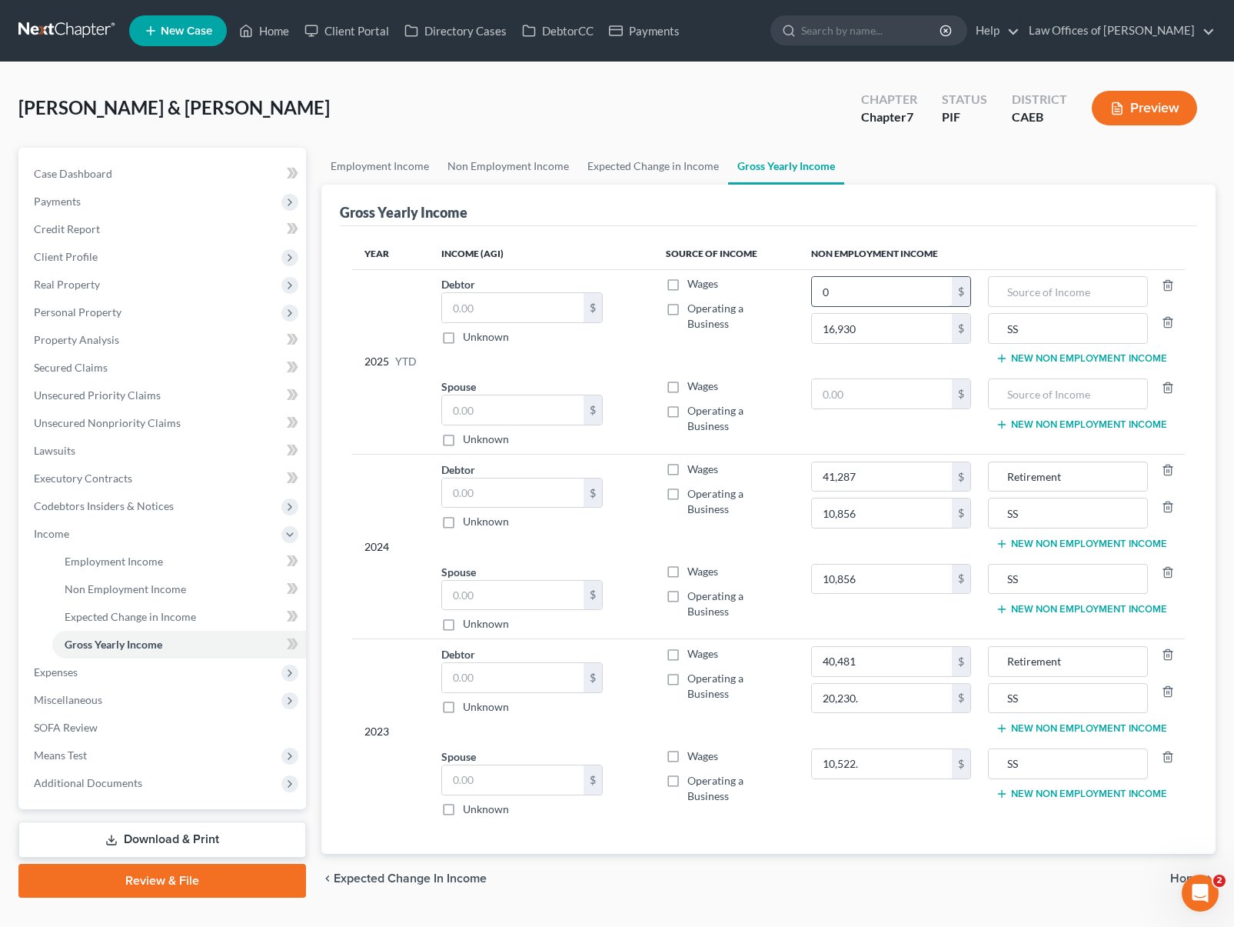
click at [866, 287] on input "0" at bounding box center [882, 291] width 140 height 29
type input "39,077"
click at [1029, 291] on input "text" at bounding box center [1068, 291] width 143 height 29
type input "Retirement"
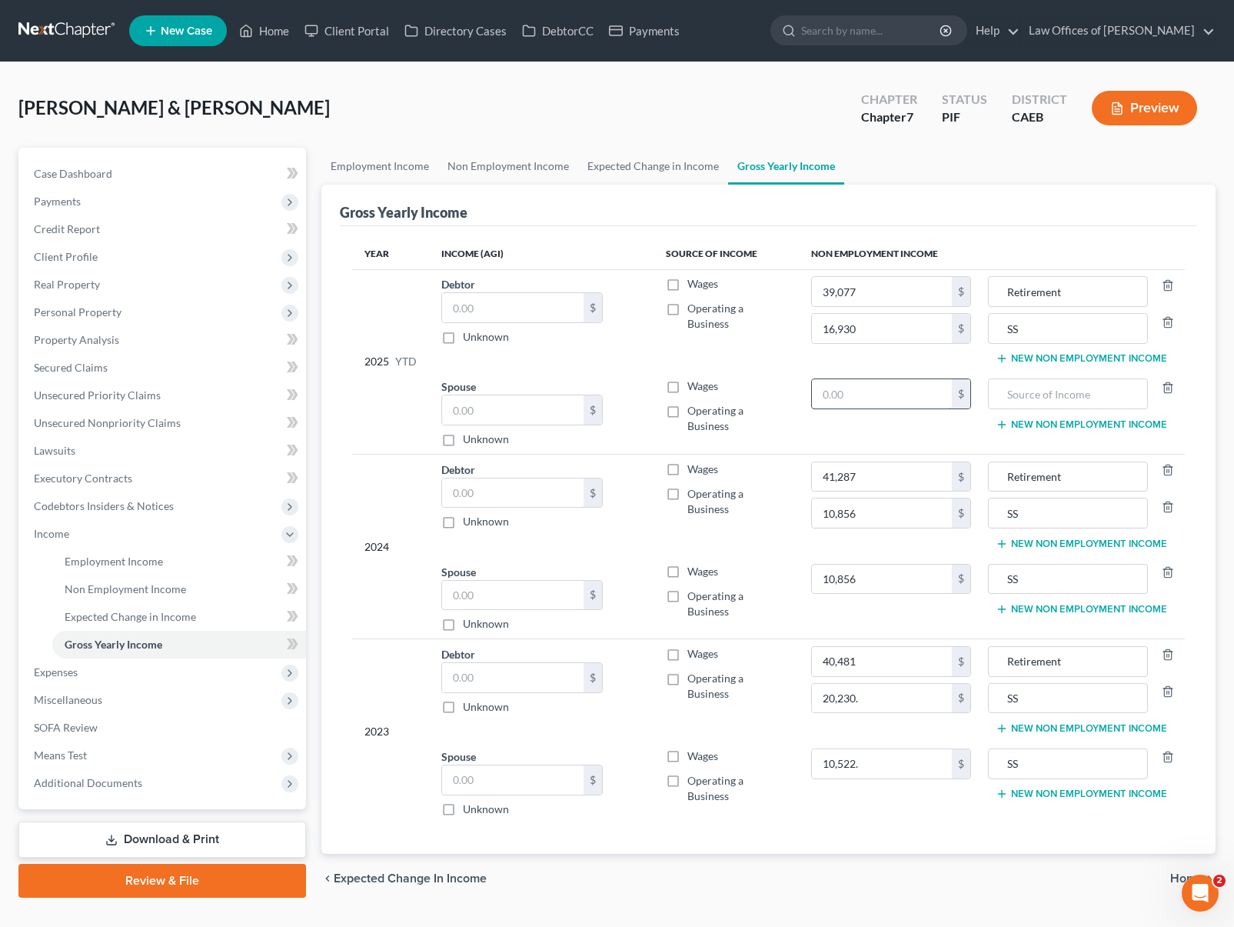
click at [900, 394] on input "text" at bounding box center [882, 393] width 140 height 29
type input "7,430.00"
click at [1028, 395] on input "text" at bounding box center [1068, 393] width 143 height 29
type input "SS"
click at [923, 910] on div "Lamontagne, John & Susan Upgraded Chapter Chapter 7 Status PIF District CAEB Pr…" at bounding box center [617, 497] width 1234 height 871
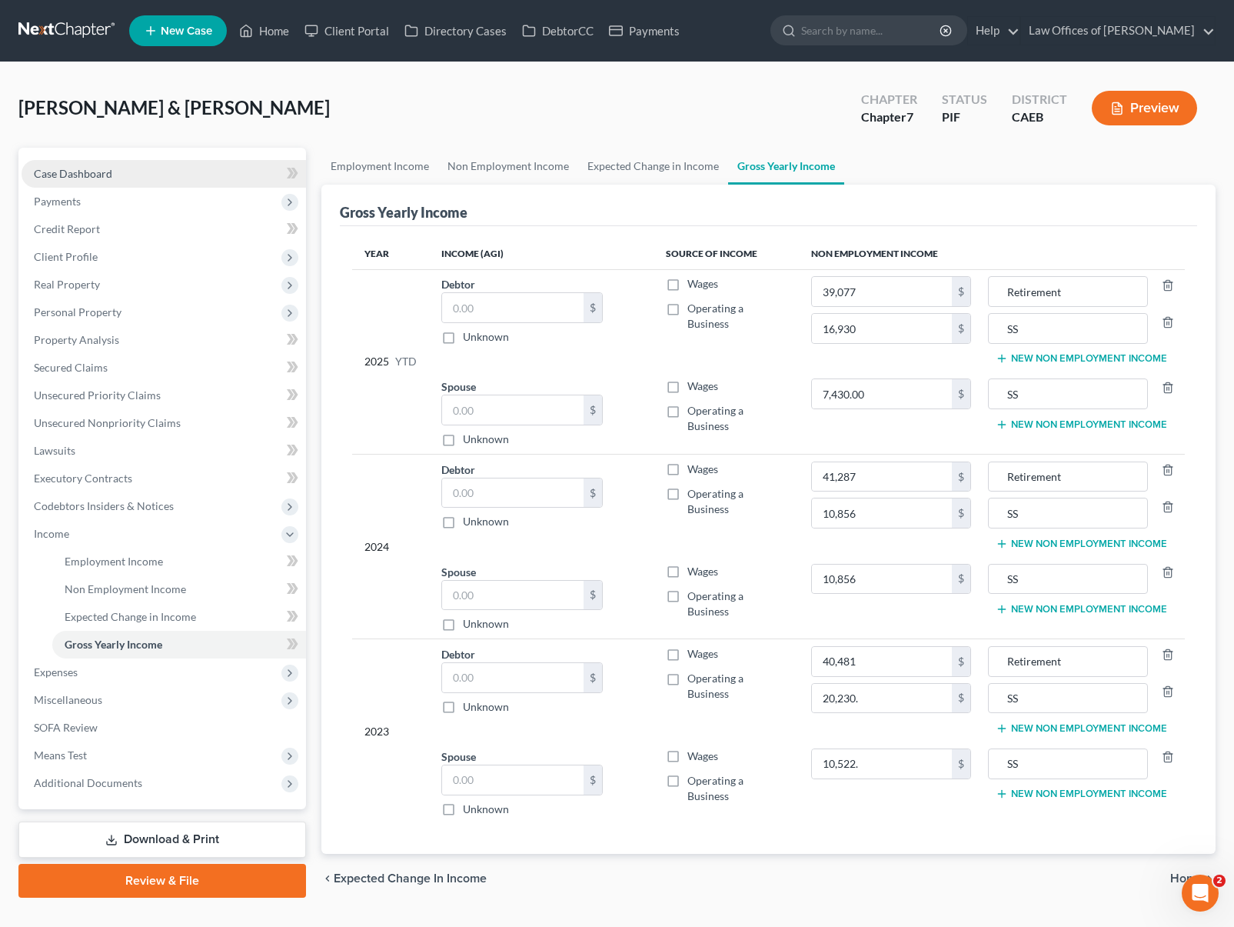
click at [143, 179] on link "Case Dashboard" at bounding box center [164, 174] width 285 height 28
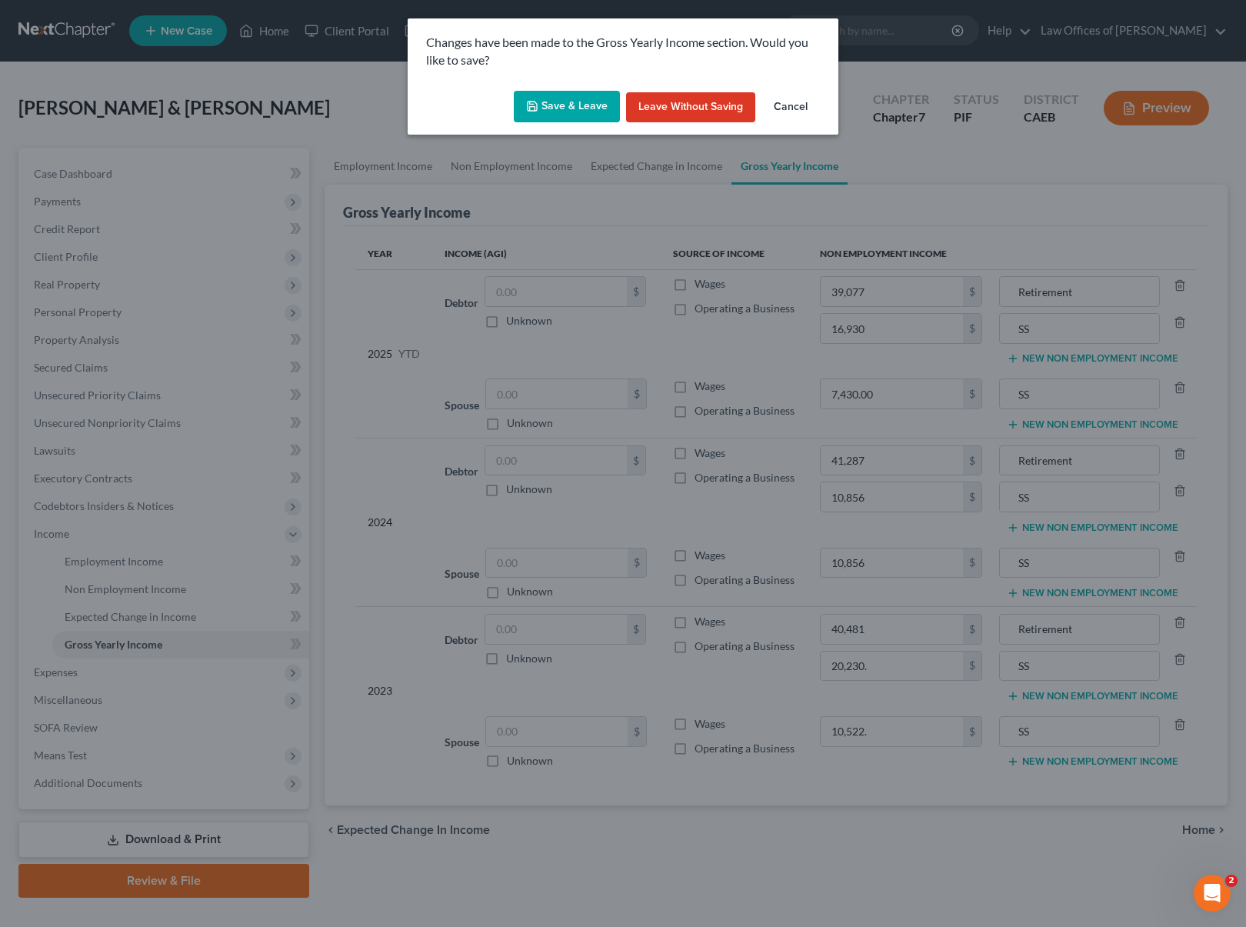
click at [572, 110] on button "Save & Leave" at bounding box center [567, 107] width 106 height 32
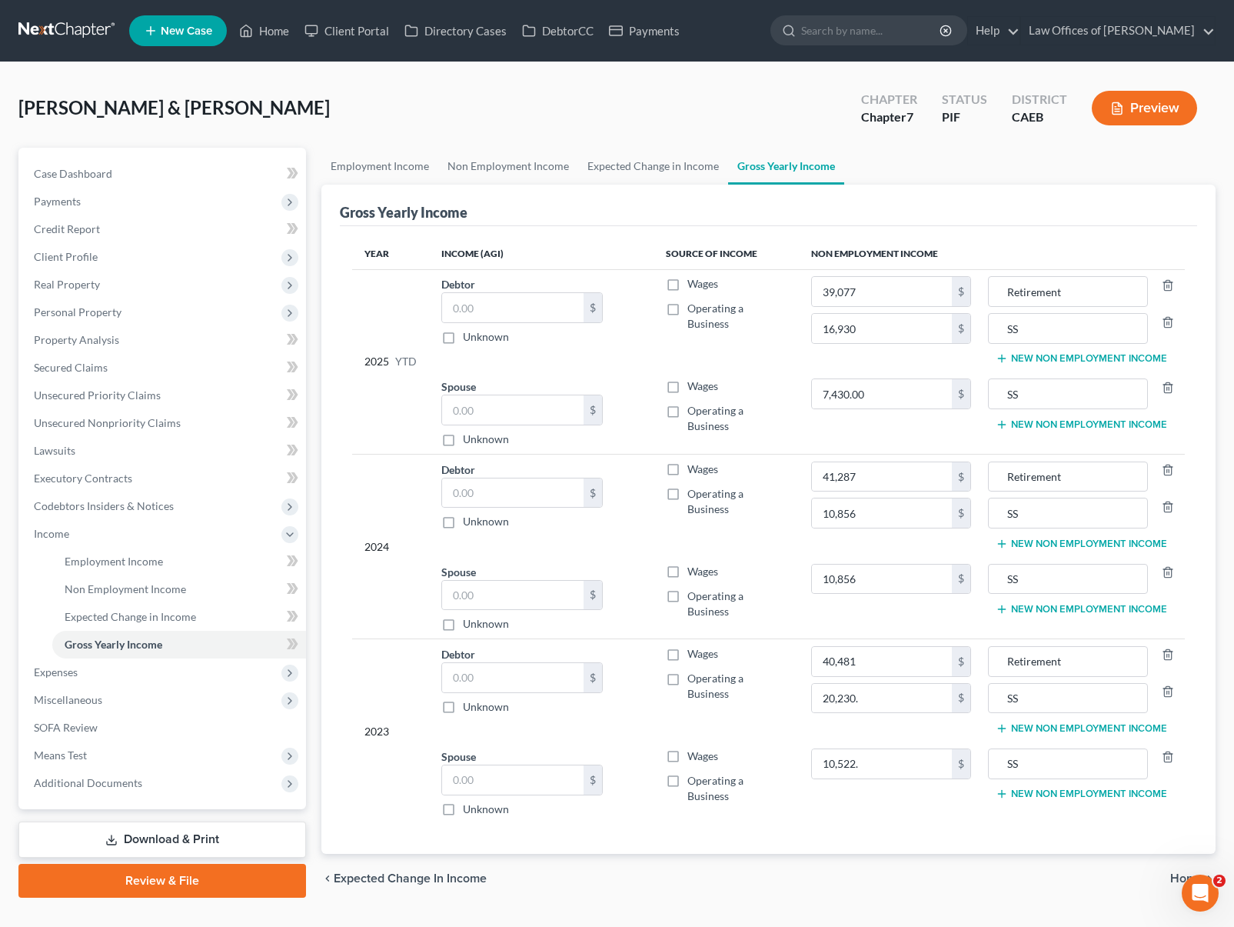
type input "41,287.00"
type input "10,856.00"
type input "40,481.00"
type input "10,522.00"
type input "20,230.00"
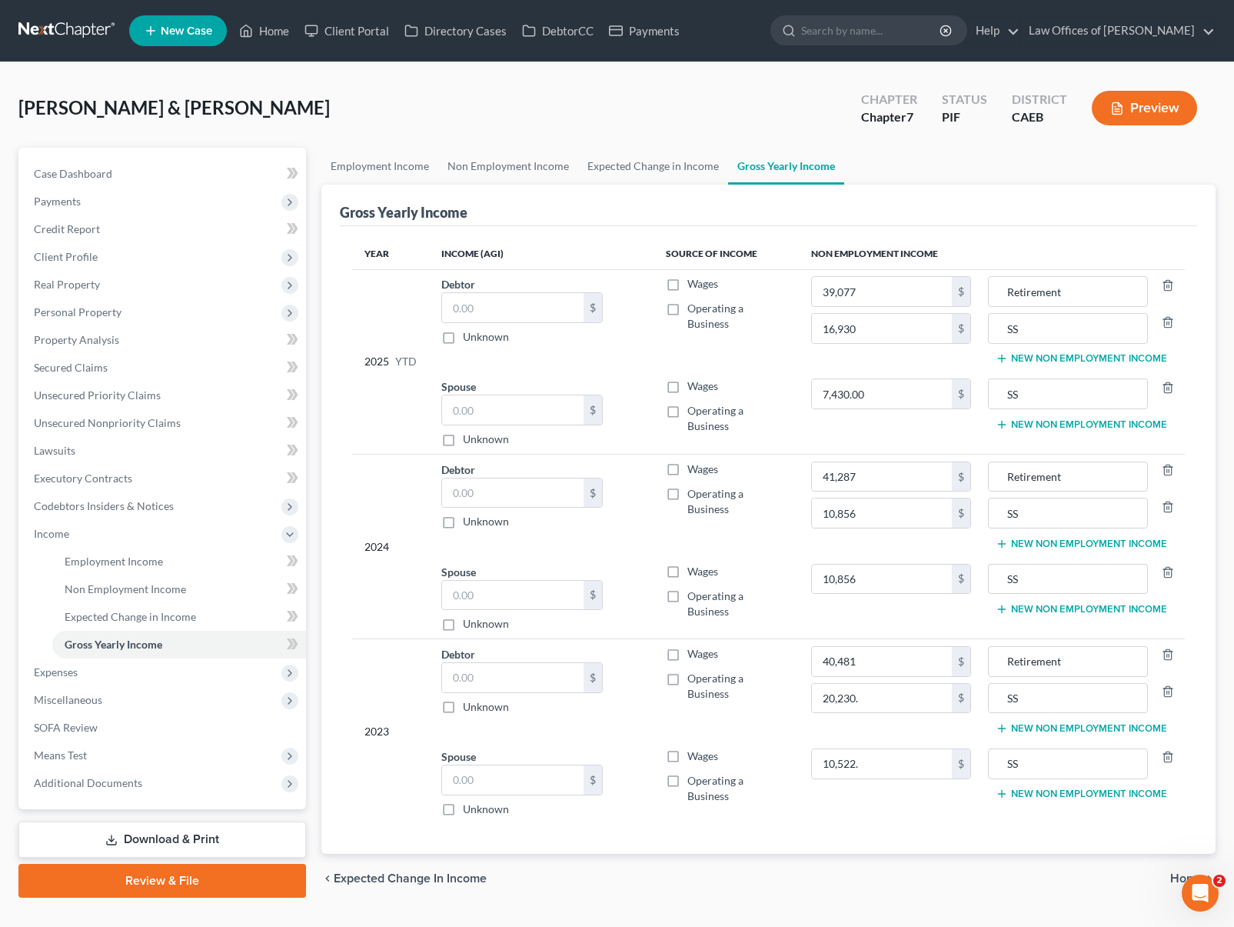
type input "10,856.00"
type input "39,077.00"
type input "16,930.00"
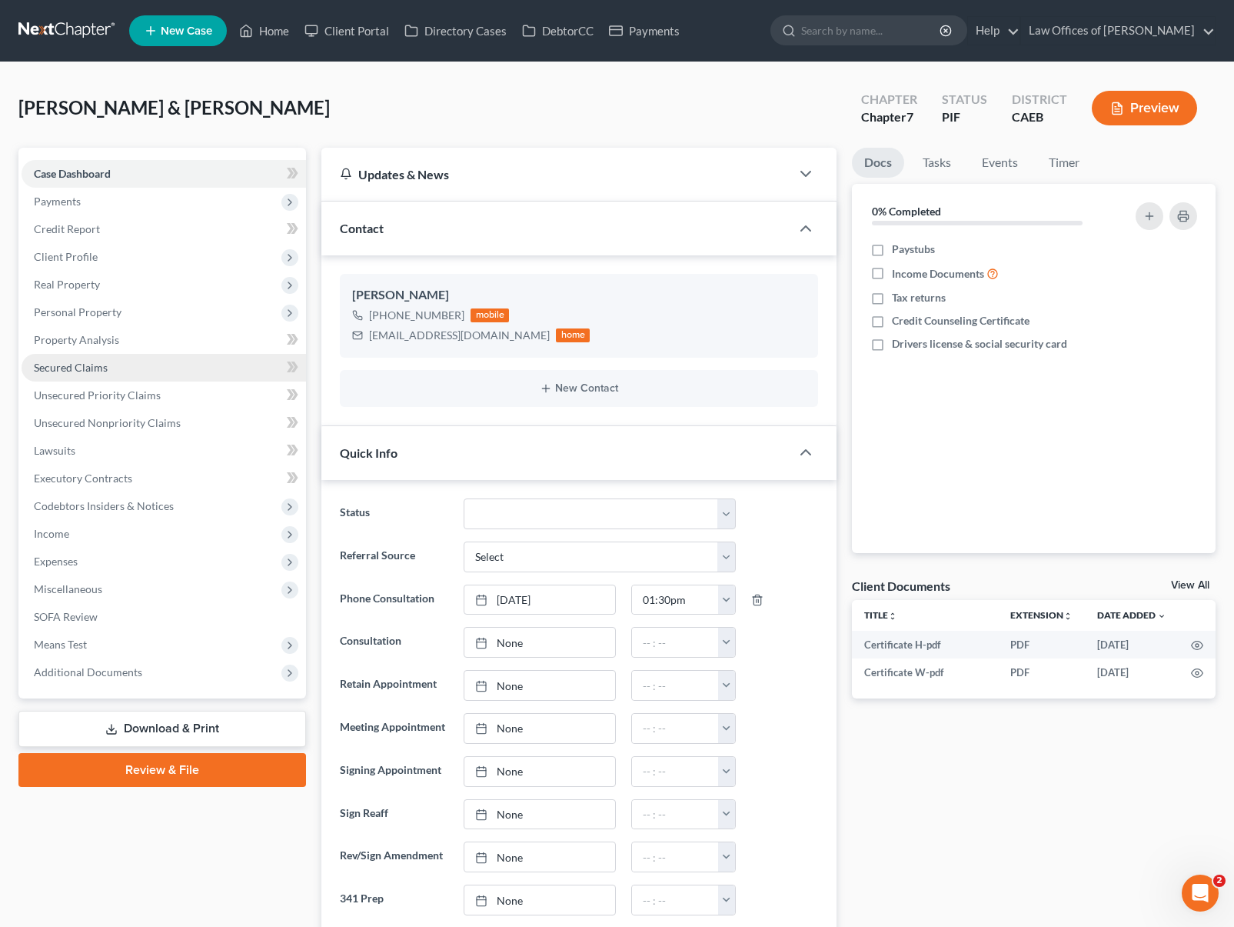
click at [108, 374] on link "Secured Claims" at bounding box center [164, 368] width 285 height 28
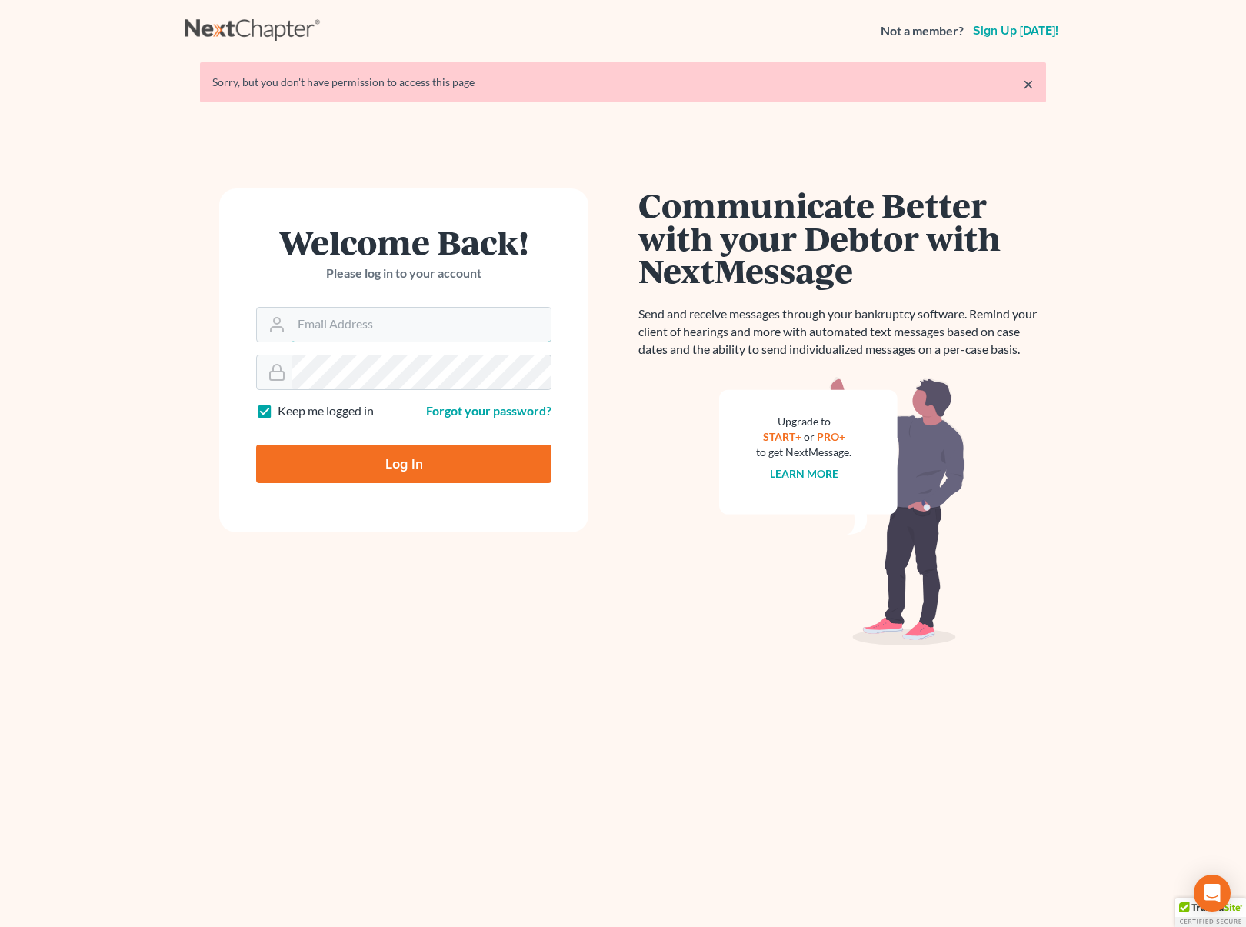
type input "[EMAIL_ADDRESS][DOMAIN_NAME]"
click at [449, 461] on input "Log In" at bounding box center [403, 463] width 295 height 38
type input "Thinking..."
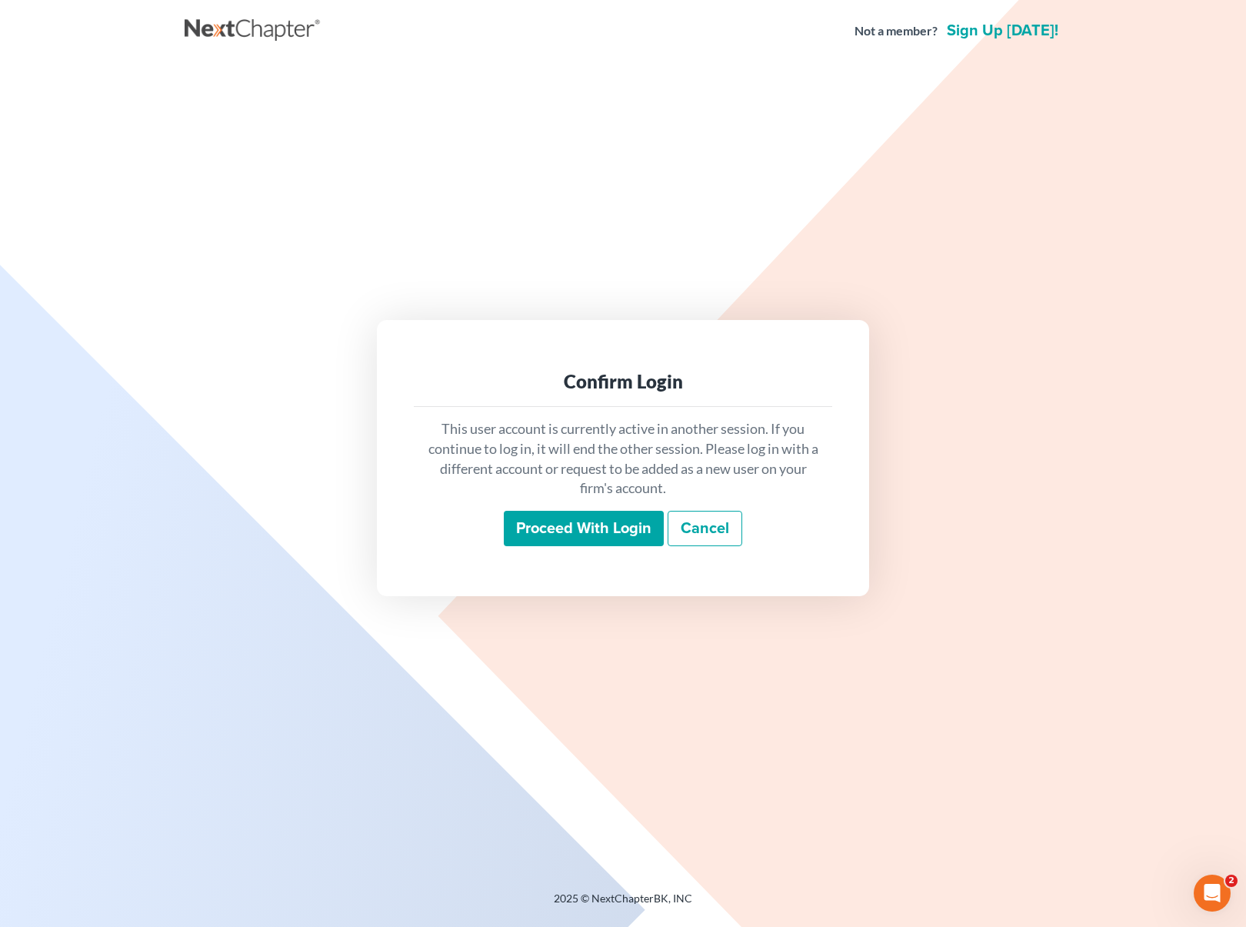
click at [587, 527] on input "Proceed with login" at bounding box center [584, 528] width 160 height 35
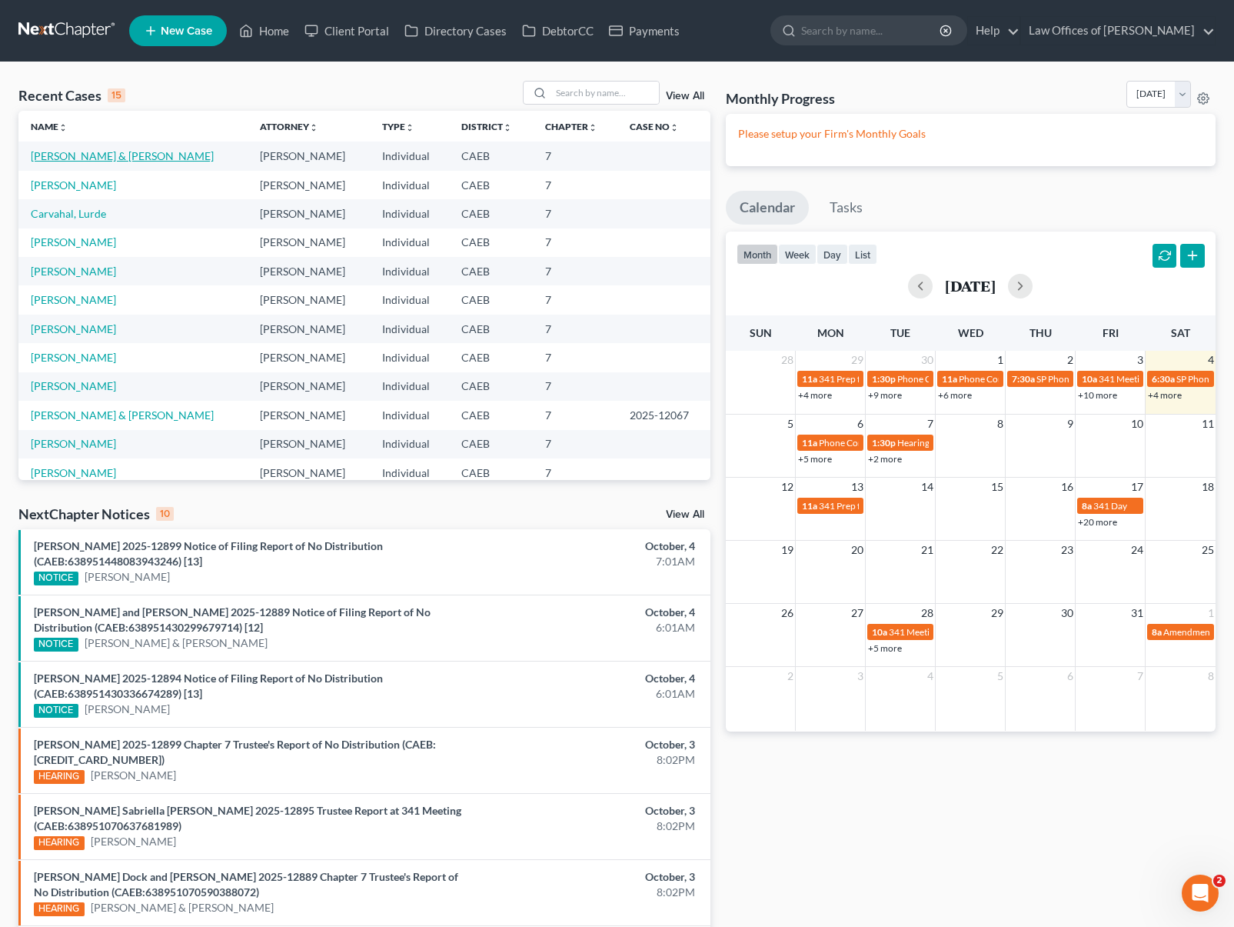
click at [133, 159] on link "[PERSON_NAME] & [PERSON_NAME]" at bounding box center [122, 155] width 183 height 13
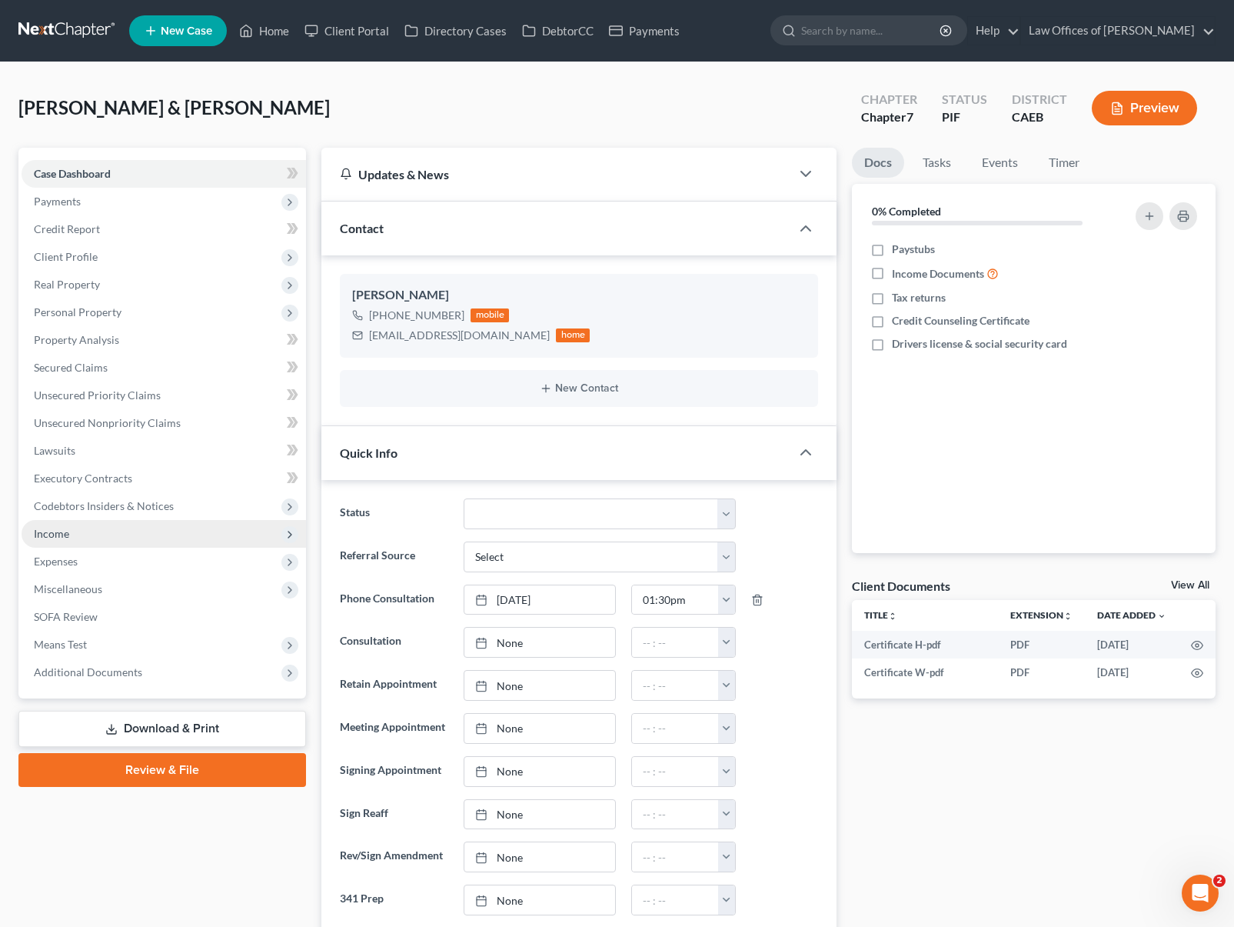
scroll to position [2279, 0]
click at [79, 536] on span "Income" at bounding box center [164, 534] width 285 height 28
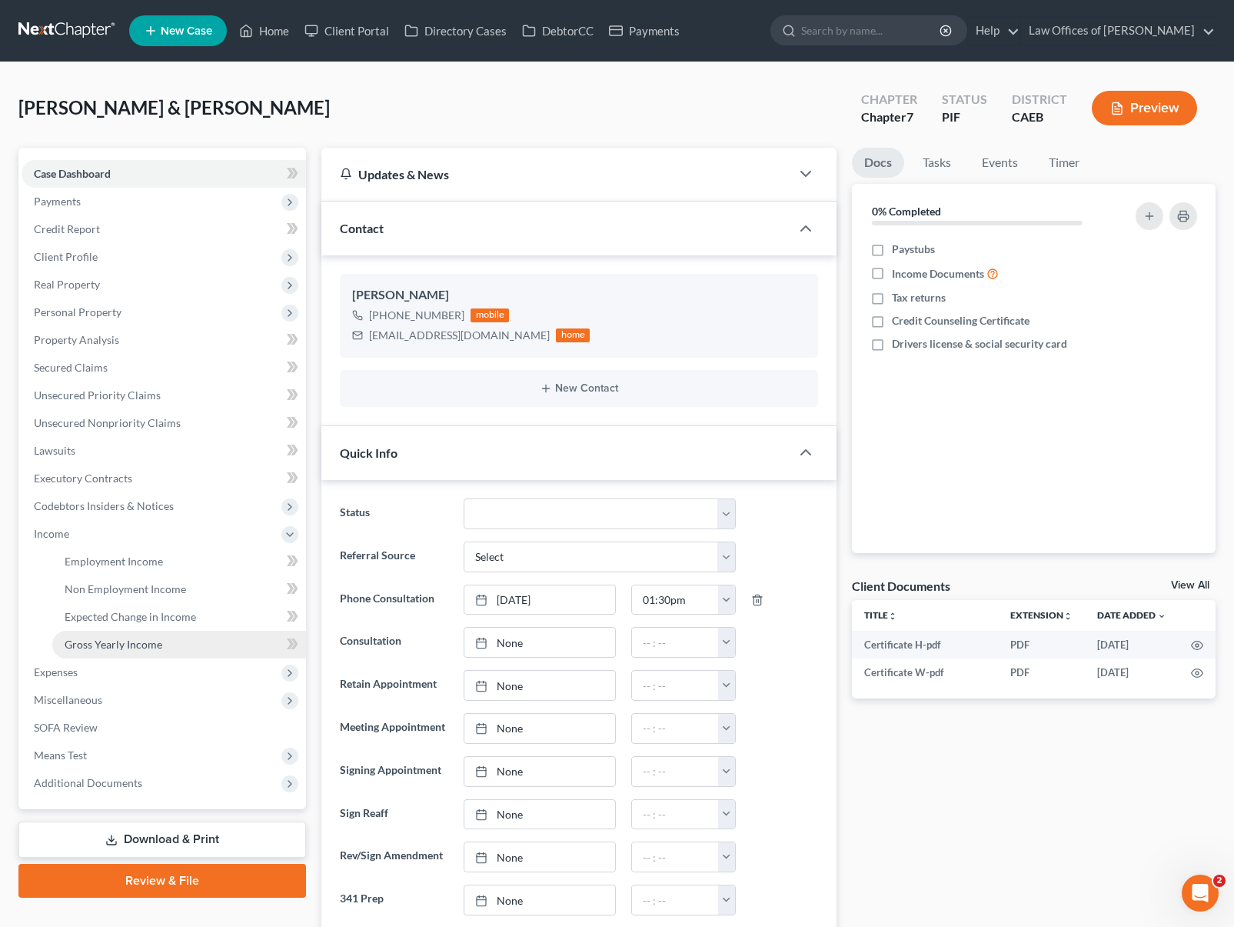
click at [158, 640] on span "Gross Yearly Income" at bounding box center [114, 643] width 98 height 13
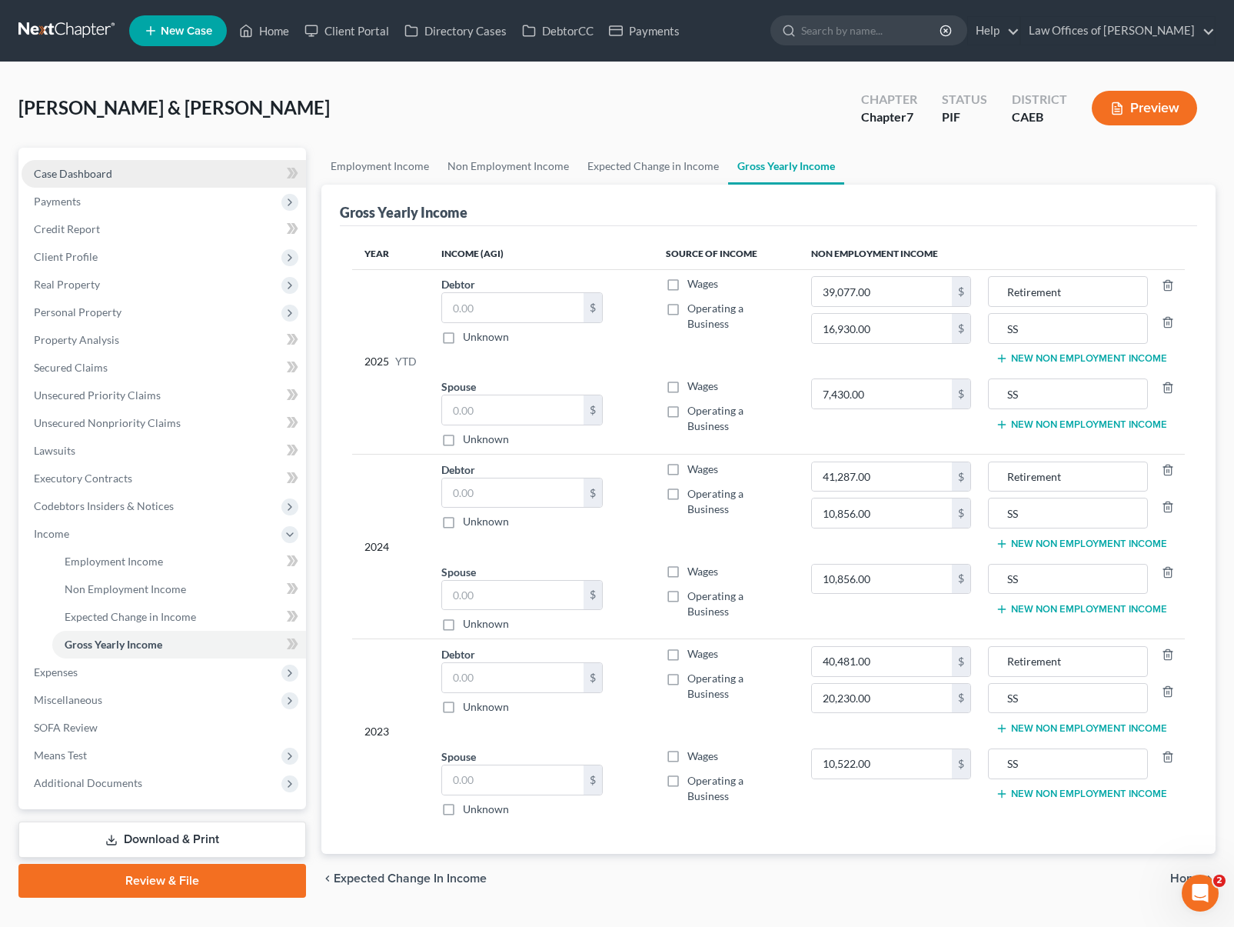
click at [155, 174] on link "Case Dashboard" at bounding box center [164, 174] width 285 height 28
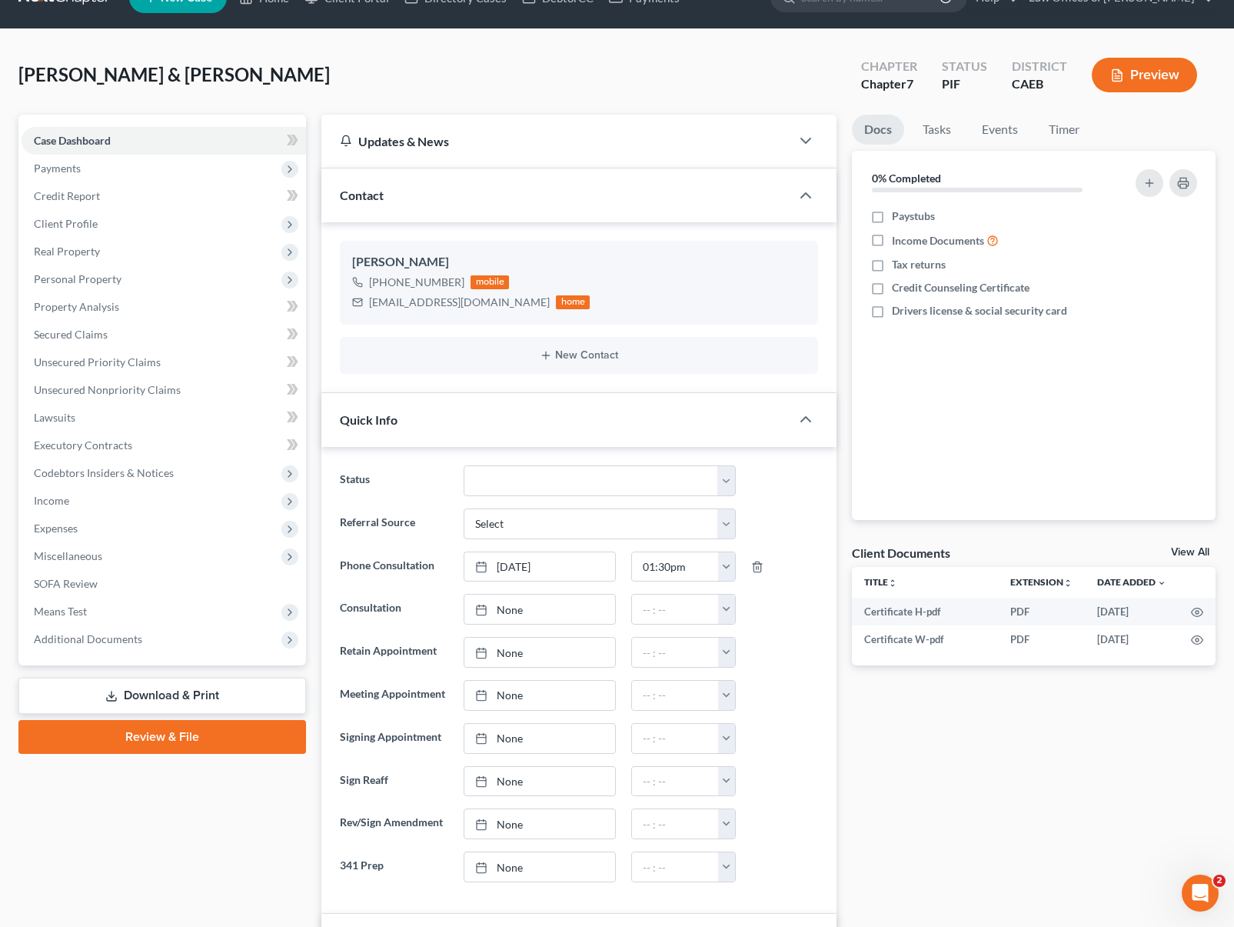
scroll to position [2, 0]
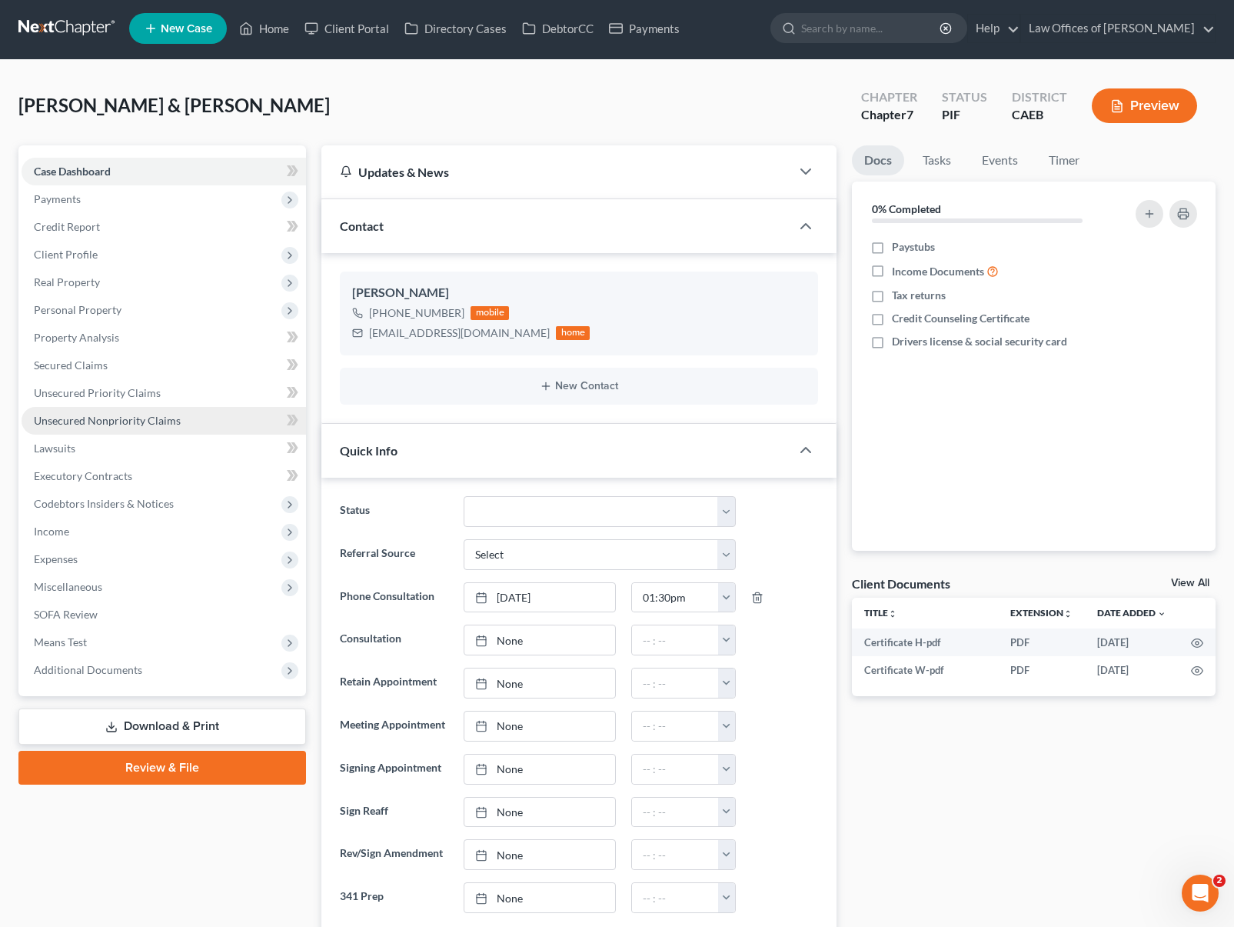
click at [181, 421] on link "Unsecured Nonpriority Claims" at bounding box center [164, 421] width 285 height 28
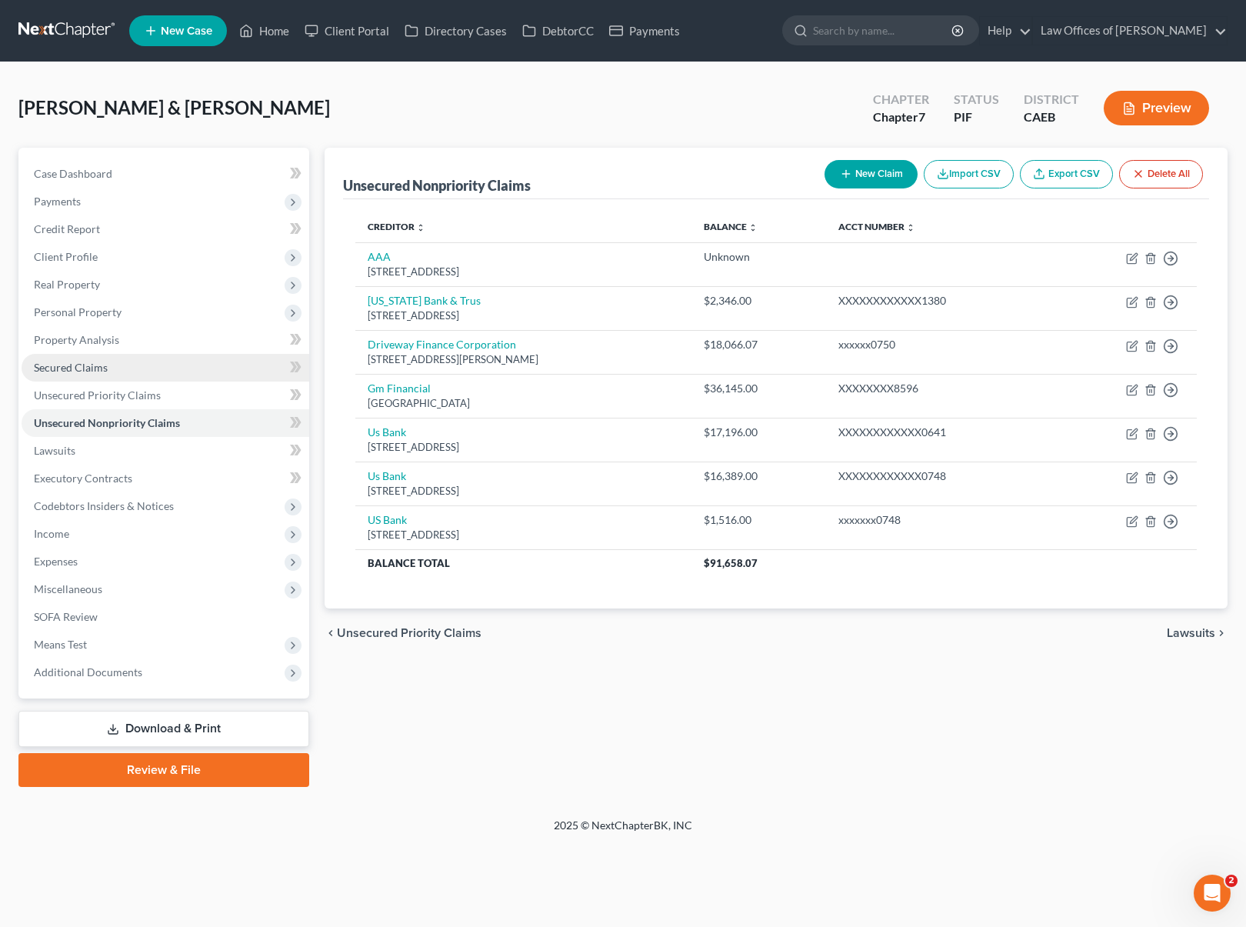
click at [126, 371] on link "Secured Claims" at bounding box center [166, 368] width 288 height 28
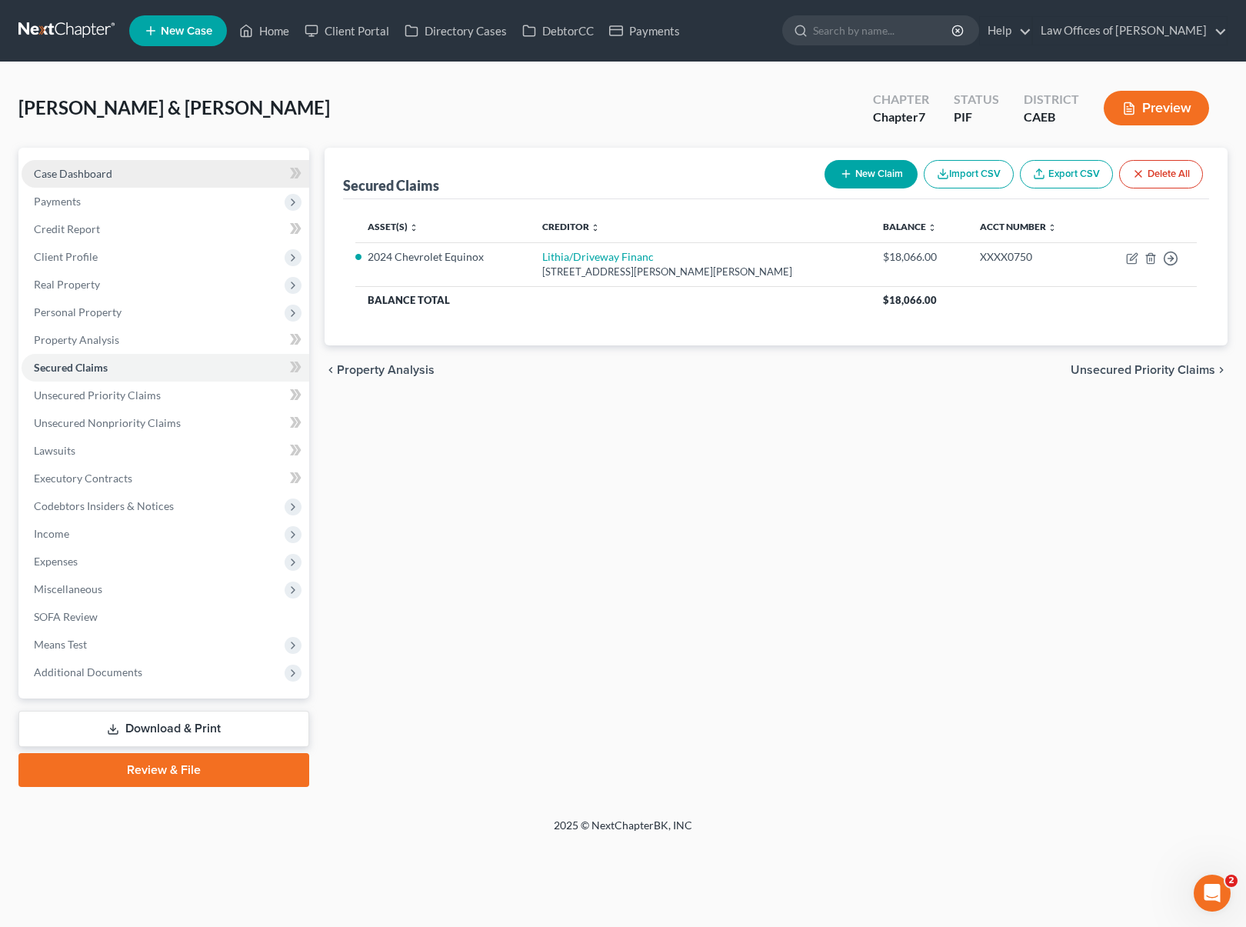
click at [85, 170] on span "Case Dashboard" at bounding box center [73, 173] width 78 height 13
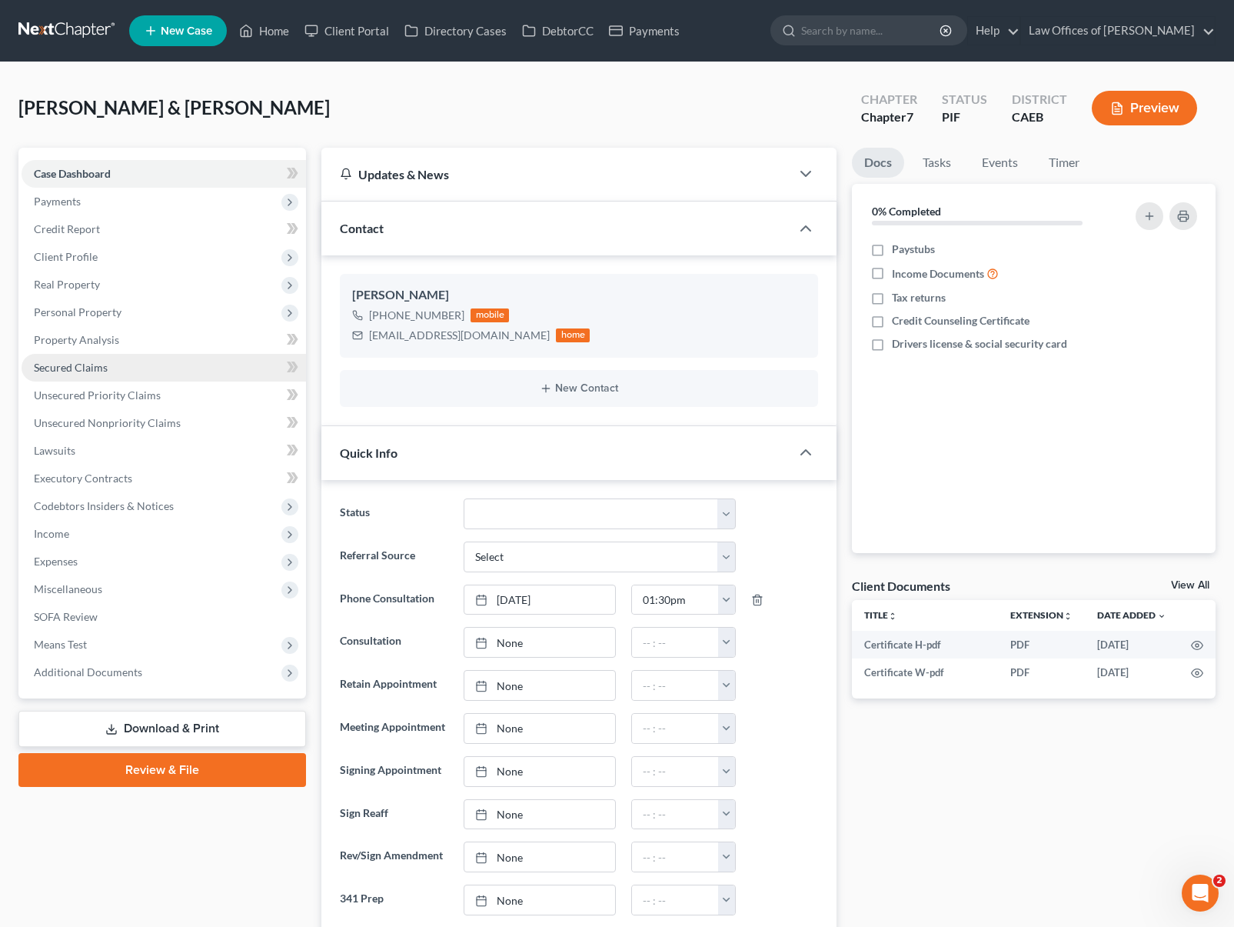
click at [115, 373] on link "Secured Claims" at bounding box center [164, 368] width 285 height 28
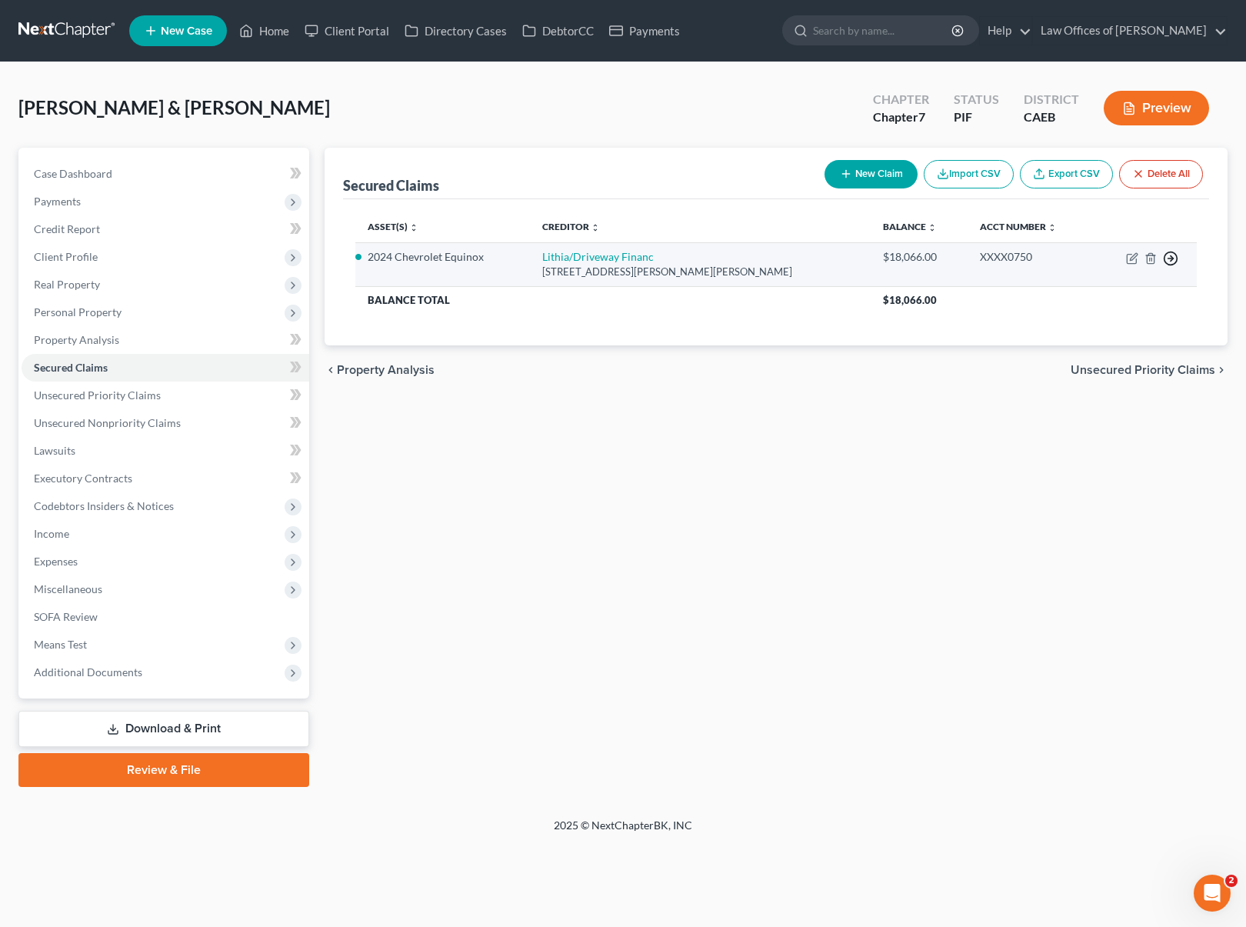
click at [1167, 260] on icon "button" at bounding box center [1170, 258] width 15 height 15
click at [1114, 295] on link "Move to F" at bounding box center [1100, 296] width 128 height 26
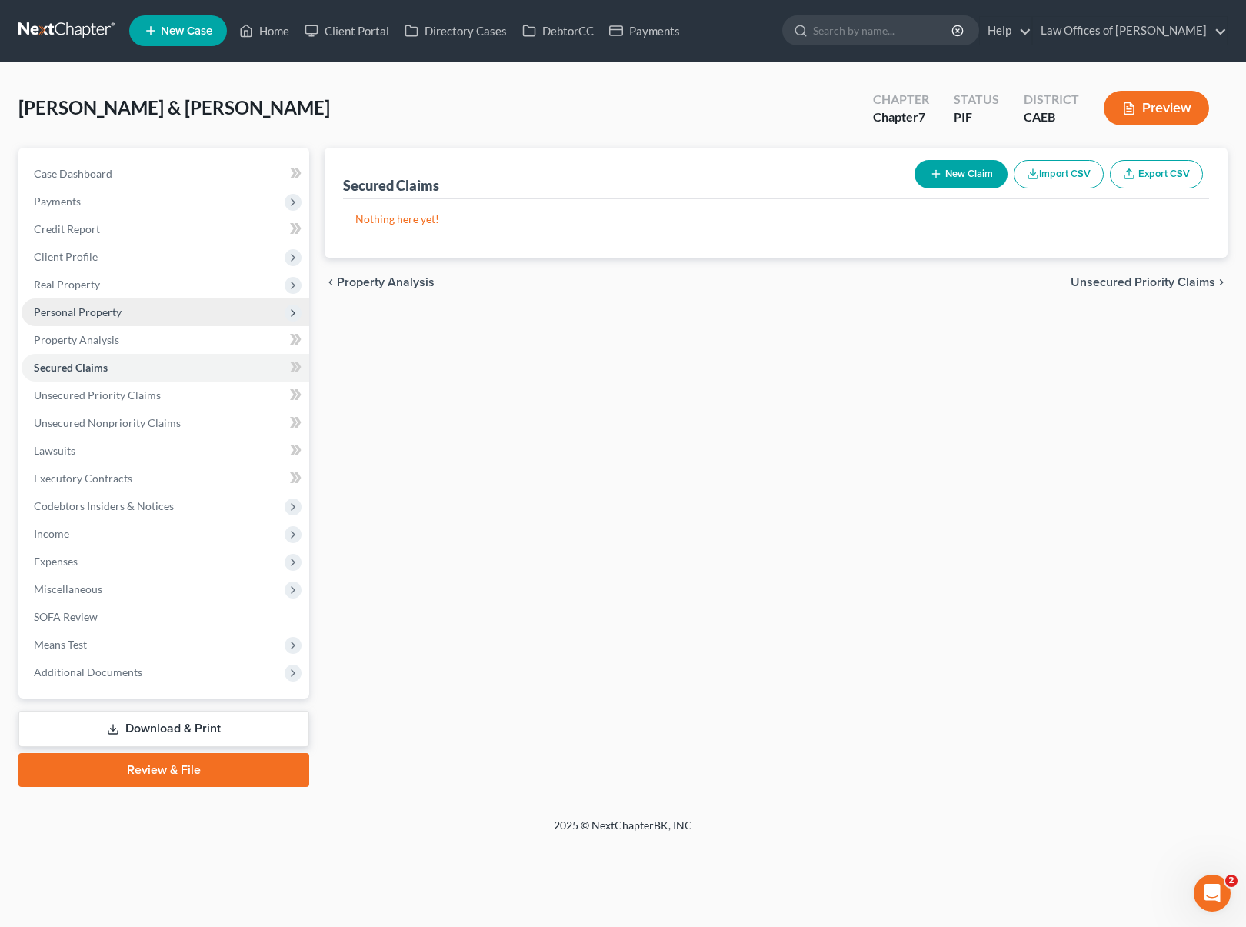
click at [119, 305] on span "Personal Property" at bounding box center [78, 311] width 88 height 13
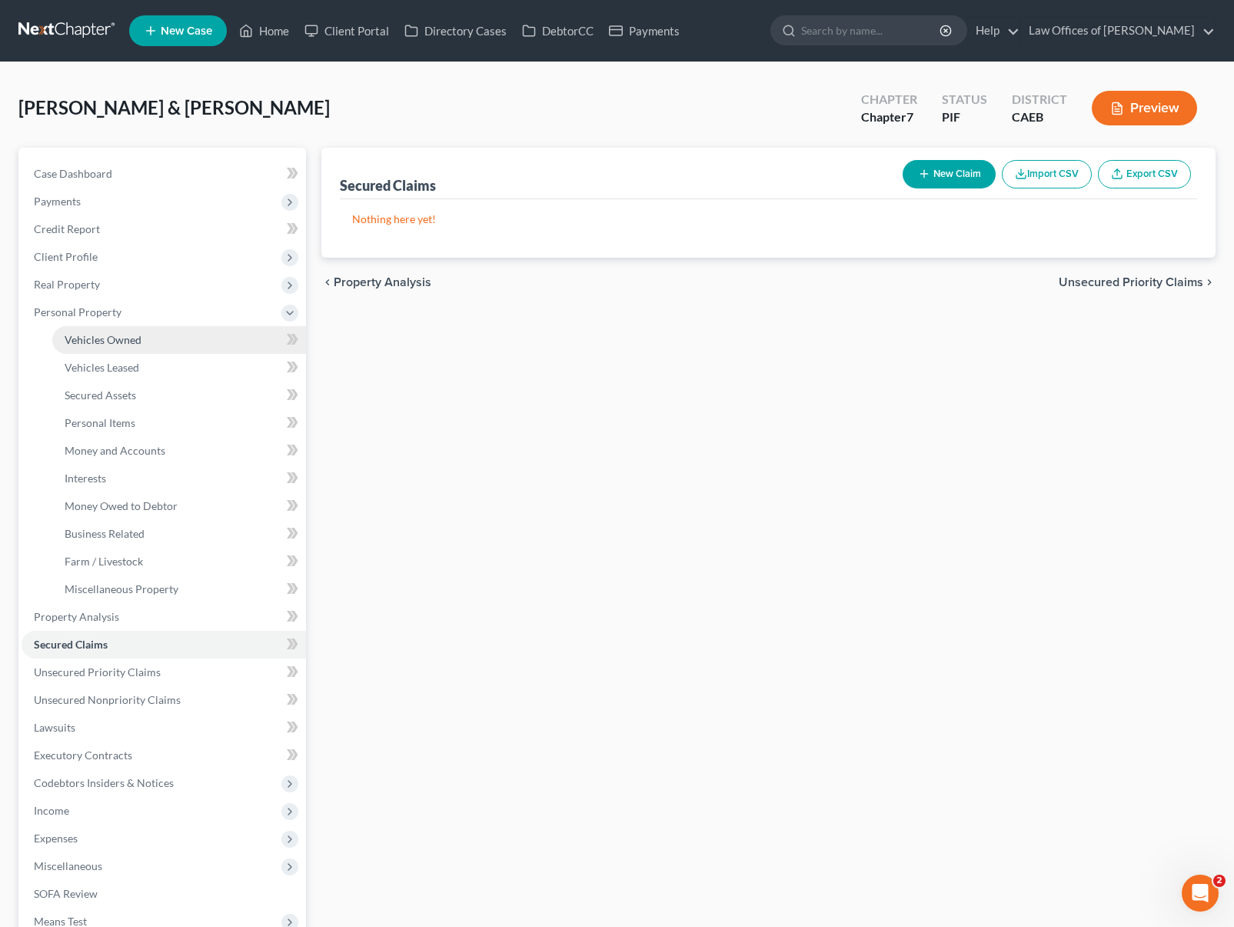
click at [145, 335] on link "Vehicles Owned" at bounding box center [179, 340] width 254 height 28
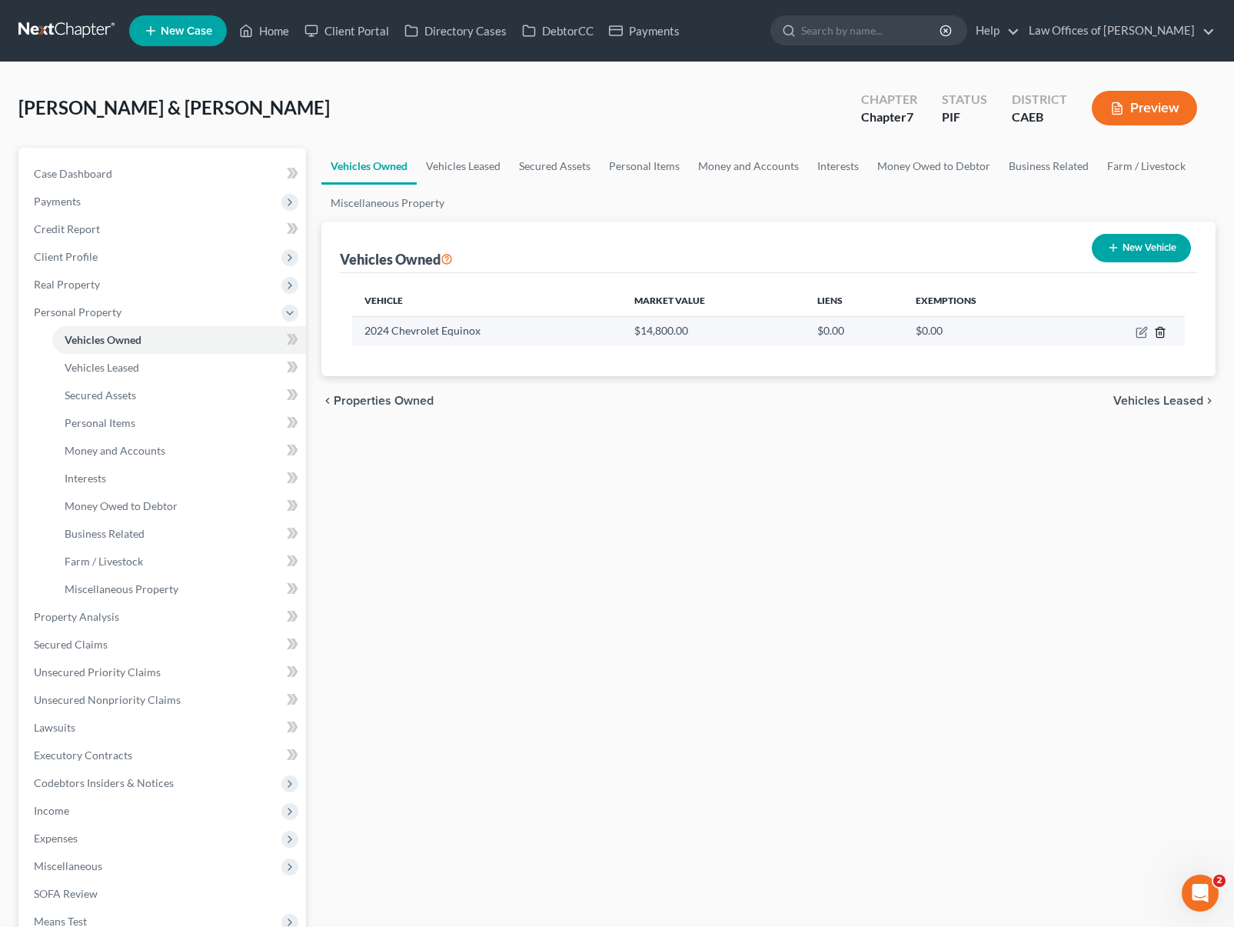
click at [1160, 335] on icon "button" at bounding box center [1160, 332] width 12 height 12
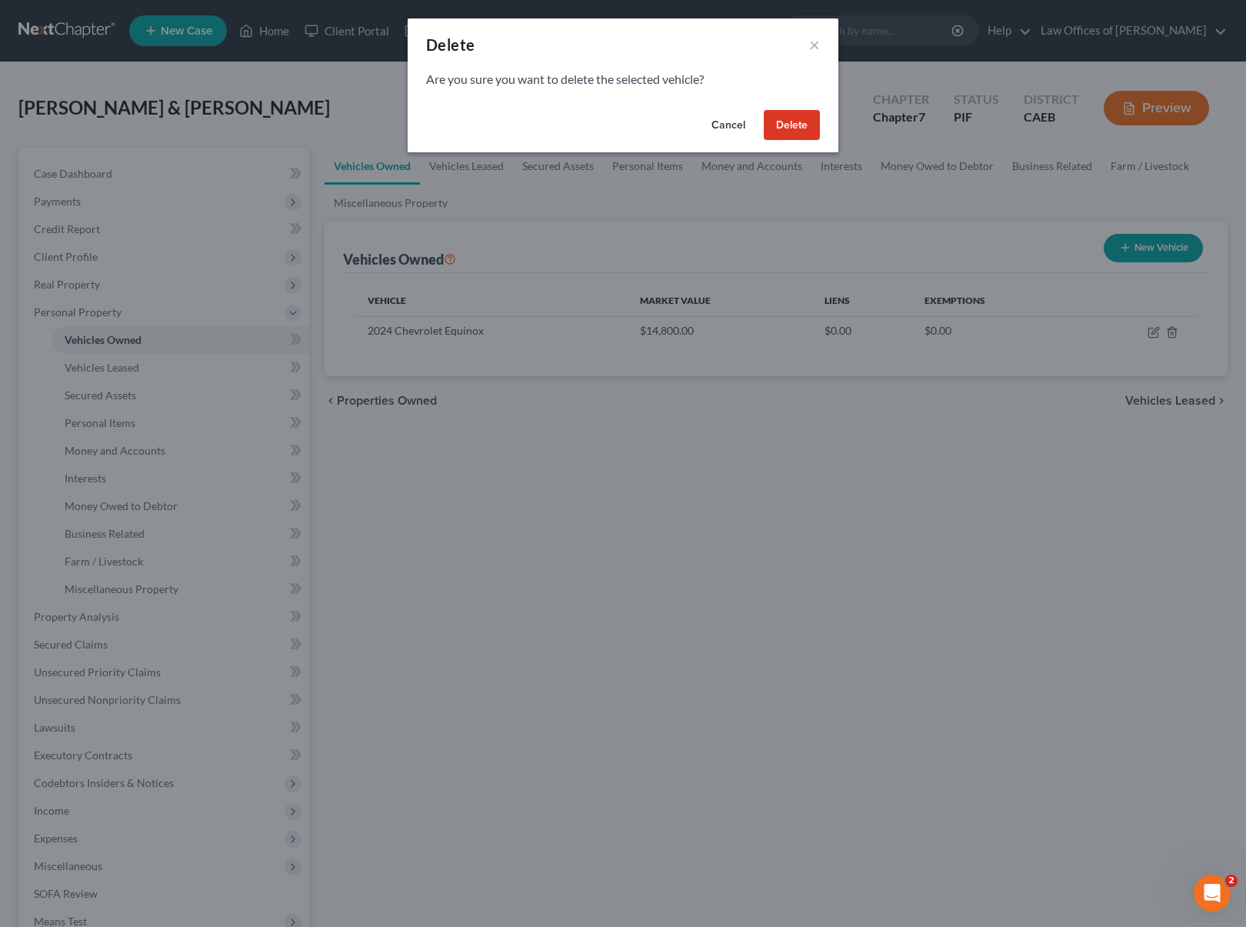
click at [790, 118] on button "Delete" at bounding box center [792, 125] width 56 height 31
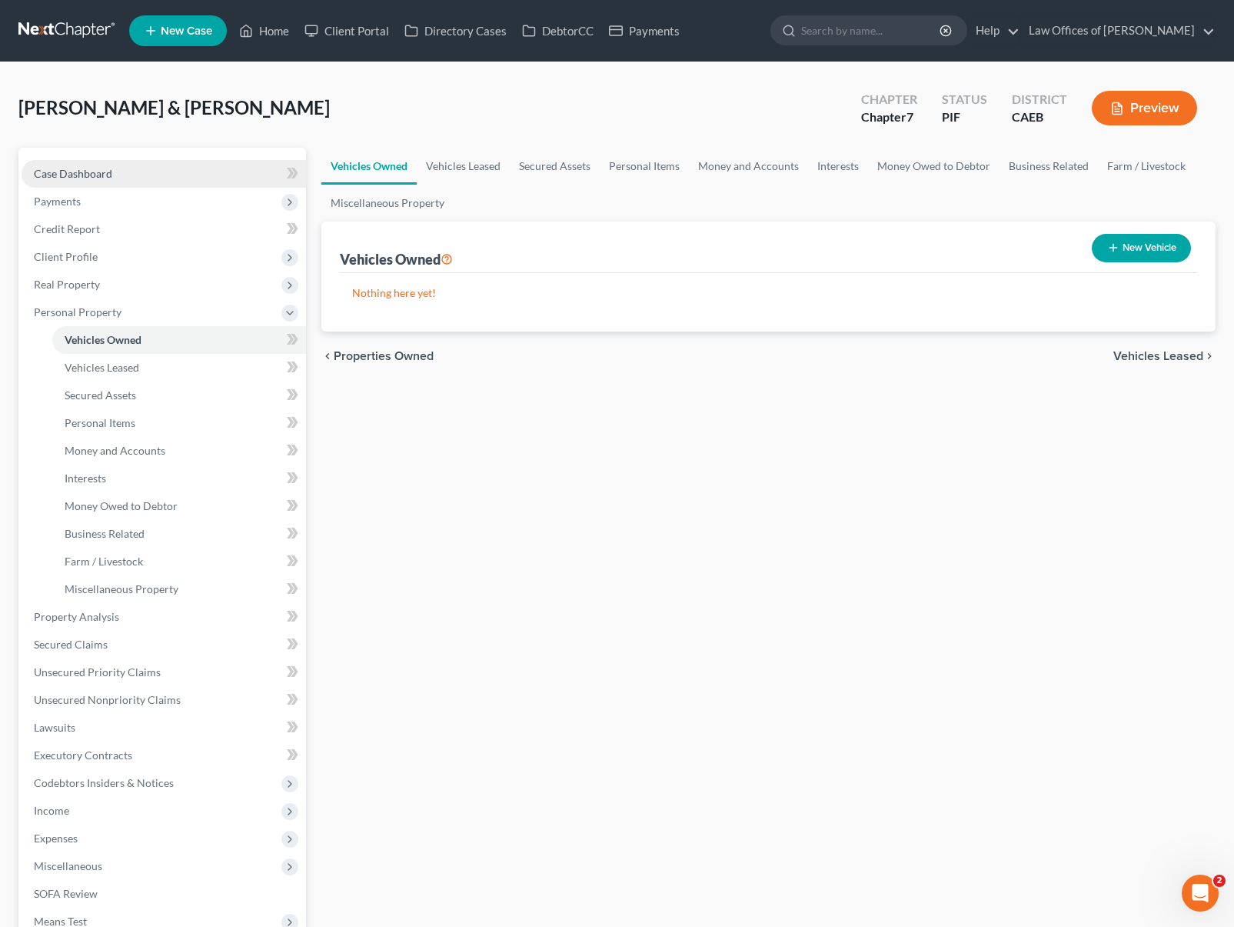
click at [108, 171] on span "Case Dashboard" at bounding box center [73, 173] width 78 height 13
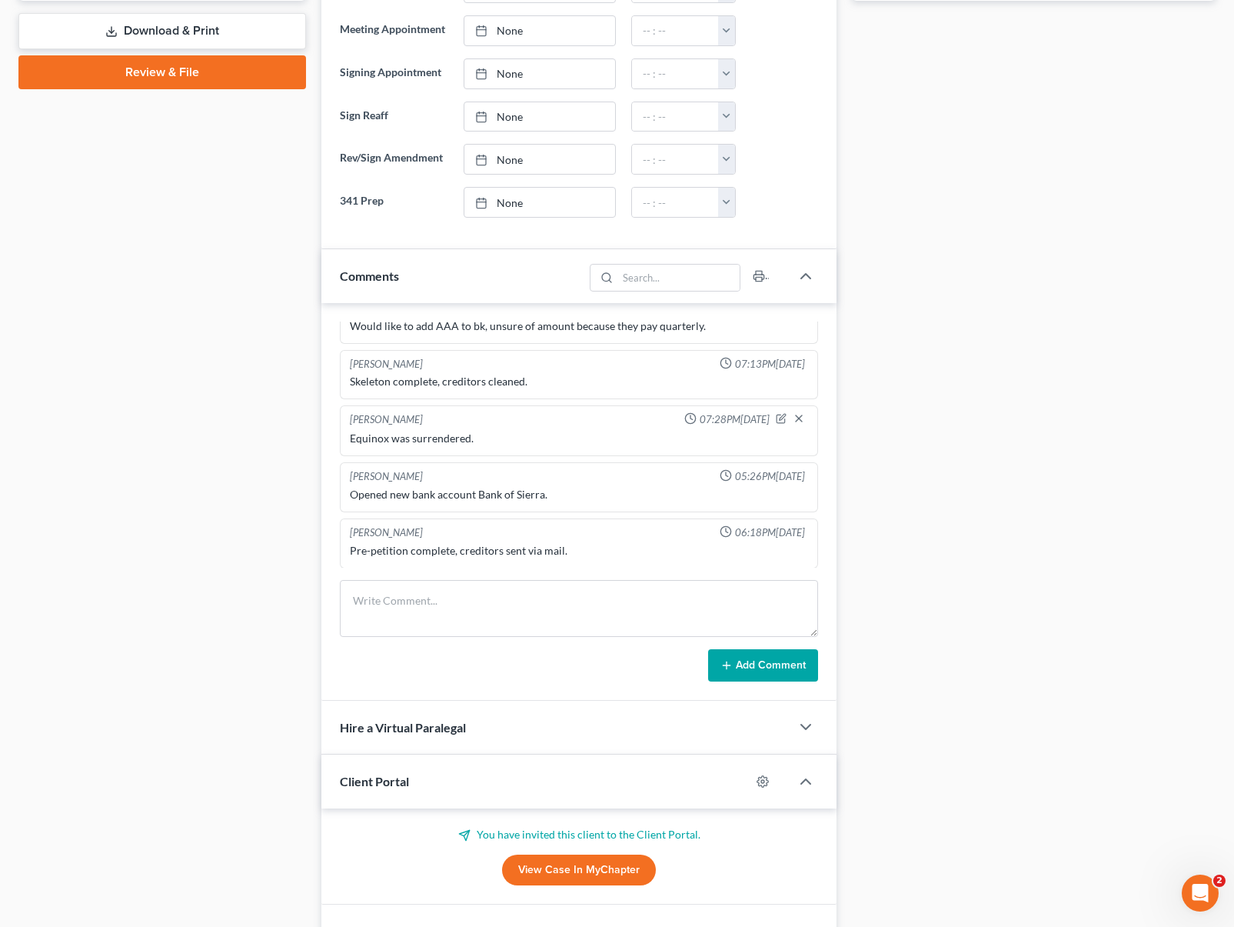
scroll to position [701, 0]
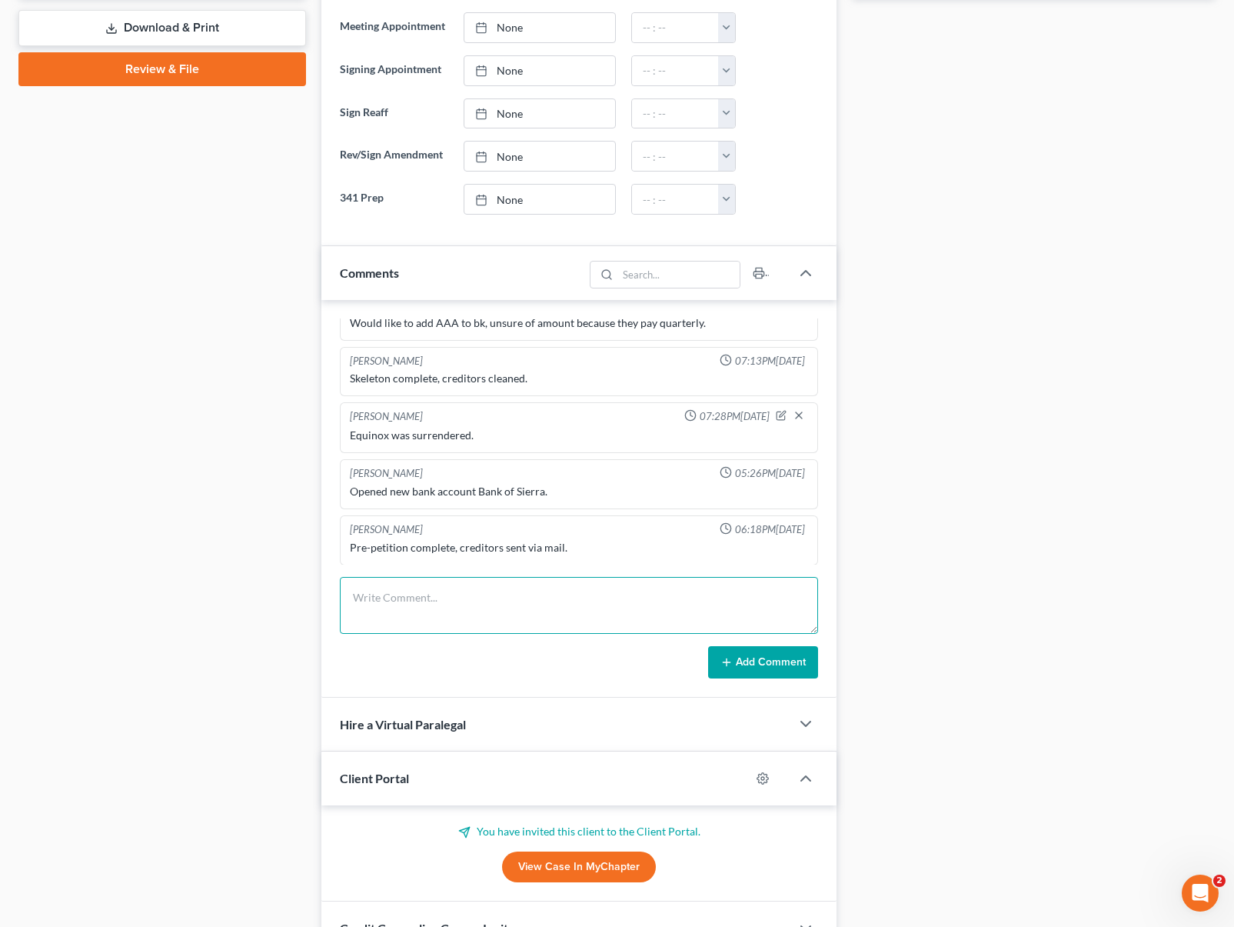
click at [390, 598] on textarea at bounding box center [579, 605] width 478 height 57
type textarea "They surrendered Equinox; what car do they have now ?"
click at [743, 654] on button "Add Comment" at bounding box center [763, 662] width 110 height 32
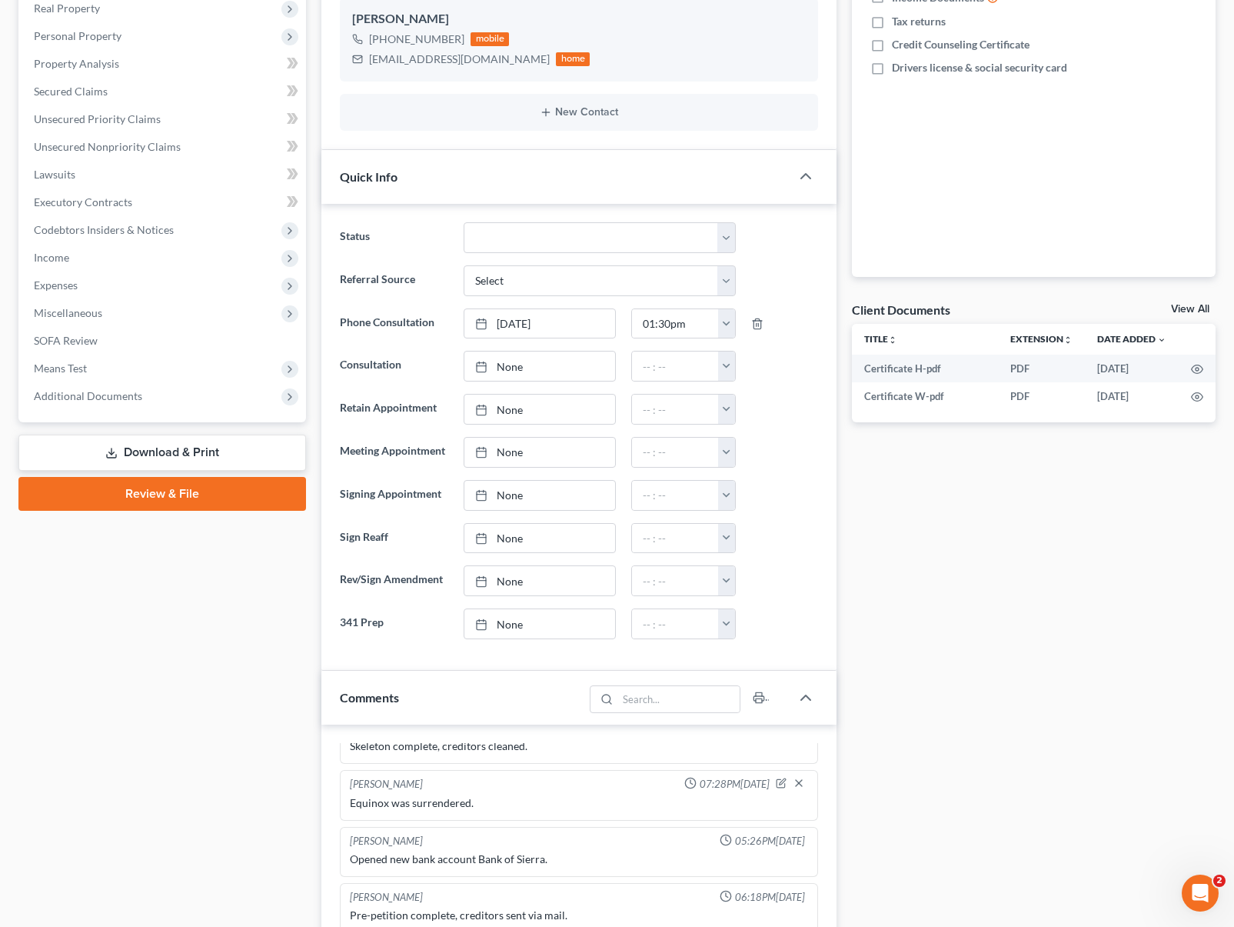
scroll to position [259, 0]
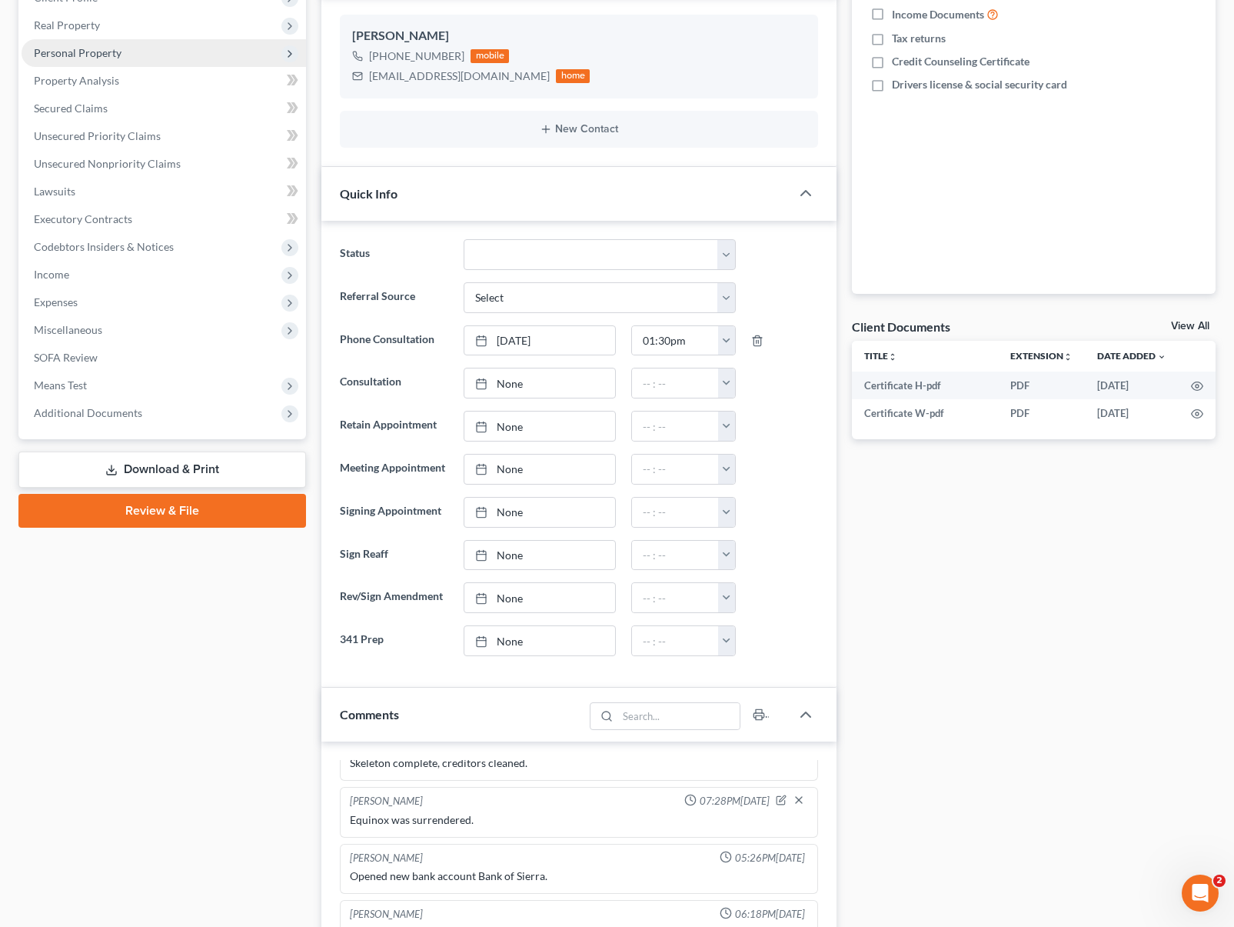
click at [125, 55] on span "Personal Property" at bounding box center [164, 53] width 285 height 28
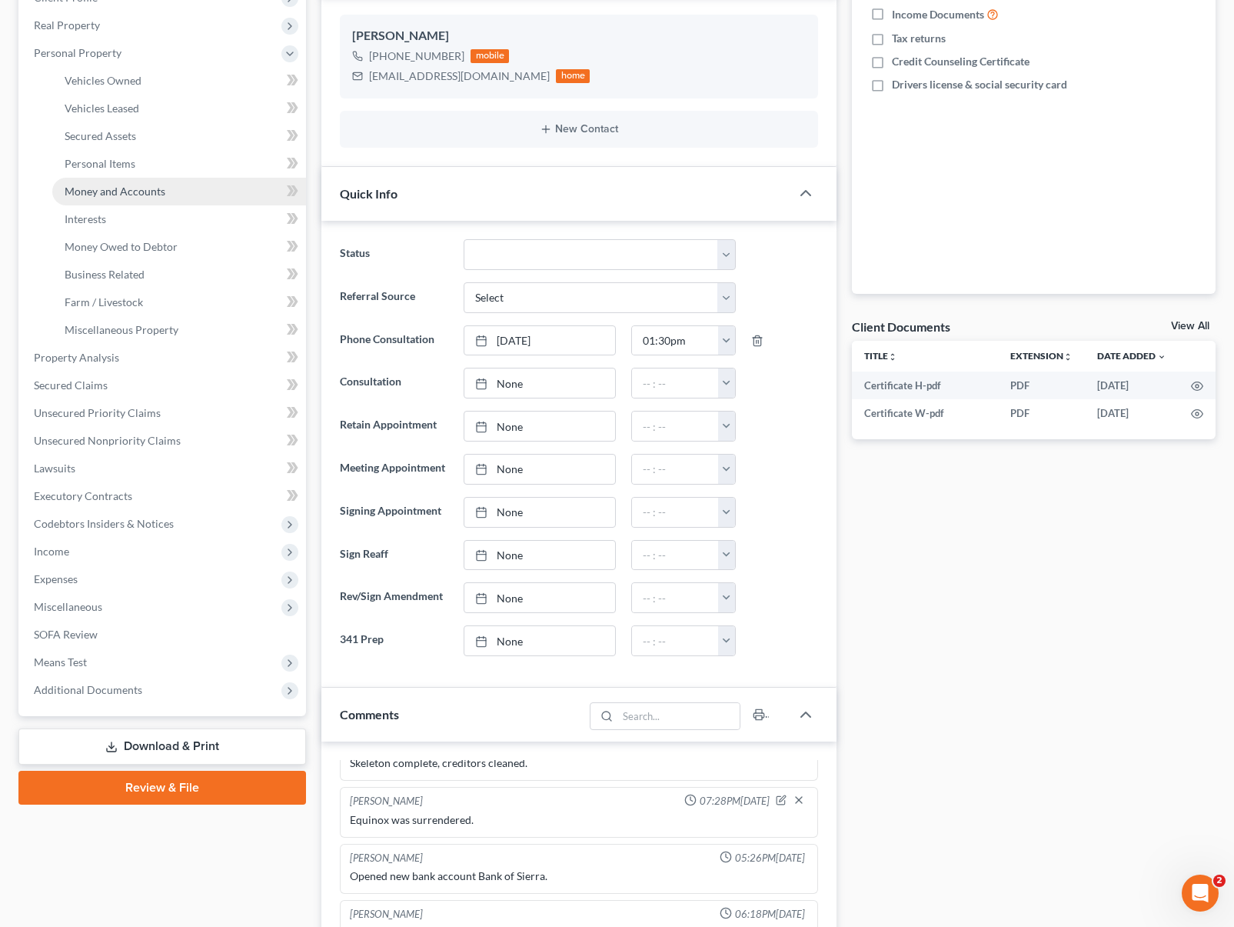
click at [157, 189] on span "Money and Accounts" at bounding box center [115, 191] width 101 height 13
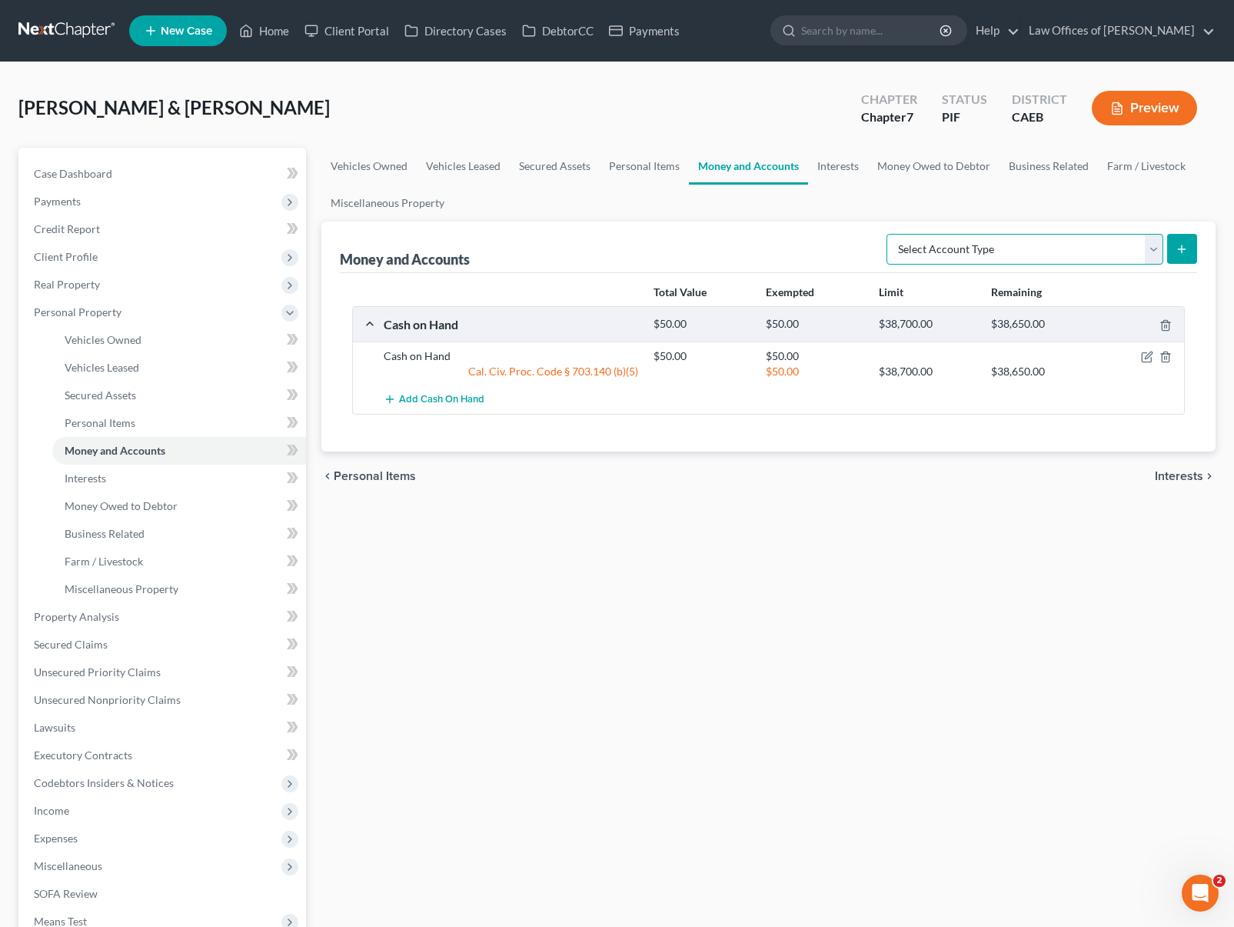
click at [1148, 247] on select "Select Account Type Brokerage Cash on Hand Certificates of Deposit Checking Acc…" at bounding box center [1025, 249] width 277 height 31
select select "checking"
click at [890, 234] on select "Select Account Type Brokerage Cash on Hand Certificates of Deposit Checking Acc…" at bounding box center [1025, 249] width 277 height 31
click at [1183, 248] on icon "submit" at bounding box center [1182, 249] width 12 height 12
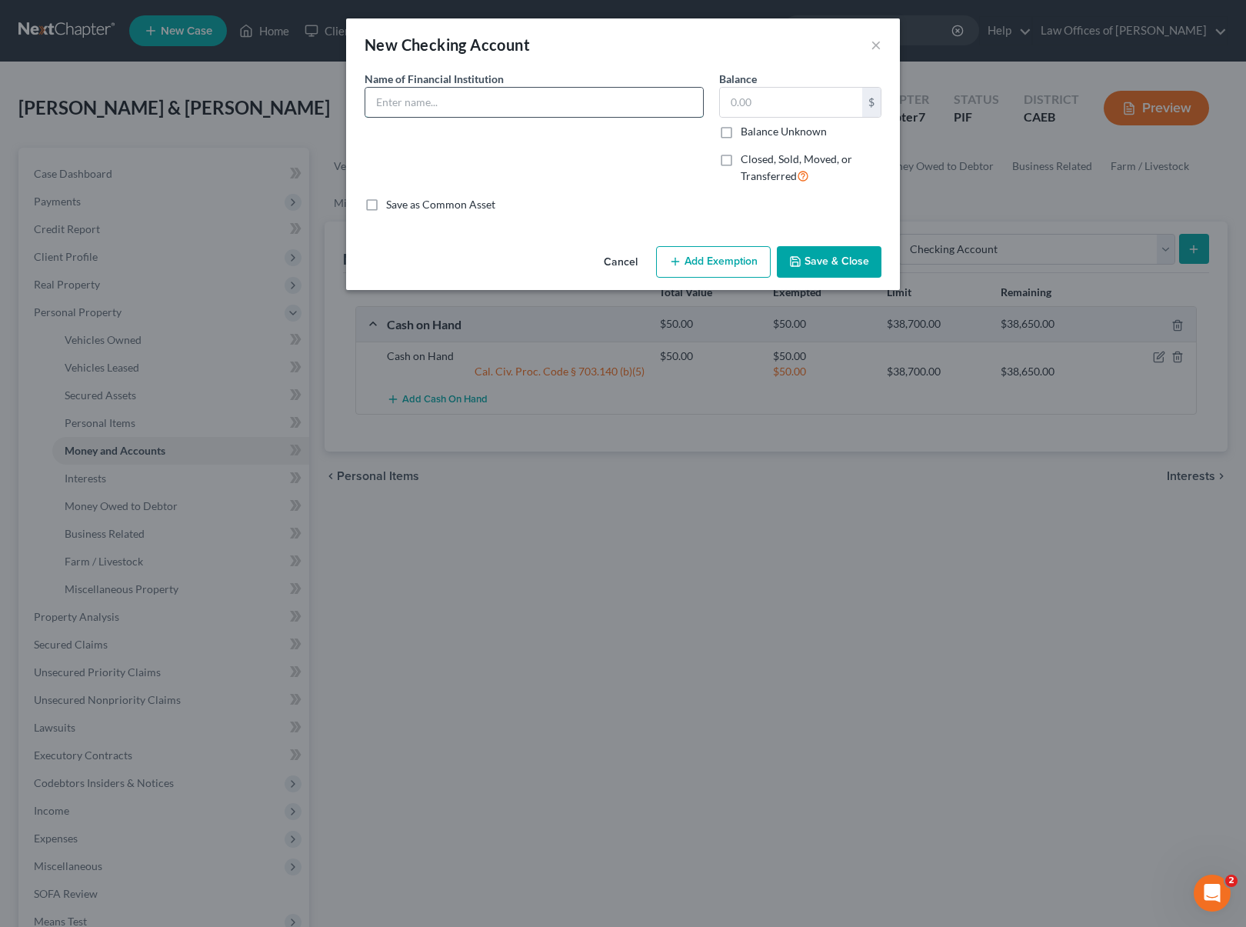
click at [431, 95] on input "text" at bounding box center [534, 102] width 338 height 29
type input "Bank of the Sierra"
click at [813, 110] on input "text" at bounding box center [791, 102] width 142 height 29
type input "75.00"
click at [723, 263] on button "Add Exemption" at bounding box center [713, 262] width 115 height 32
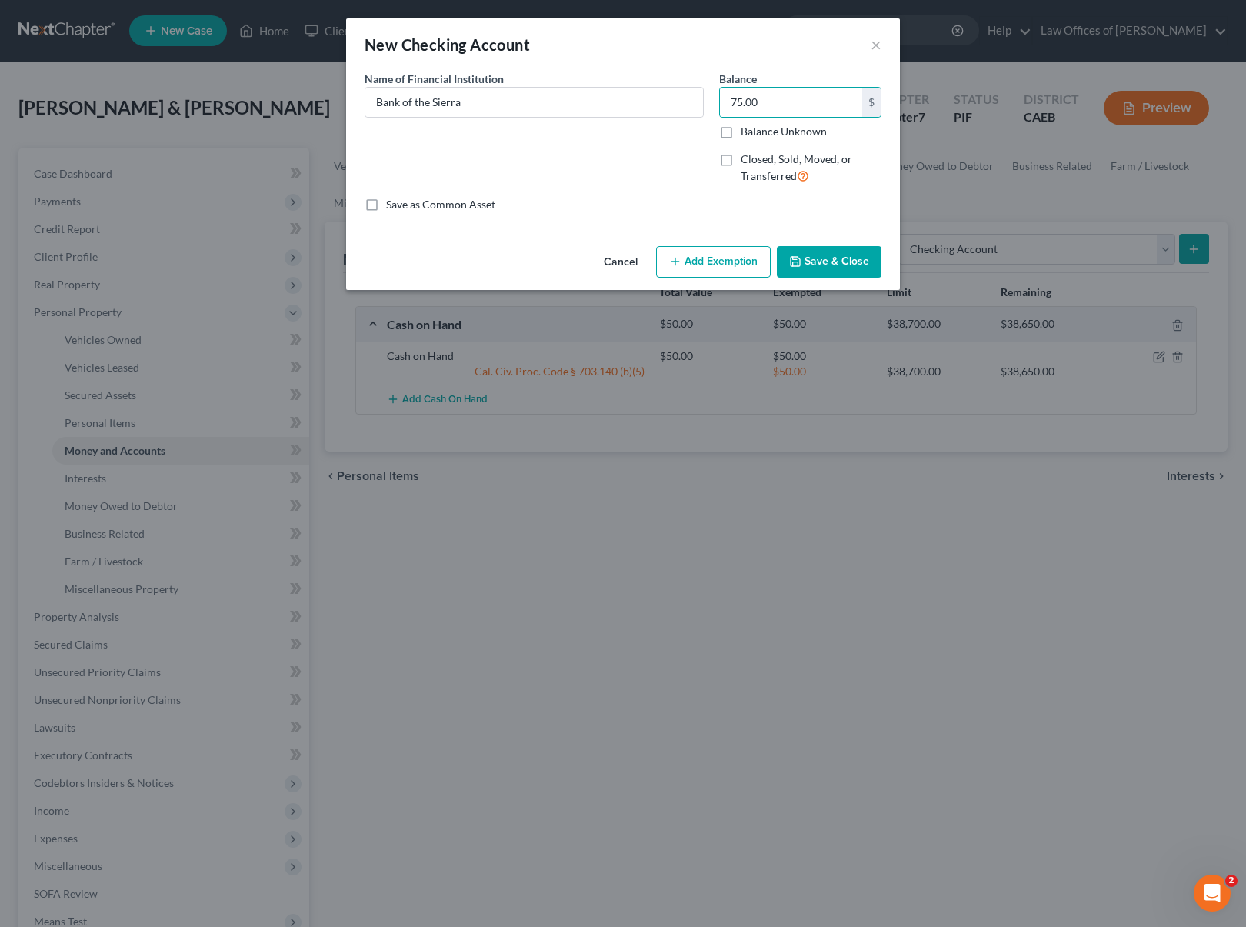
select select "2"
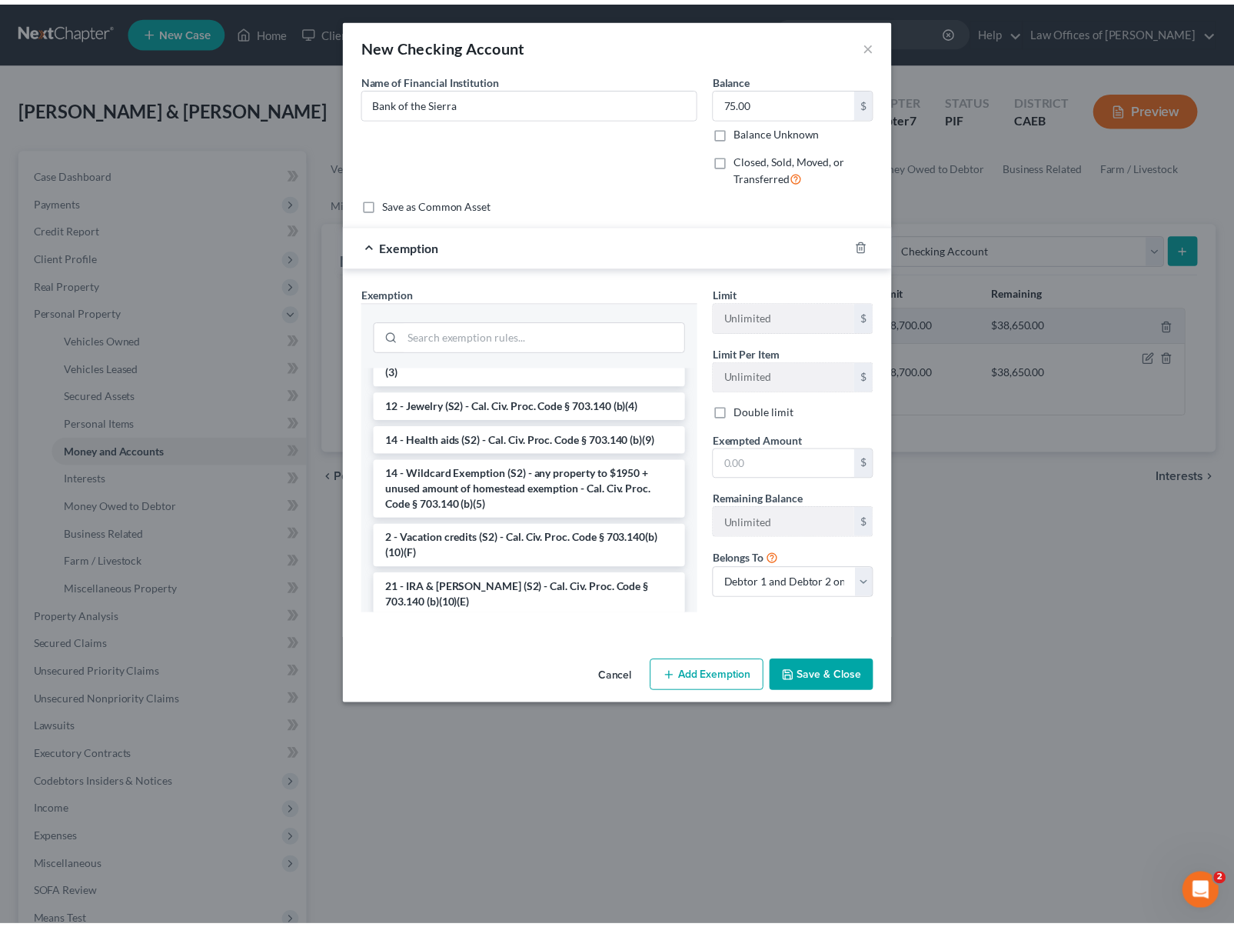
scroll to position [260, 0]
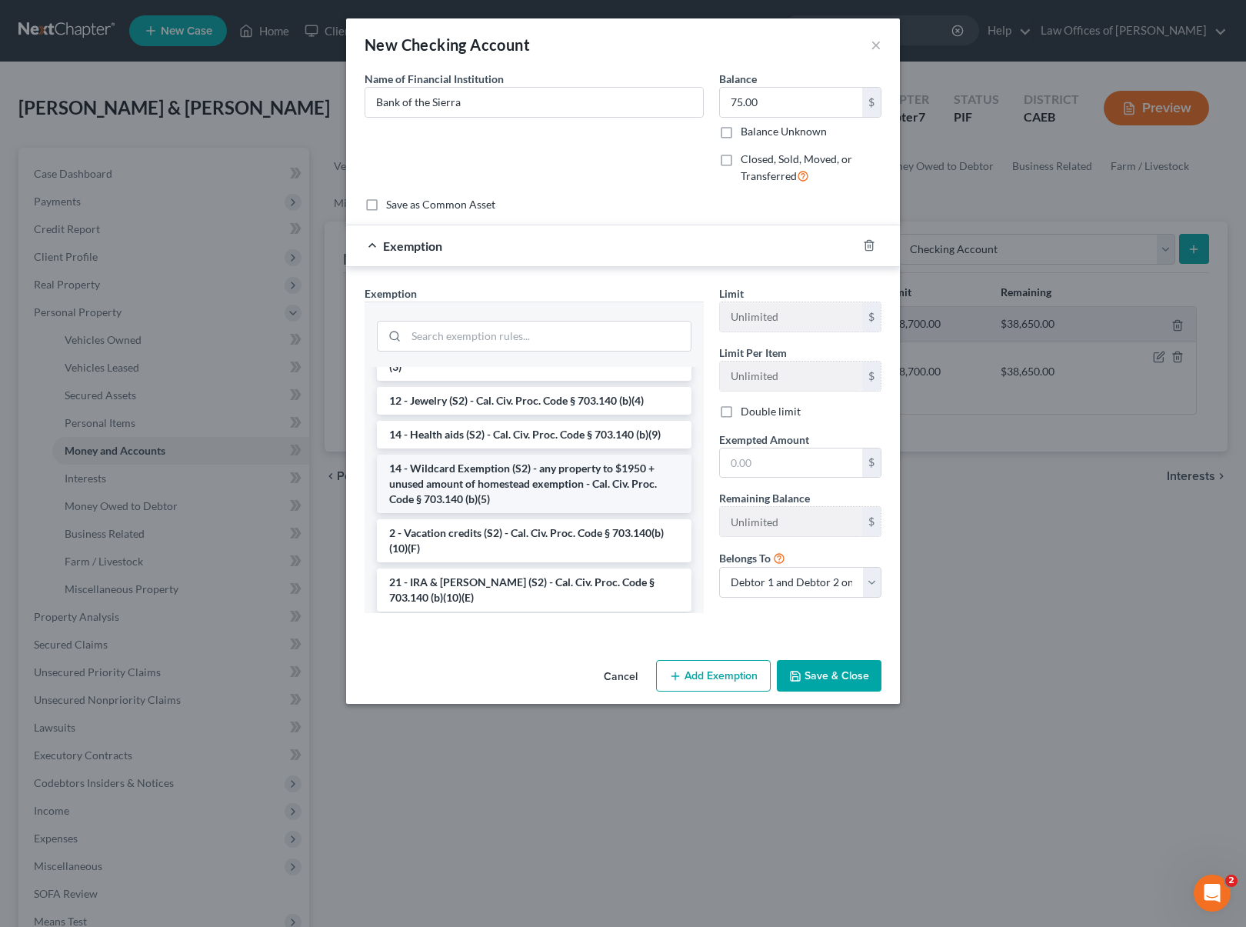
click at [616, 474] on li "14 - Wildcard Exemption (S2) - any property to $1950 + unused amount of homeste…" at bounding box center [534, 483] width 314 height 58
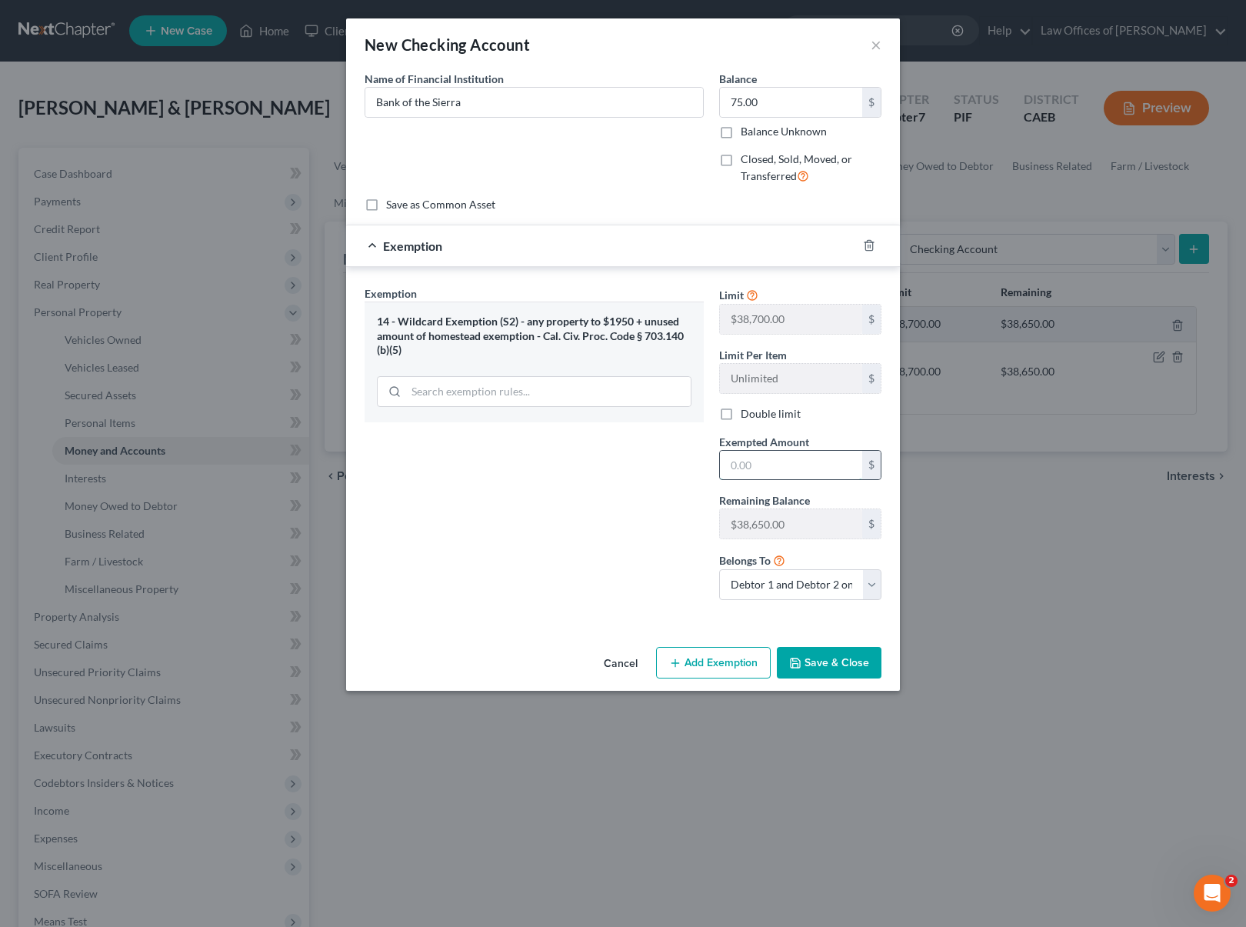
click at [814, 469] on input "text" at bounding box center [791, 465] width 142 height 29
type input "75.00"
click at [840, 662] on button "Save & Close" at bounding box center [829, 663] width 105 height 32
